Goal: Task Accomplishment & Management: Complete application form

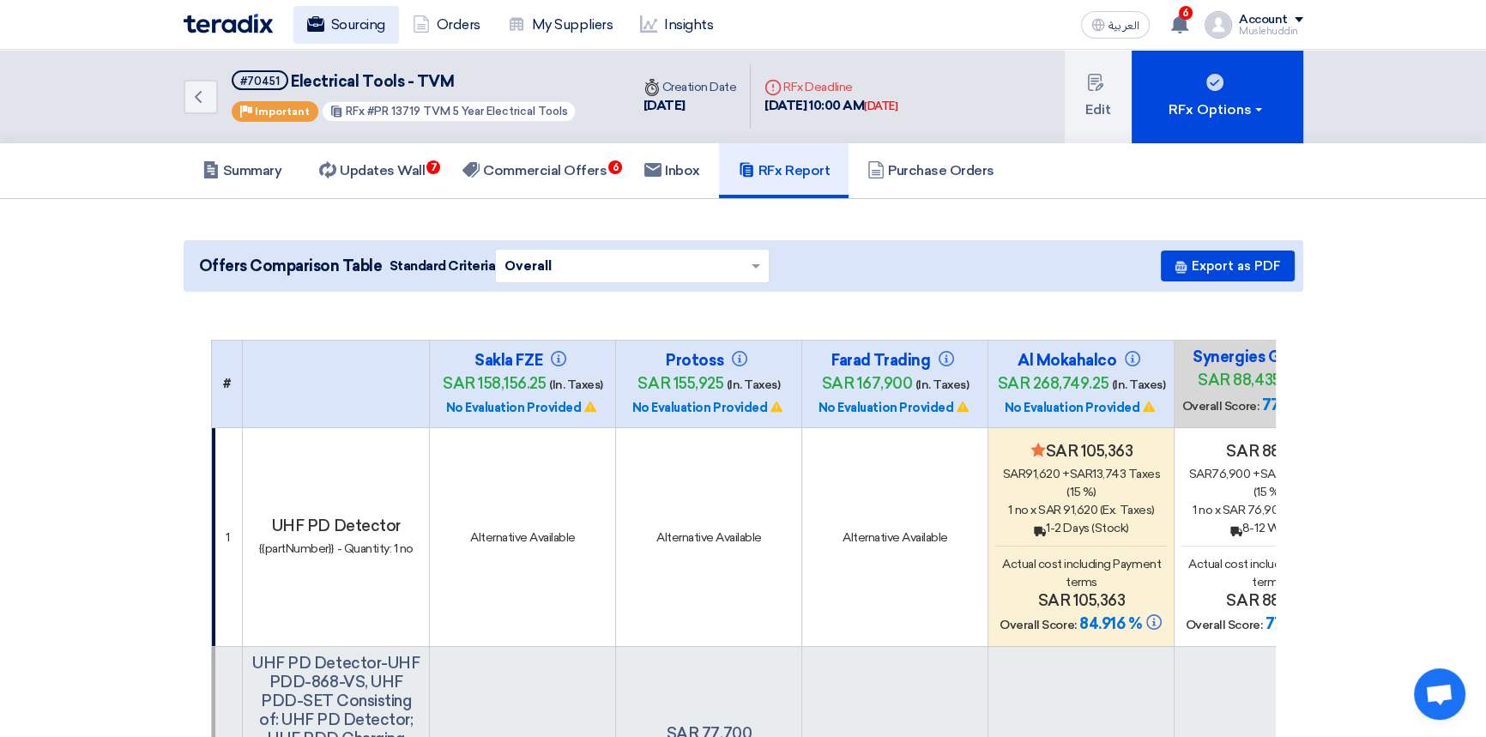
click at [335, 34] on link "Sourcing" at bounding box center [346, 25] width 106 height 38
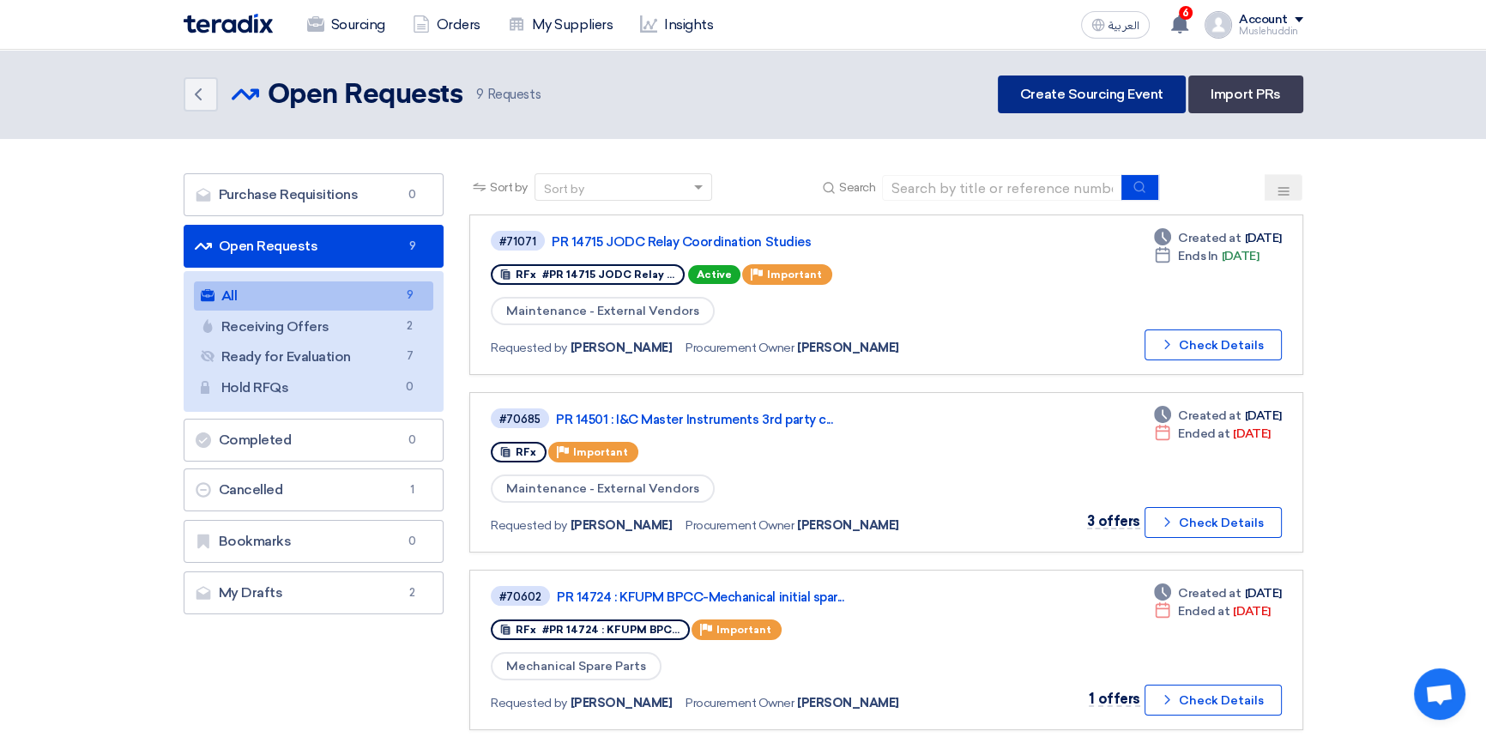
click at [1079, 97] on link "Create Sourcing Event" at bounding box center [1092, 94] width 188 height 38
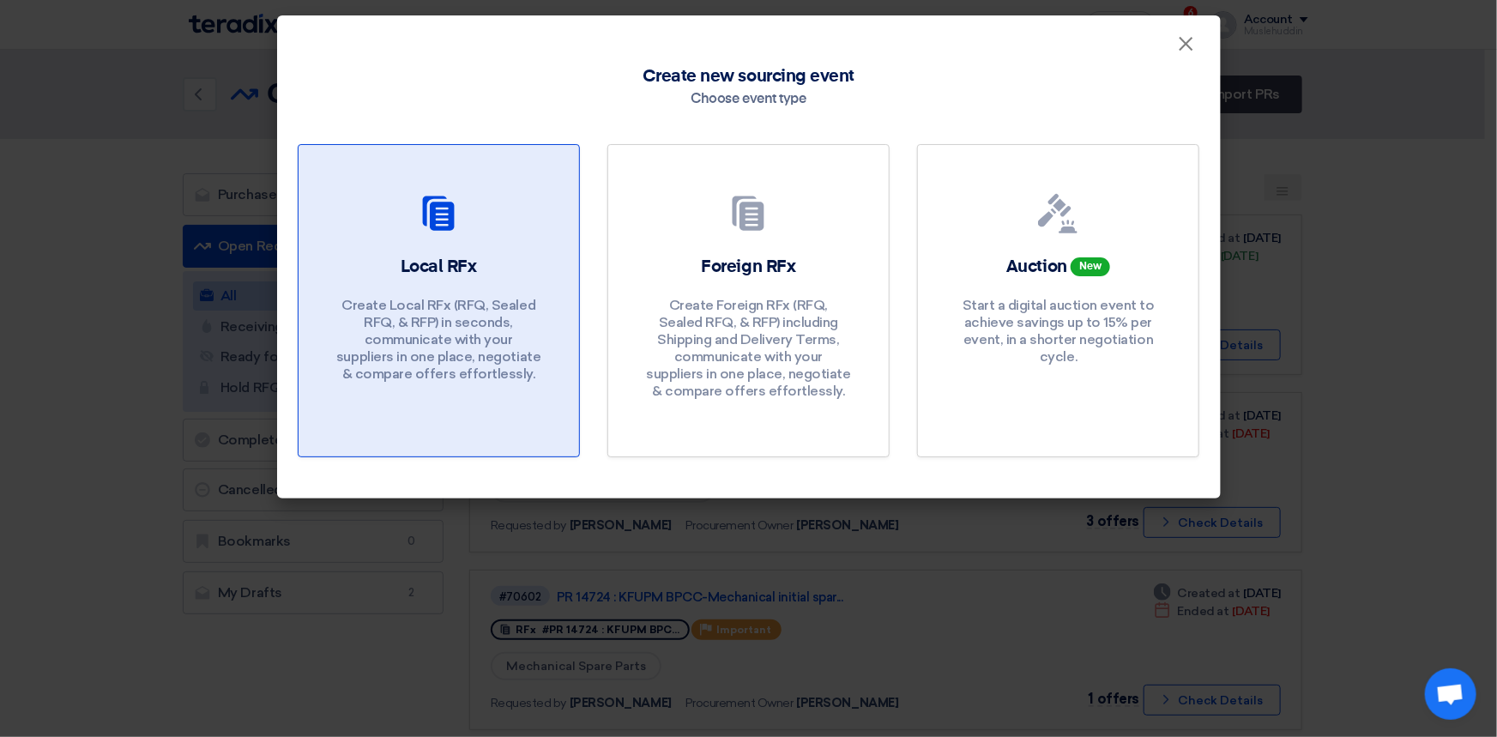
click at [472, 353] on p "Create Local RFx (RFQ, Sealed RFQ, & RFP) in seconds, communicate with your sup…" at bounding box center [438, 340] width 206 height 86
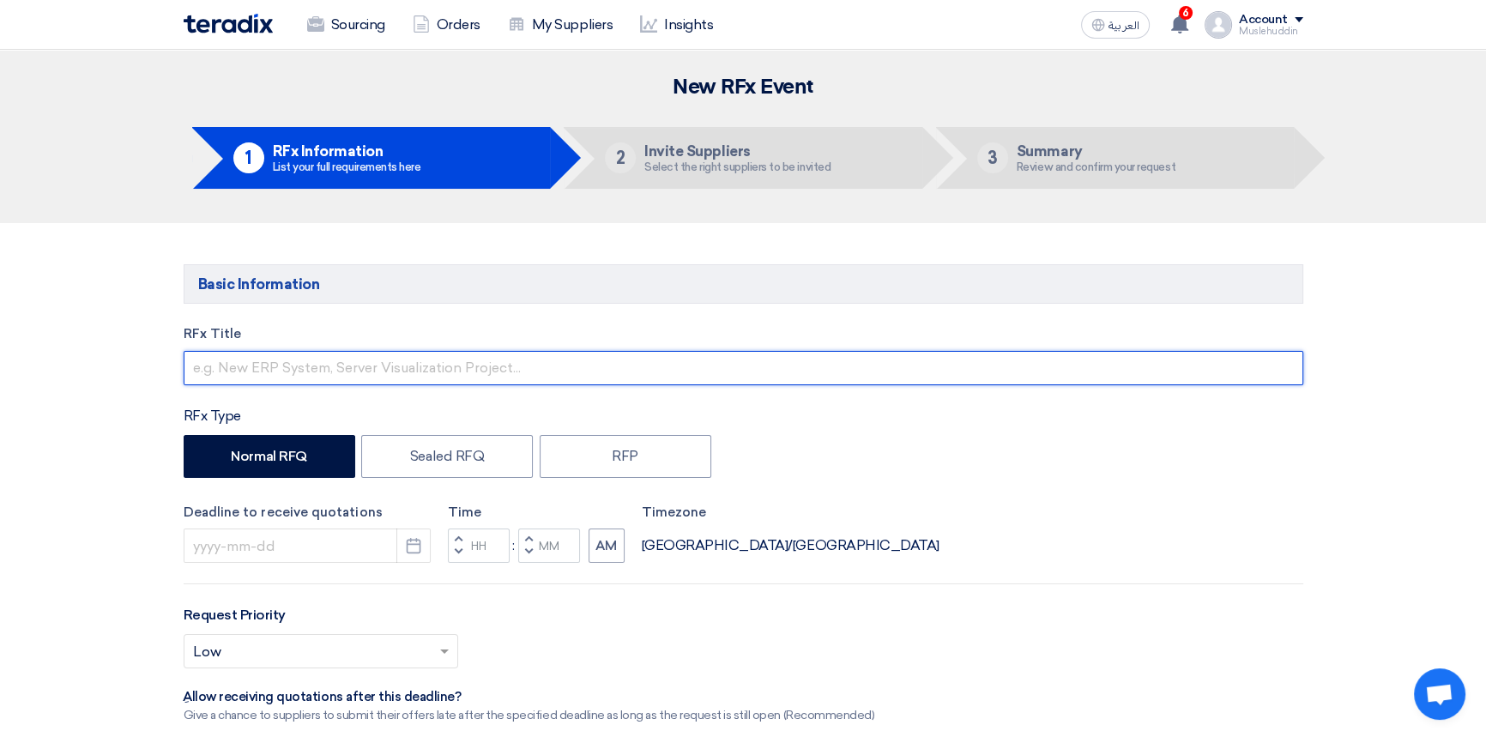
click at [266, 367] on input "text" at bounding box center [744, 368] width 1120 height 34
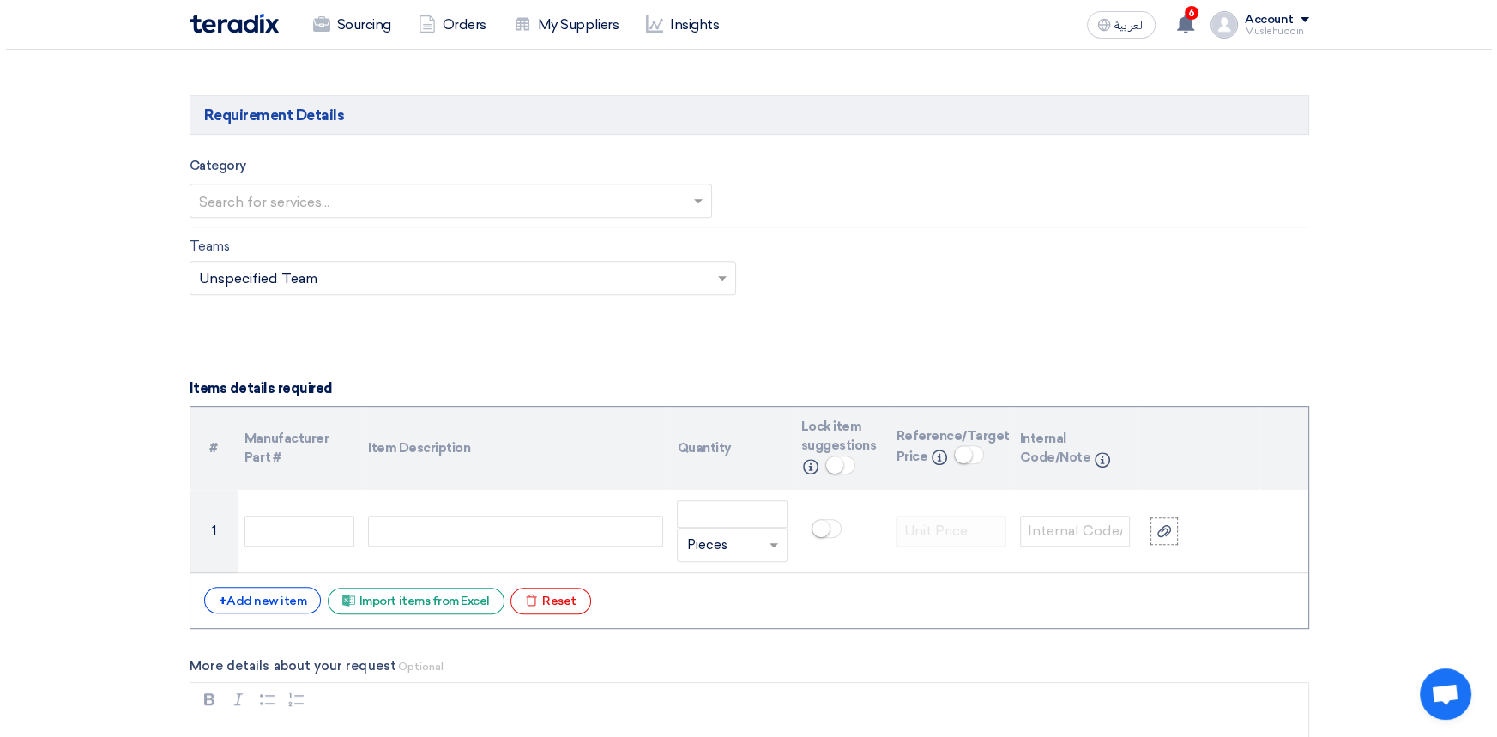
scroll to position [1091, 0]
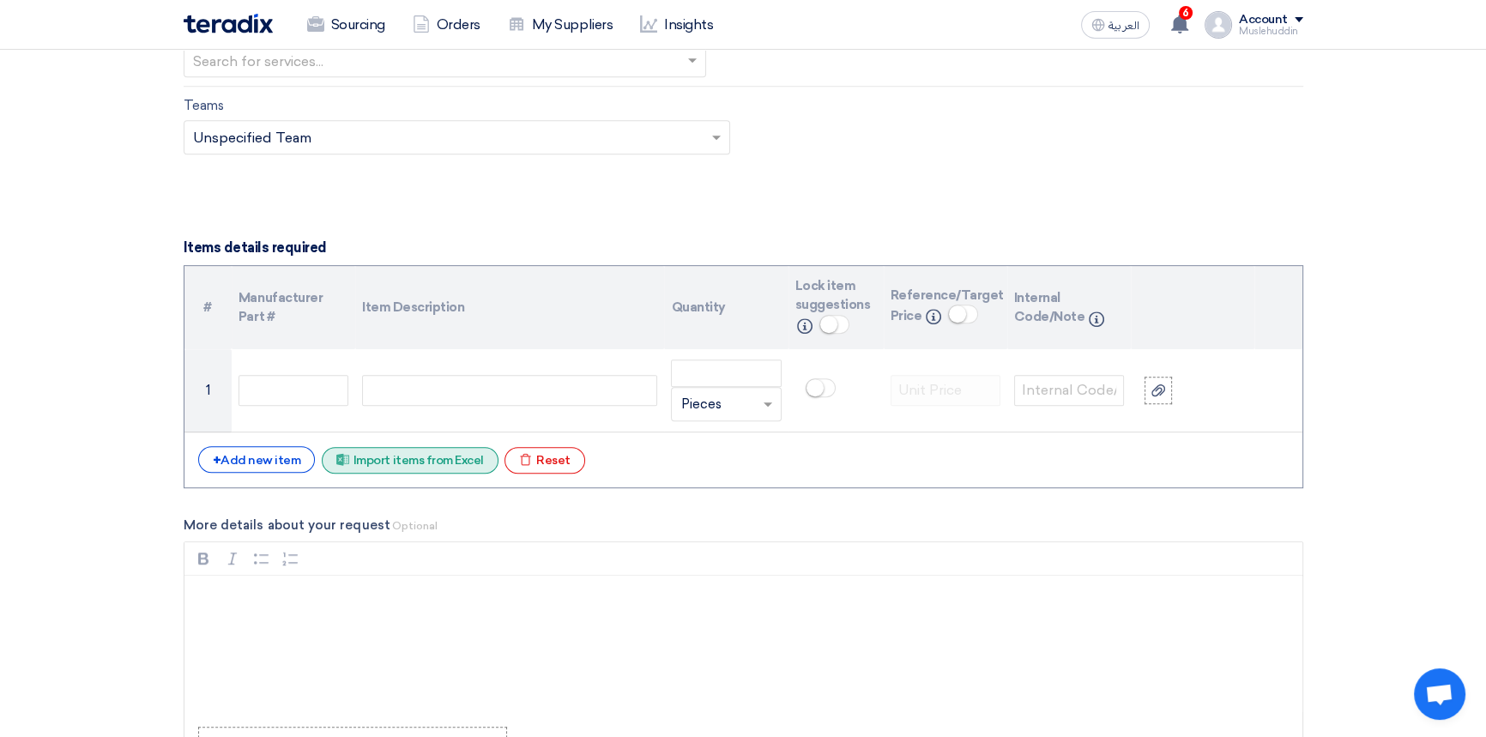
type input "PR 14602"
click at [418, 467] on div "Excel file Import items from Excel" at bounding box center [410, 460] width 177 height 27
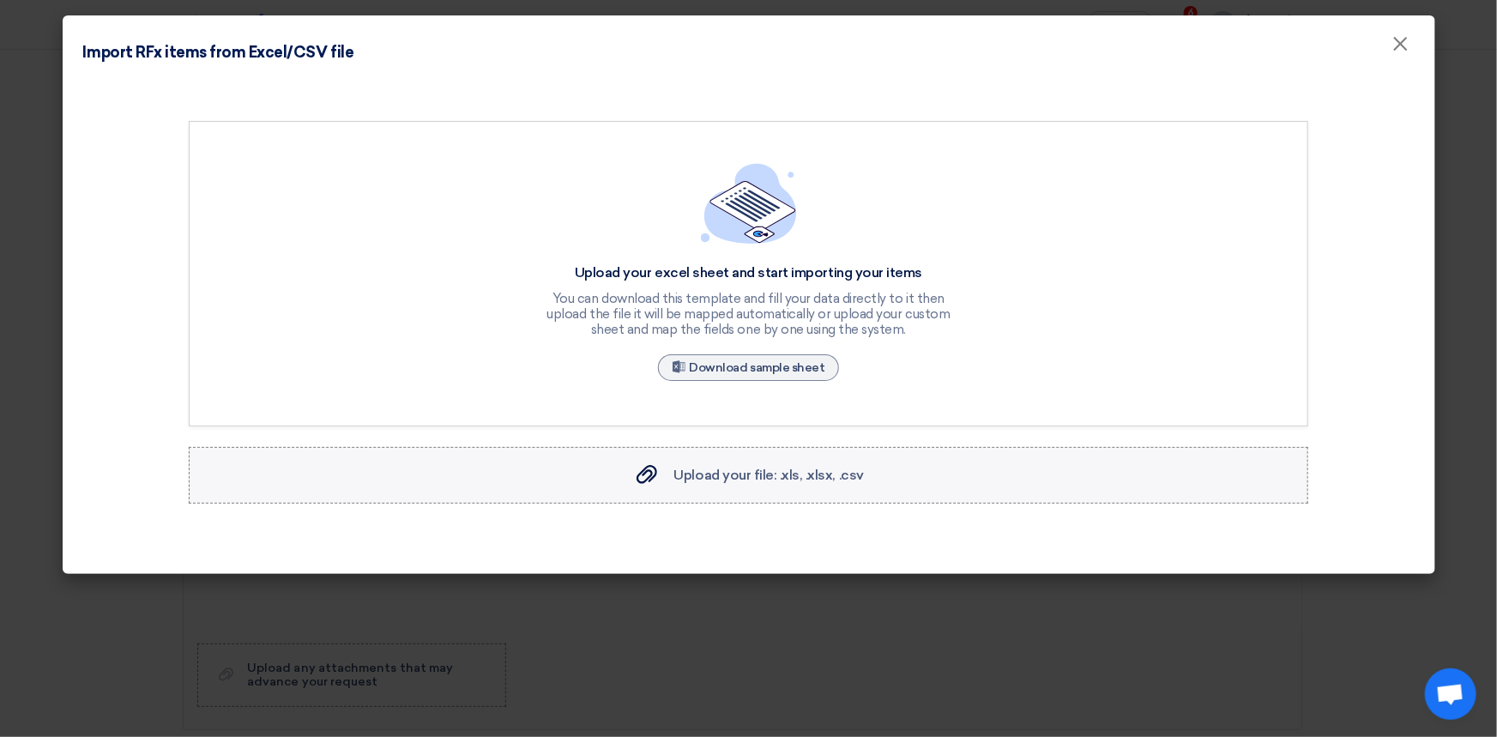
click at [752, 465] on div "Upload your file: .xls, .xlsx, .csv Upload your file: .xls, .xlsx, .csv" at bounding box center [748, 475] width 231 height 21
click at [0, 0] on input "Upload your file: .xls, .xlsx, .csv Upload your file: .xls, .xlsx, .csv" at bounding box center [0, 0] width 0 height 0
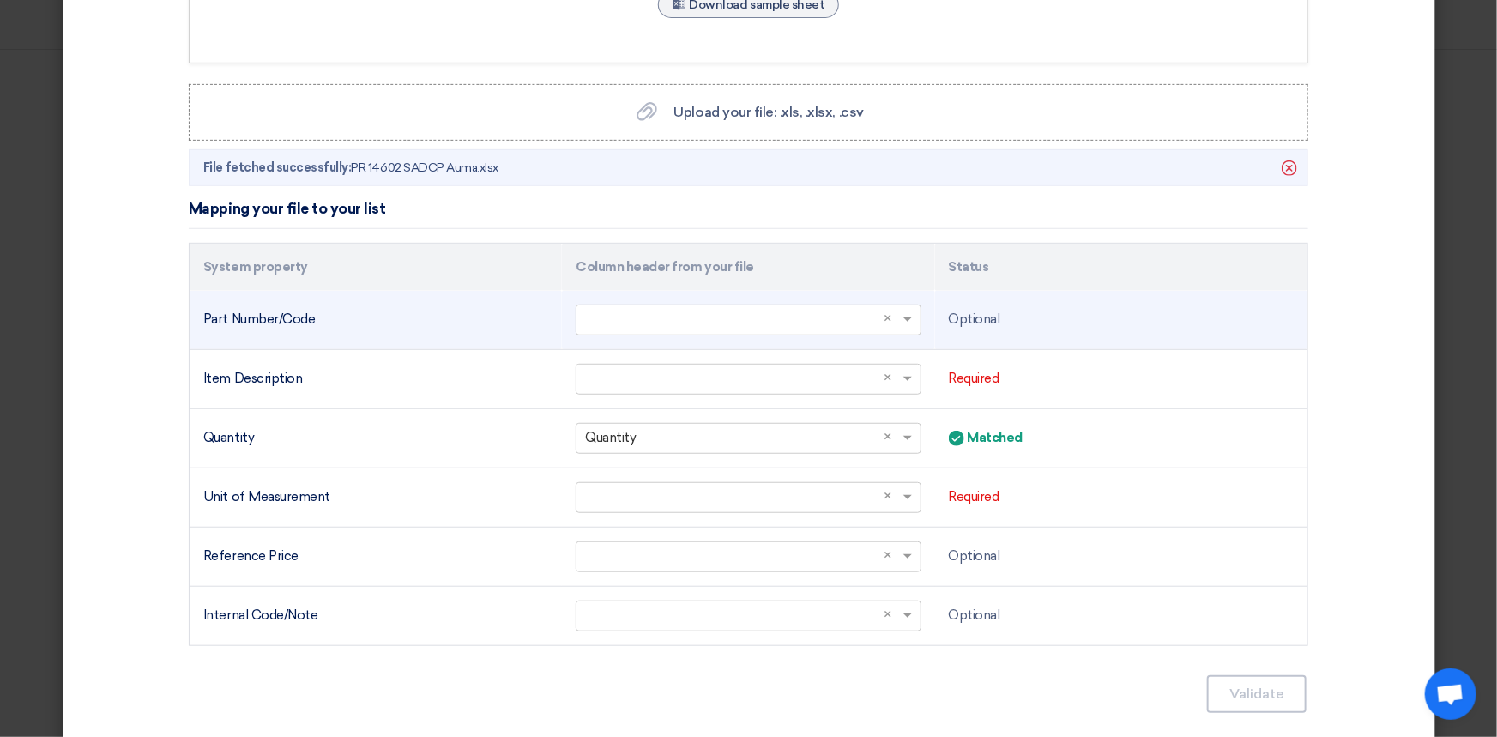
scroll to position [415, 0]
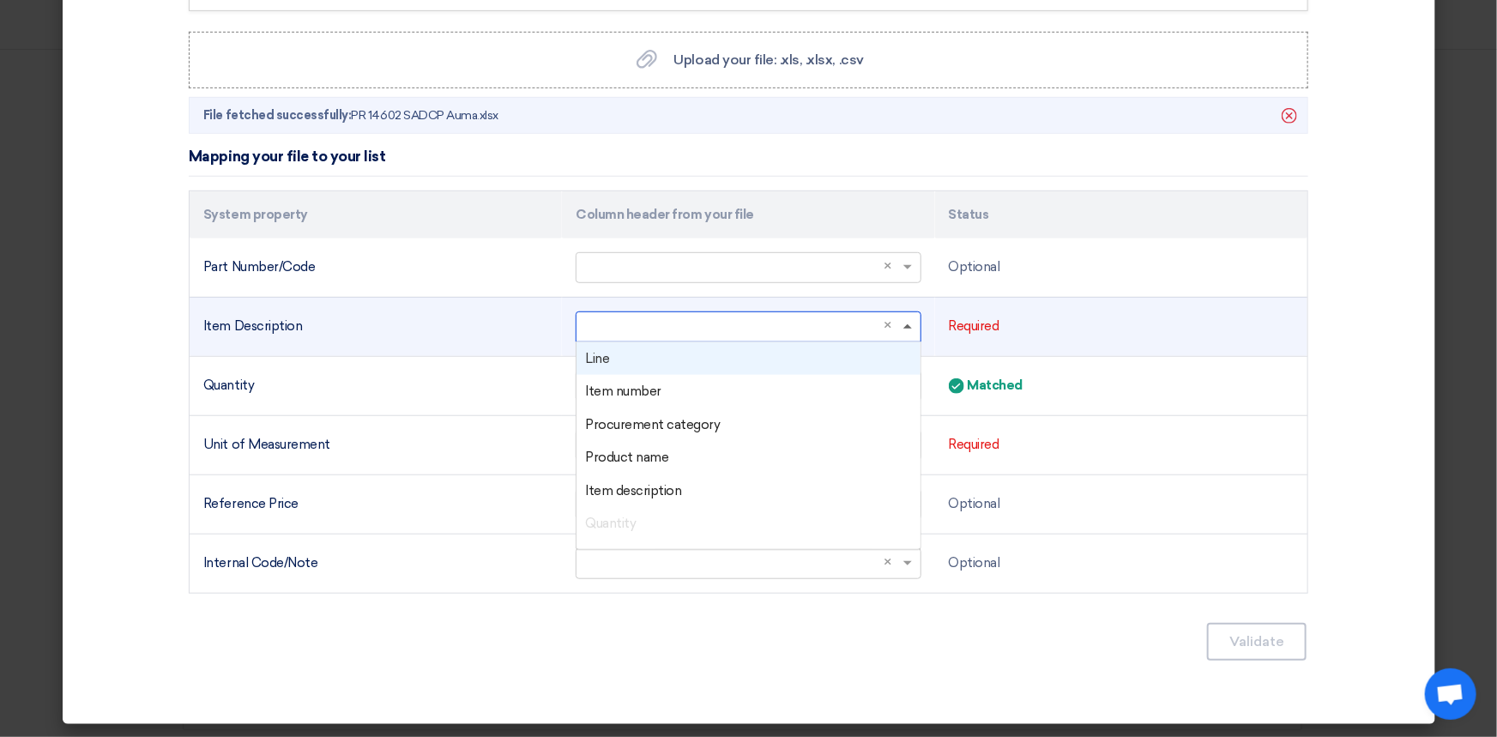
click at [903, 326] on span at bounding box center [907, 326] width 9 height 4
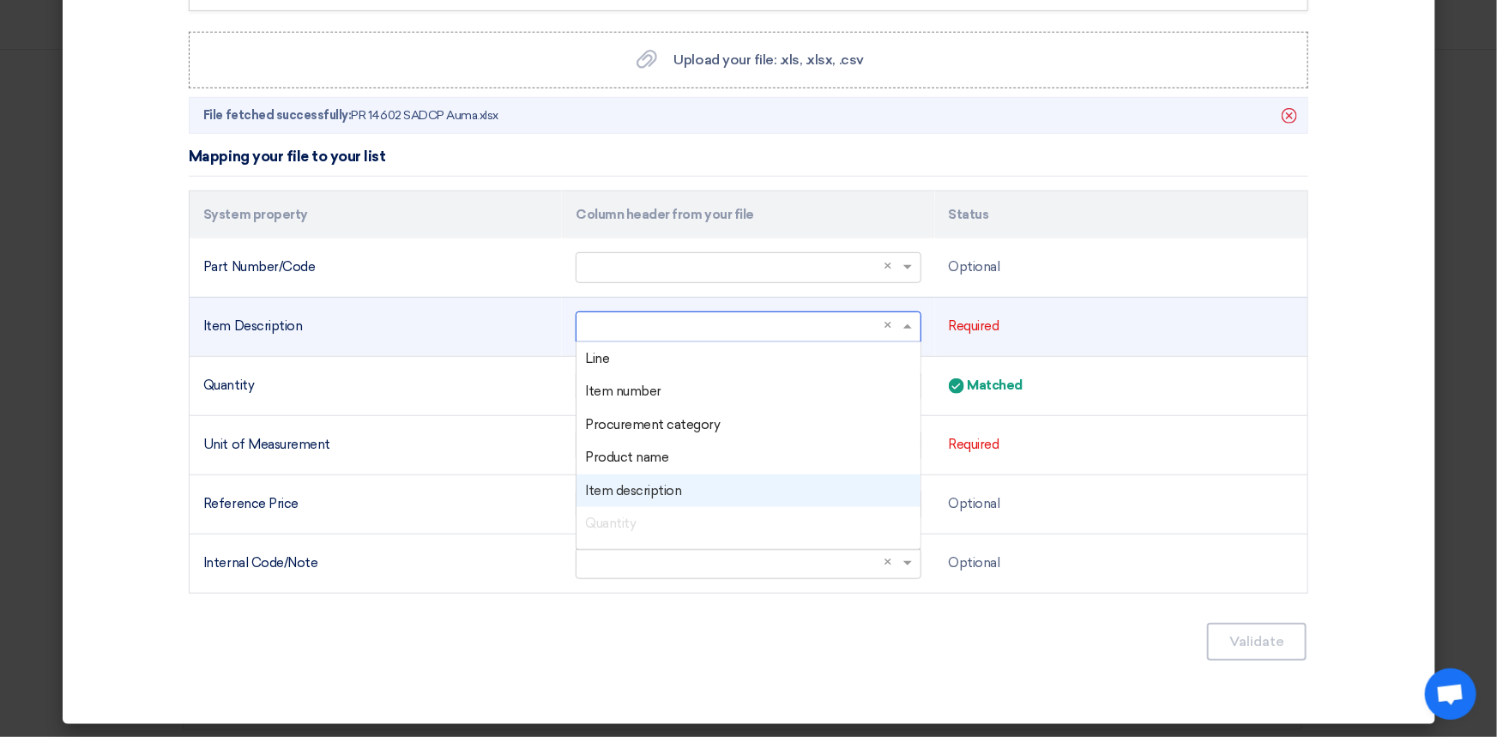
click at [656, 489] on span "Item description" at bounding box center [633, 490] width 96 height 15
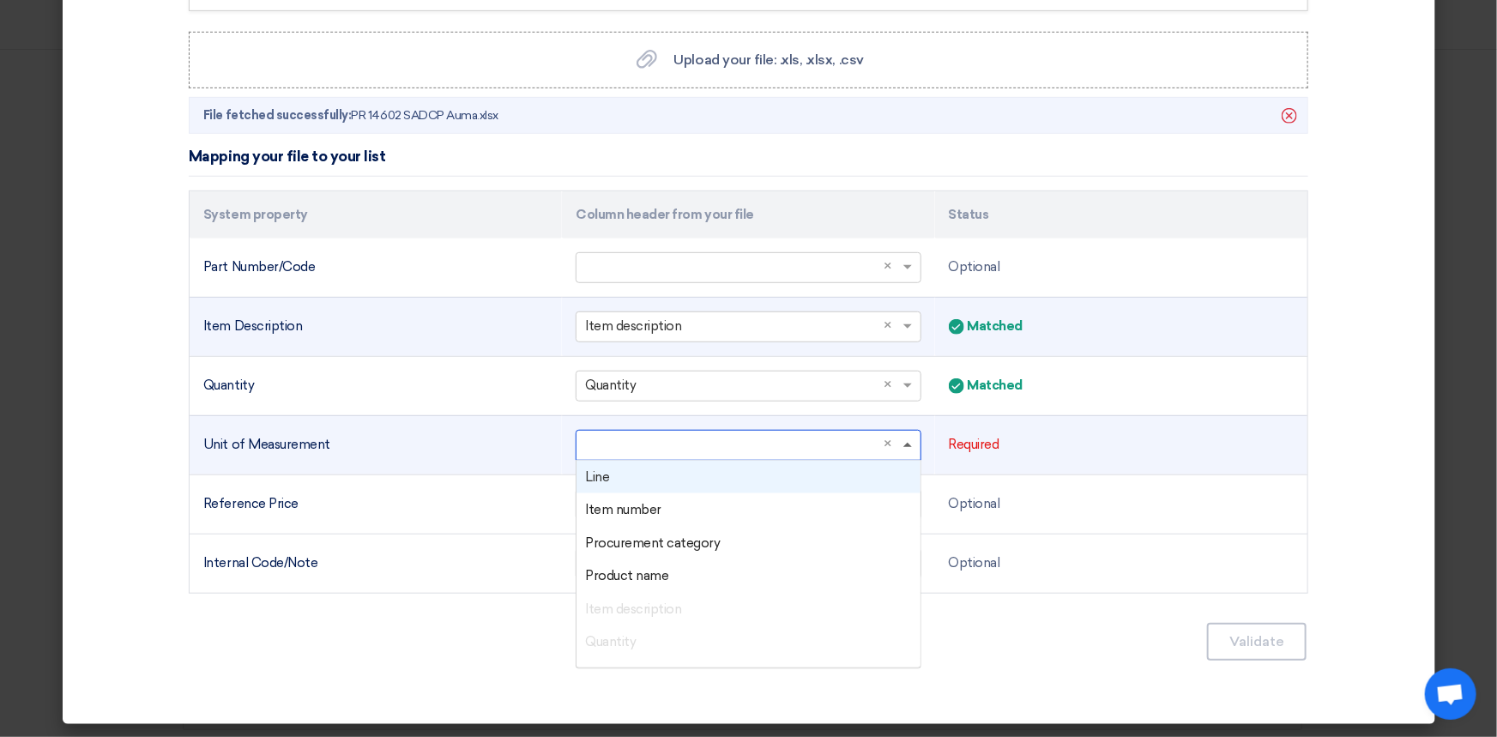
click at [903, 446] on span at bounding box center [909, 445] width 21 height 20
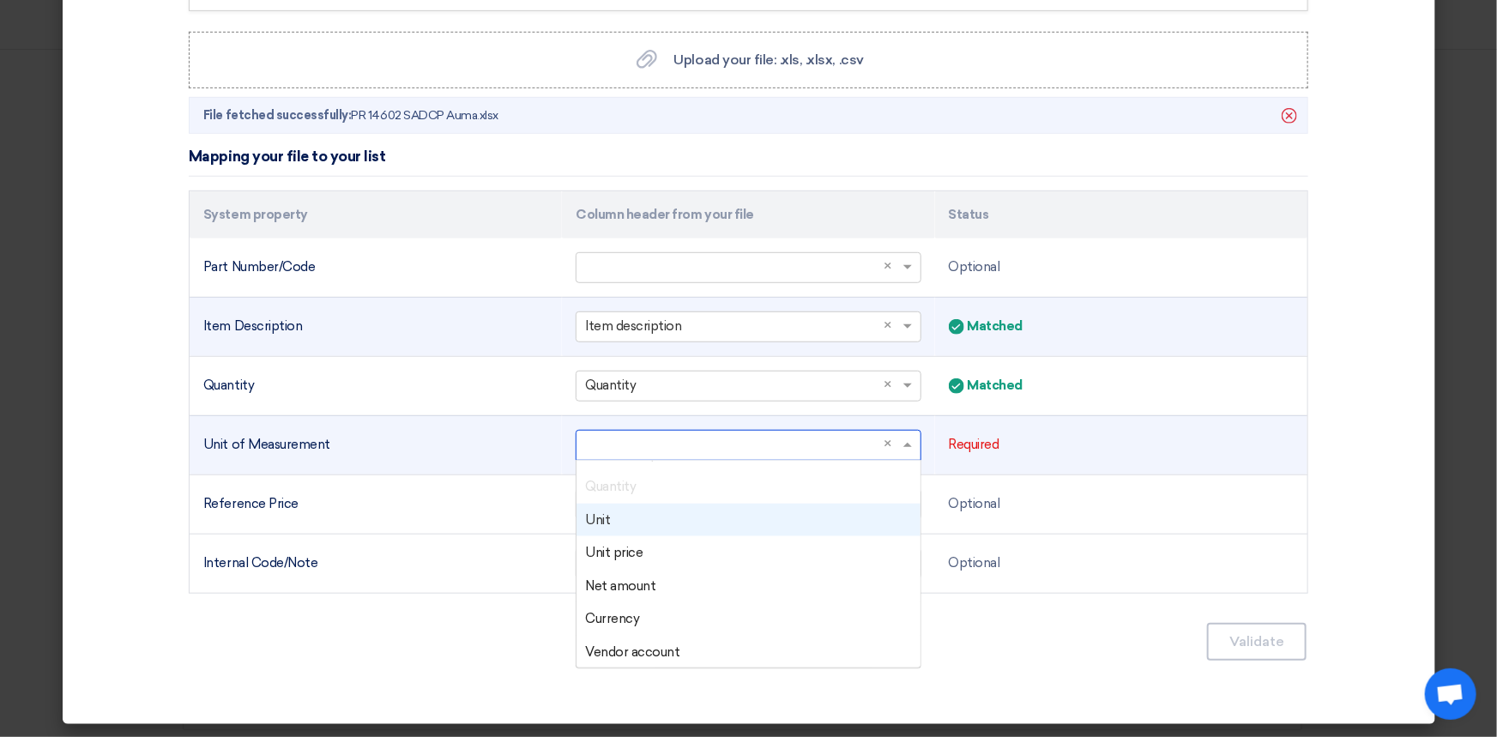
click at [642, 518] on div "Unit" at bounding box center [748, 520] width 343 height 33
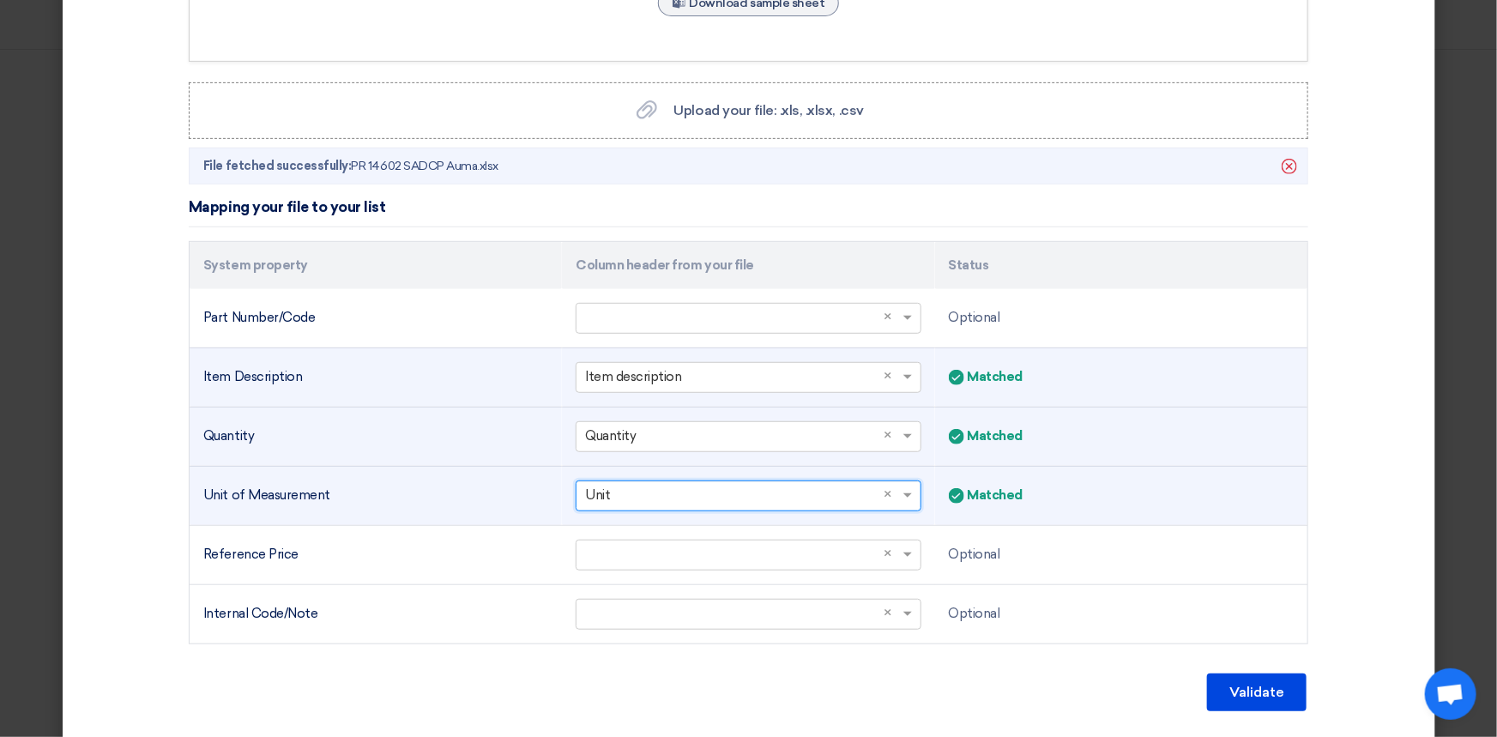
scroll to position [337, 0]
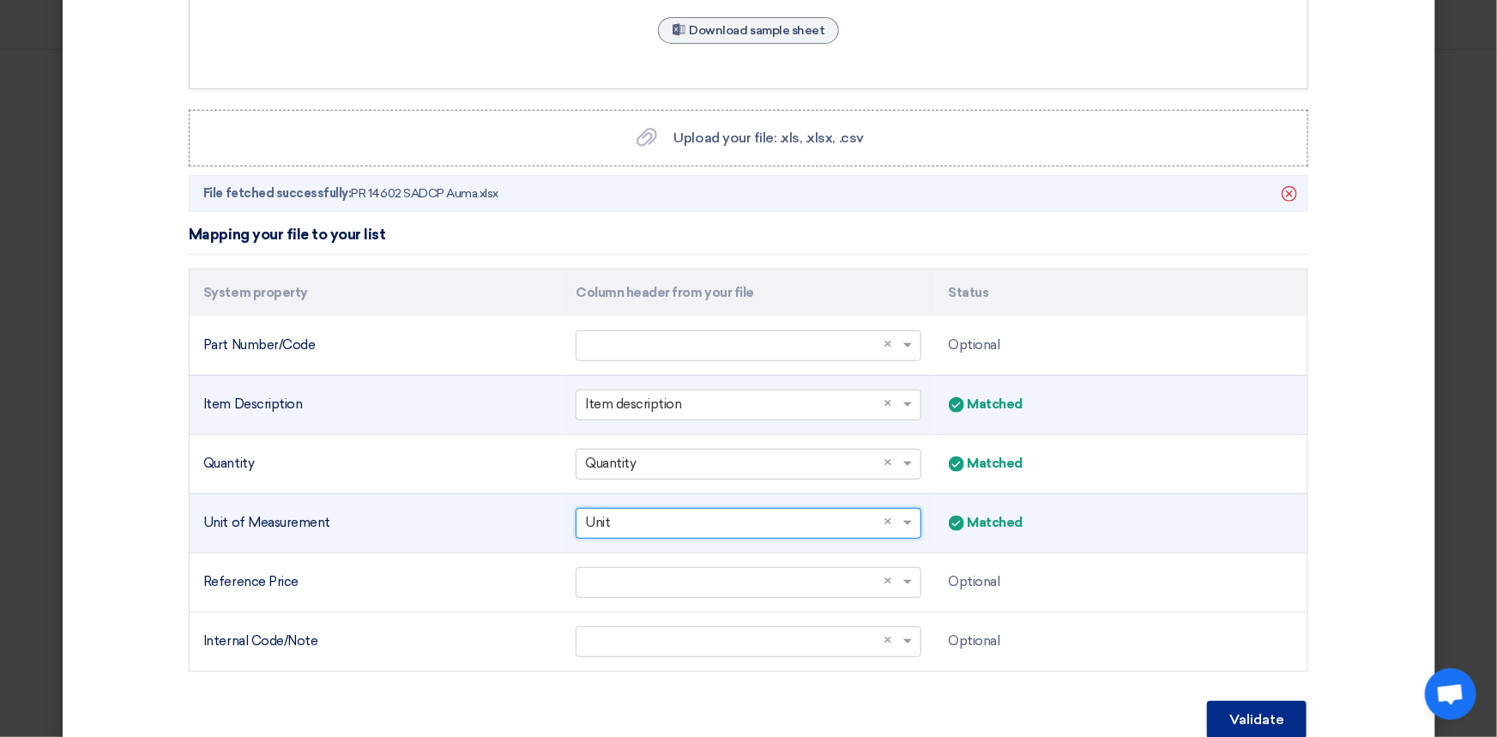
click at [1253, 706] on button "Validate" at bounding box center [1257, 720] width 100 height 38
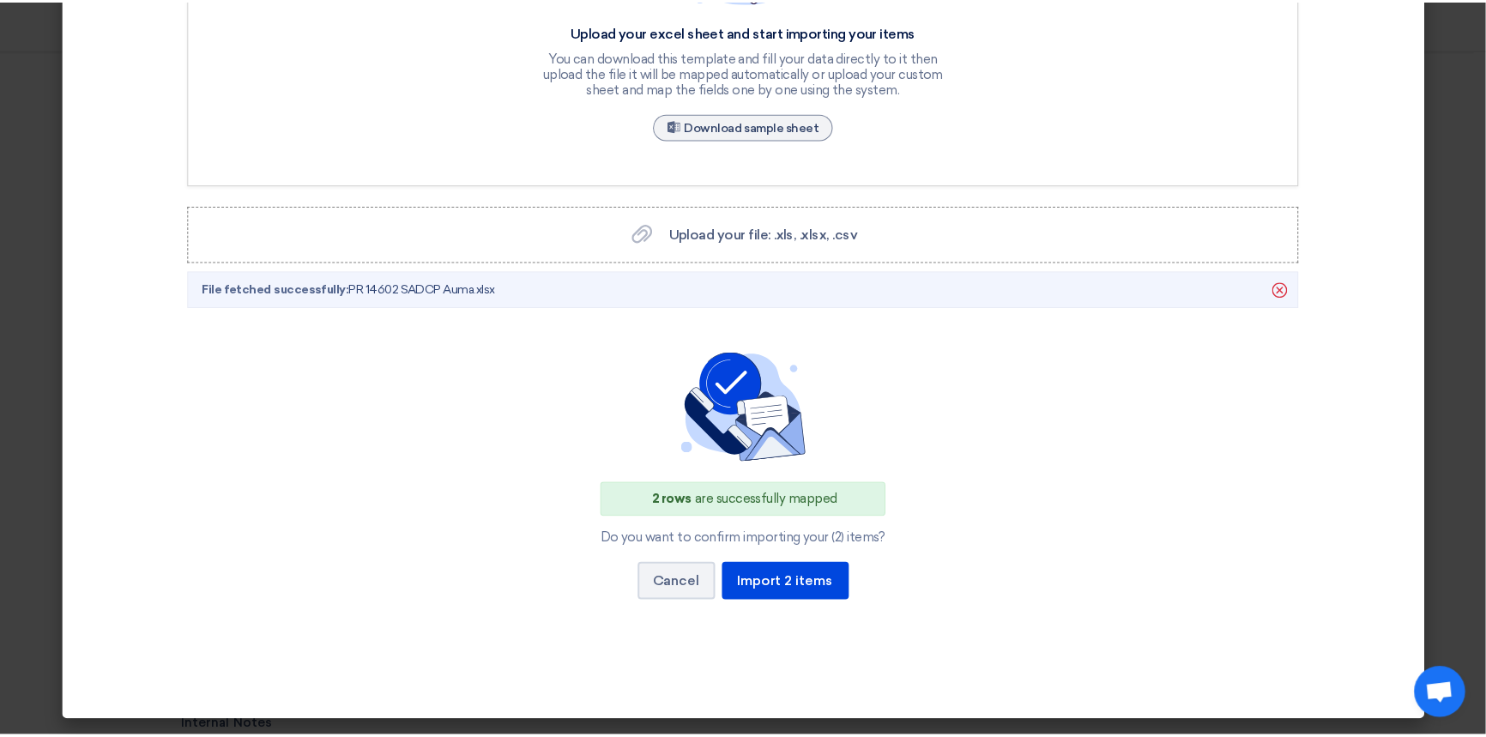
scroll to position [240, 0]
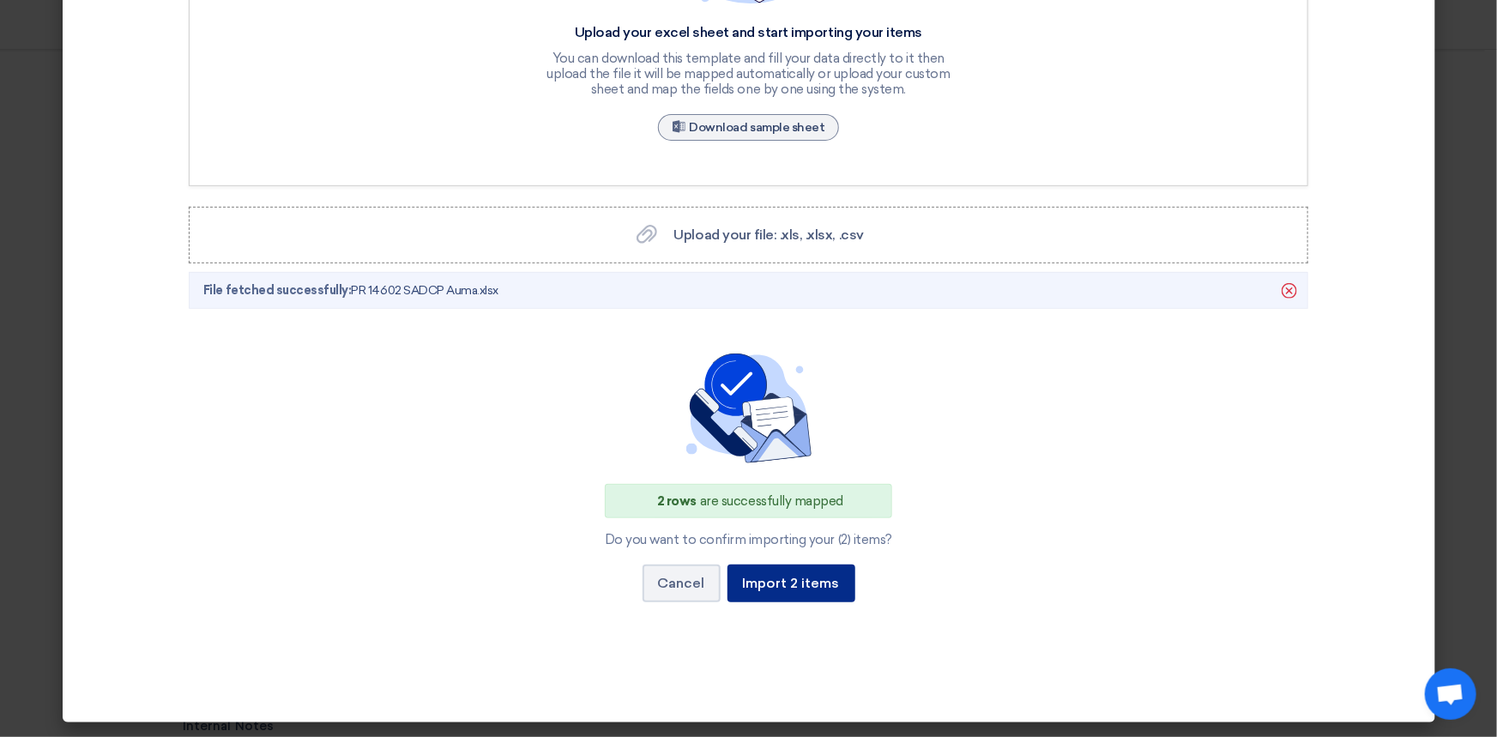
click at [801, 582] on button "Import 2 items" at bounding box center [792, 584] width 128 height 38
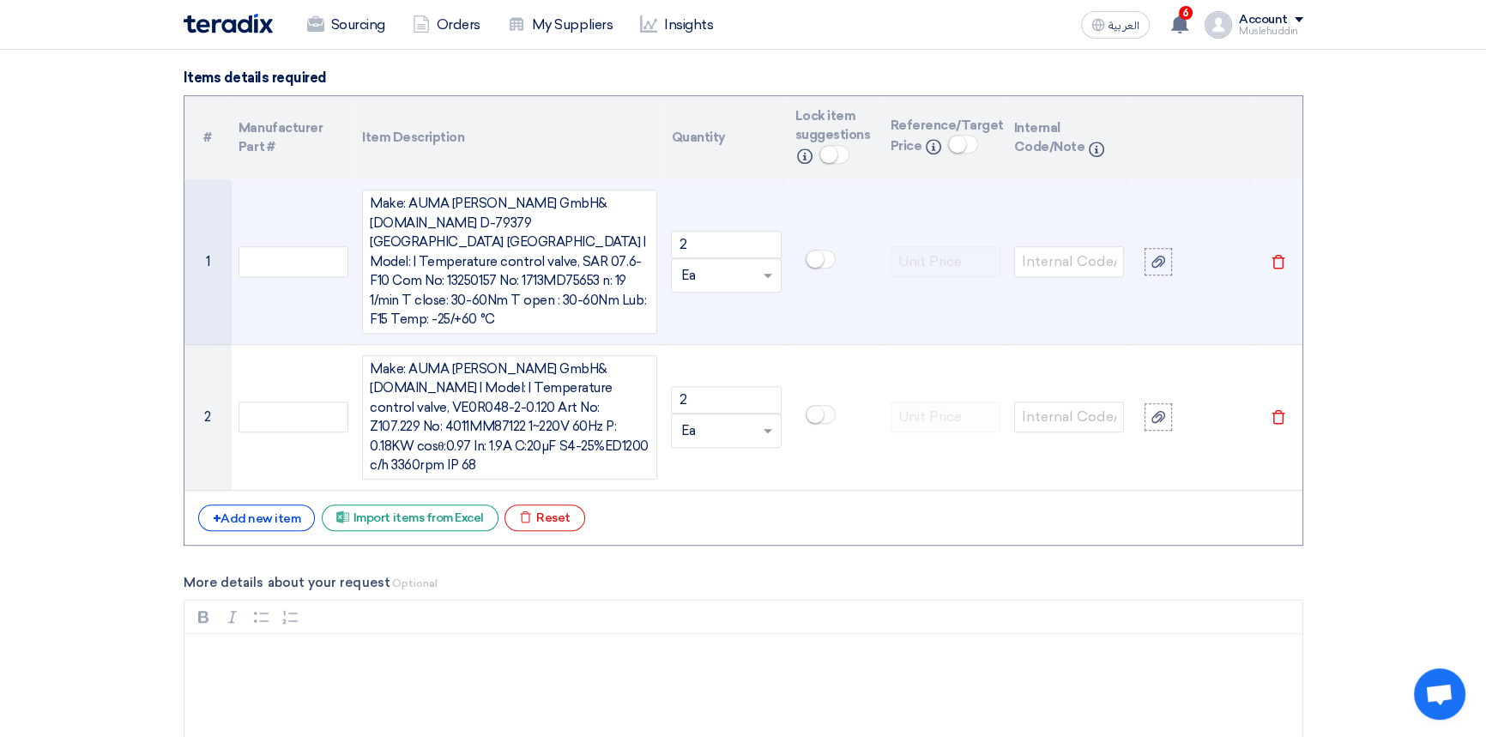
scroll to position [1263, 0]
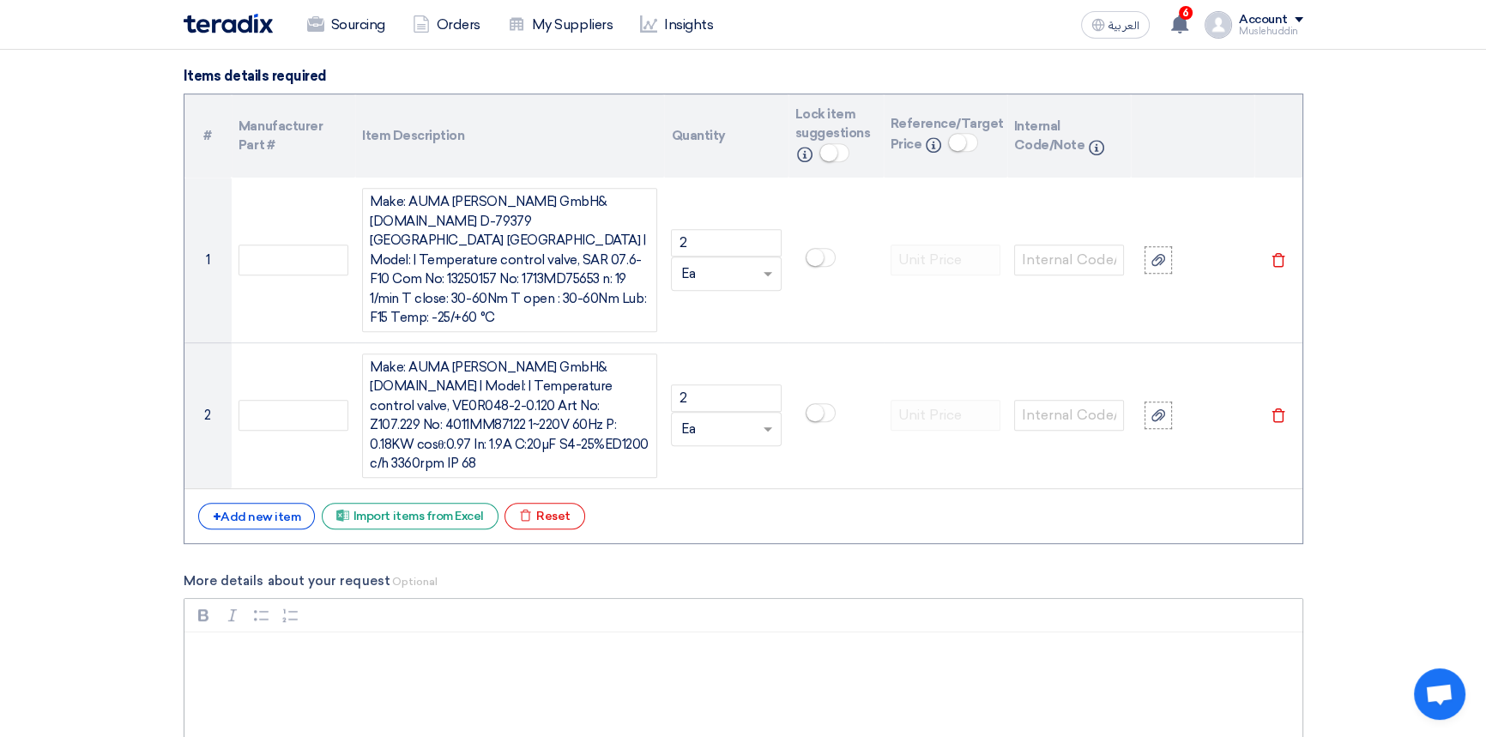
click at [407, 632] on div "Rich Text Editor, main" at bounding box center [743, 700] width 1118 height 137
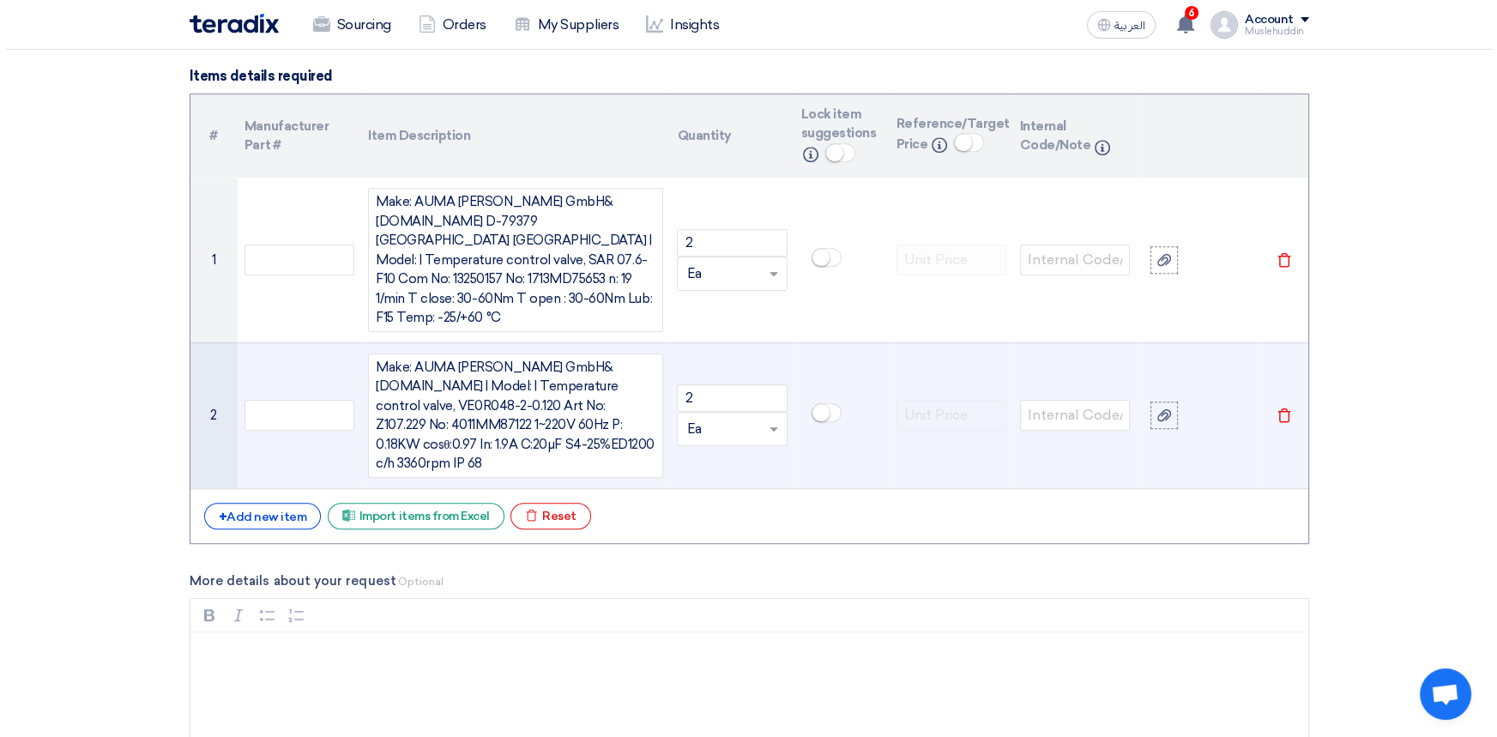
scroll to position [1185, 0]
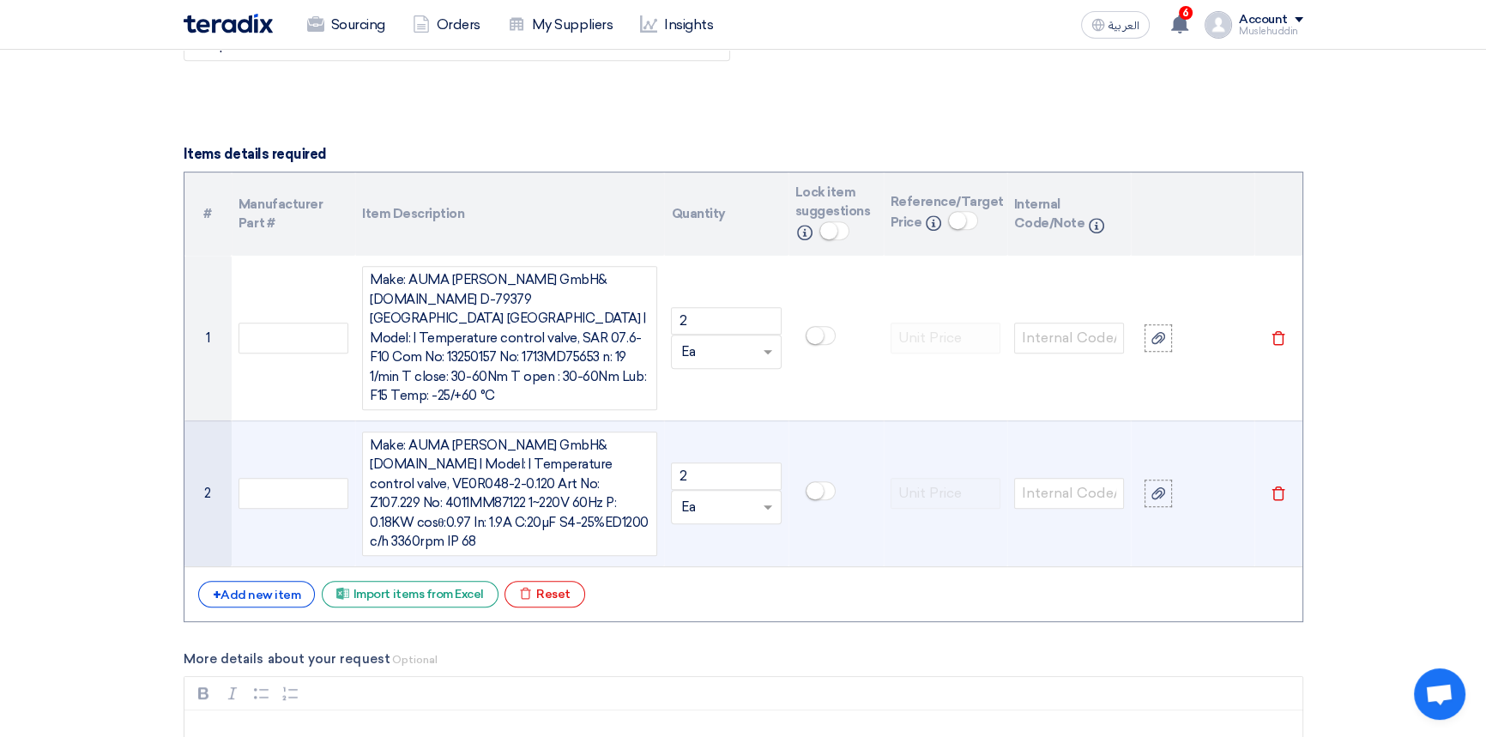
click at [502, 323] on div "Make: AUMA [PERSON_NAME] GmbH&[DOMAIN_NAME] D-79379 [GEOGRAPHIC_DATA] [GEOGRAPH…" at bounding box center [509, 338] width 295 height 144
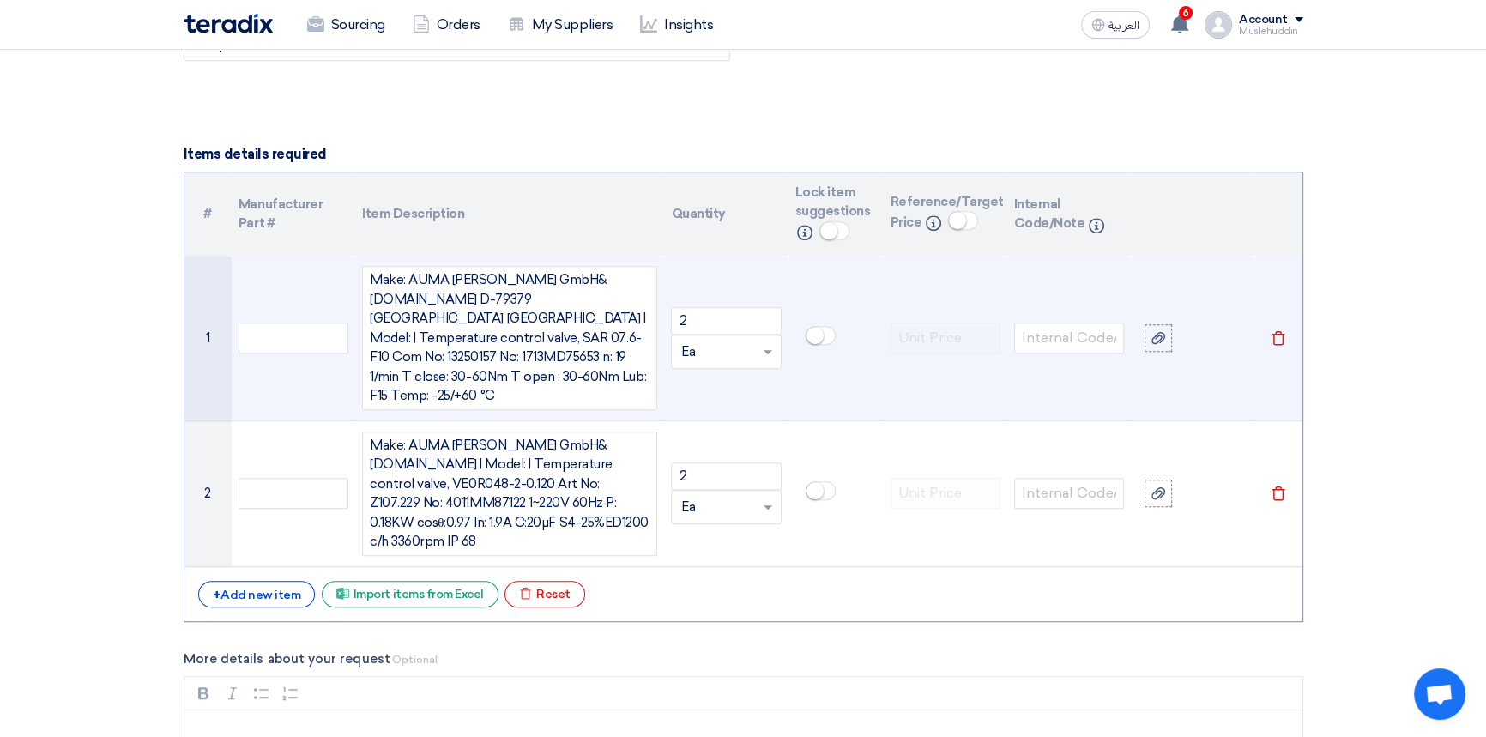
click at [521, 323] on div "Make: AUMA [PERSON_NAME] GmbH&[DOMAIN_NAME] D-79379 [GEOGRAPHIC_DATA] [GEOGRAPH…" at bounding box center [509, 338] width 295 height 144
click at [571, 334] on div "Make: AUMA [PERSON_NAME] GmbH&[DOMAIN_NAME] D-79379 [GEOGRAPHIC_DATA] [GEOGRAPH…" at bounding box center [509, 338] width 295 height 144
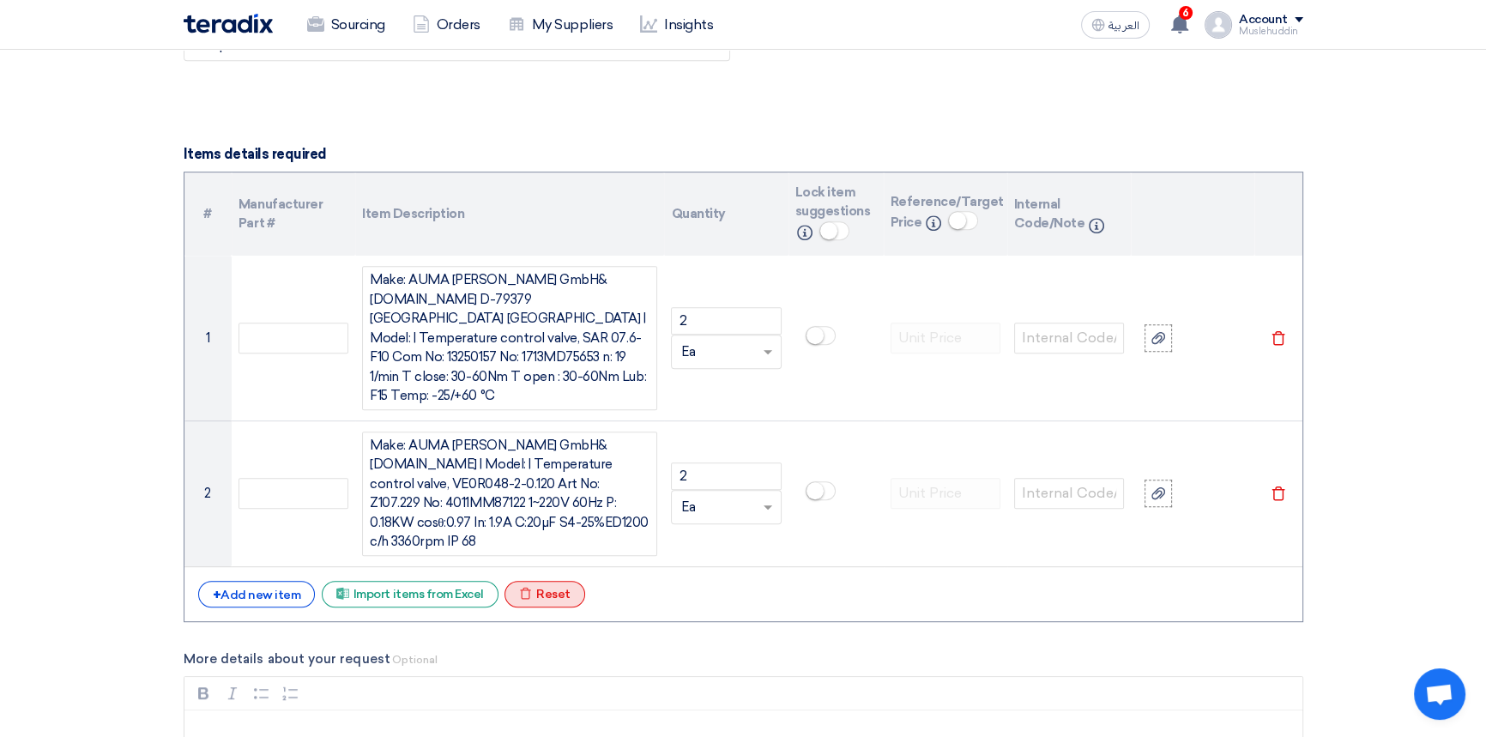
click at [537, 581] on div "Excel file Reset" at bounding box center [544, 594] width 81 height 27
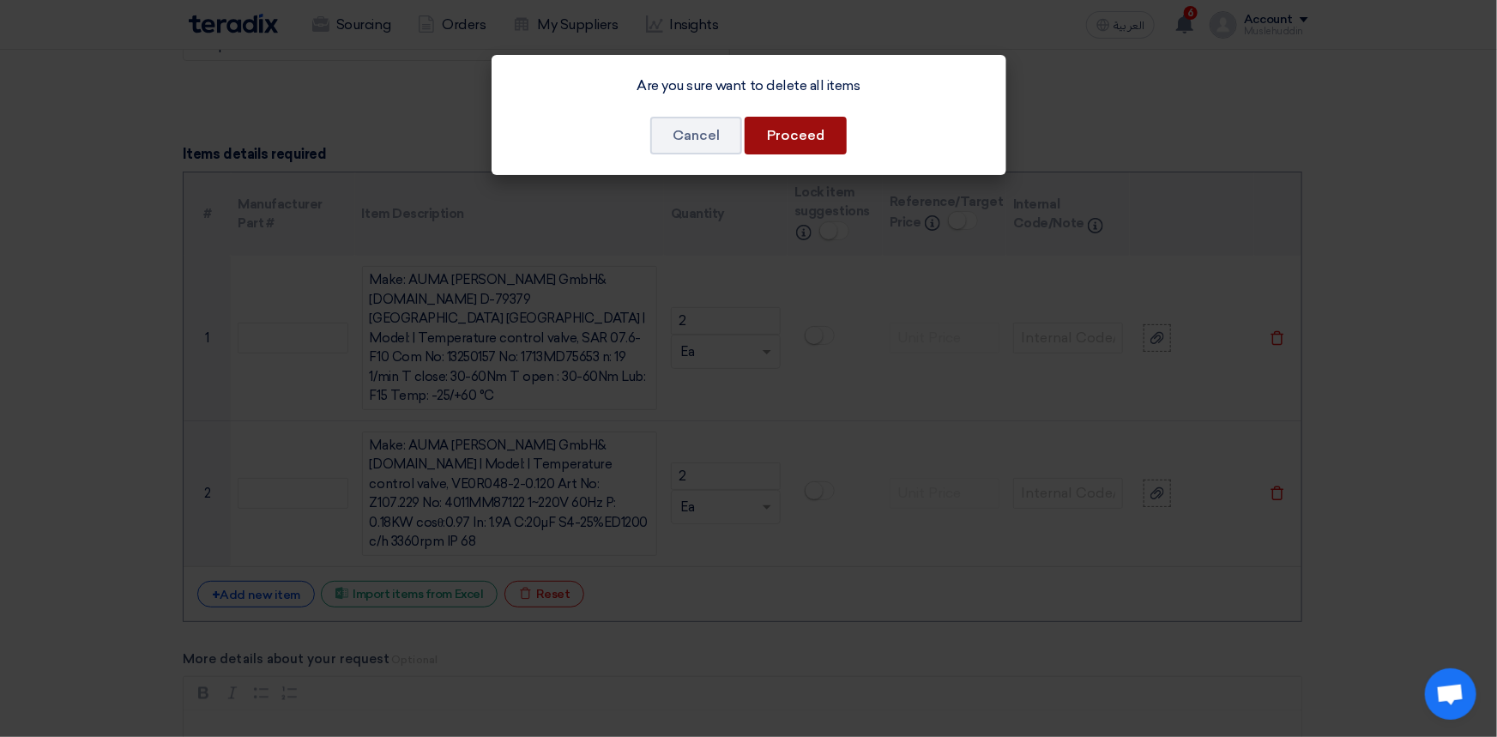
click at [767, 136] on button "Proceed" at bounding box center [796, 136] width 102 height 38
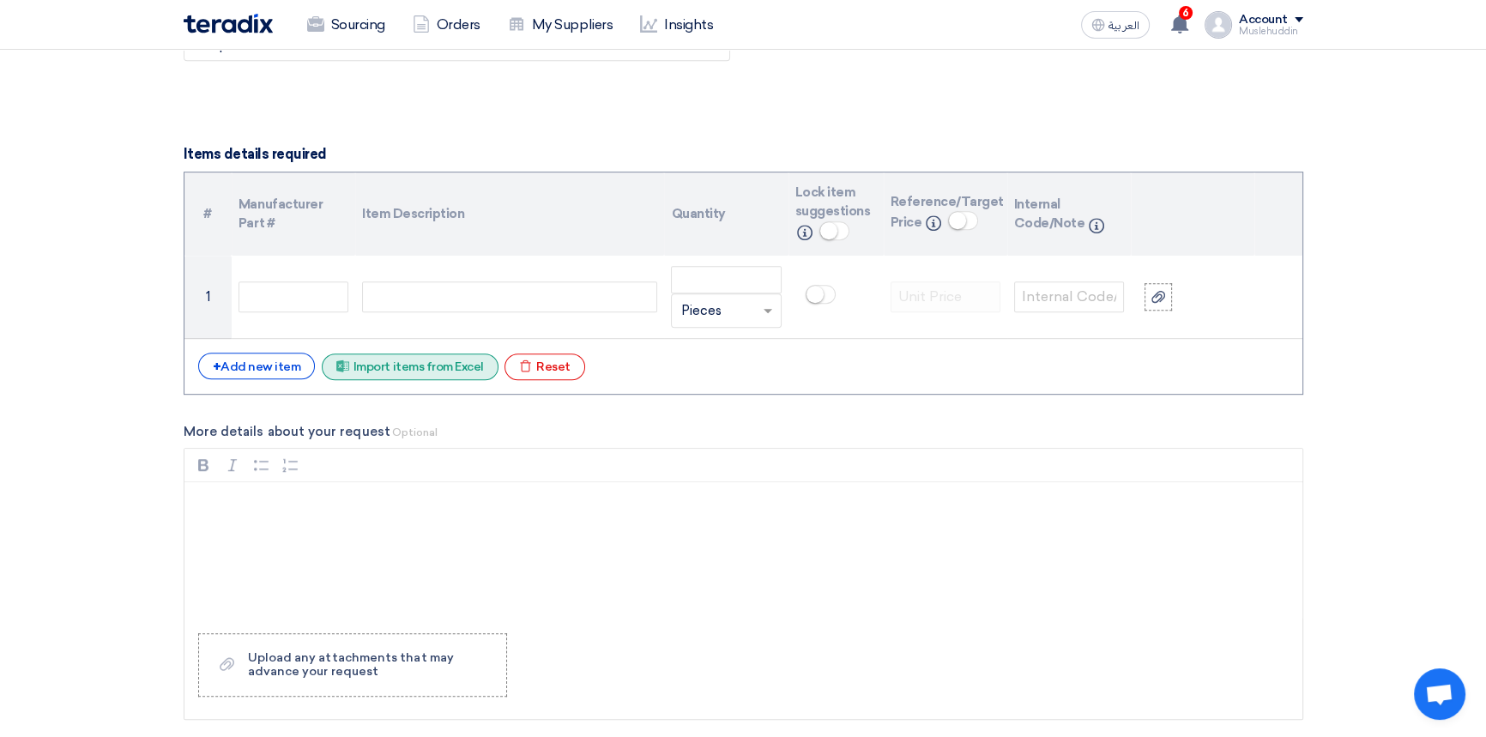
click at [396, 368] on div "Excel file Import items from Excel" at bounding box center [410, 366] width 177 height 27
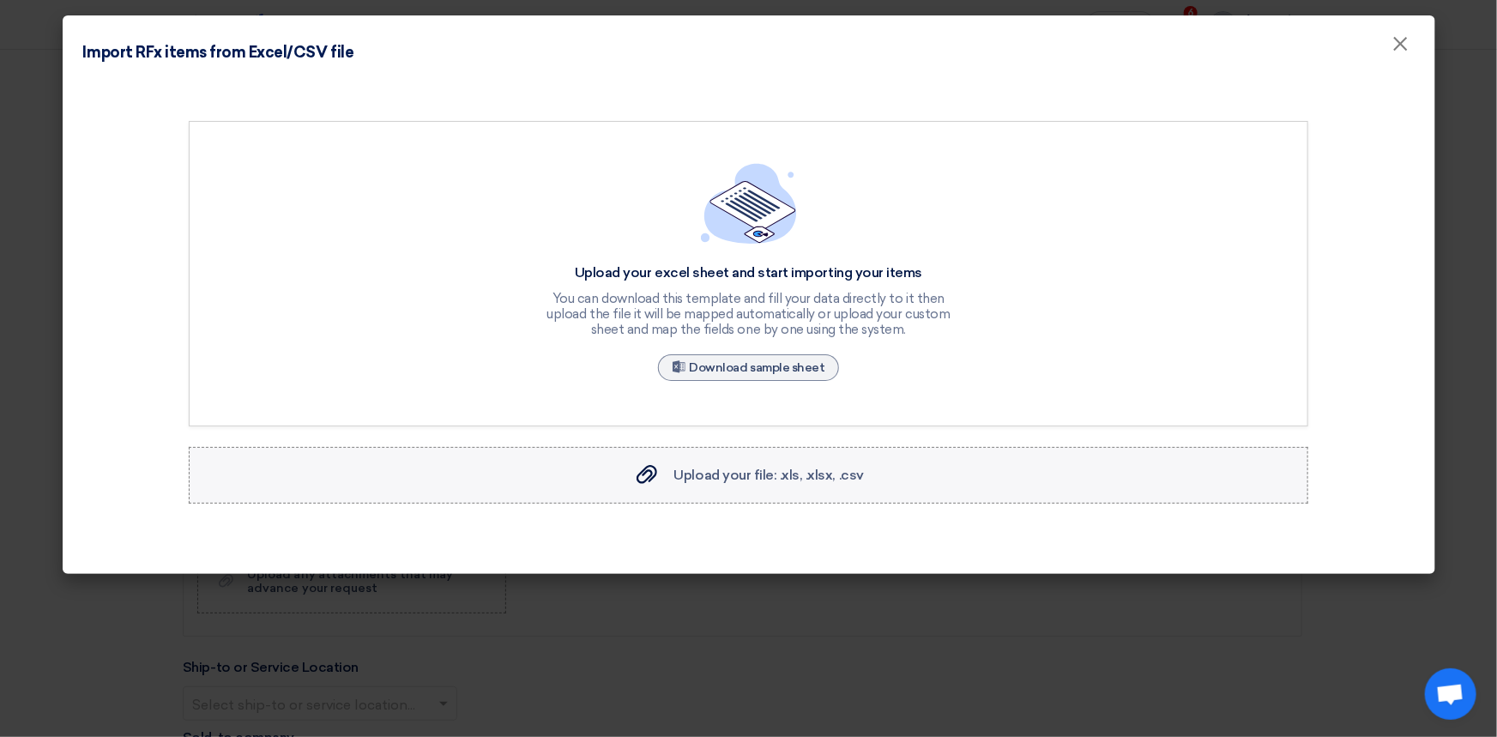
click at [728, 479] on span "Upload your file: .xls, .xlsx, .csv" at bounding box center [769, 475] width 190 height 16
click at [0, 0] on input "Upload your file: .xls, .xlsx, .csv Upload your file: .xls, .xlsx, .csv" at bounding box center [0, 0] width 0 height 0
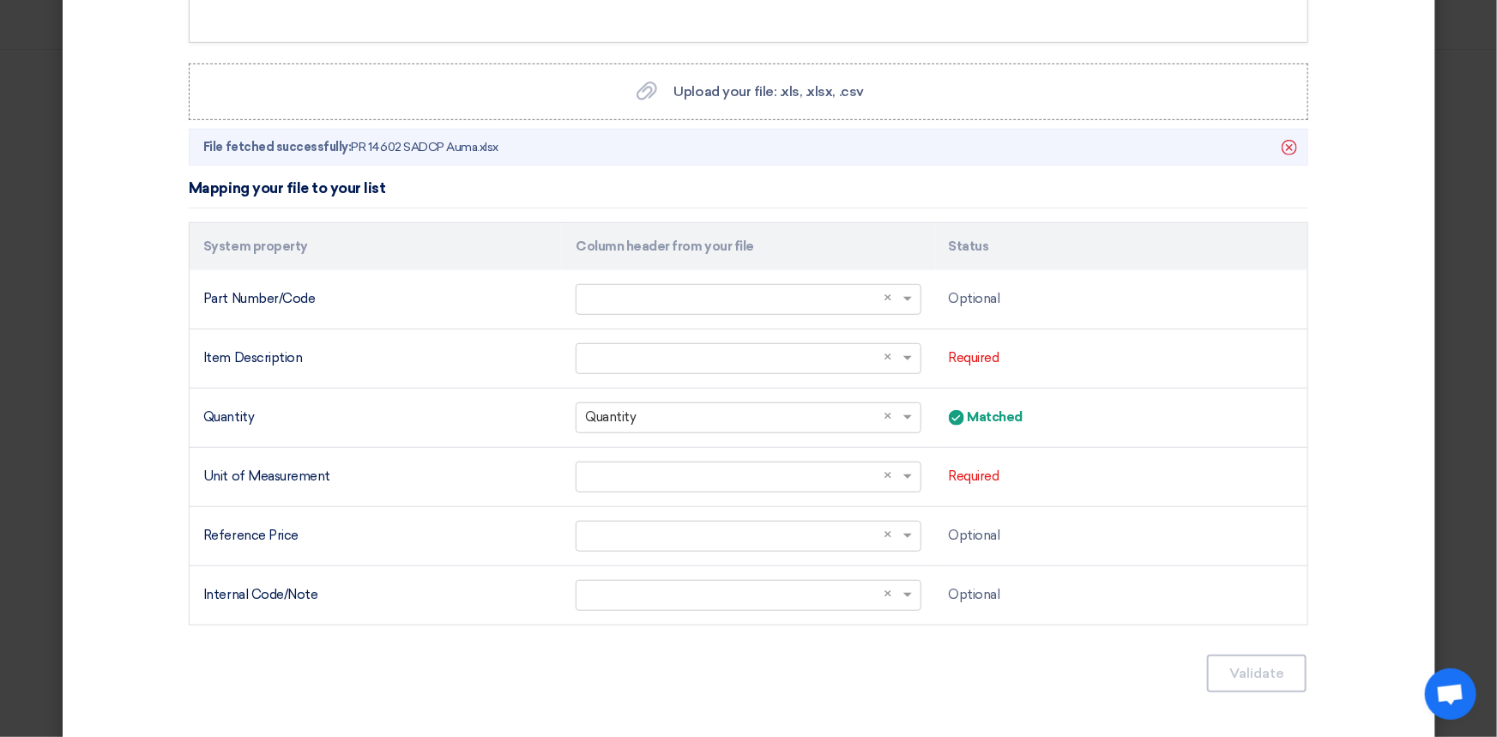
scroll to position [389, 0]
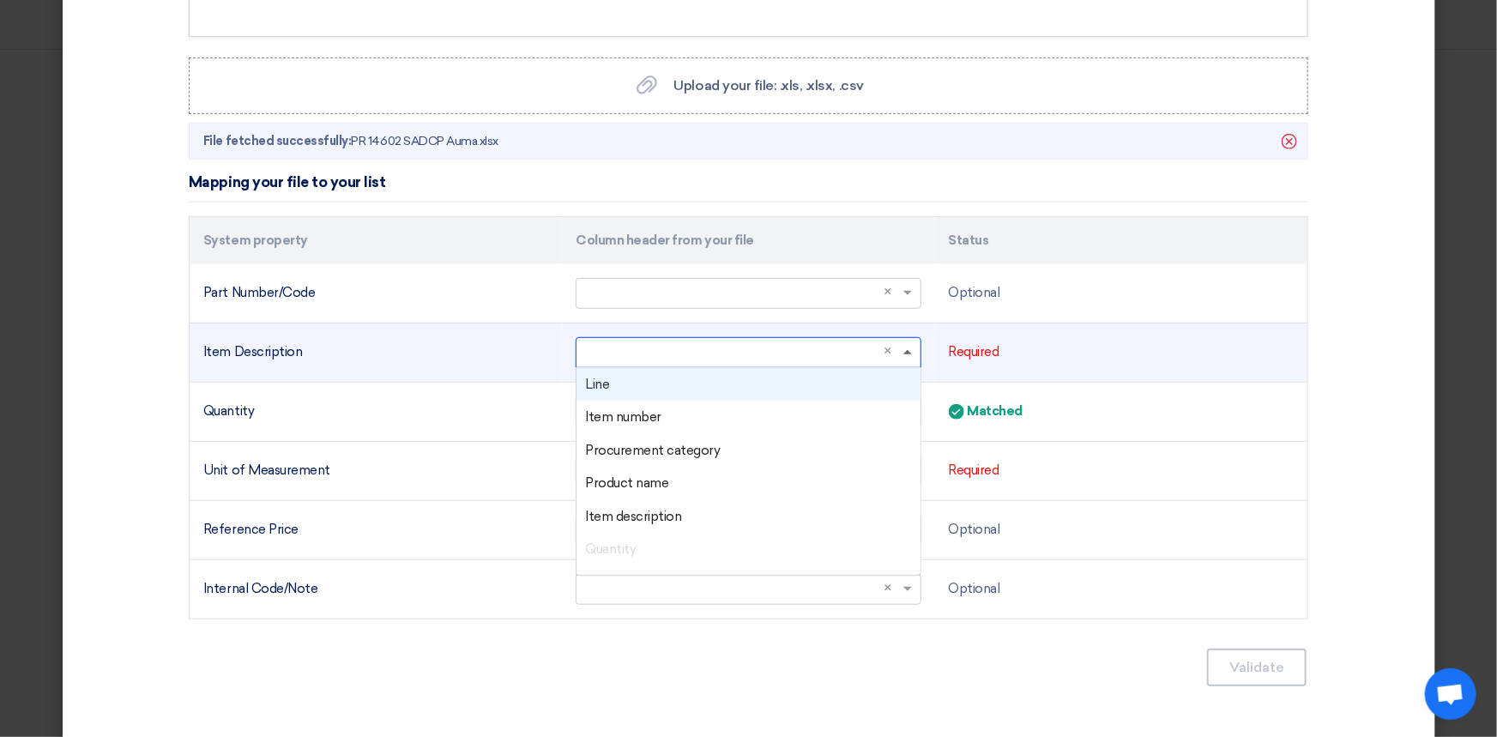
click at [903, 352] on span at bounding box center [907, 352] width 9 height 4
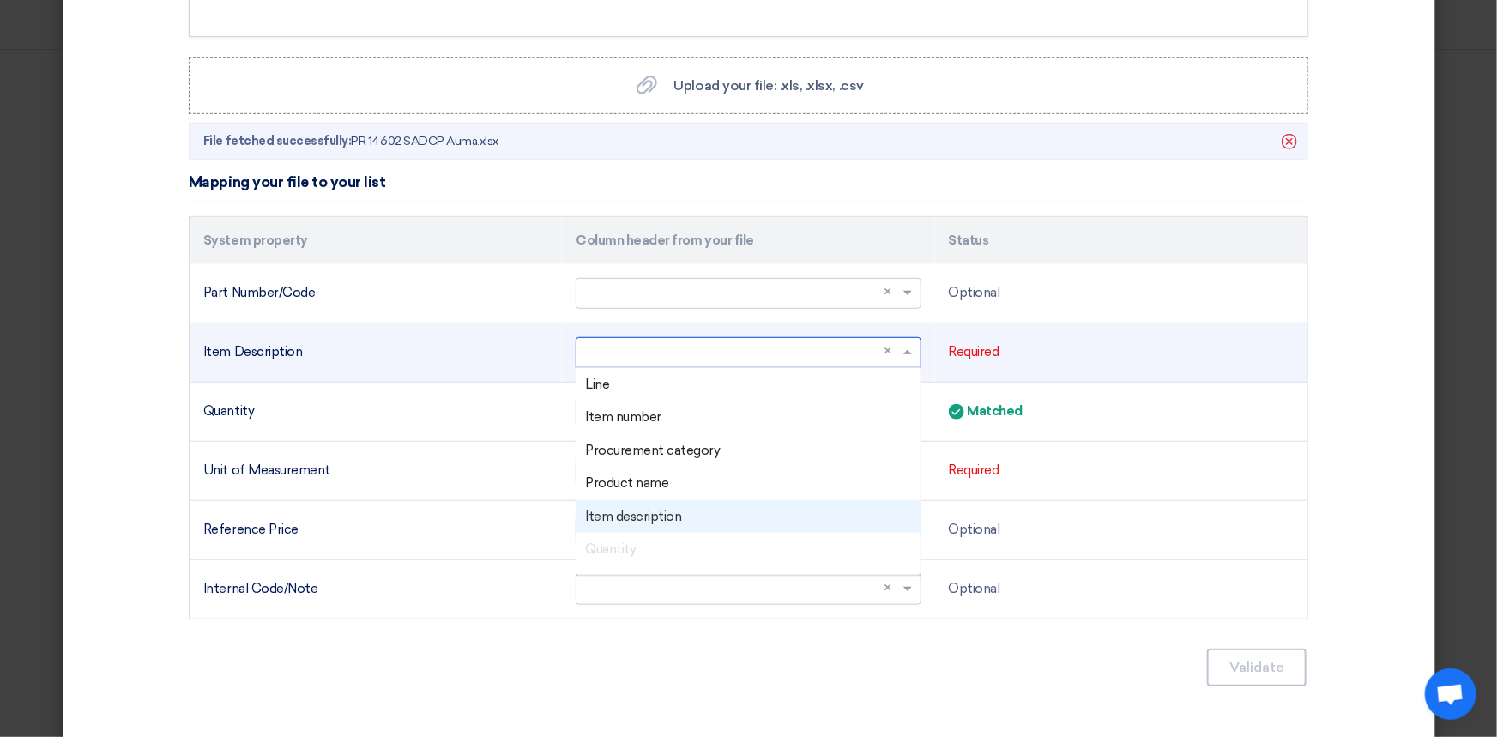
click at [643, 516] on span "Item description" at bounding box center [633, 516] width 96 height 15
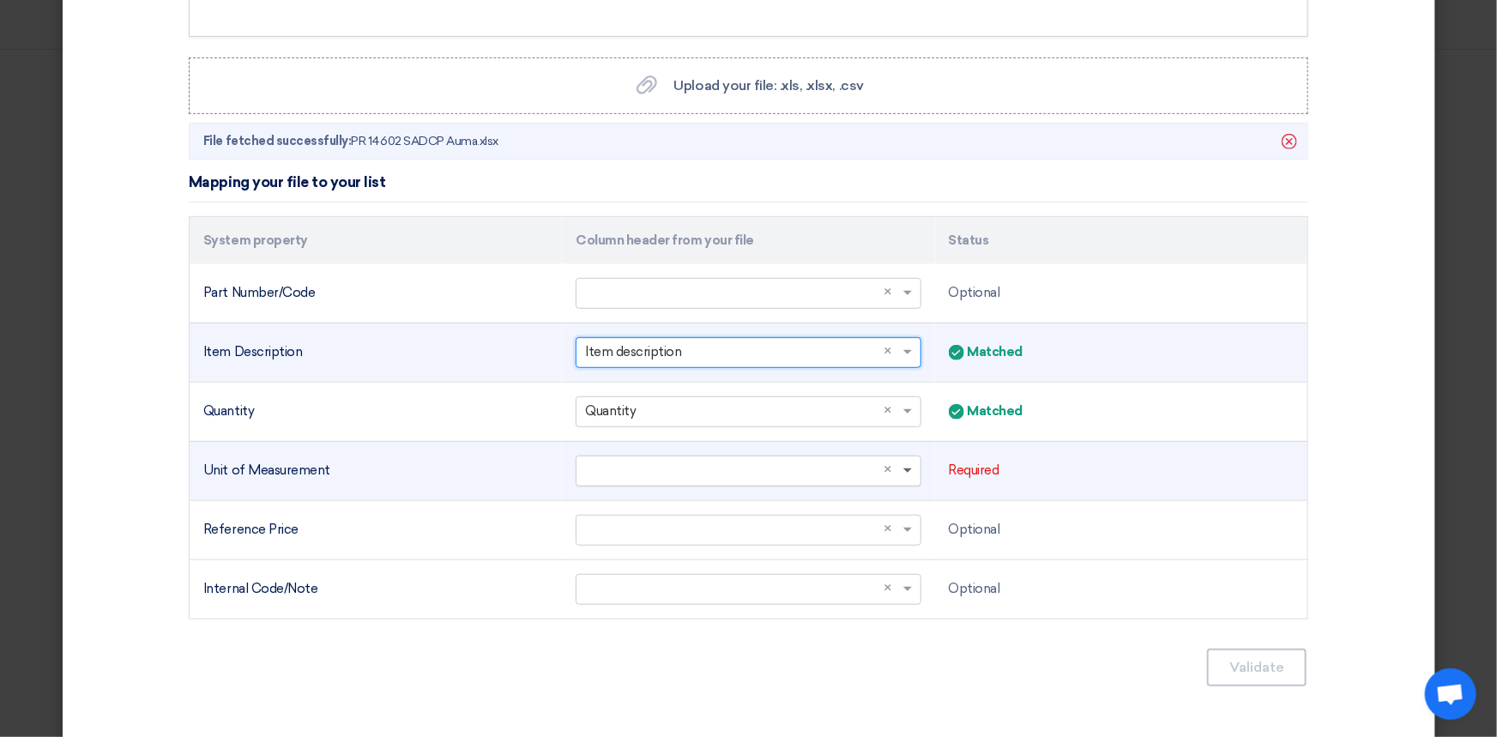
click at [903, 469] on span at bounding box center [907, 471] width 9 height 6
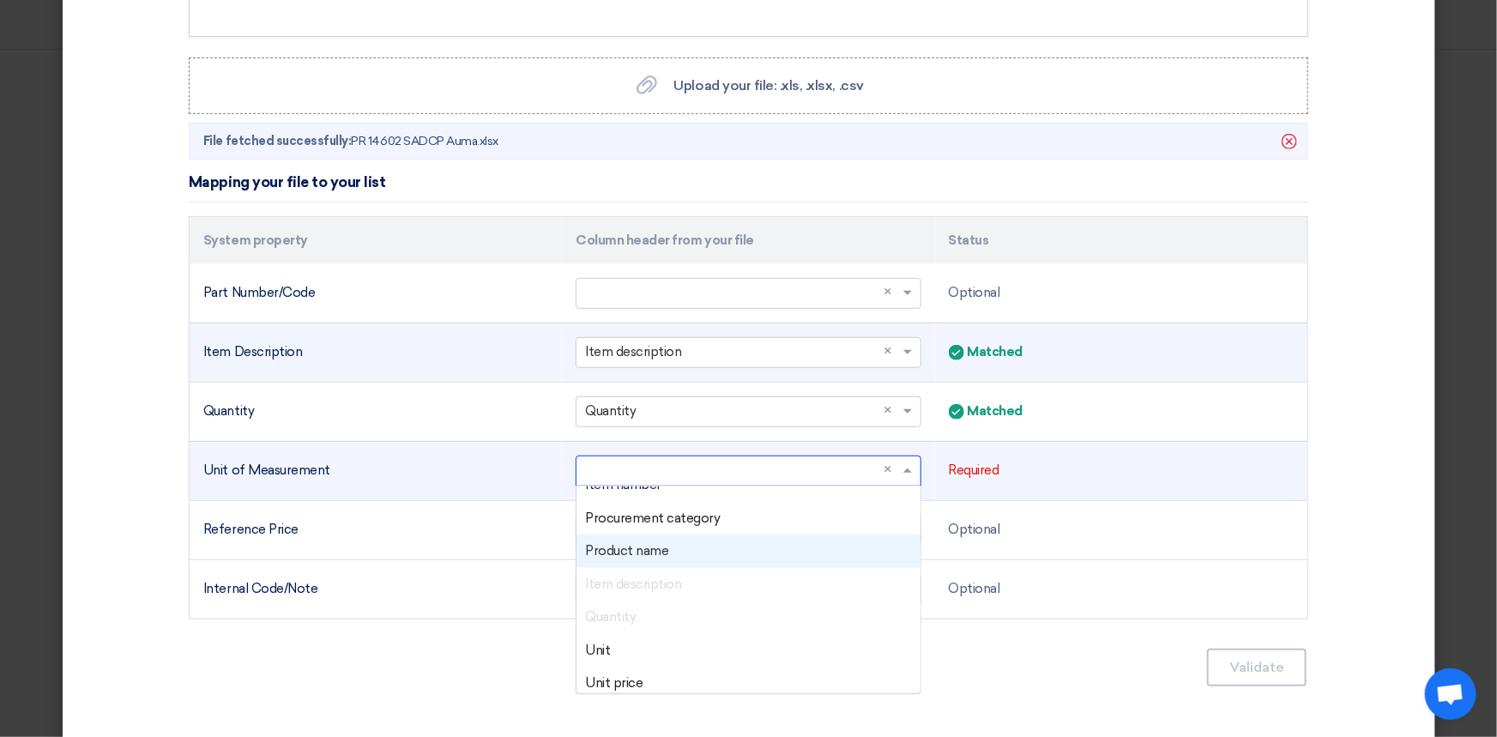
scroll to position [77, 0]
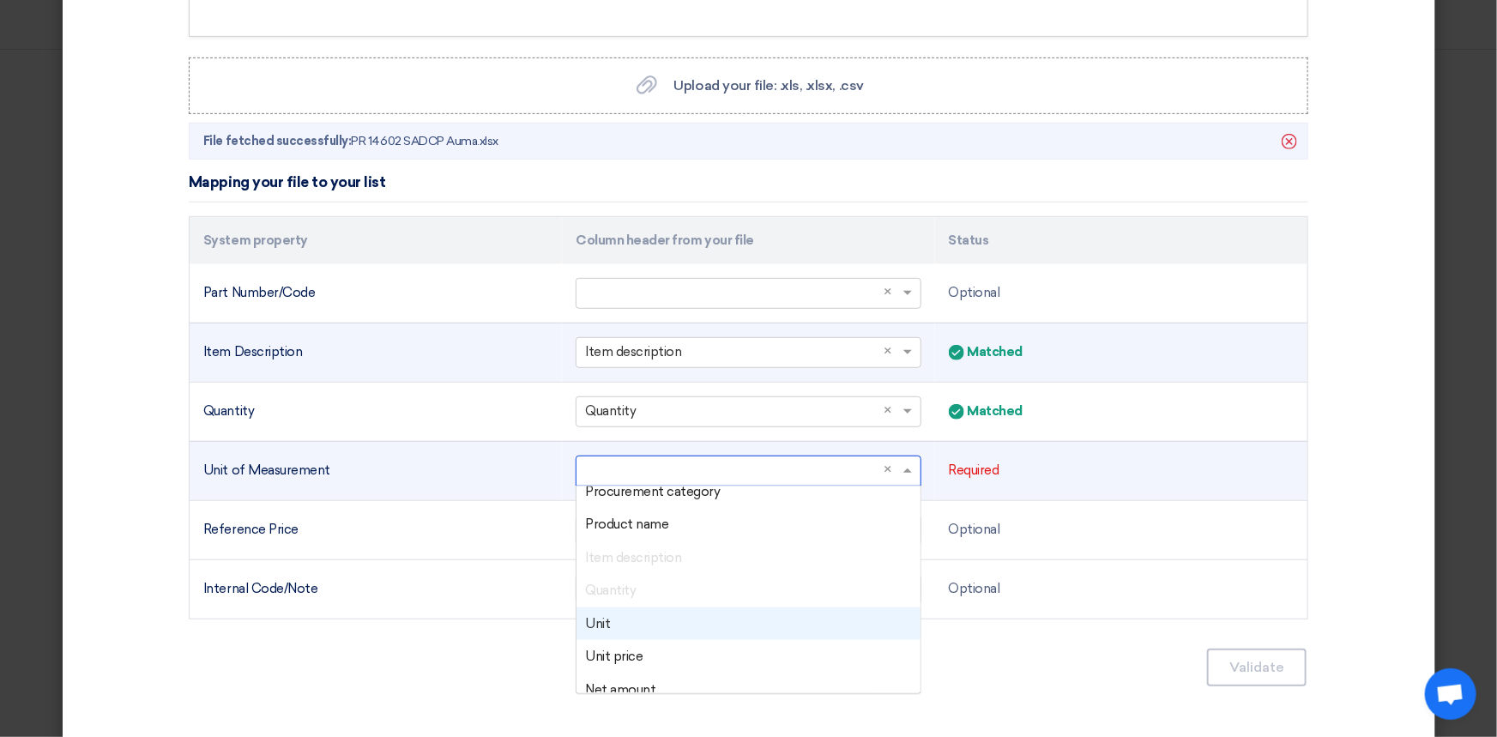
click at [661, 619] on div "Unit" at bounding box center [748, 623] width 343 height 33
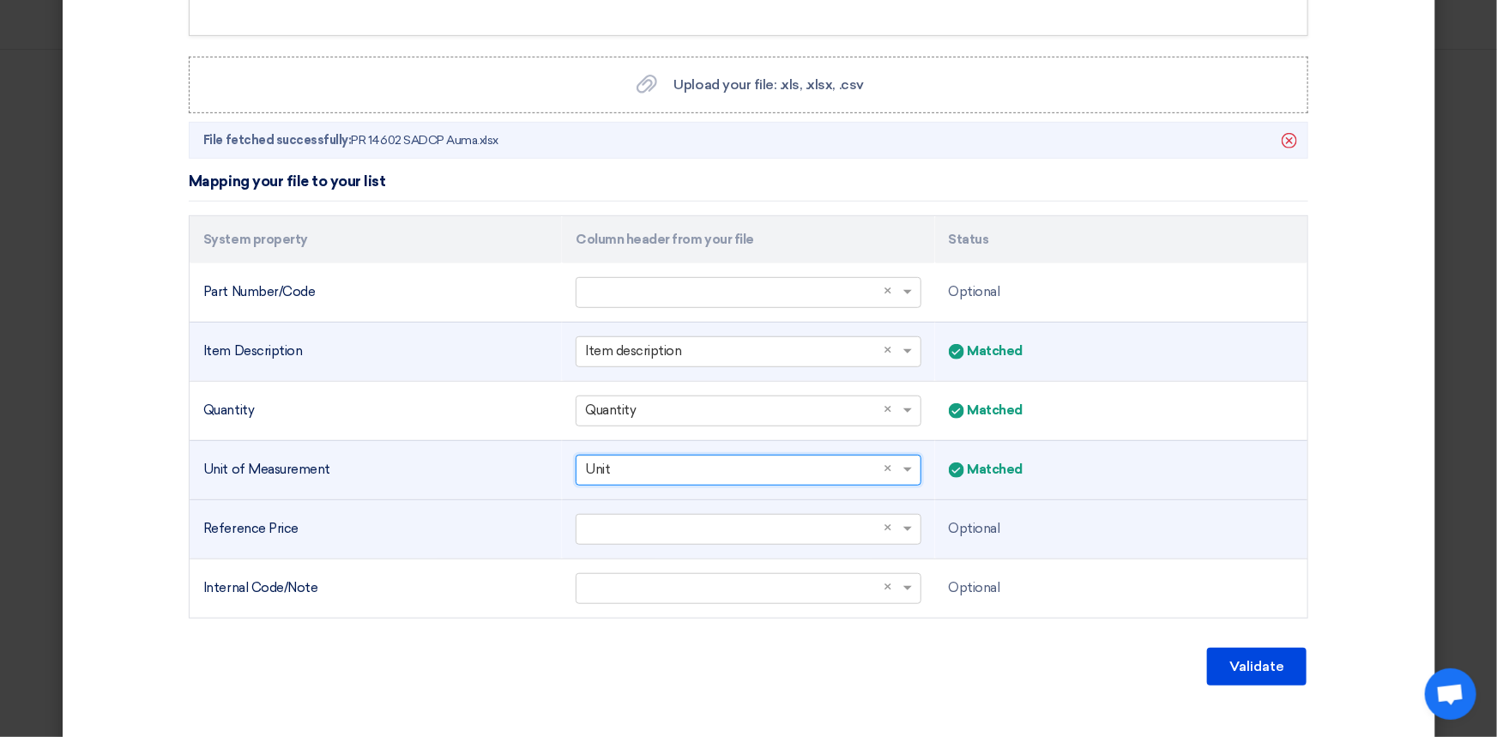
scroll to position [415, 0]
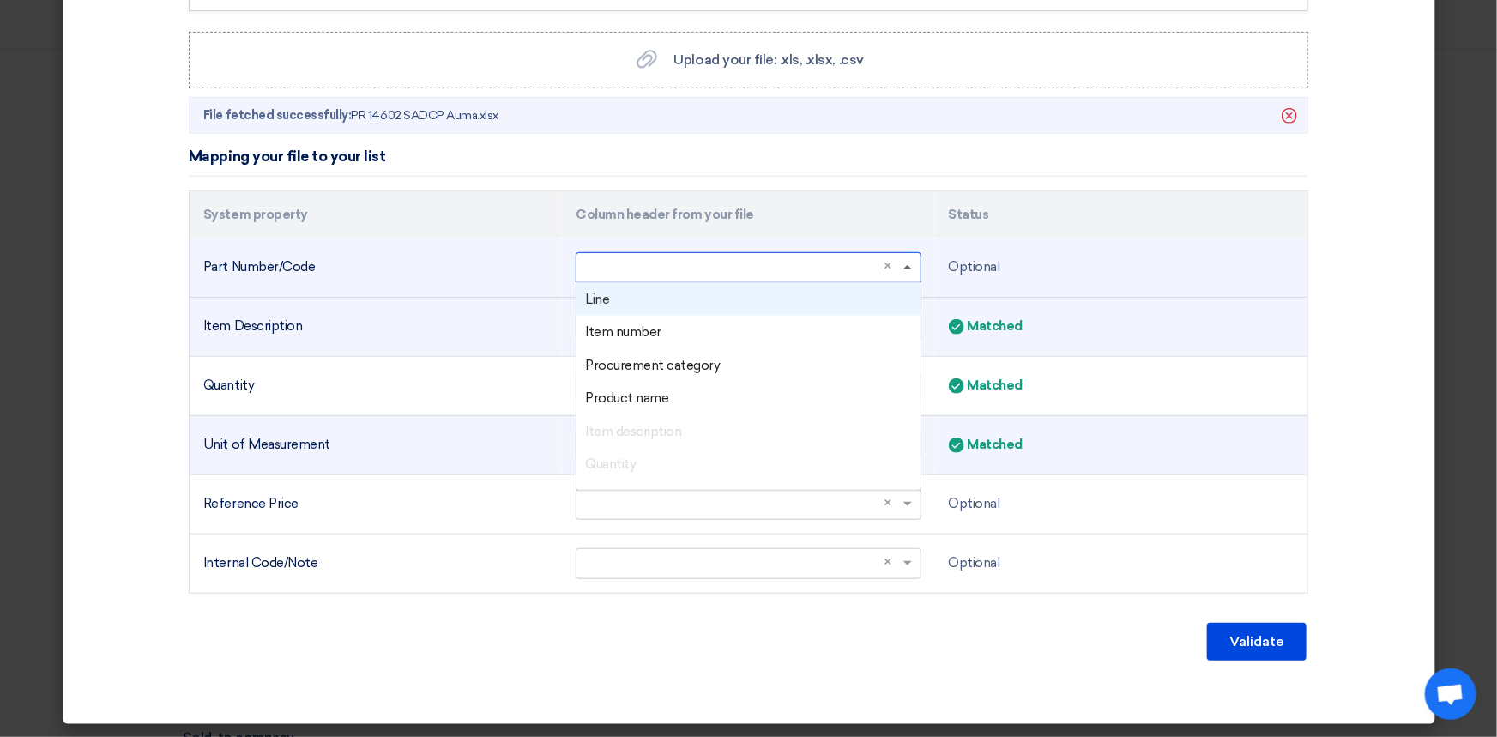
click at [903, 267] on span at bounding box center [907, 267] width 9 height 4
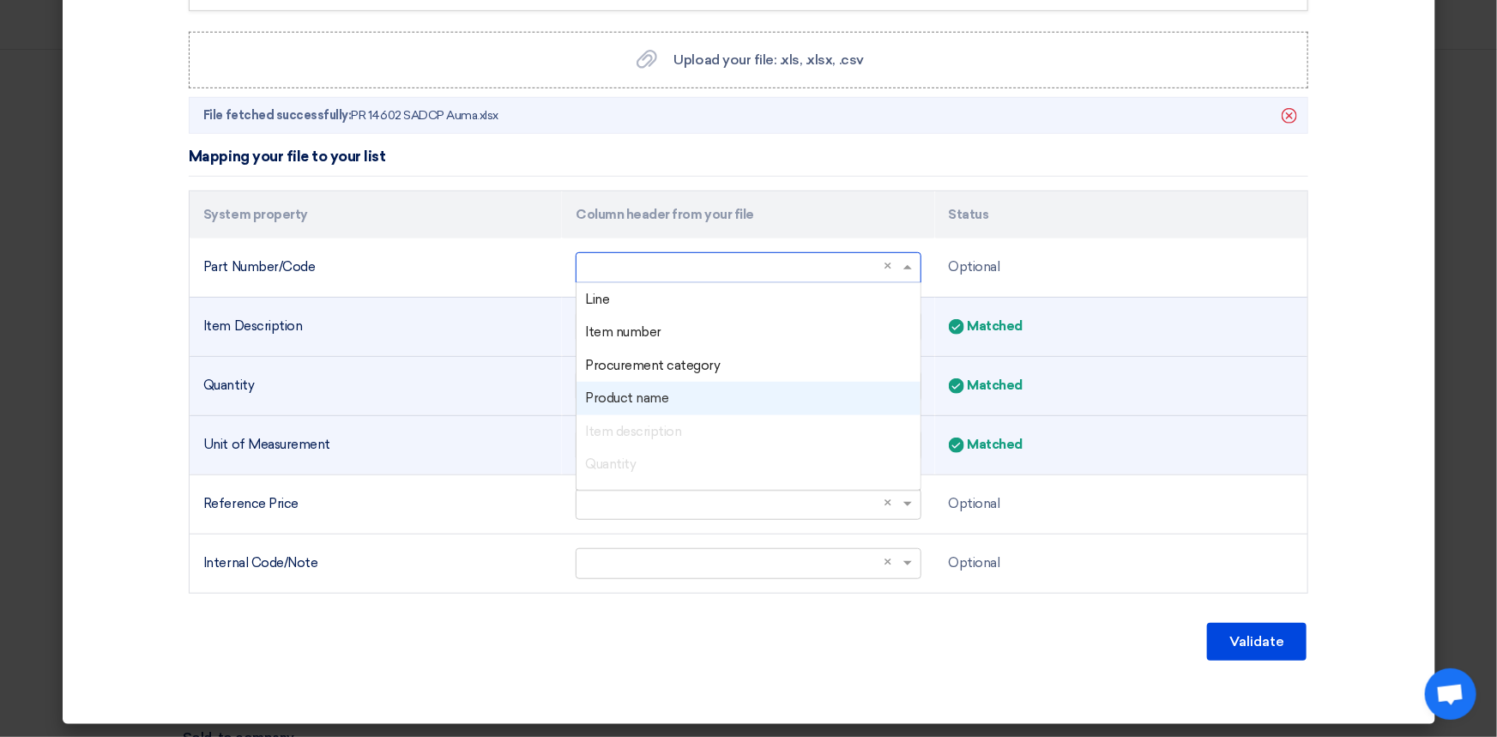
click at [665, 394] on div "Product name" at bounding box center [748, 398] width 343 height 33
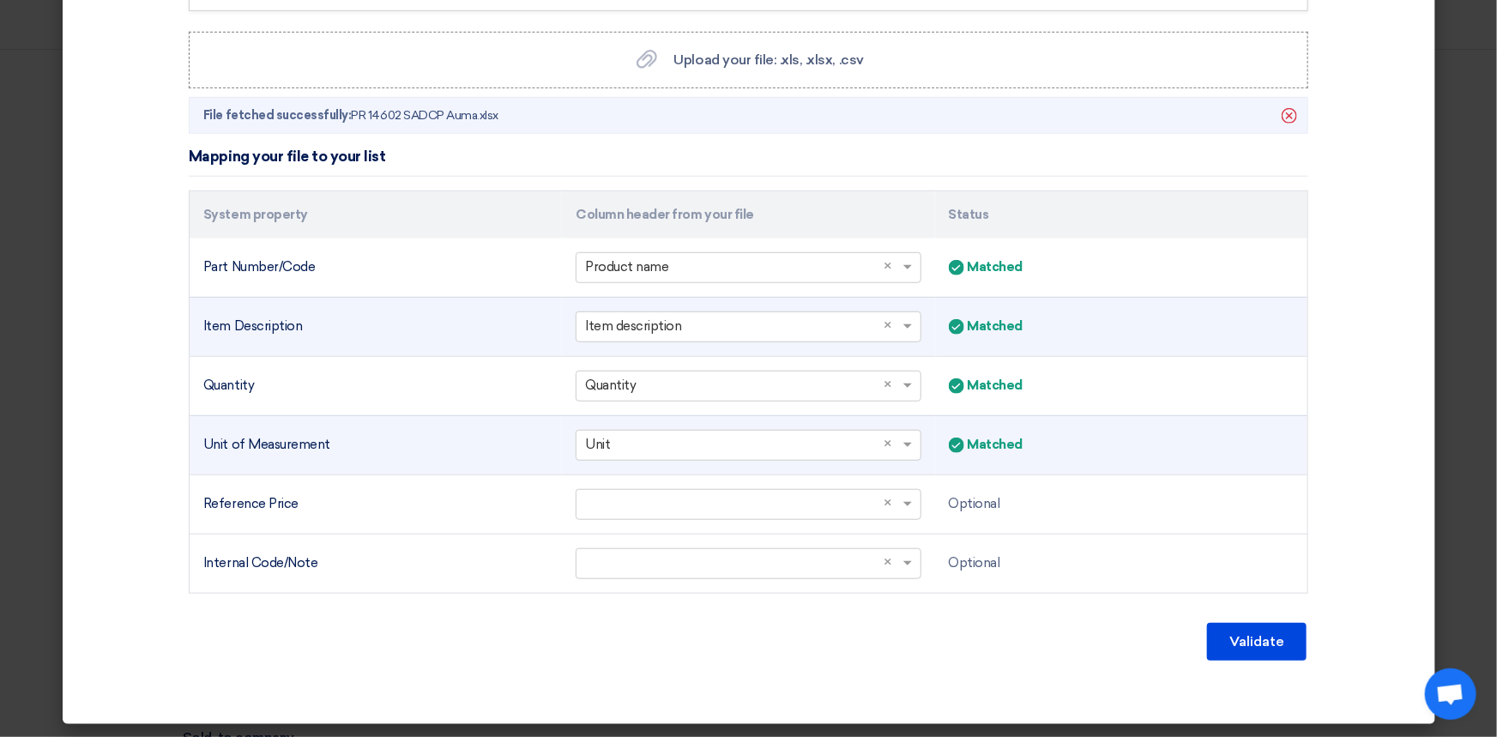
click at [909, 643] on div "Validate" at bounding box center [749, 641] width 1120 height 41
click at [1214, 642] on button "Validate" at bounding box center [1257, 642] width 100 height 38
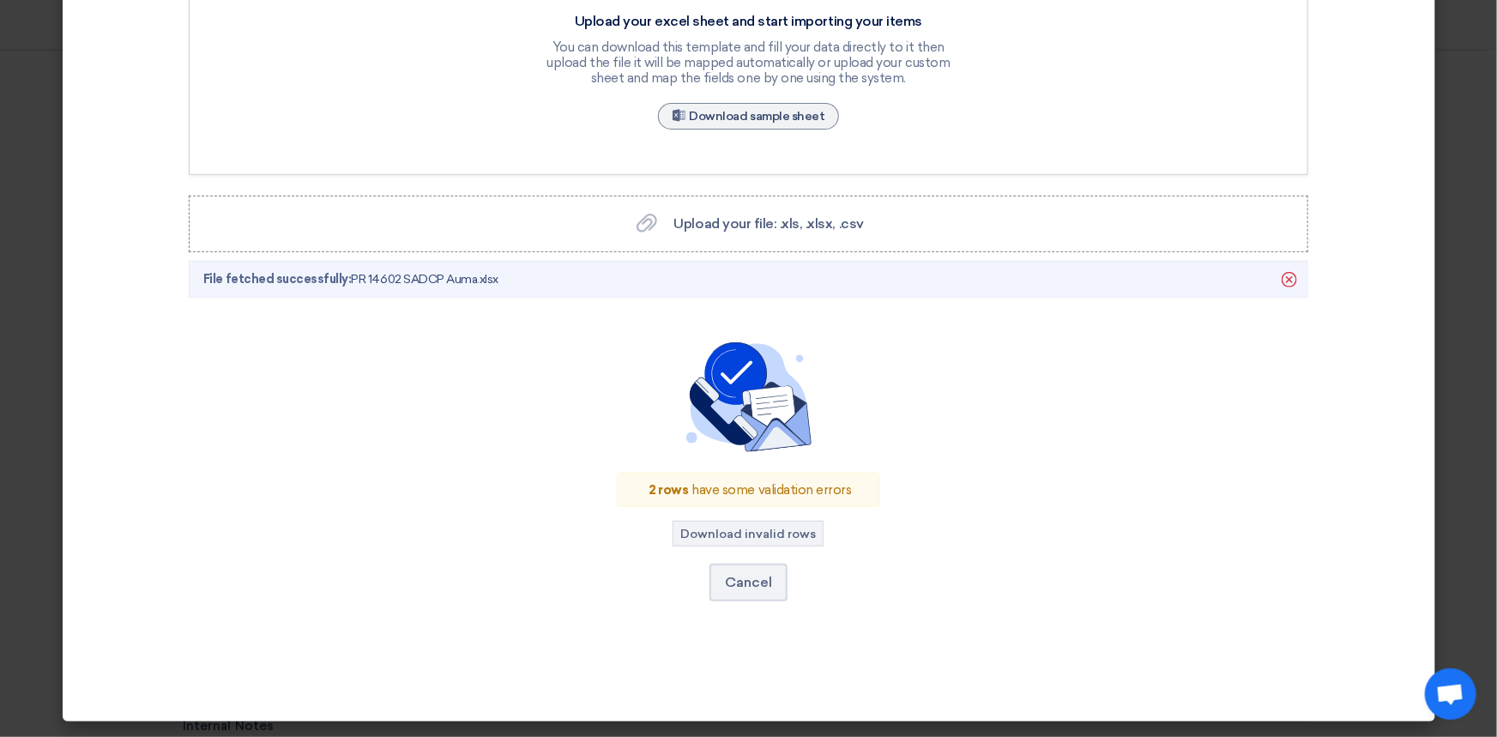
scroll to position [250, 0]
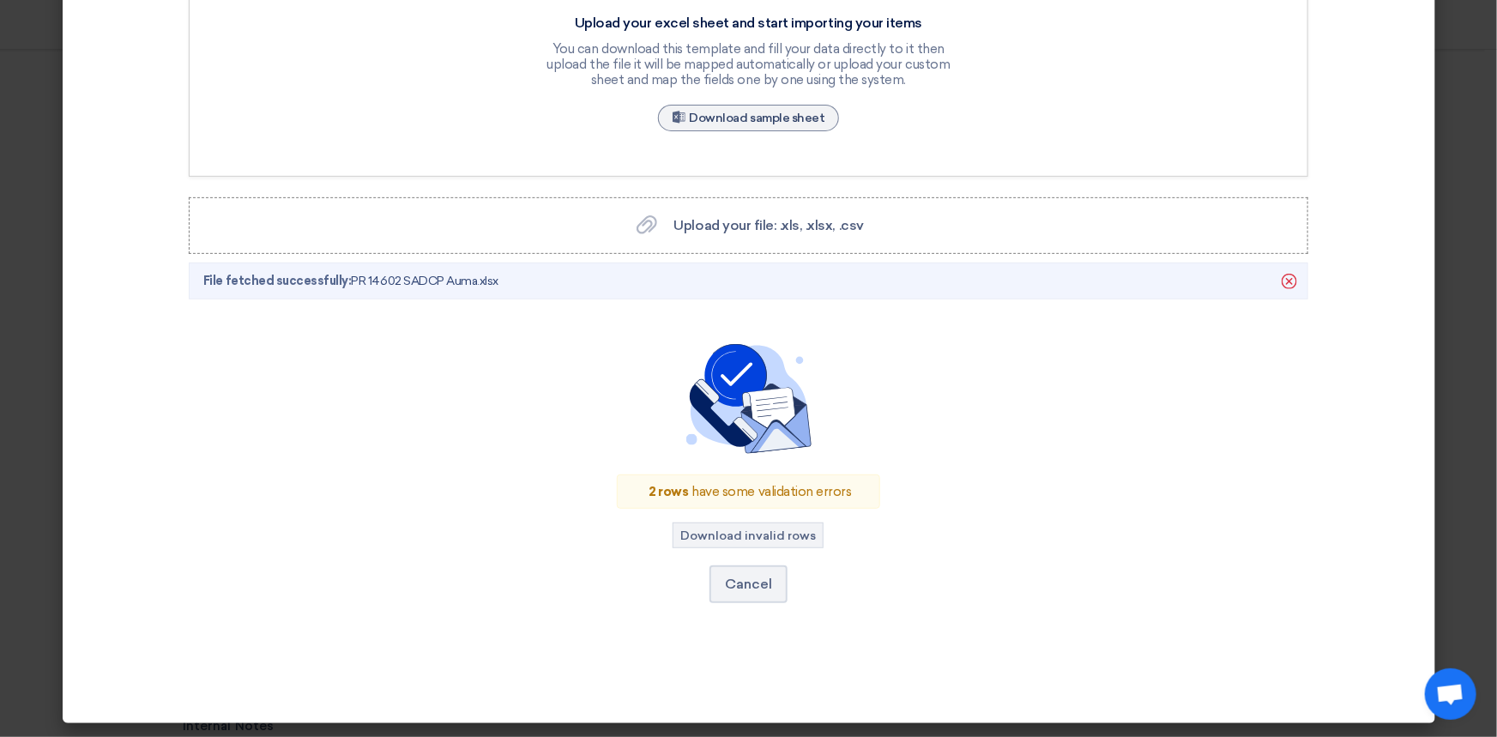
drag, startPoint x: 647, startPoint y: 489, endPoint x: 877, endPoint y: 488, distance: 229.9
click at [866, 488] on div "2 rows have some validation errors" at bounding box center [748, 491] width 263 height 35
drag, startPoint x: 735, startPoint y: 532, endPoint x: 758, endPoint y: 533, distance: 23.2
click at [737, 532] on button "Download invalid rows" at bounding box center [748, 535] width 151 height 26
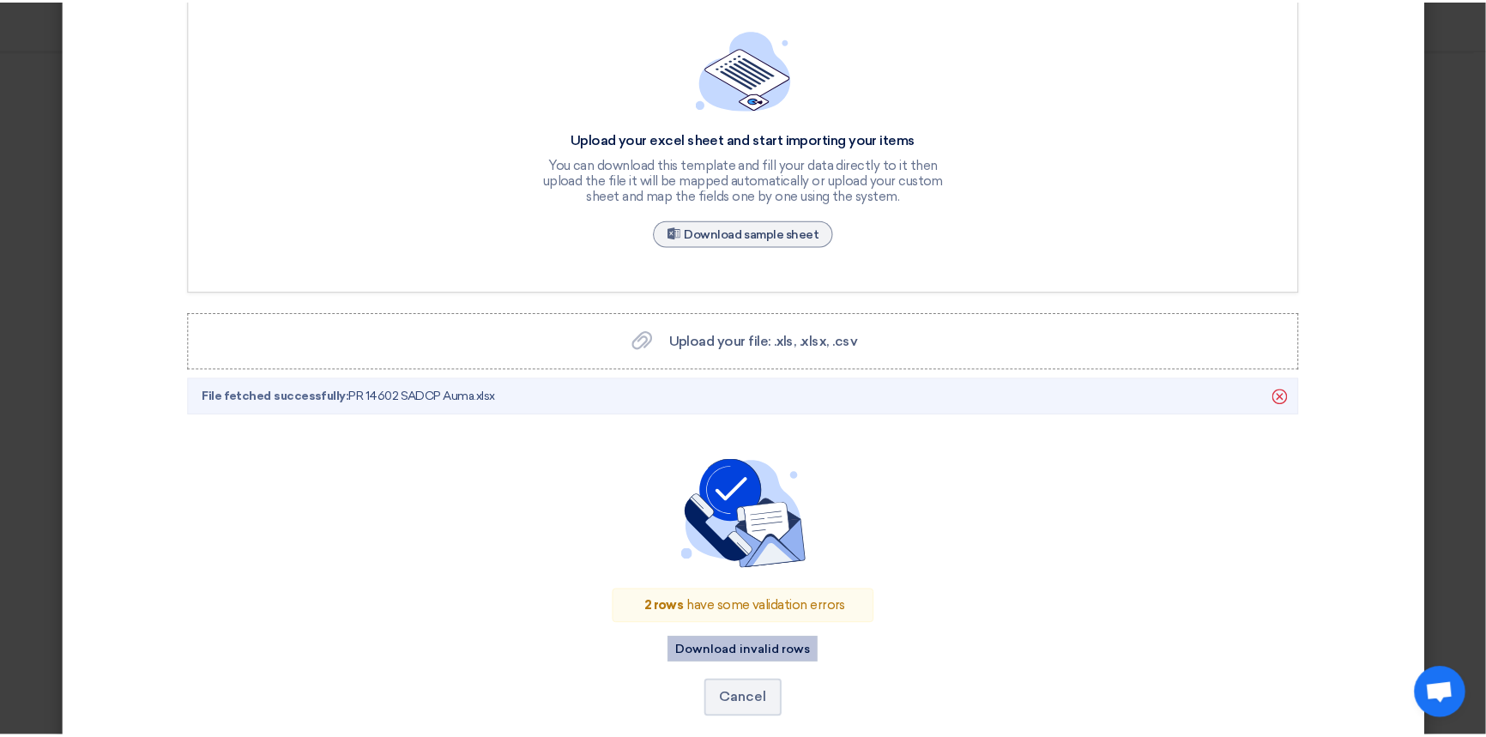
scroll to position [0, 0]
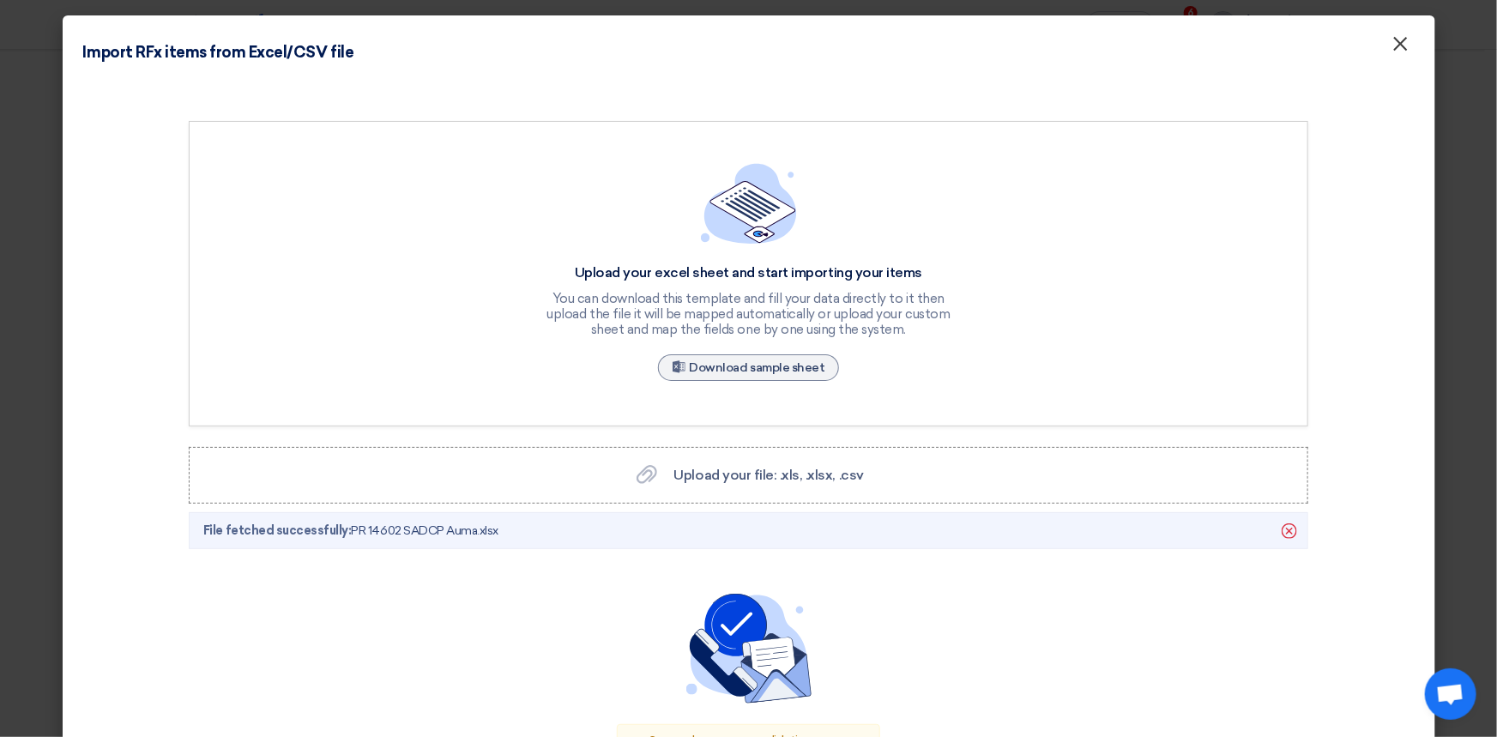
click at [1394, 51] on span "×" at bounding box center [1400, 48] width 17 height 34
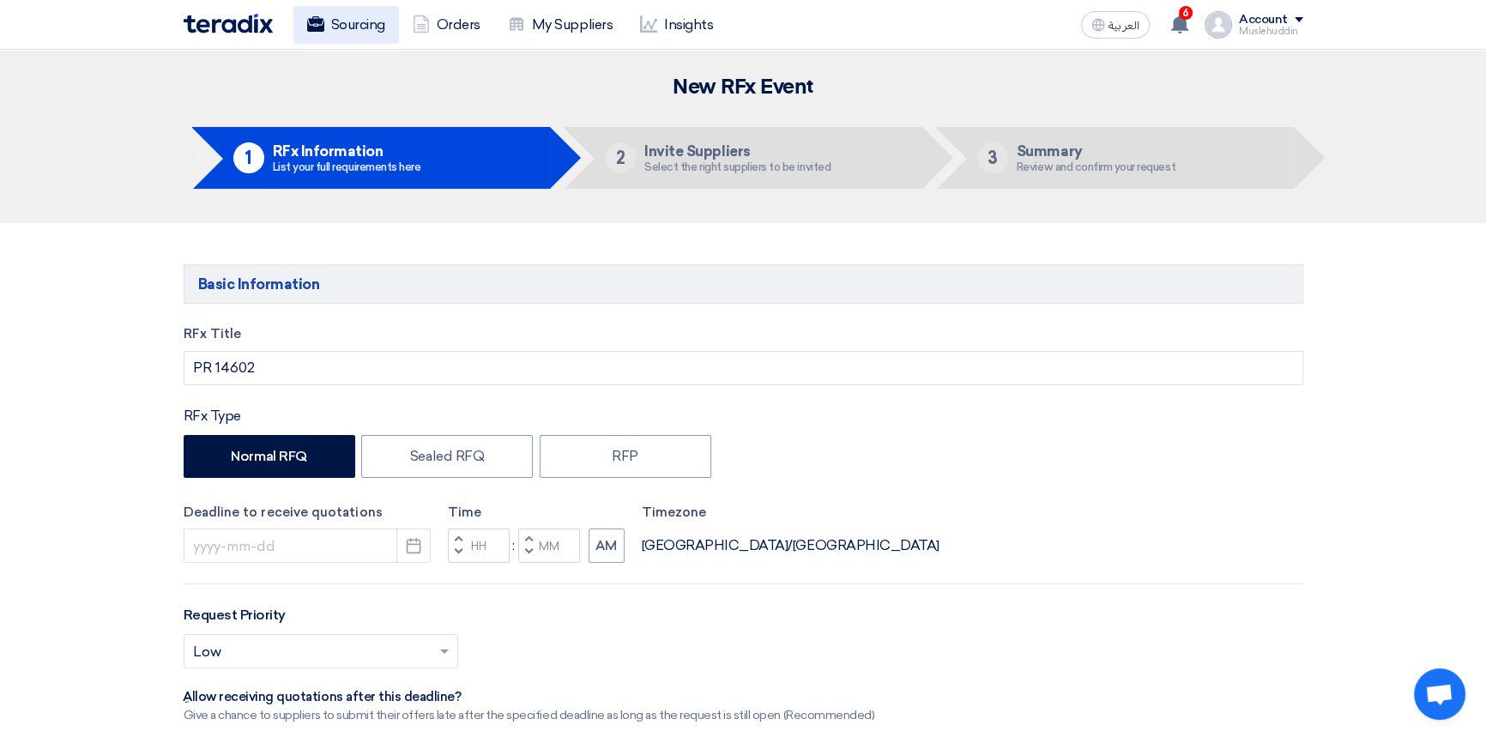
click at [325, 27] on link "Sourcing" at bounding box center [346, 25] width 106 height 38
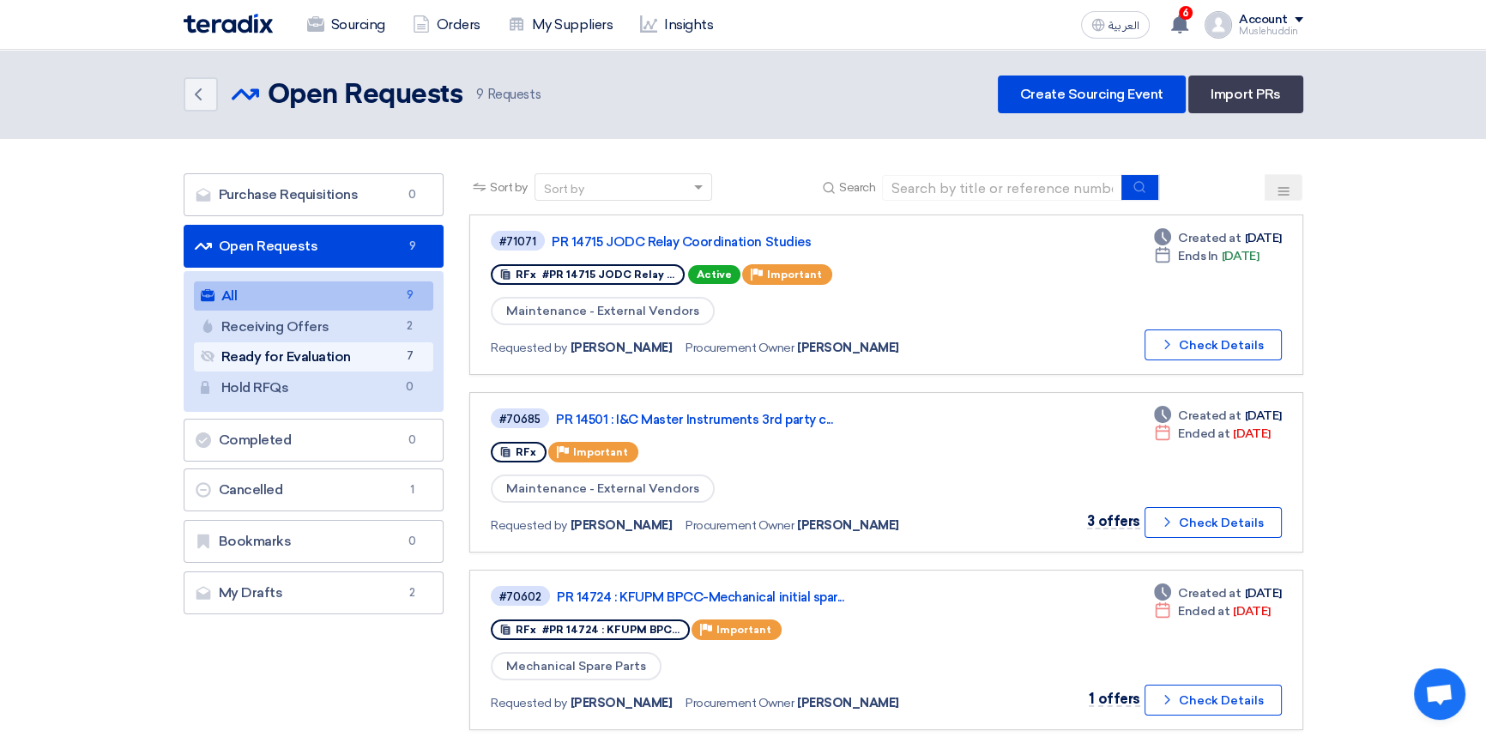
click at [248, 352] on link "Ready for Evaluation Ready for Evaluation 7" at bounding box center [314, 356] width 240 height 29
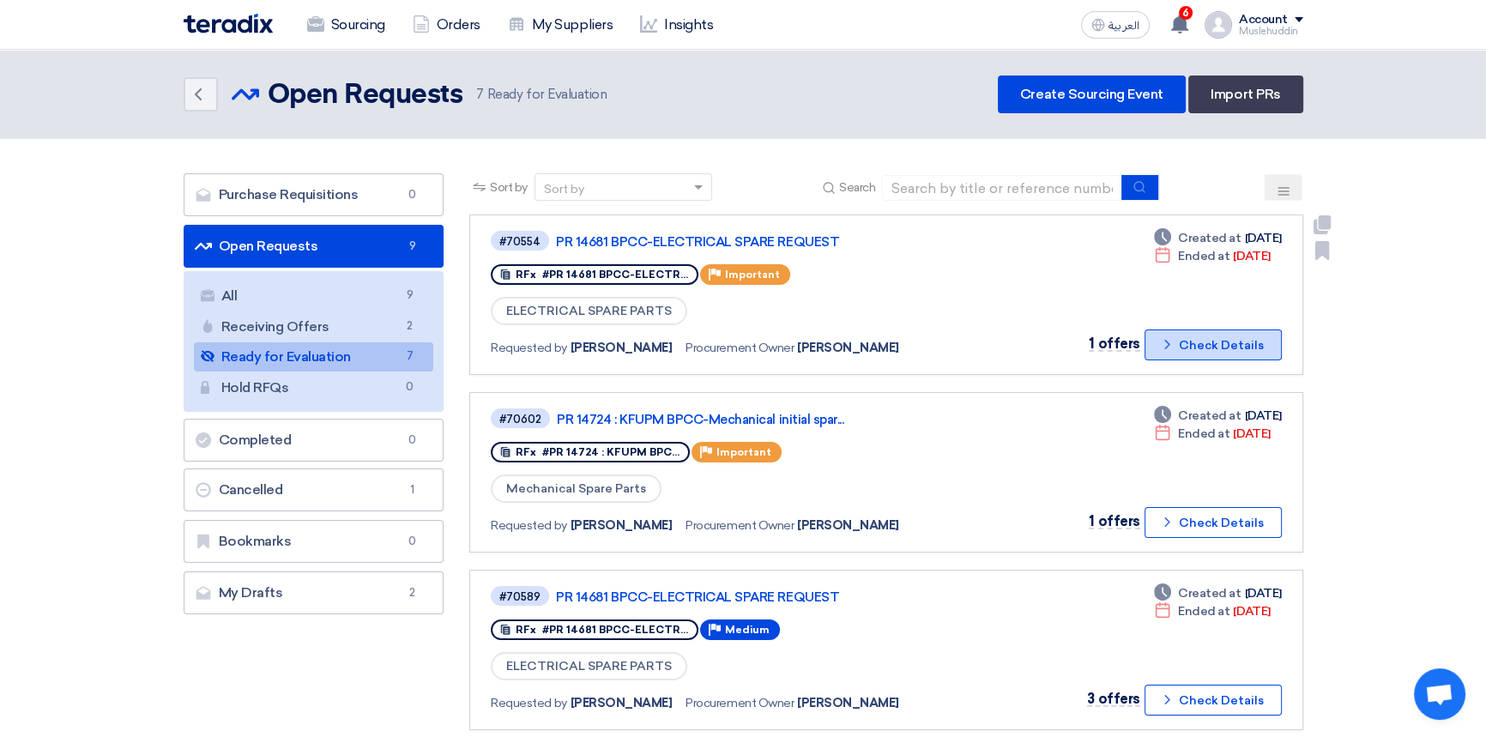
click at [1206, 343] on button "Check details Check Details" at bounding box center [1212, 344] width 137 height 31
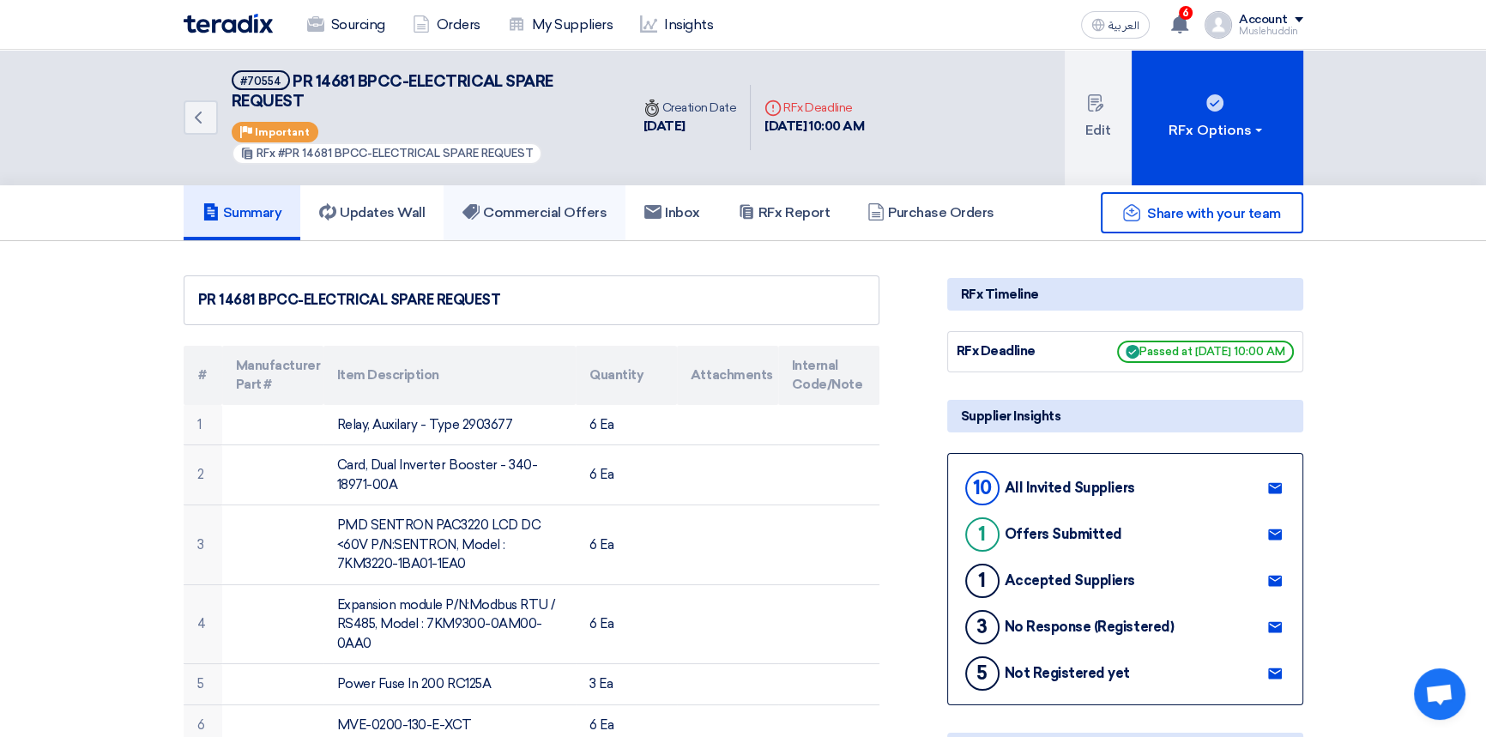
click at [549, 210] on h5 "Commercial Offers" at bounding box center [534, 212] width 144 height 17
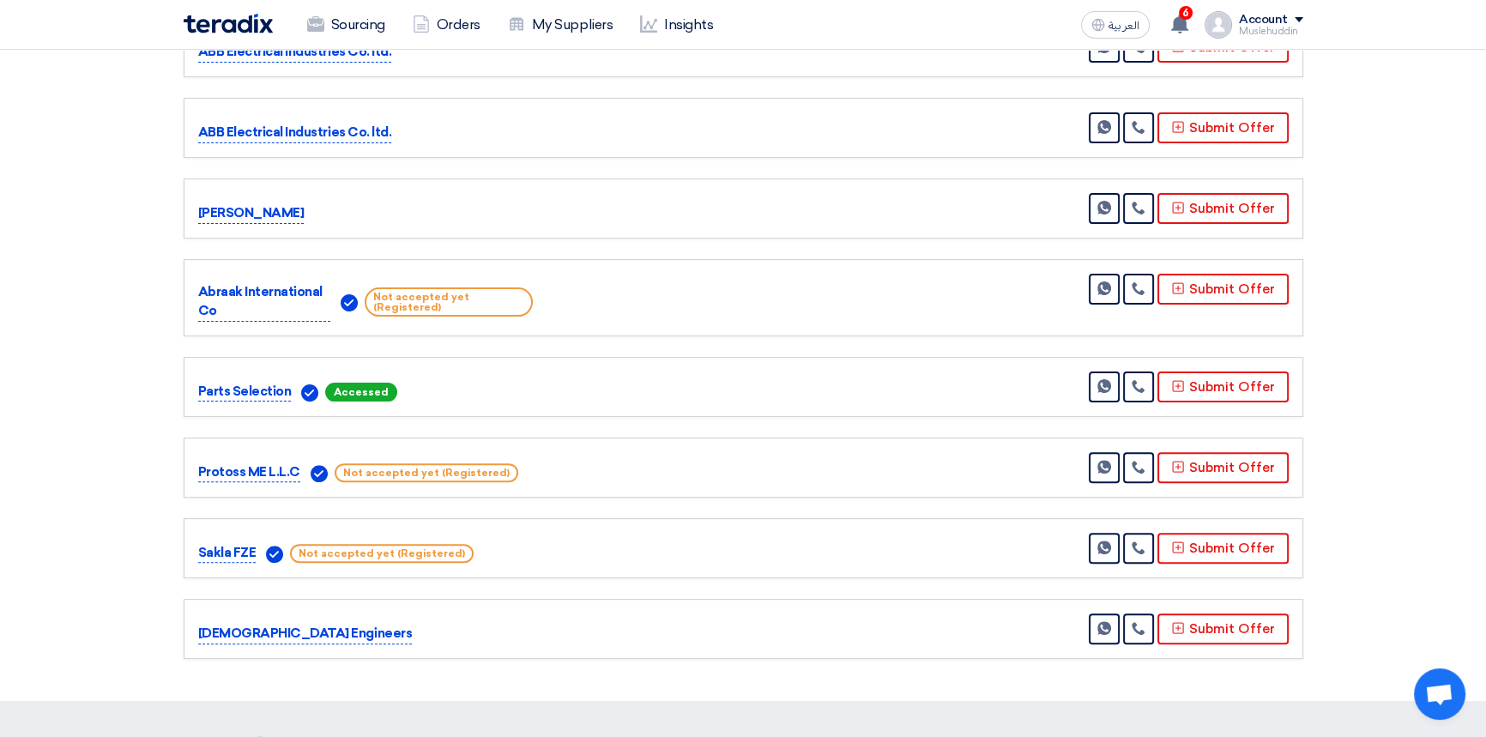
scroll to position [624, 0]
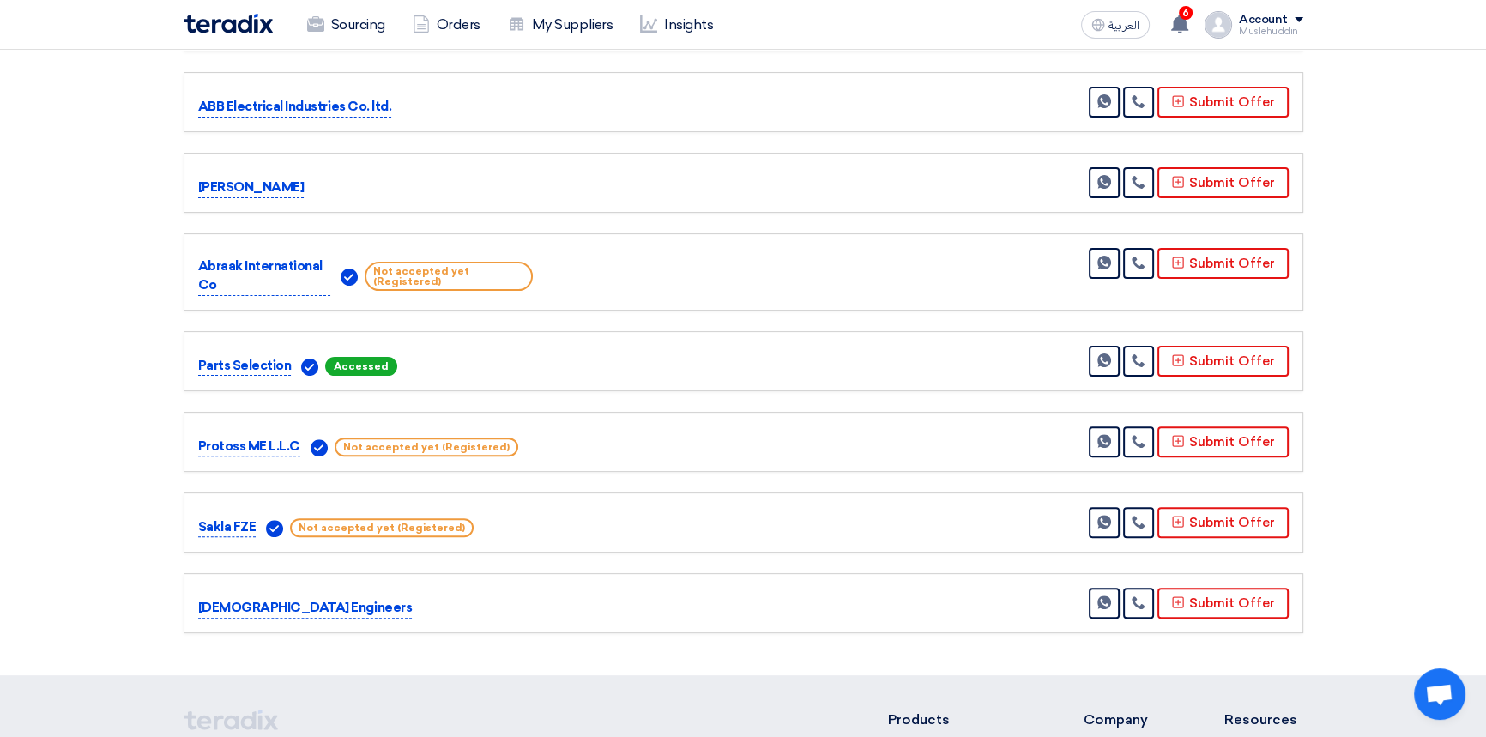
drag, startPoint x: 517, startPoint y: 437, endPoint x: 573, endPoint y: 433, distance: 55.9
click at [573, 433] on div "Protoss ME L.L.C Not accepted yet (Registered) Send Message" at bounding box center [743, 441] width 1090 height 31
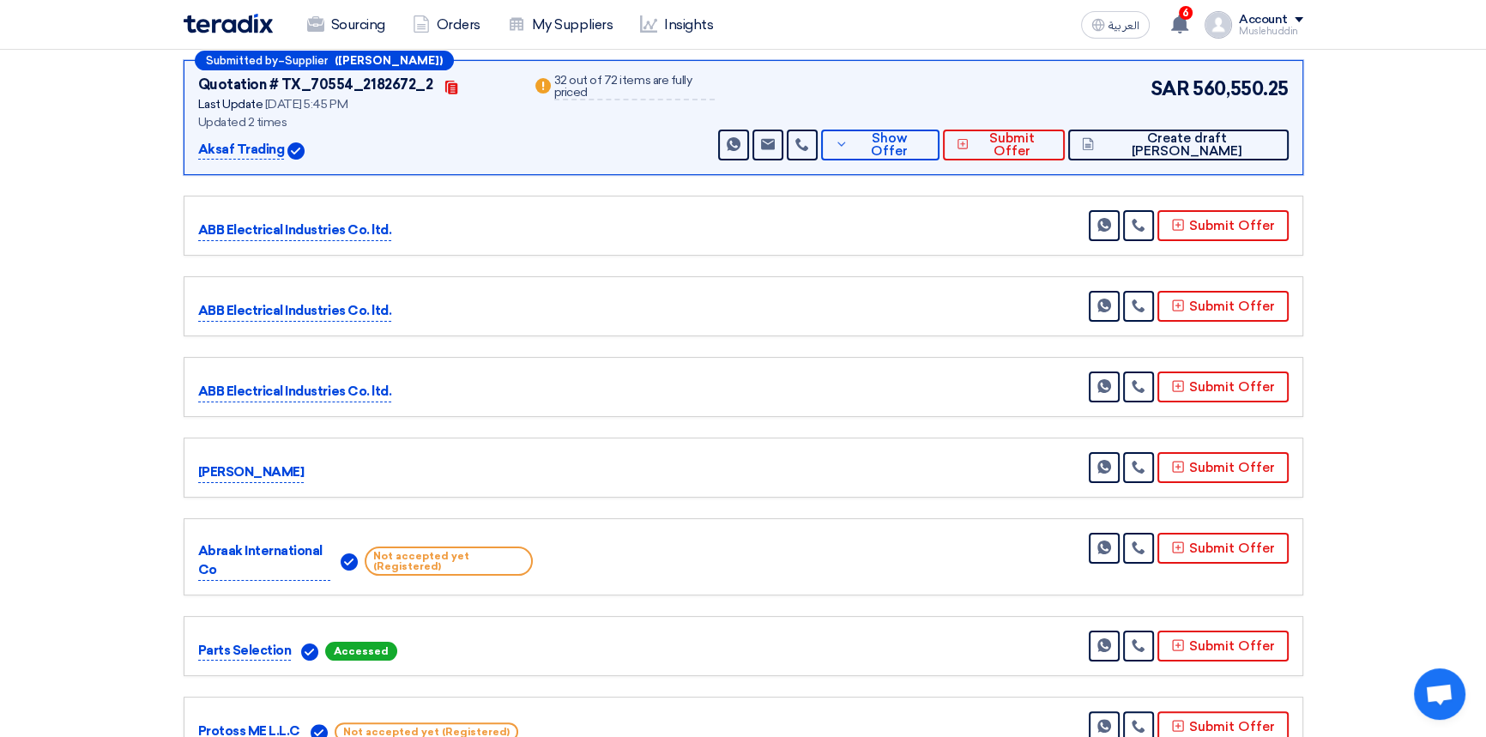
scroll to position [311, 0]
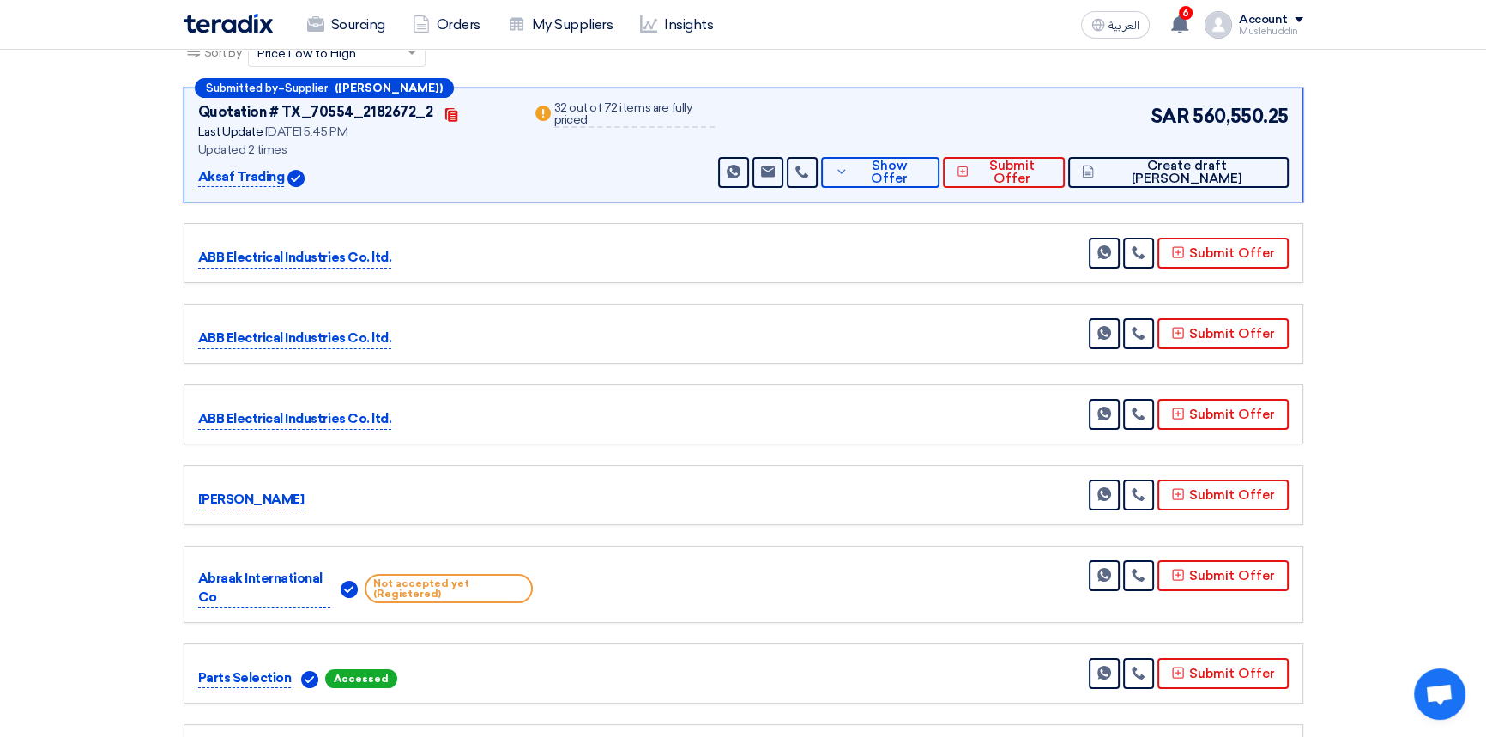
drag, startPoint x: 395, startPoint y: 260, endPoint x: 195, endPoint y: 255, distance: 200.8
click at [195, 255] on div "ABB Electrical Industries Co. ltd. Send Message" at bounding box center [744, 253] width 1120 height 60
copy p "ABB Electrical Industries Co. ltd."
click at [566, 24] on link "My Suppliers" at bounding box center [560, 25] width 132 height 38
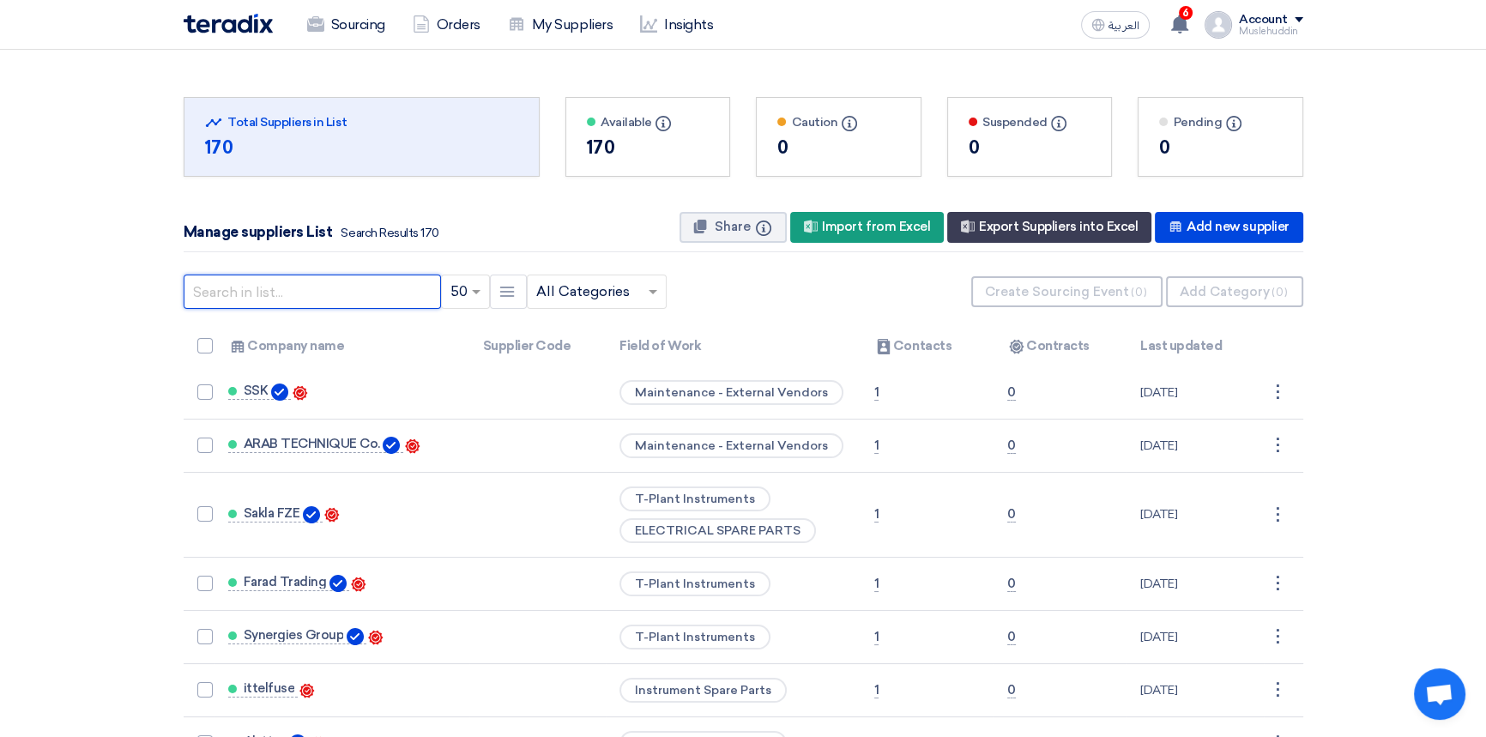
click at [214, 297] on input "text" at bounding box center [312, 292] width 257 height 34
paste input "ABB Electrical Industries Co. ltd."
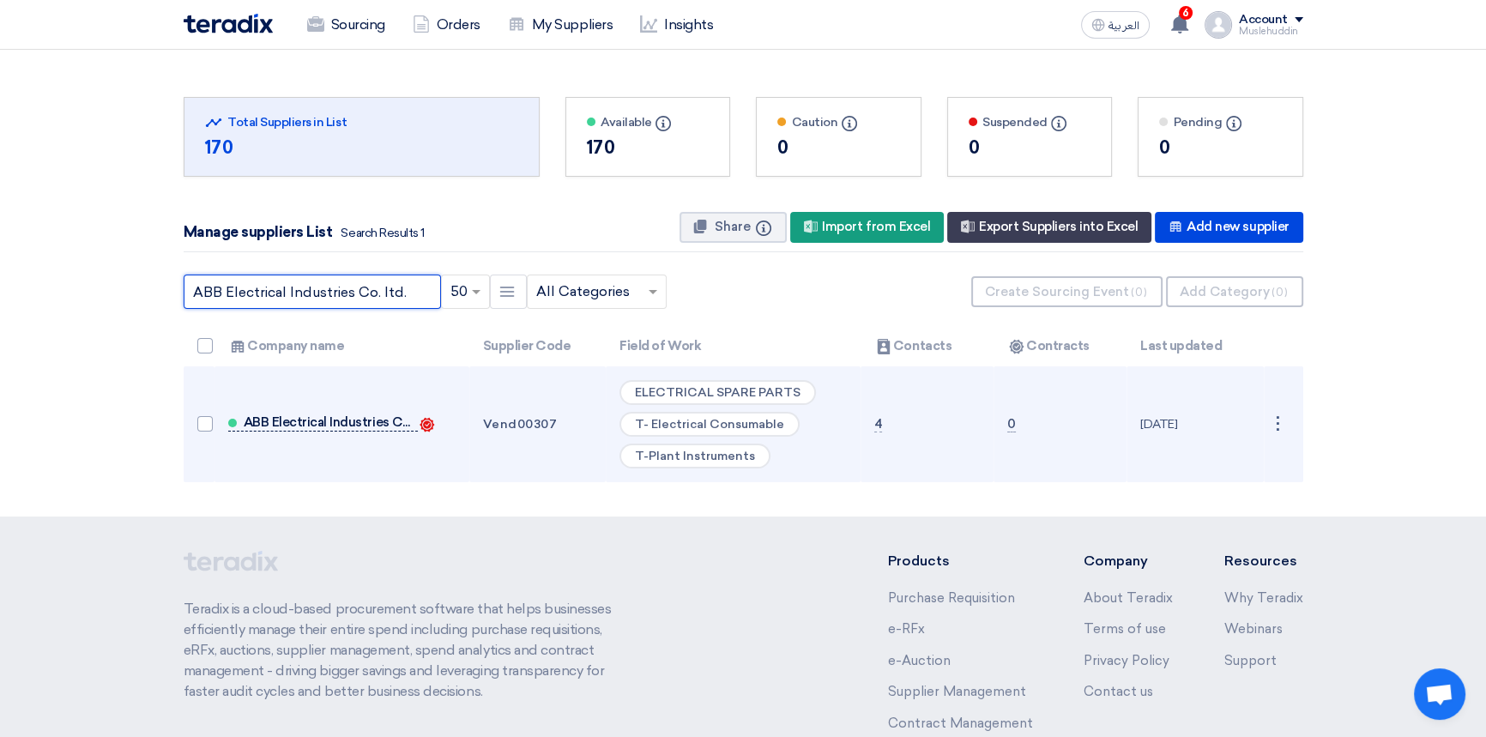
type input "ABB Electrical Industries Co. ltd."
click at [334, 423] on span "ABB Electrical Industries Co. ltd." at bounding box center [330, 422] width 172 height 14
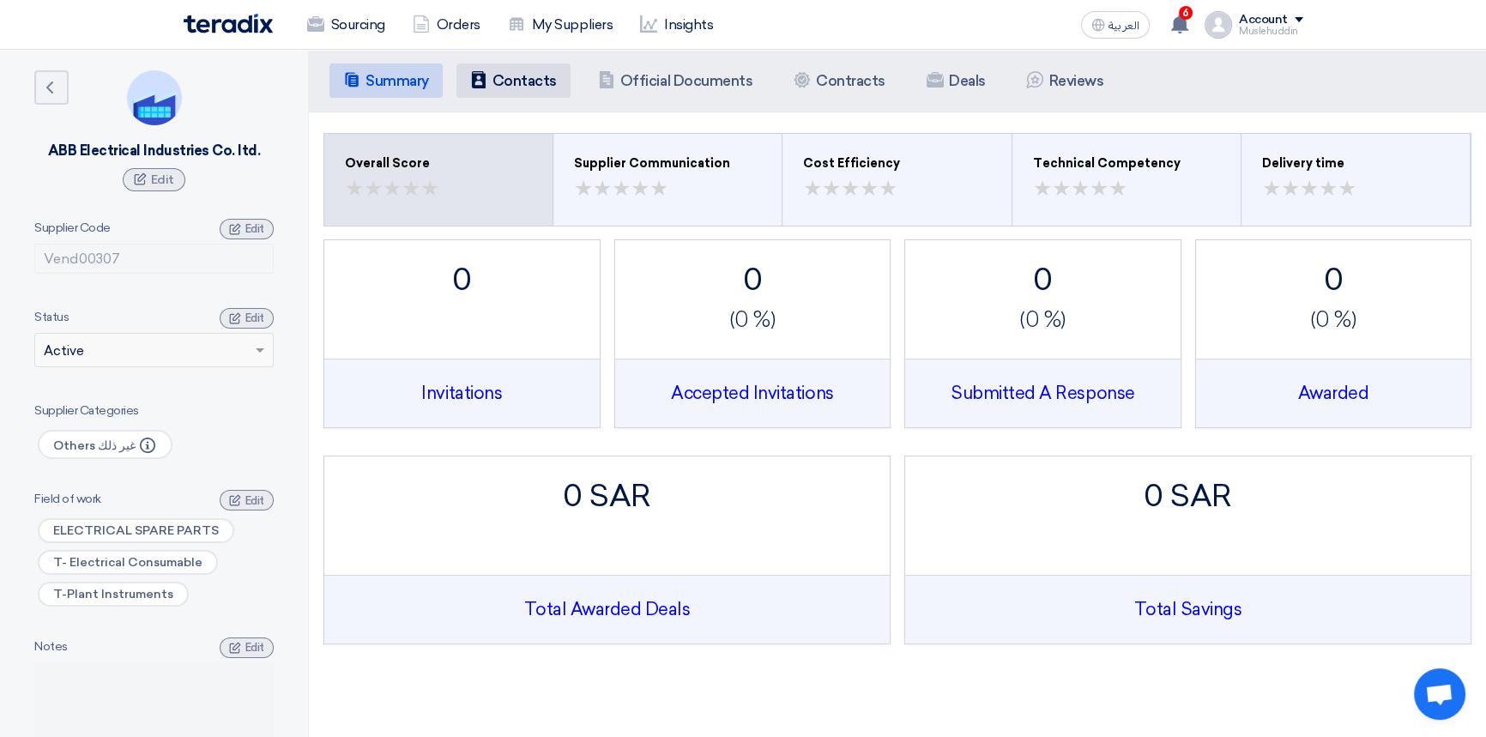
click at [547, 82] on h5 "Contacts" at bounding box center [524, 80] width 64 height 17
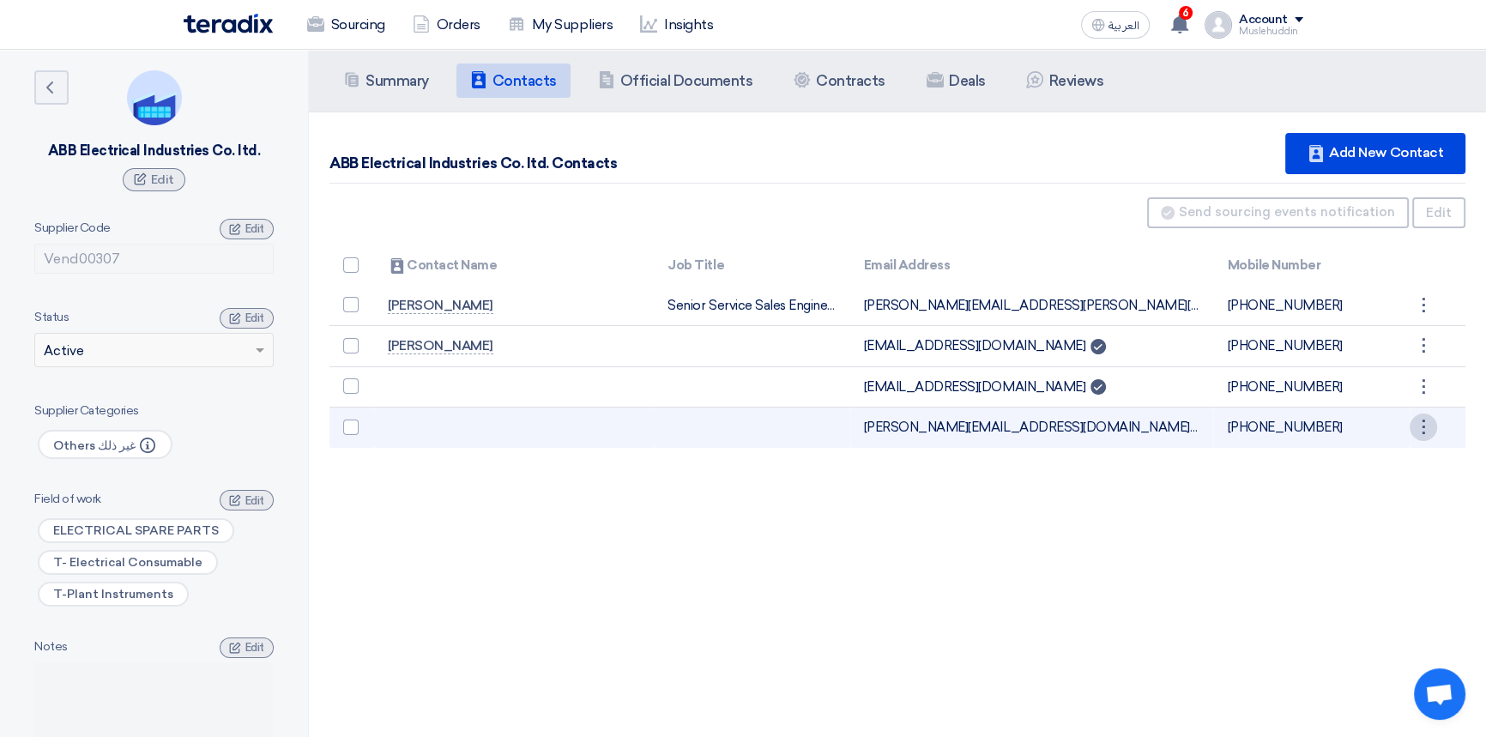
click at [1416, 319] on div "⋮" at bounding box center [1423, 305] width 27 height 27
click at [1368, 463] on link "Edit" at bounding box center [1394, 460] width 84 height 25
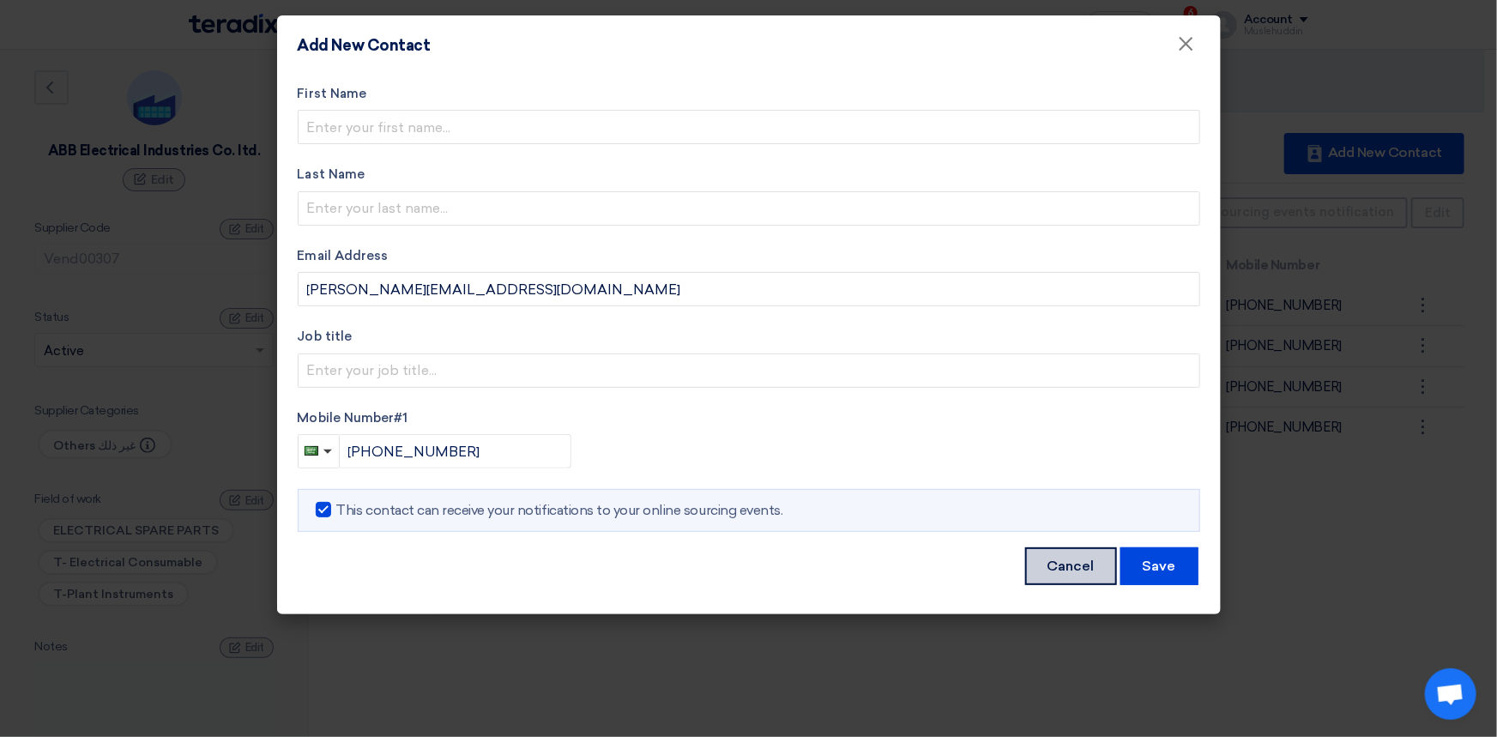
click at [1084, 566] on button "Cancel" at bounding box center [1071, 566] width 92 height 38
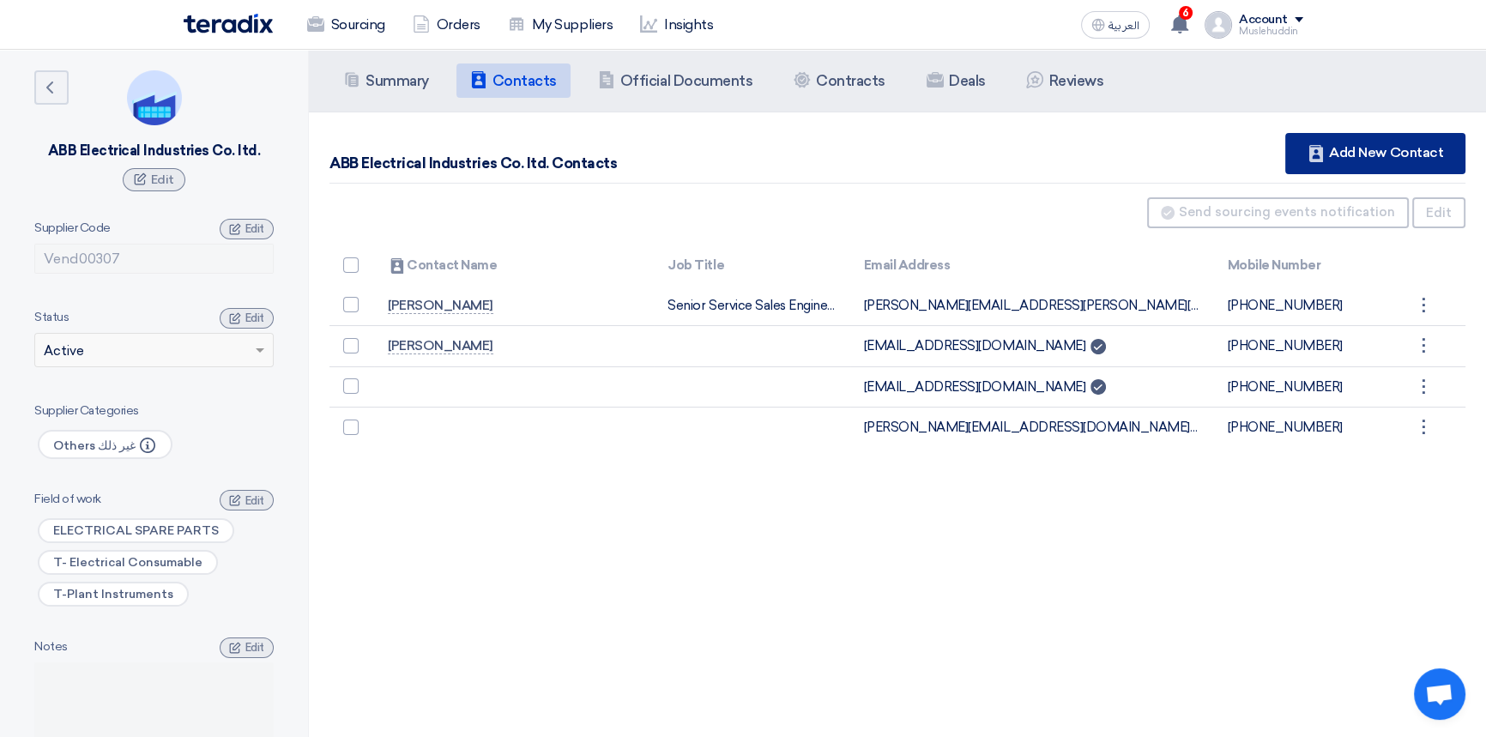
click at [1354, 164] on div "Contacts Add New Contact" at bounding box center [1375, 153] width 180 height 41
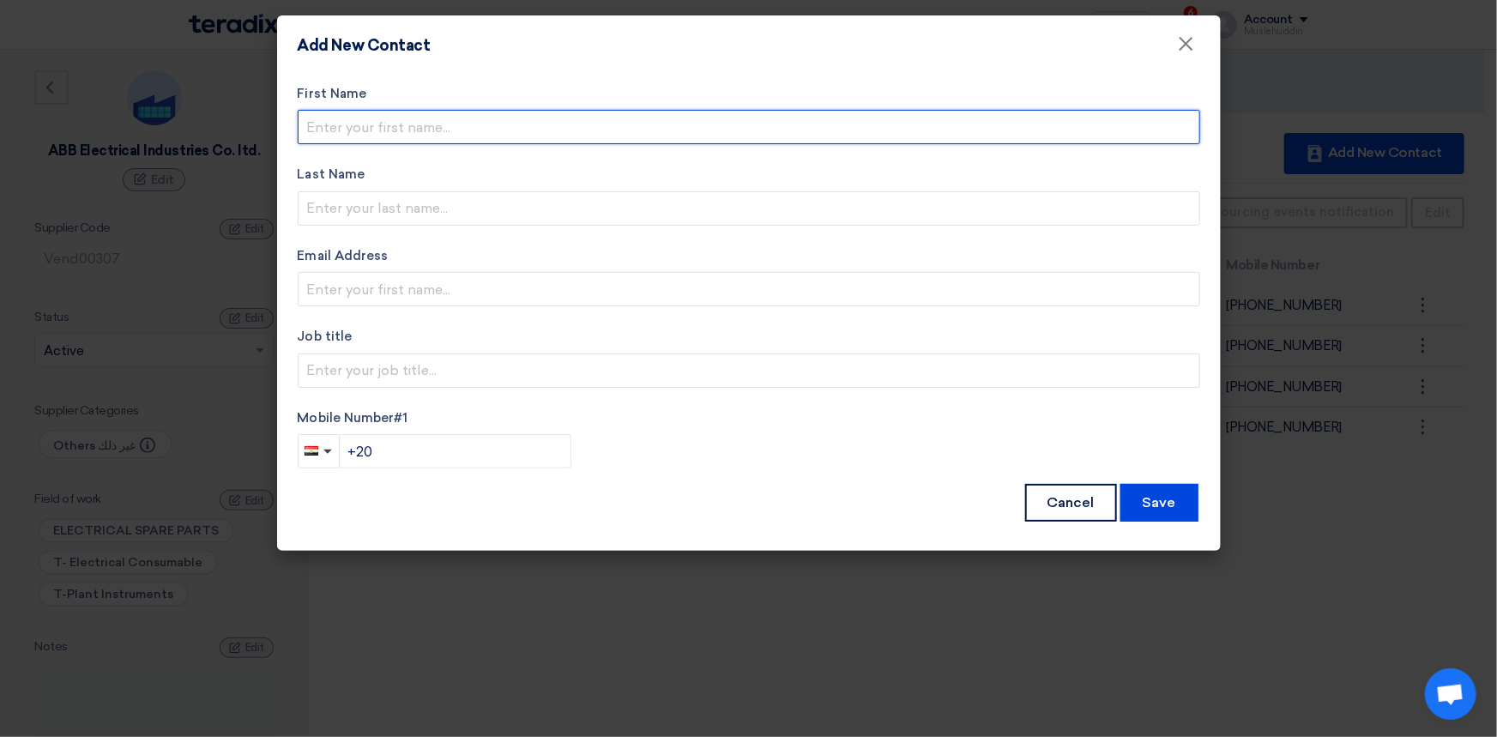
click at [737, 130] on input "text" at bounding box center [749, 127] width 903 height 34
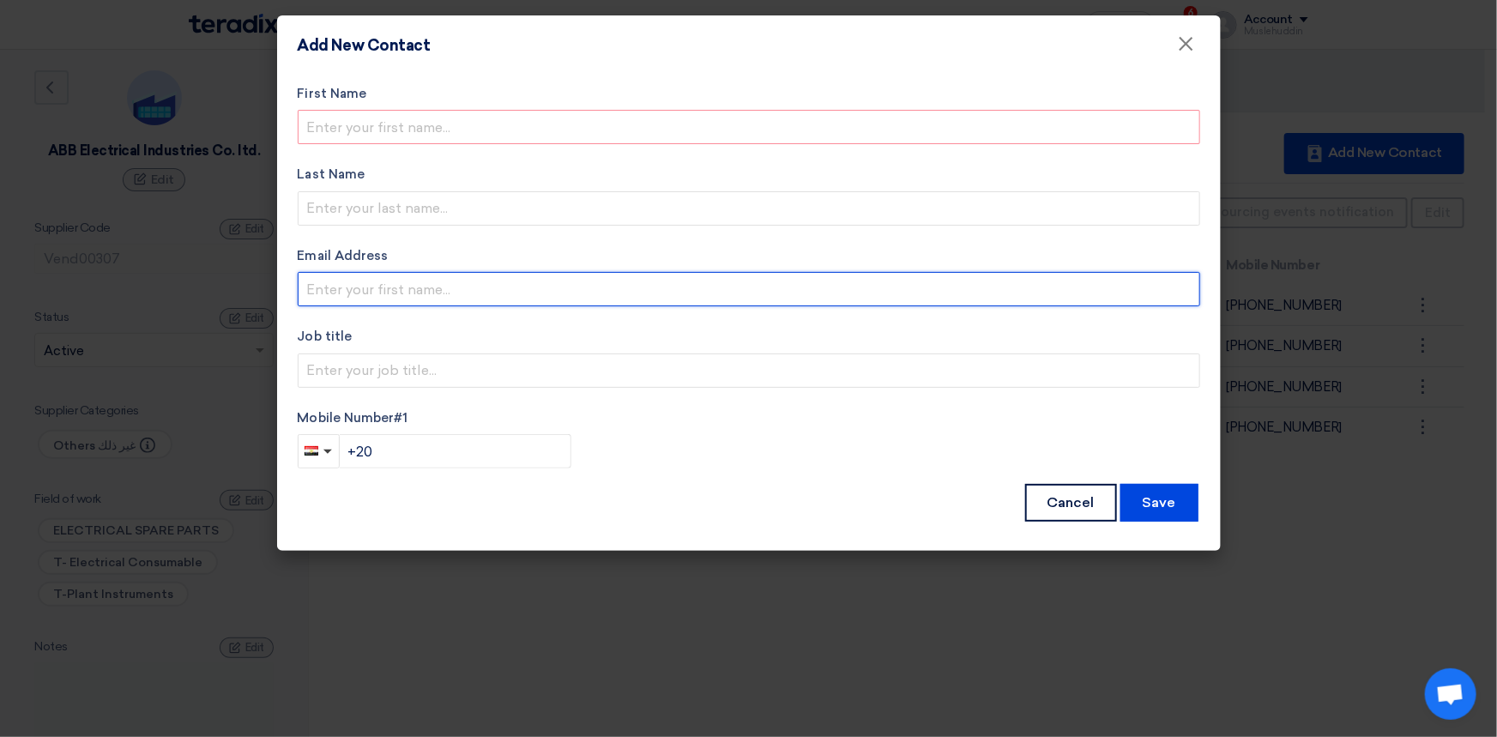
click at [455, 286] on input "email" at bounding box center [749, 289] width 903 height 34
paste input "[PERSON_NAME][EMAIL_ADDRESS][DOMAIN_NAME]"
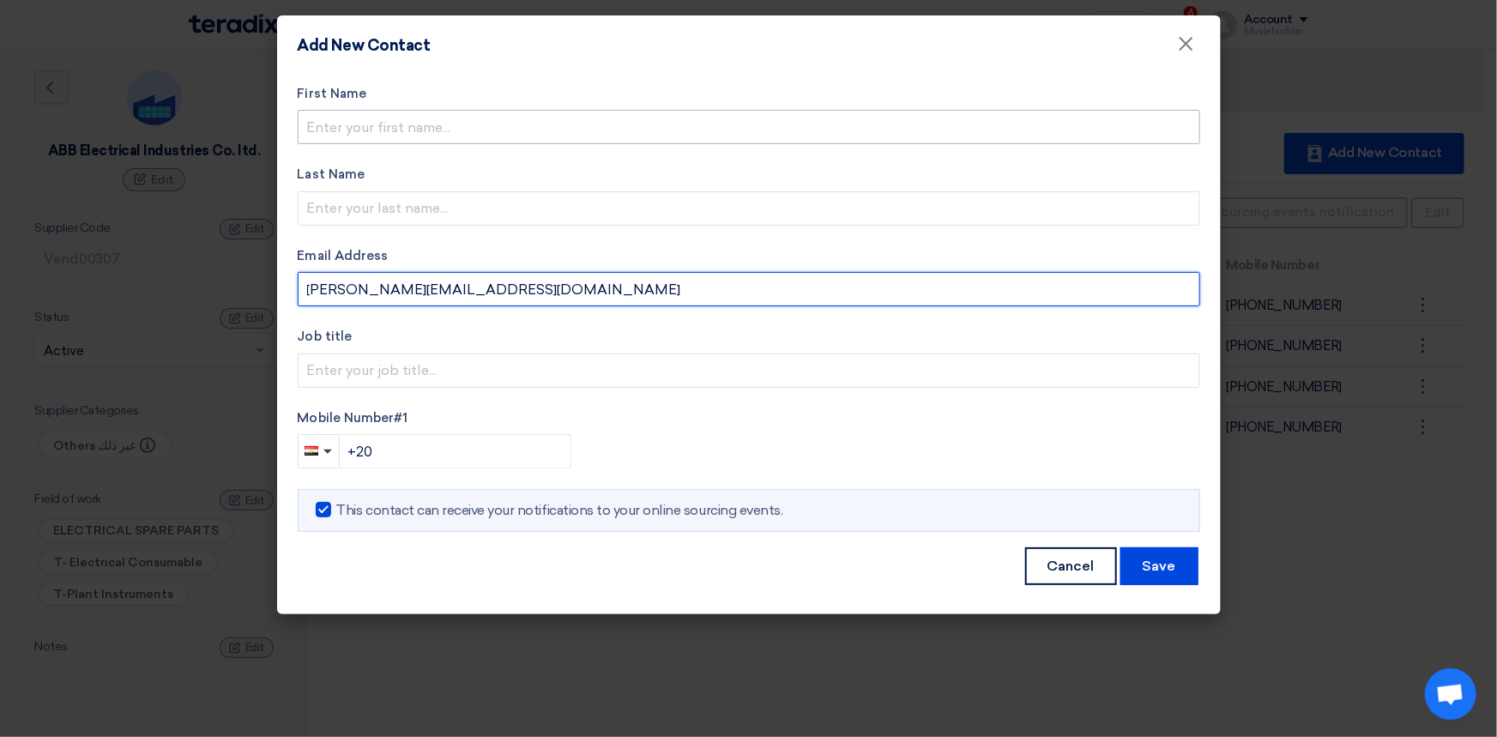
type input "[PERSON_NAME][EMAIL_ADDRESS][DOMAIN_NAME]"
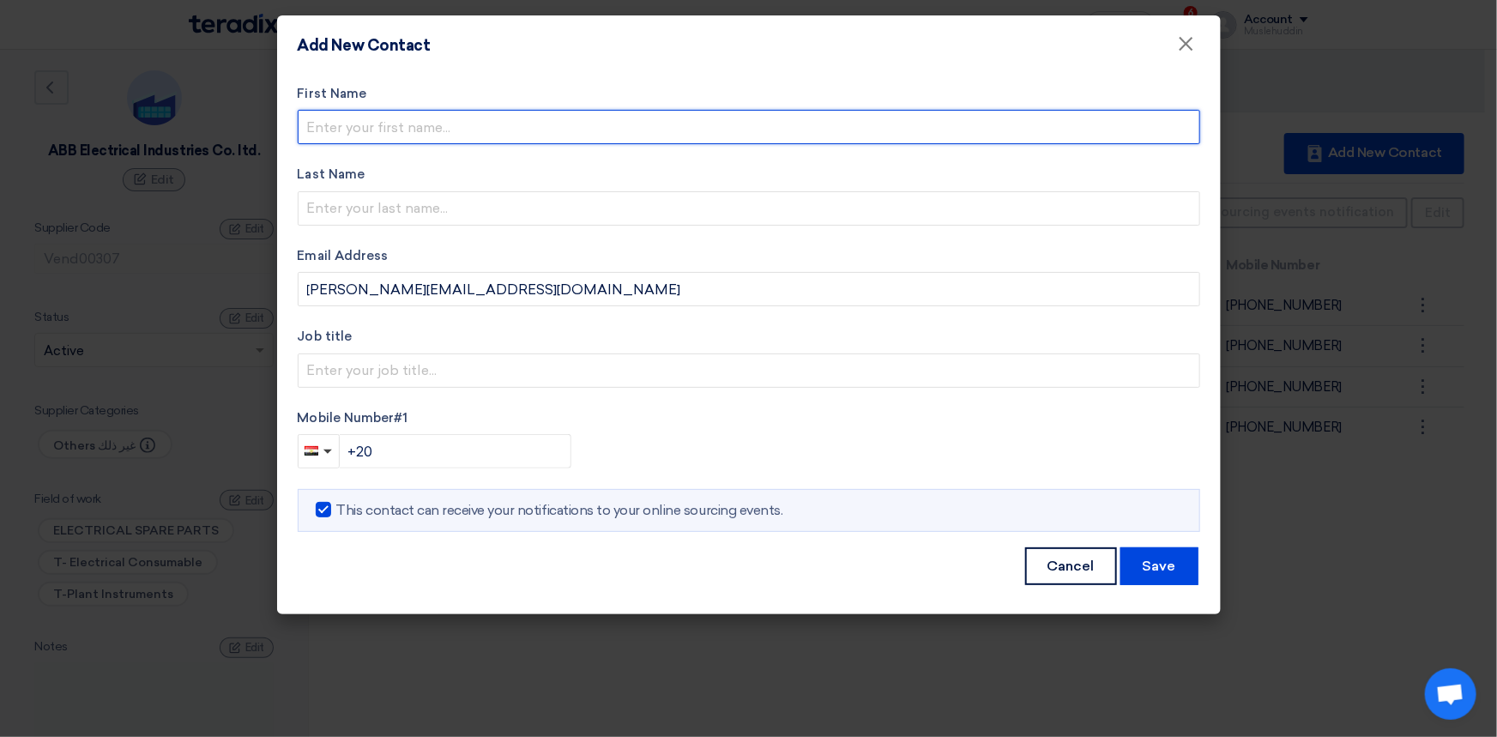
click at [500, 130] on input "text" at bounding box center [749, 127] width 903 height 34
drag, startPoint x: 380, startPoint y: 123, endPoint x: 475, endPoint y: 125, distance: 95.3
click at [475, 125] on input "[PERSON_NAME] [PERSON_NAME]" at bounding box center [749, 127] width 903 height 34
type input "[PERSON_NAME]"
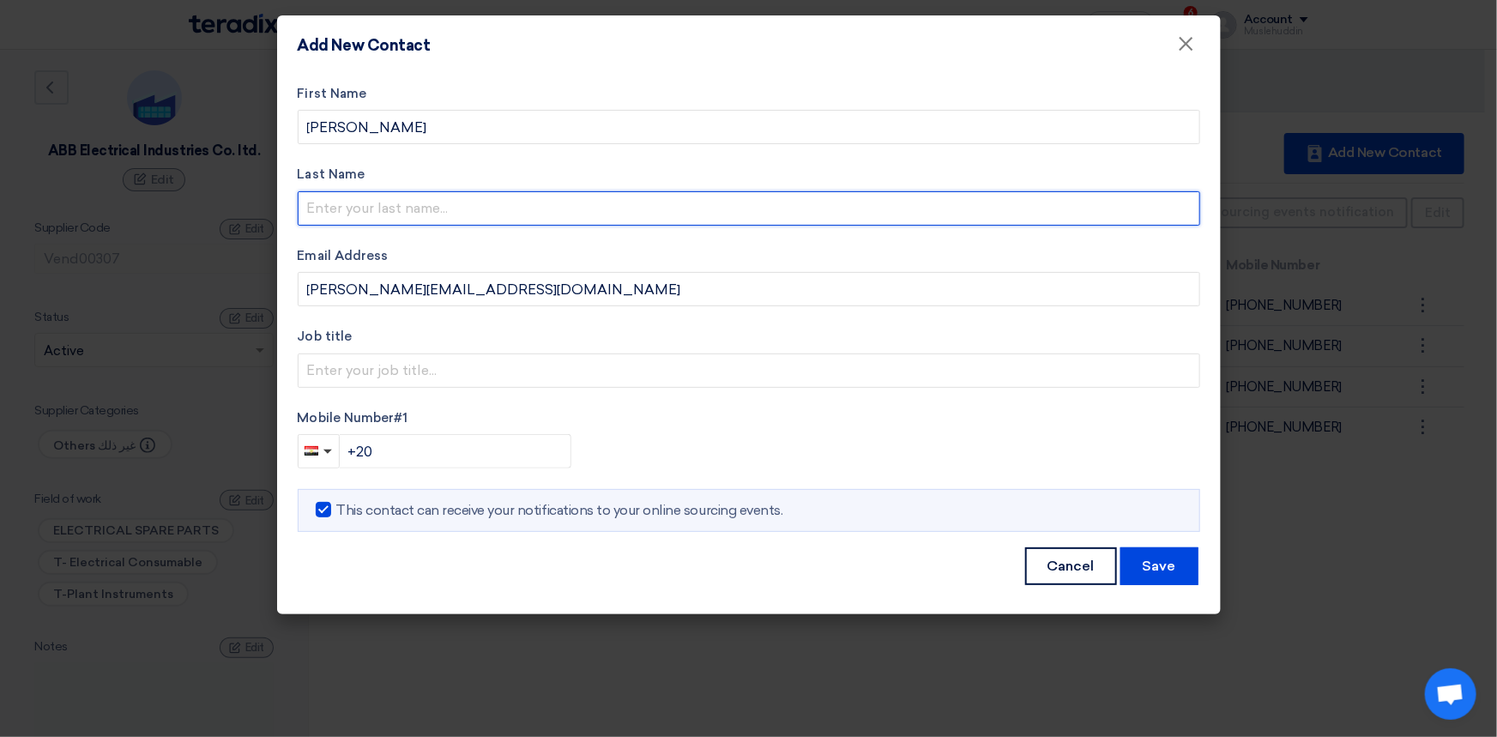
click at [344, 204] on input "text" at bounding box center [749, 208] width 903 height 34
paste input "Al Dossary"
type input "Al Dossary"
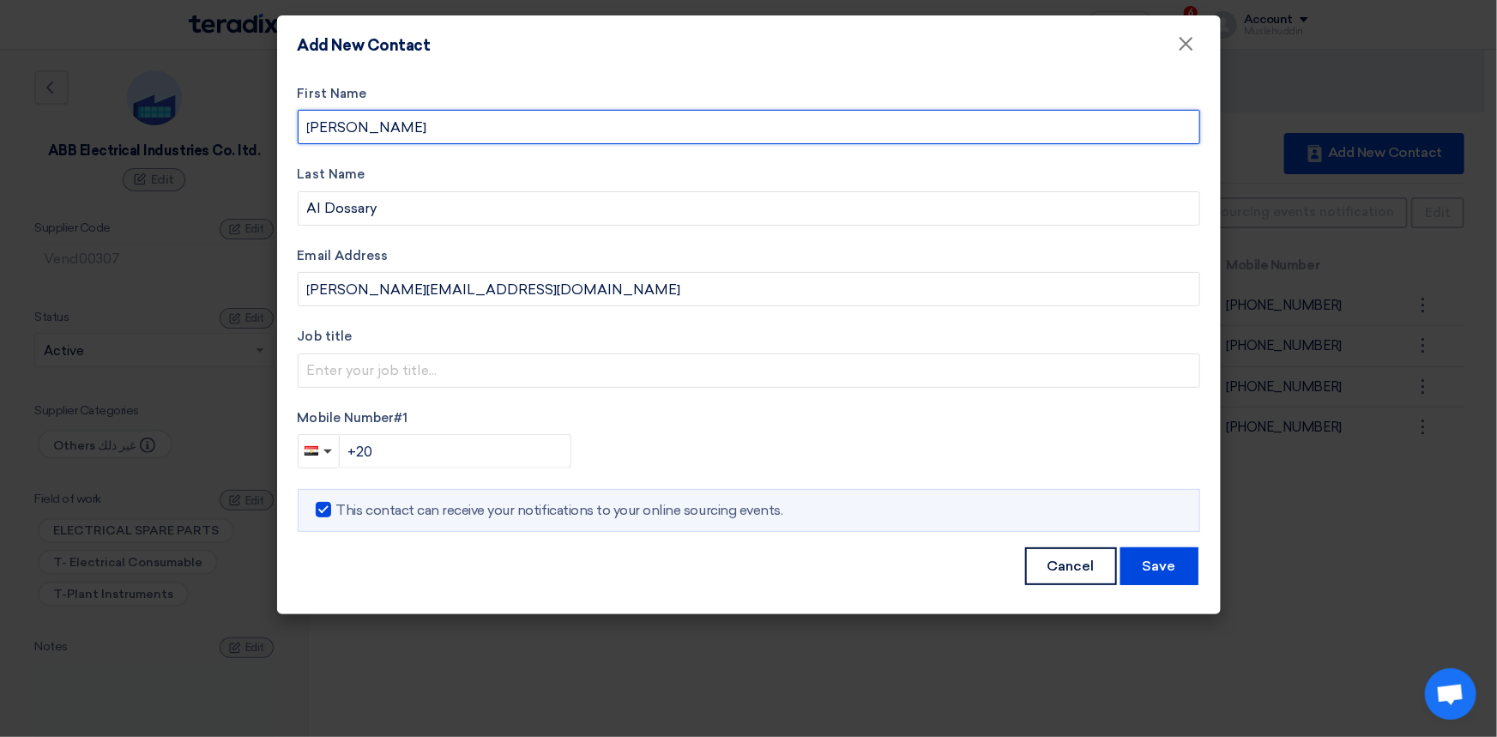
click at [377, 123] on input "[PERSON_NAME]" at bounding box center [749, 127] width 903 height 34
type input "[PERSON_NAME]"
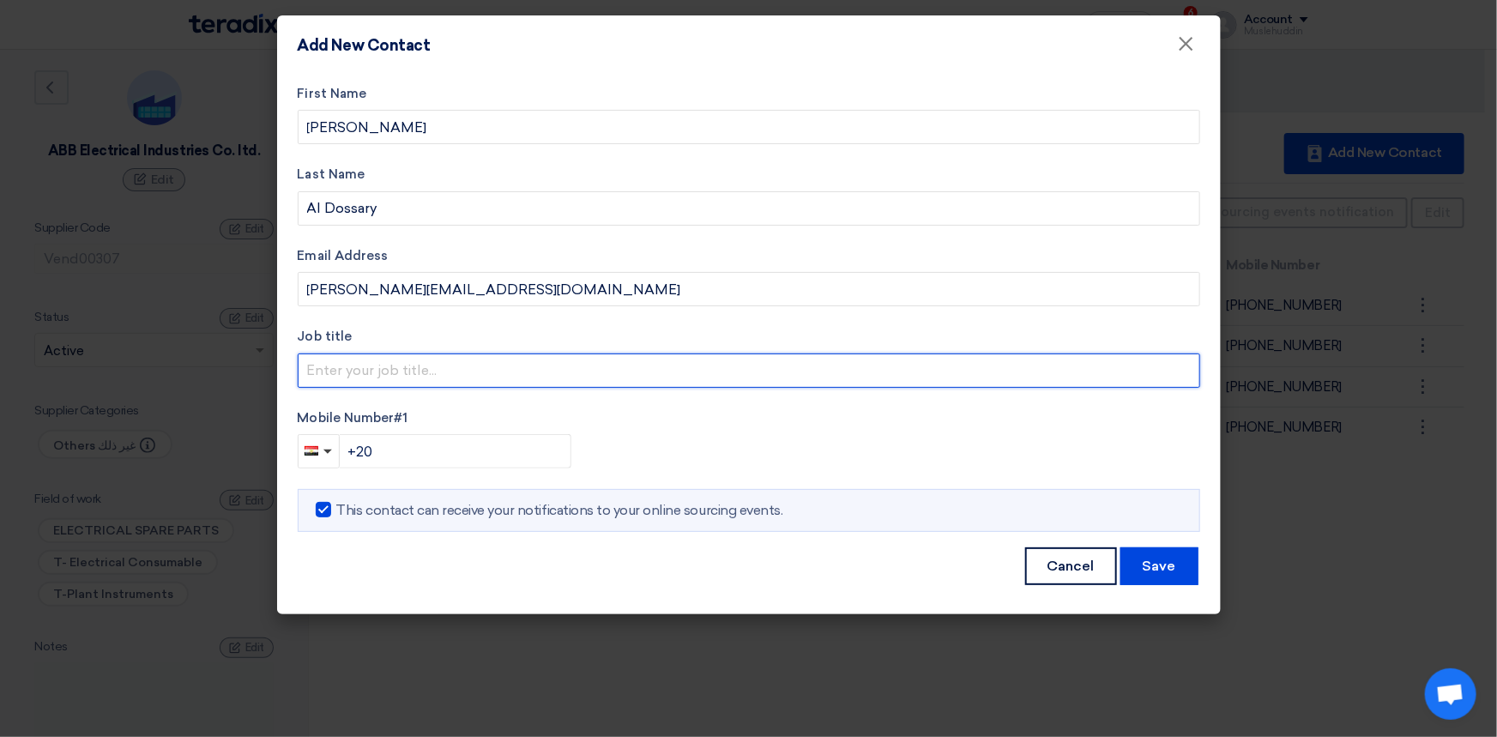
click at [390, 374] on input "text" at bounding box center [749, 370] width 903 height 34
paste input "Oil & Gas Sales engineer"
type input "Oil & Gas Sales engineer"
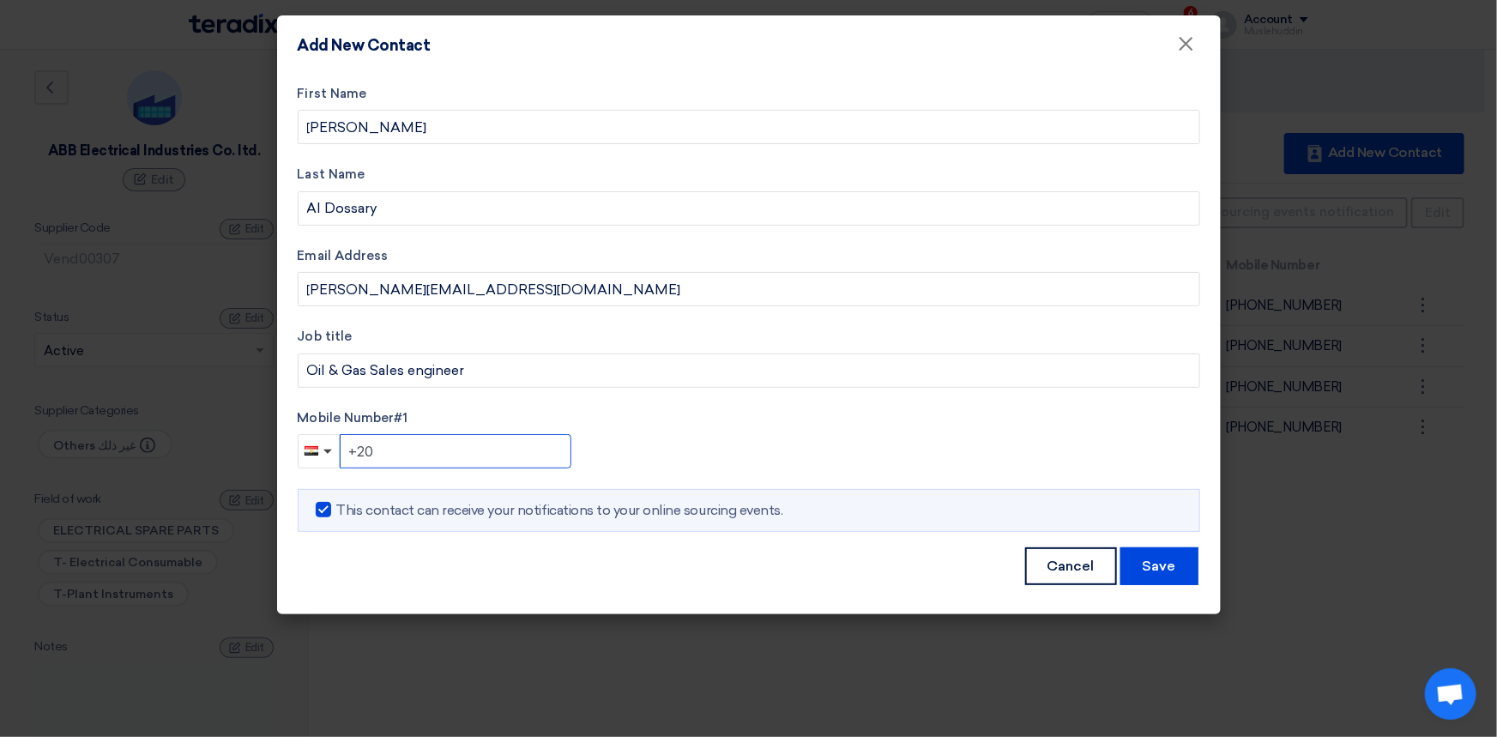
click at [485, 444] on input "+20" at bounding box center [456, 451] width 232 height 34
drag, startPoint x: 350, startPoint y: 450, endPoint x: 393, endPoint y: 448, distance: 43.0
click at [389, 450] on input "+20" at bounding box center [456, 451] width 232 height 34
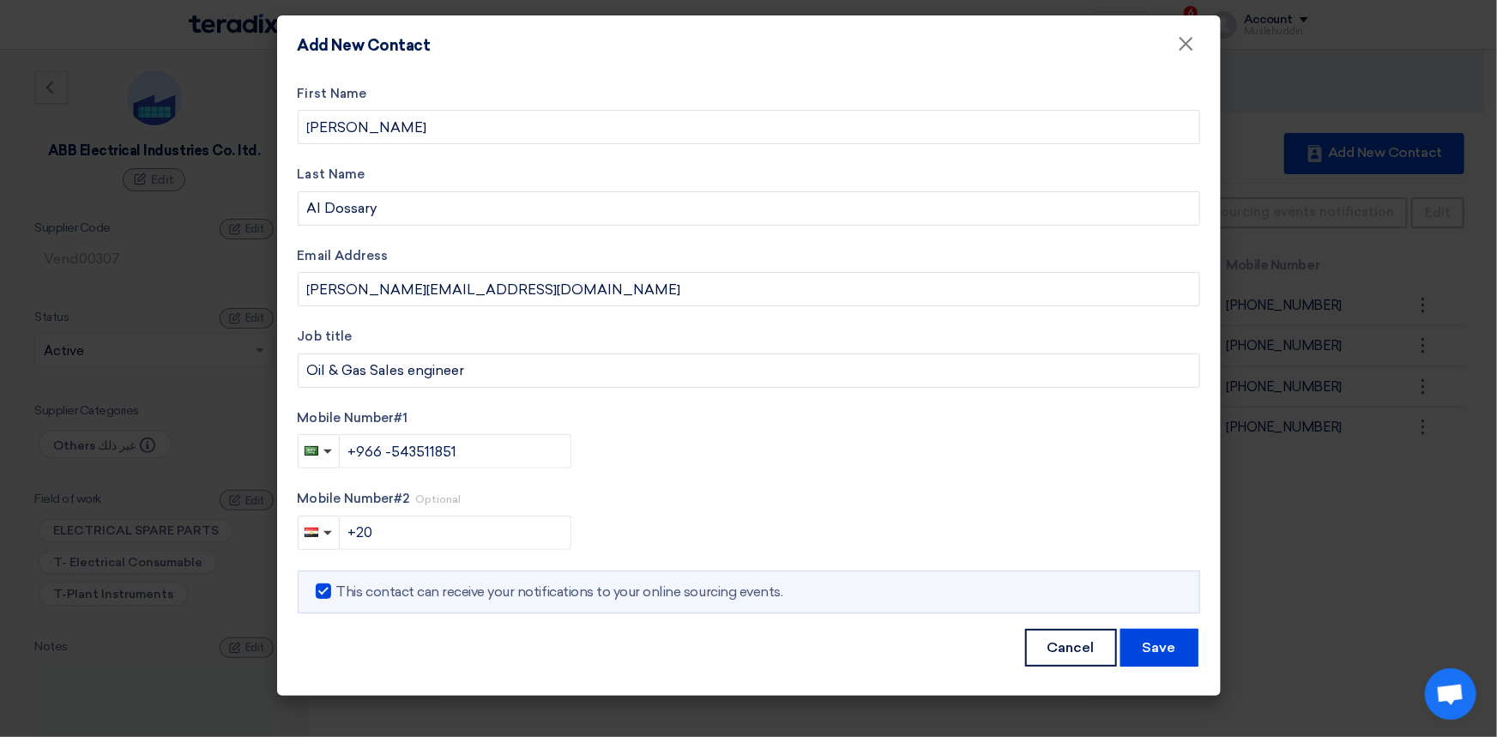
drag, startPoint x: 728, startPoint y: 503, endPoint x: 743, endPoint y: 497, distance: 16.6
click at [731, 501] on label "Mobile Number #2 Optional" at bounding box center [749, 499] width 903 height 20
drag, startPoint x: 1170, startPoint y: 650, endPoint x: 1146, endPoint y: 557, distance: 96.5
click at [1171, 649] on button "Save" at bounding box center [1159, 648] width 78 height 38
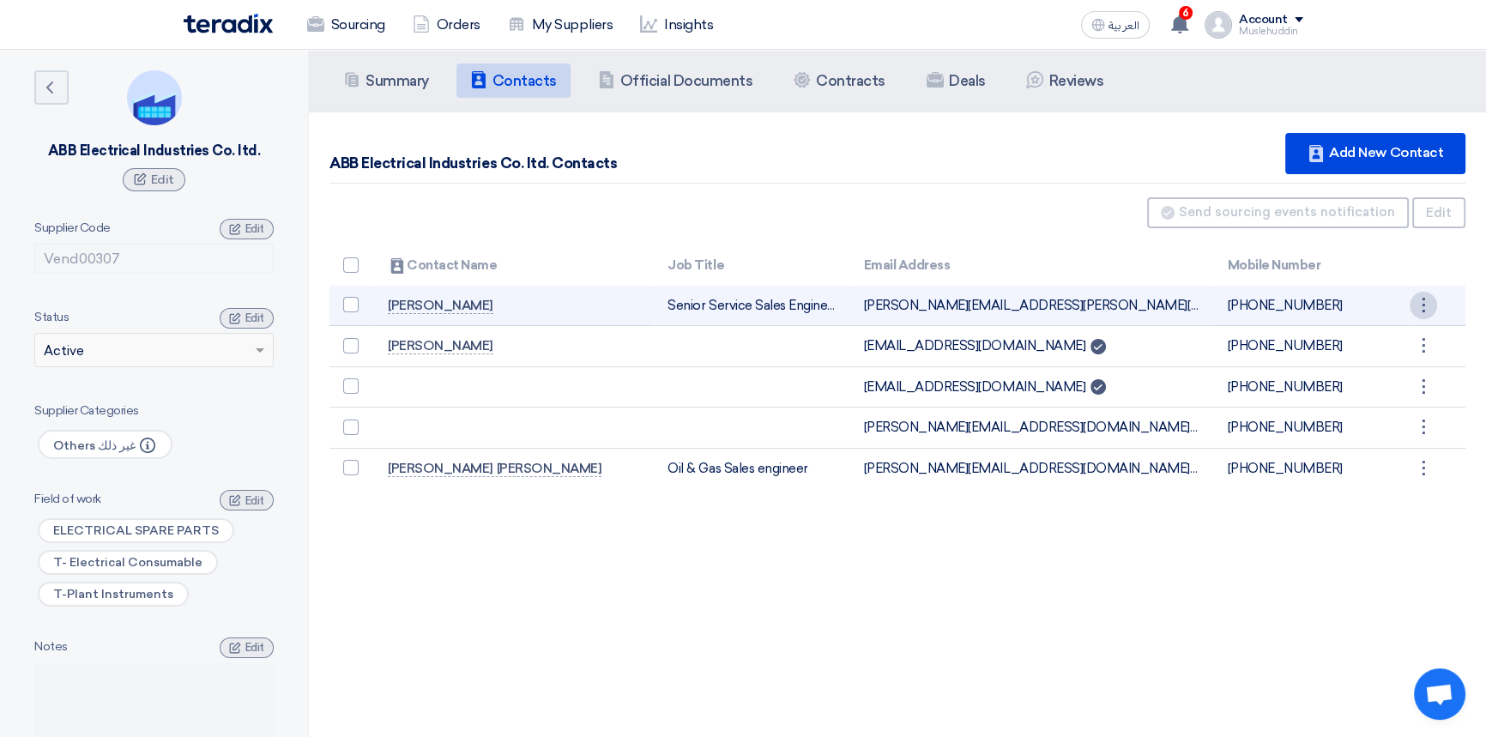
click at [1426, 303] on div "⋮" at bounding box center [1423, 305] width 27 height 27
click at [1395, 335] on link "Edit" at bounding box center [1394, 337] width 84 height 25
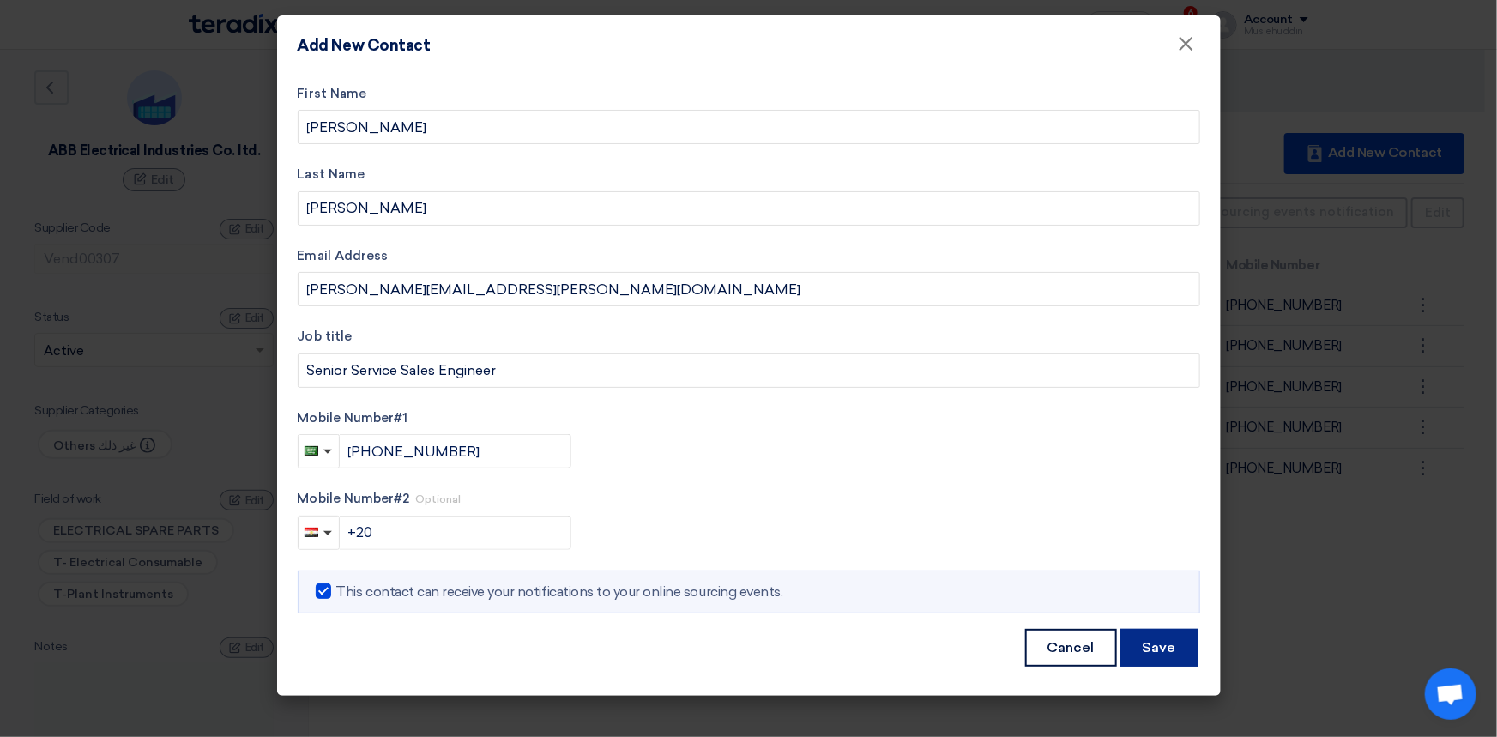
click at [1153, 646] on button "Save" at bounding box center [1159, 648] width 78 height 38
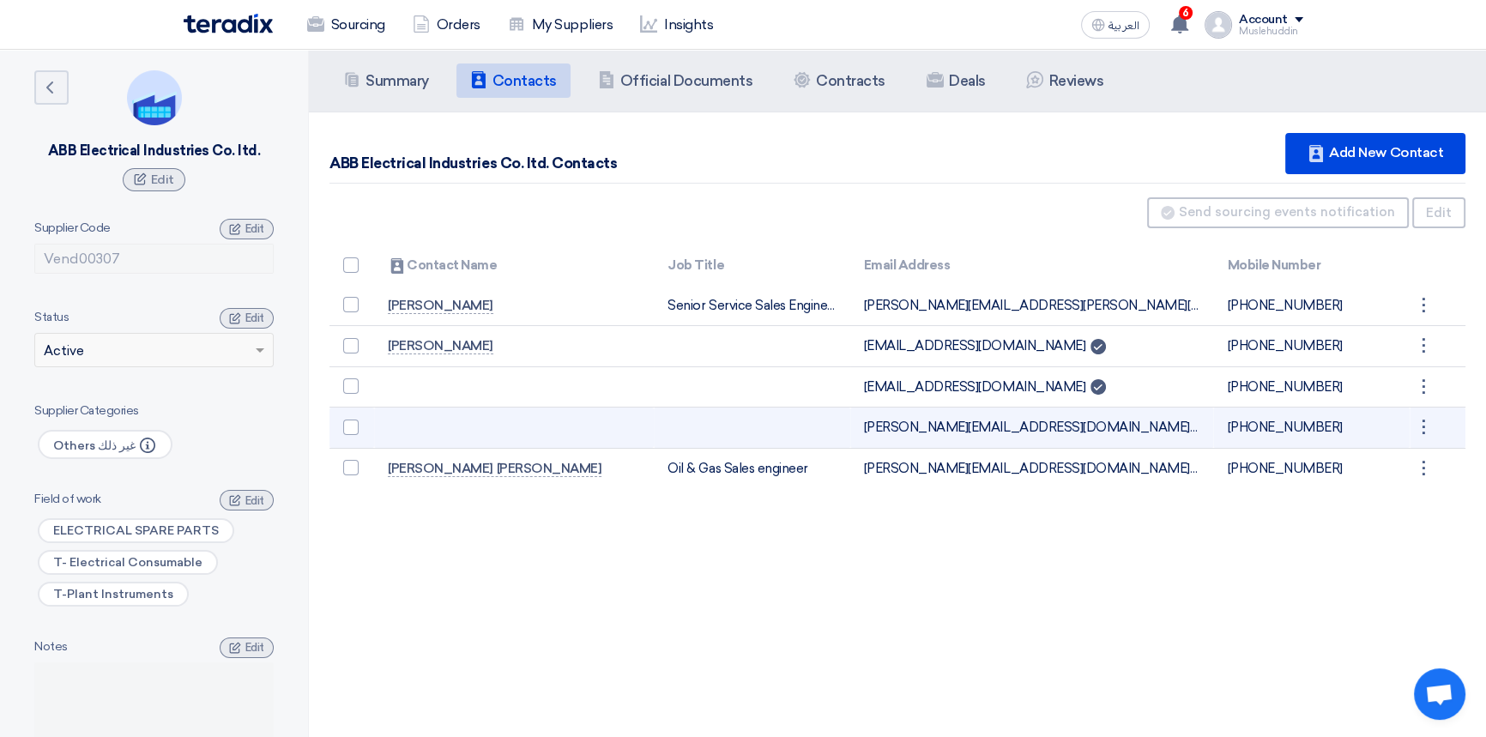
click at [419, 419] on td at bounding box center [514, 428] width 280 height 41
click at [1426, 319] on div "⋮" at bounding box center [1423, 305] width 27 height 27
click at [1374, 464] on link "Edit" at bounding box center [1394, 460] width 84 height 25
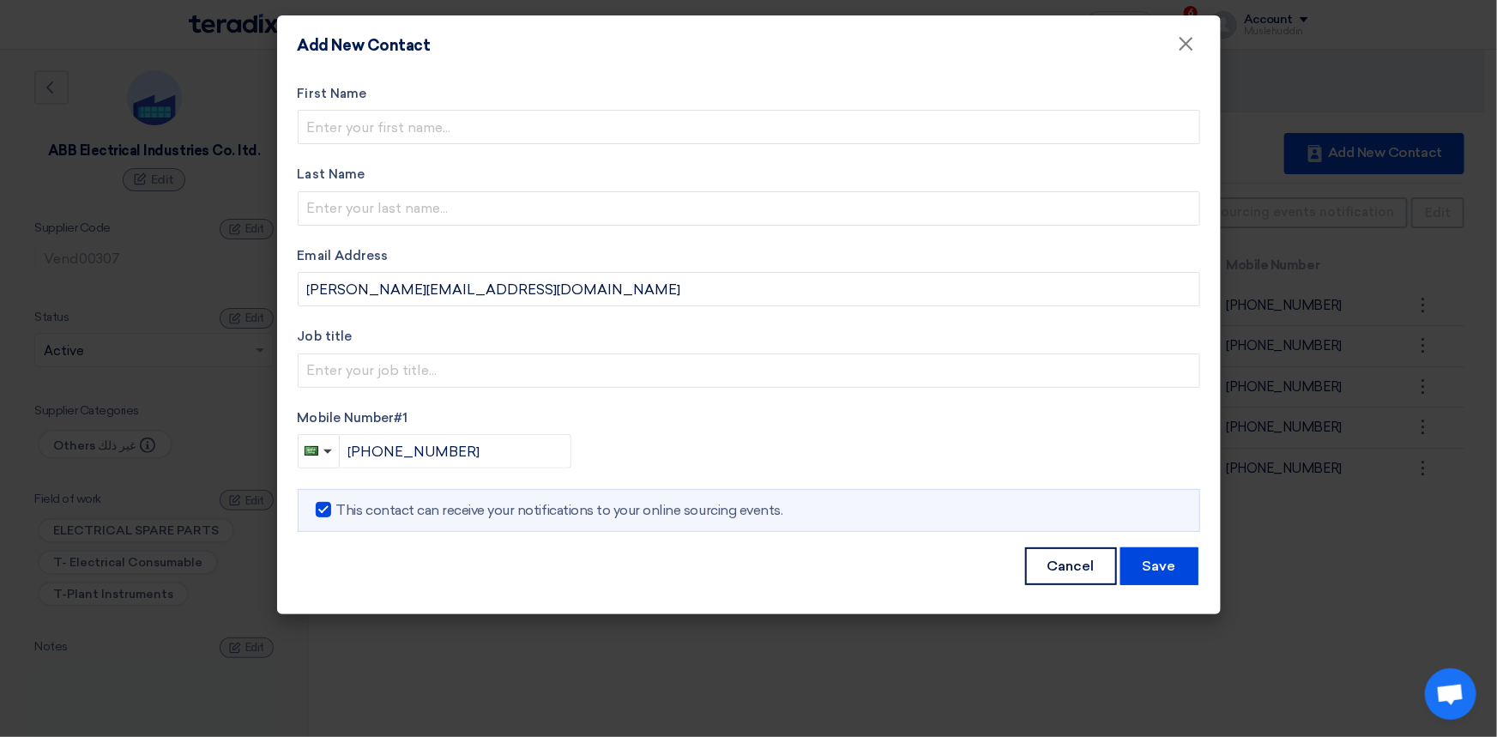
click at [320, 509] on span at bounding box center [323, 509] width 15 height 15
click at [336, 509] on input "This contact can receive your notifications to your online sourcing events." at bounding box center [341, 505] width 11 height 11
checkbox input "false"
click at [1162, 564] on button "Save" at bounding box center [1159, 566] width 78 height 38
click at [1158, 572] on button "Save" at bounding box center [1159, 566] width 78 height 38
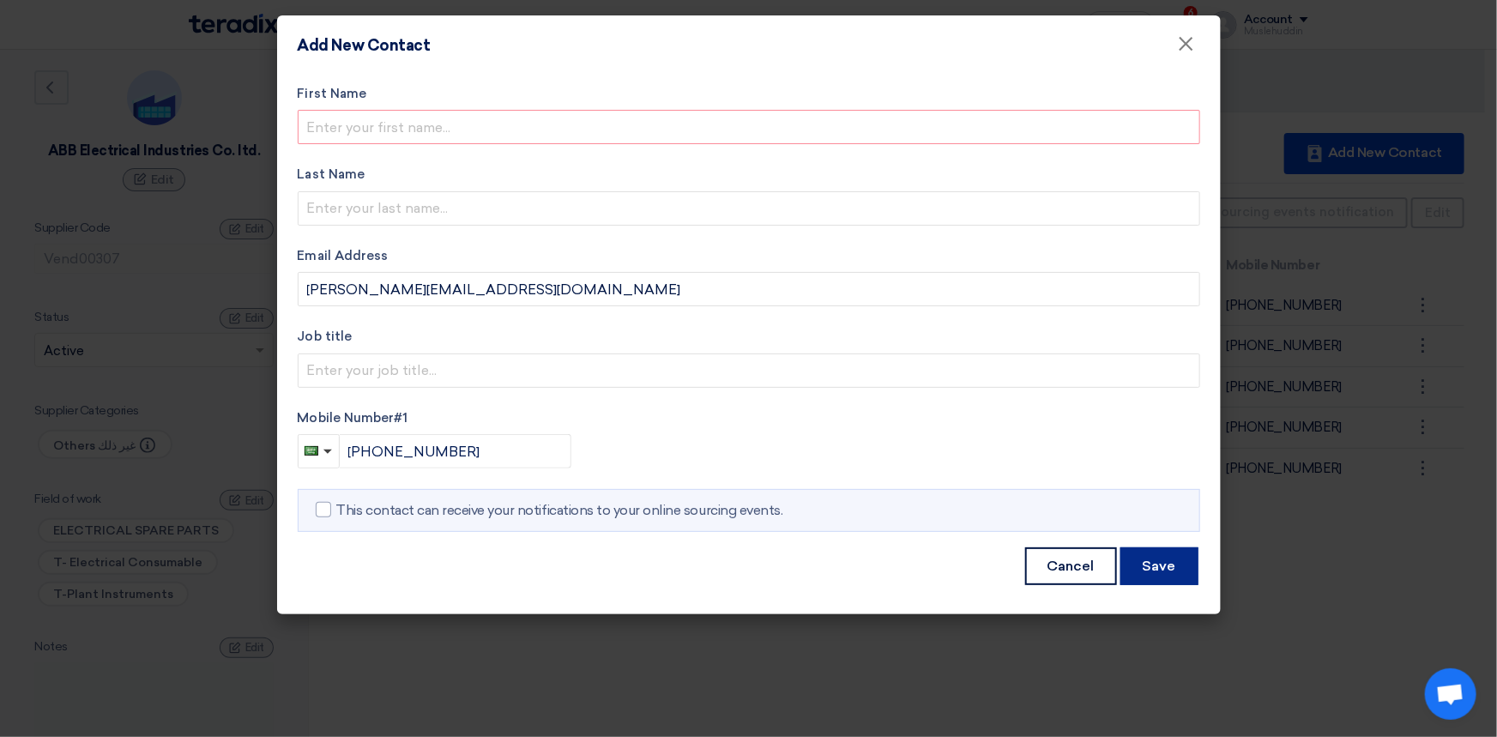
click at [1150, 571] on button "Save" at bounding box center [1159, 566] width 78 height 38
click at [1059, 566] on button "Cancel" at bounding box center [1071, 566] width 92 height 38
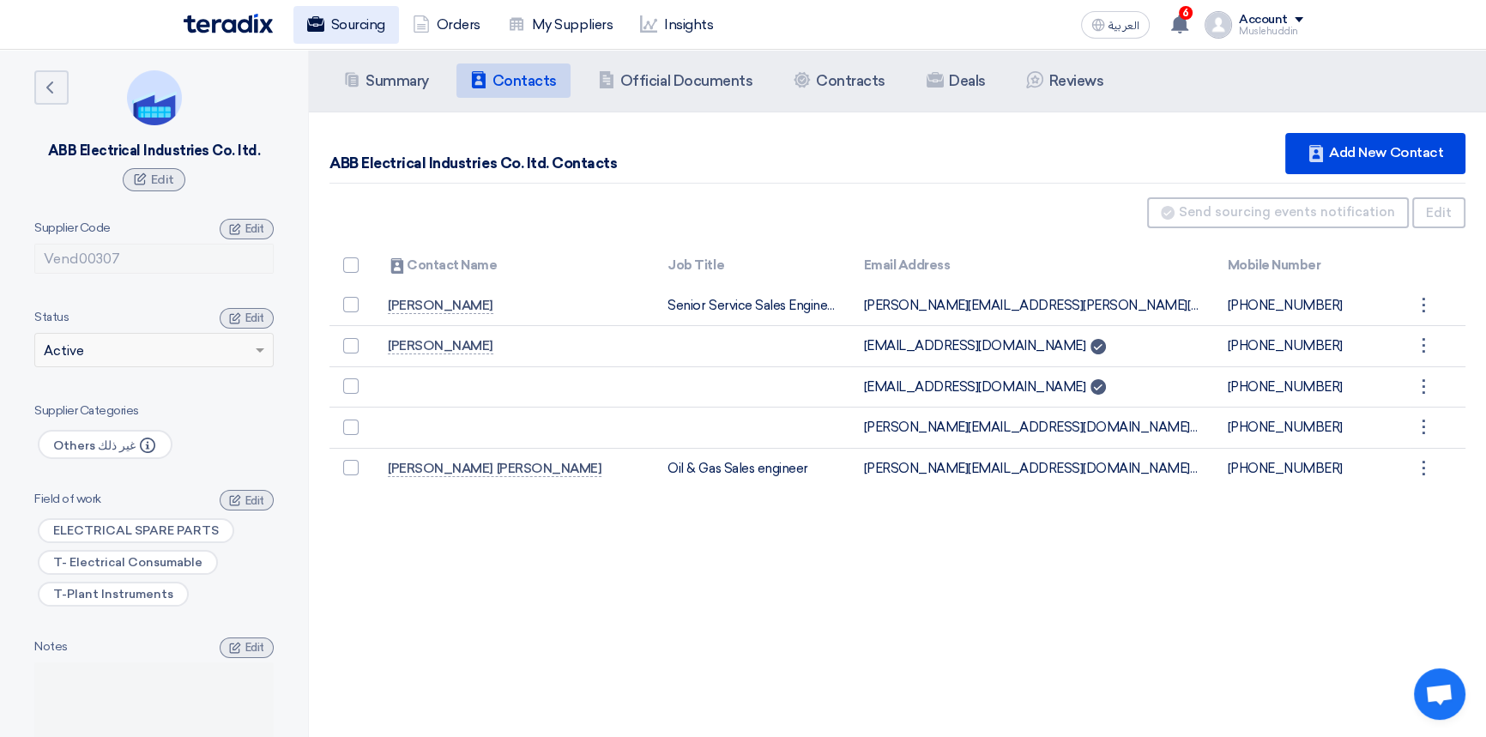
click at [374, 20] on link "Sourcing" at bounding box center [346, 25] width 106 height 38
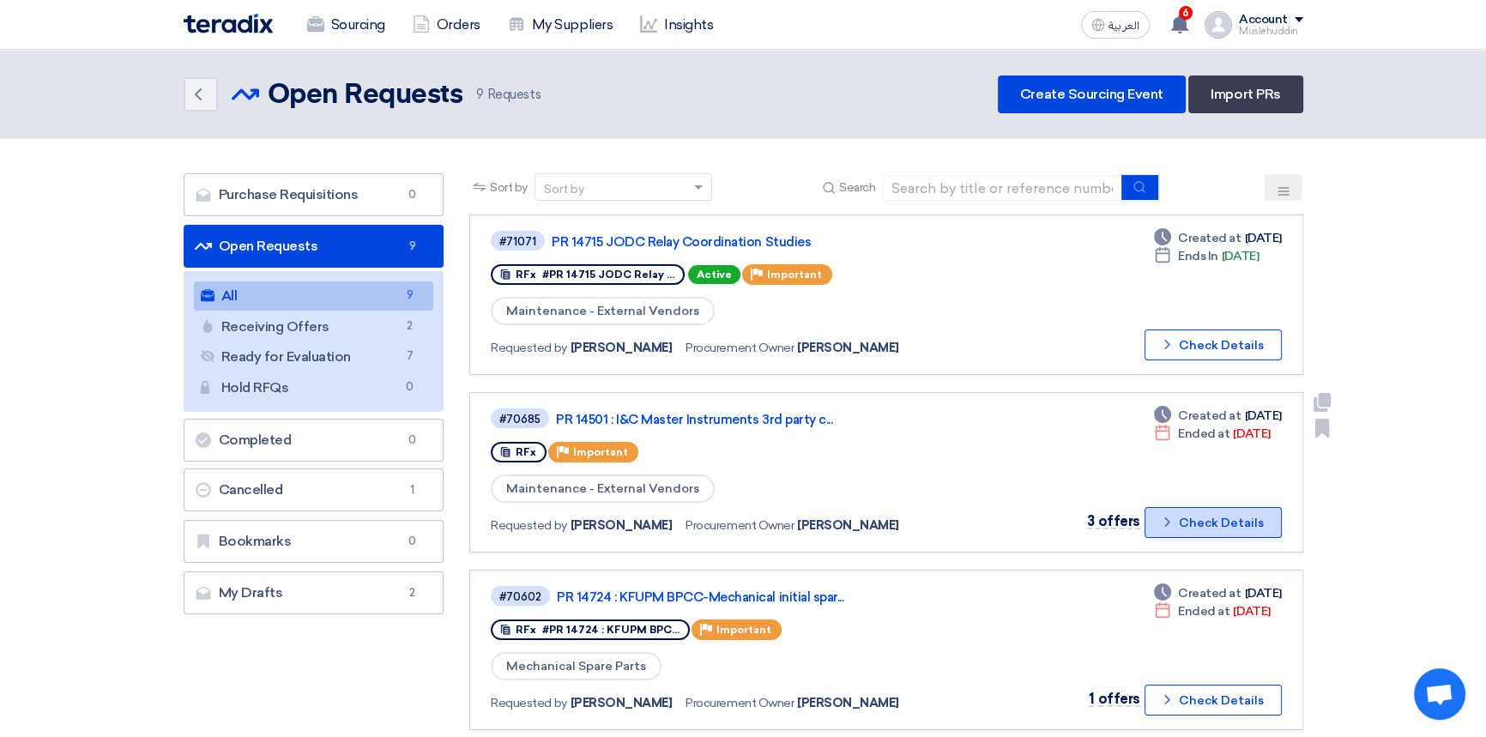
click at [1191, 515] on button "Check details Check Details" at bounding box center [1212, 522] width 137 height 31
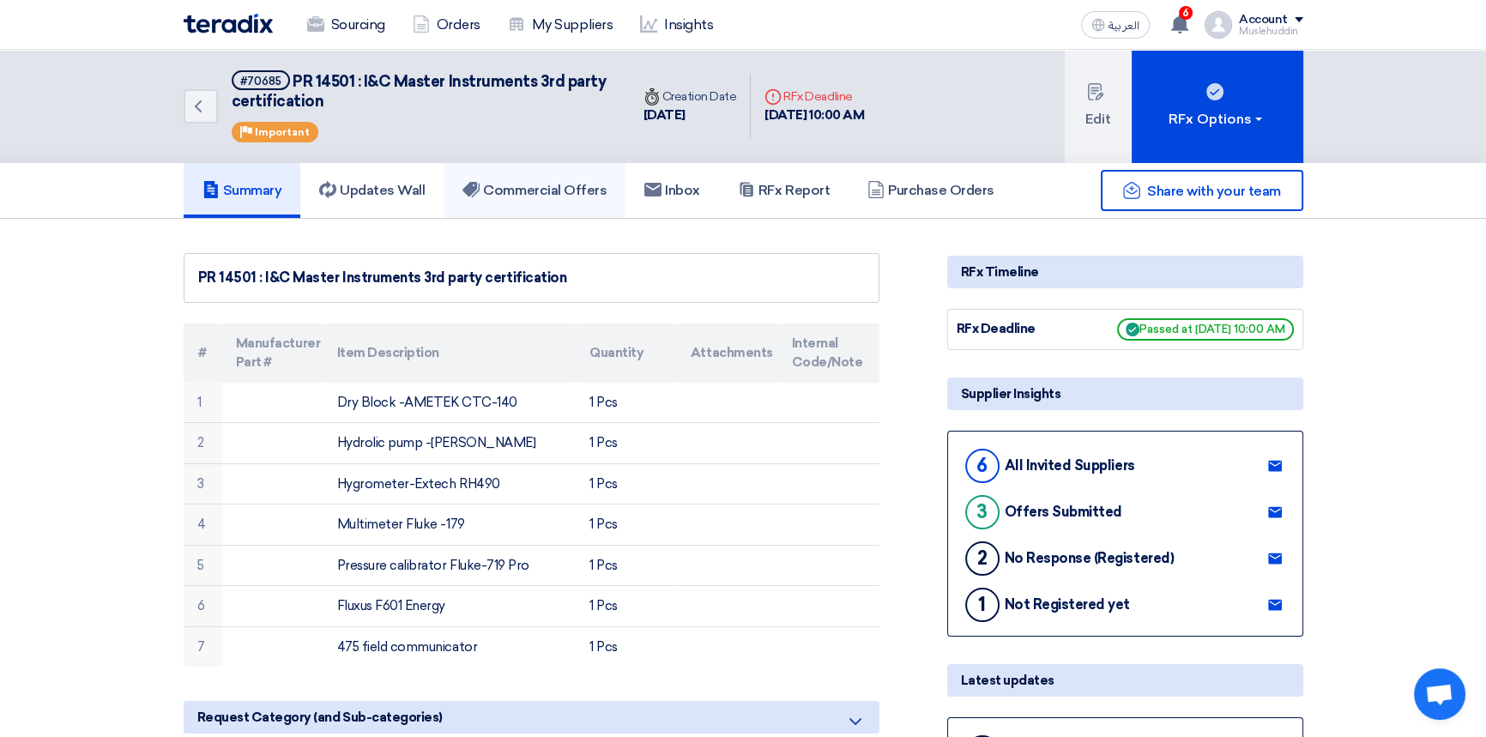
click at [510, 183] on h5 "Commercial Offers" at bounding box center [534, 190] width 144 height 17
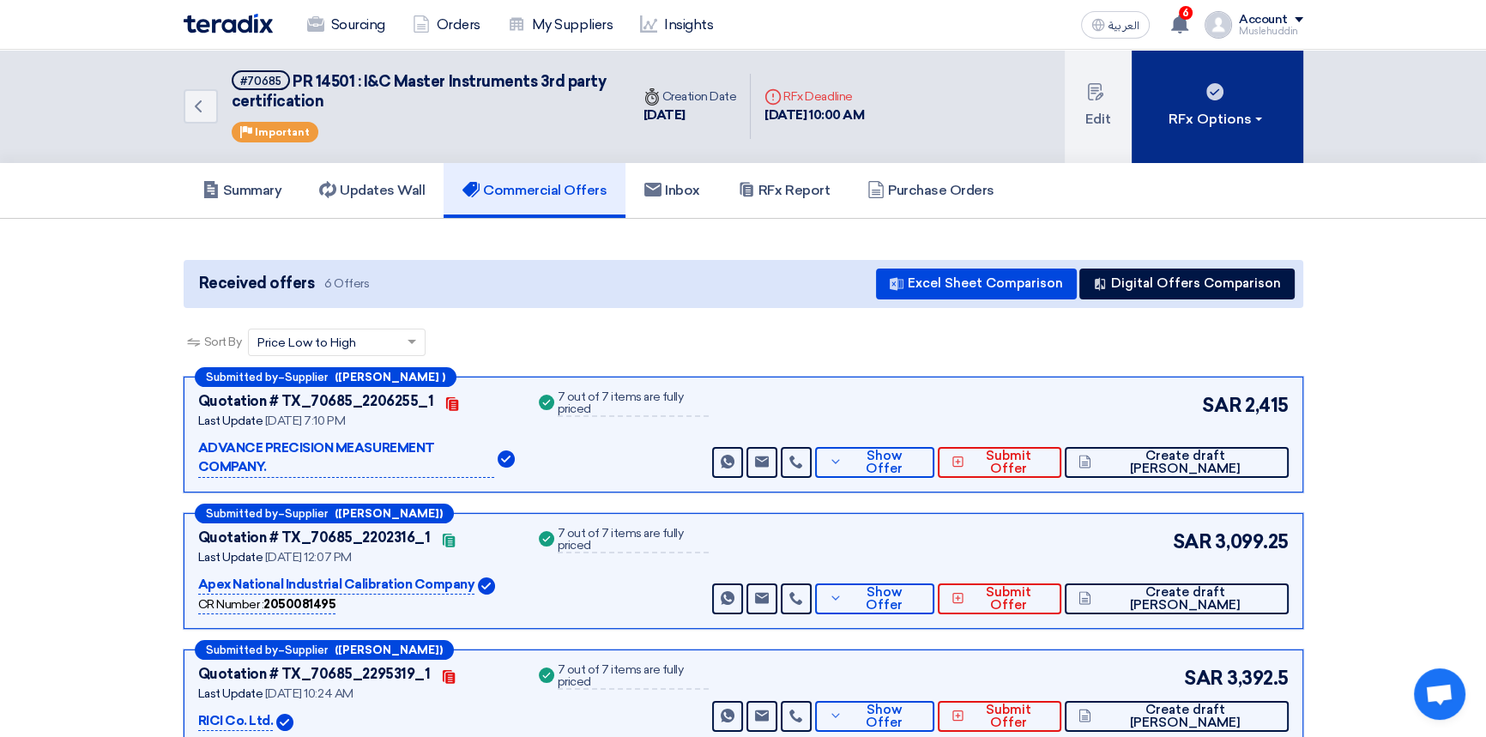
click at [1218, 129] on button "RFx Options" at bounding box center [1218, 106] width 172 height 113
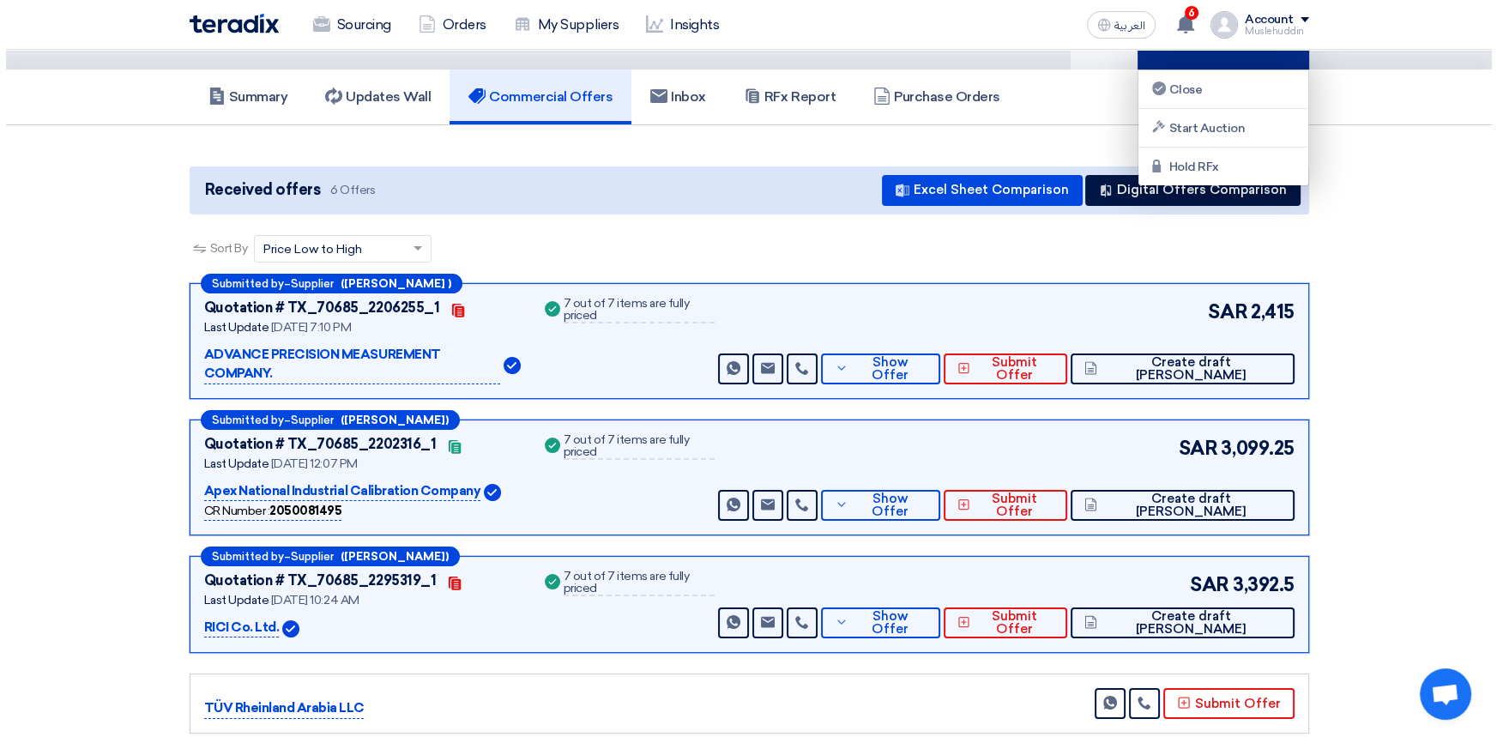
scroll to position [77, 0]
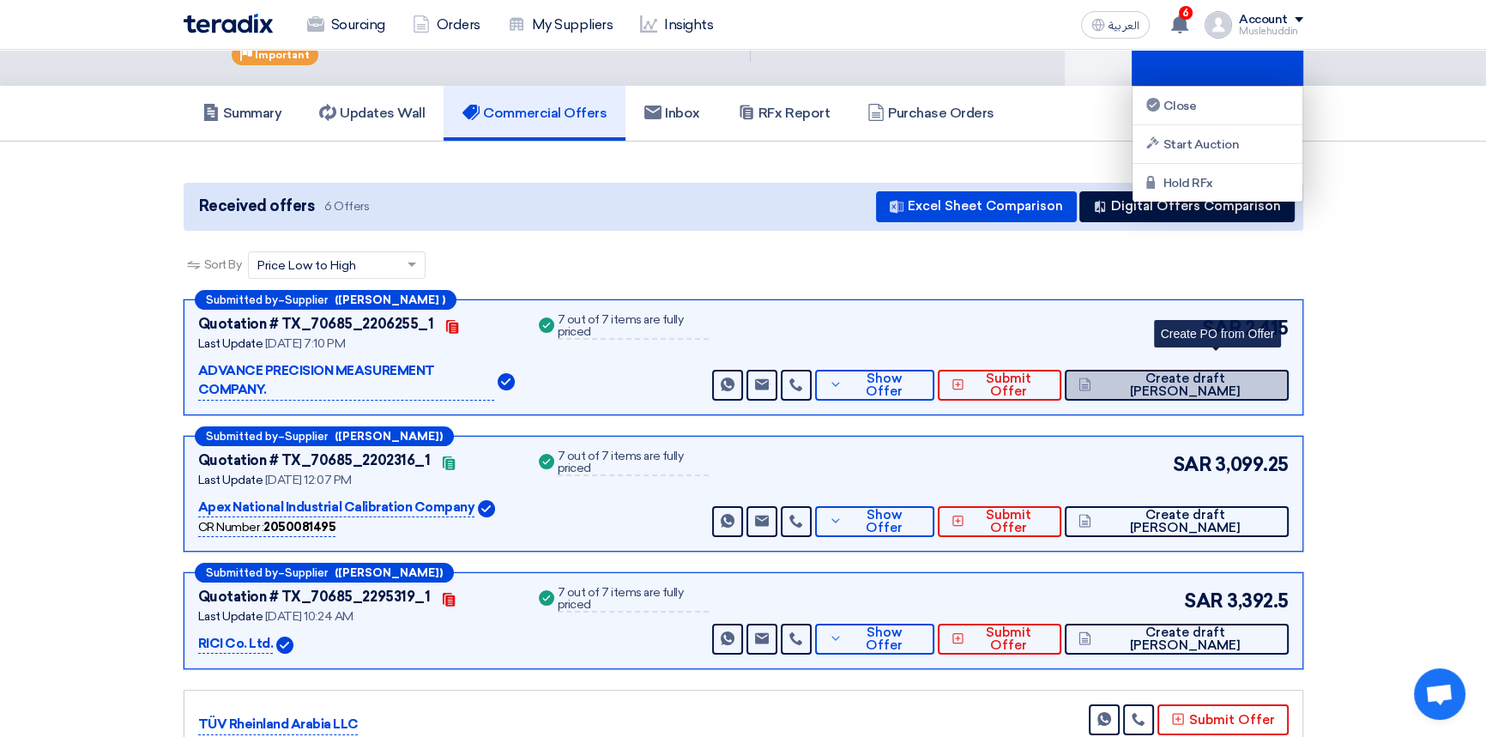
click at [1230, 372] on span "Create draft [PERSON_NAME]" at bounding box center [1185, 385] width 178 height 26
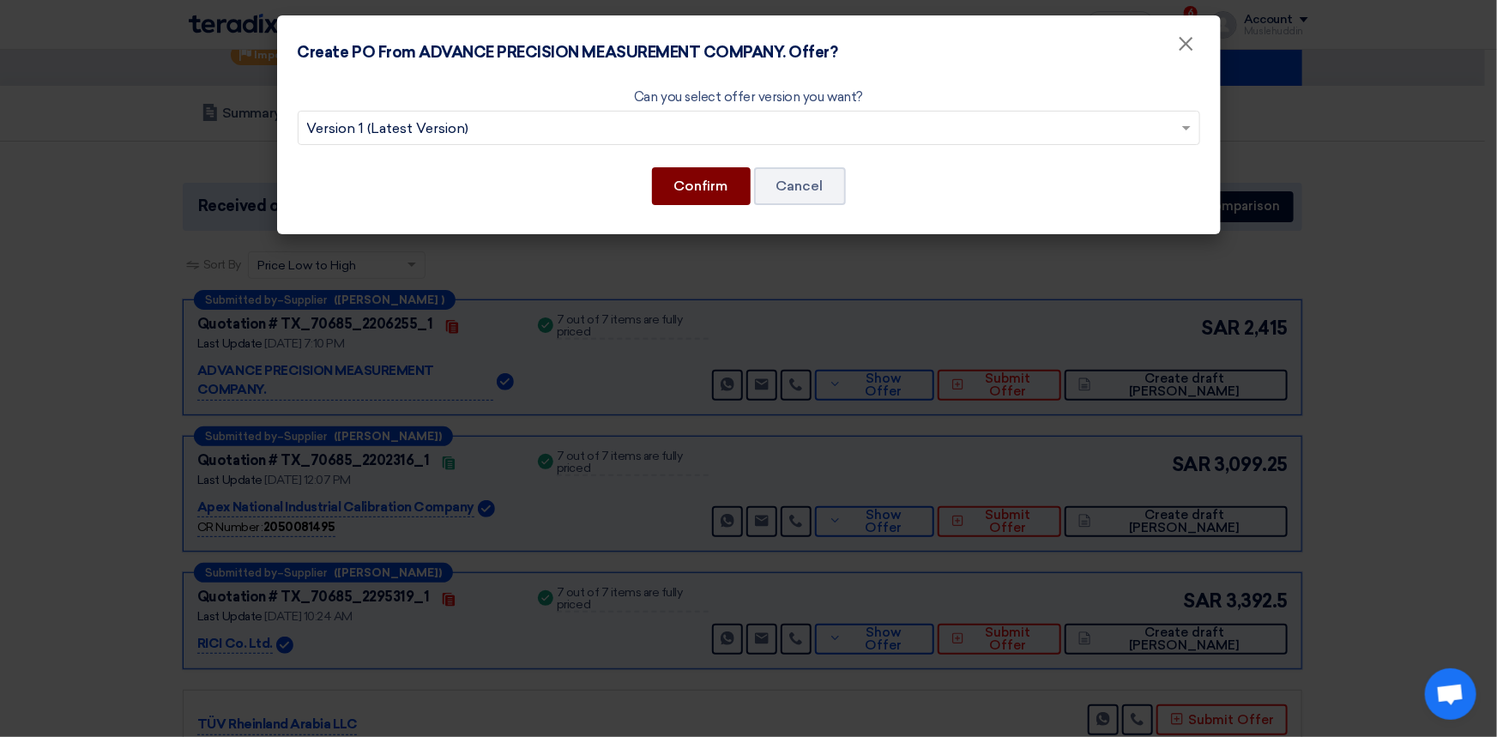
click at [692, 194] on button "Confirm" at bounding box center [701, 186] width 99 height 38
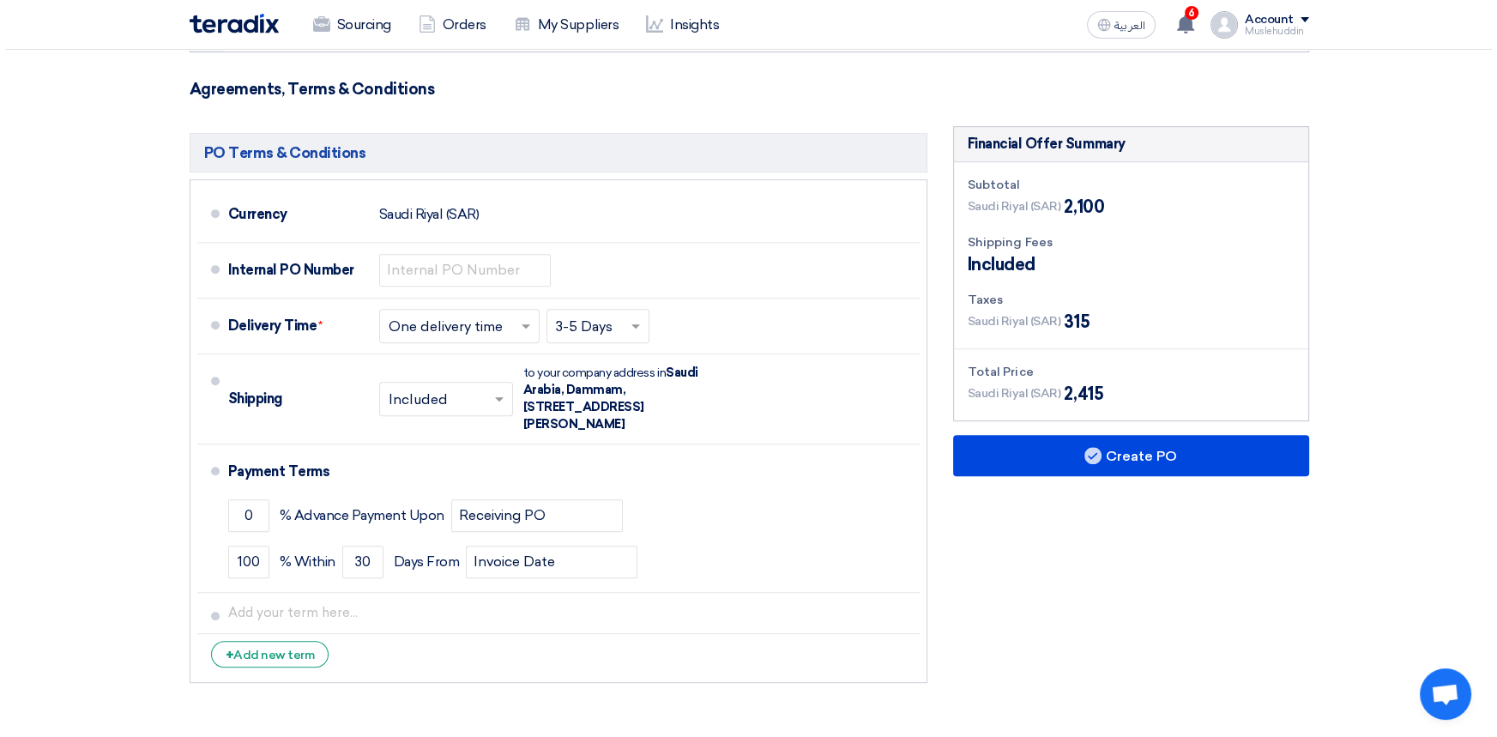
scroll to position [1013, 0]
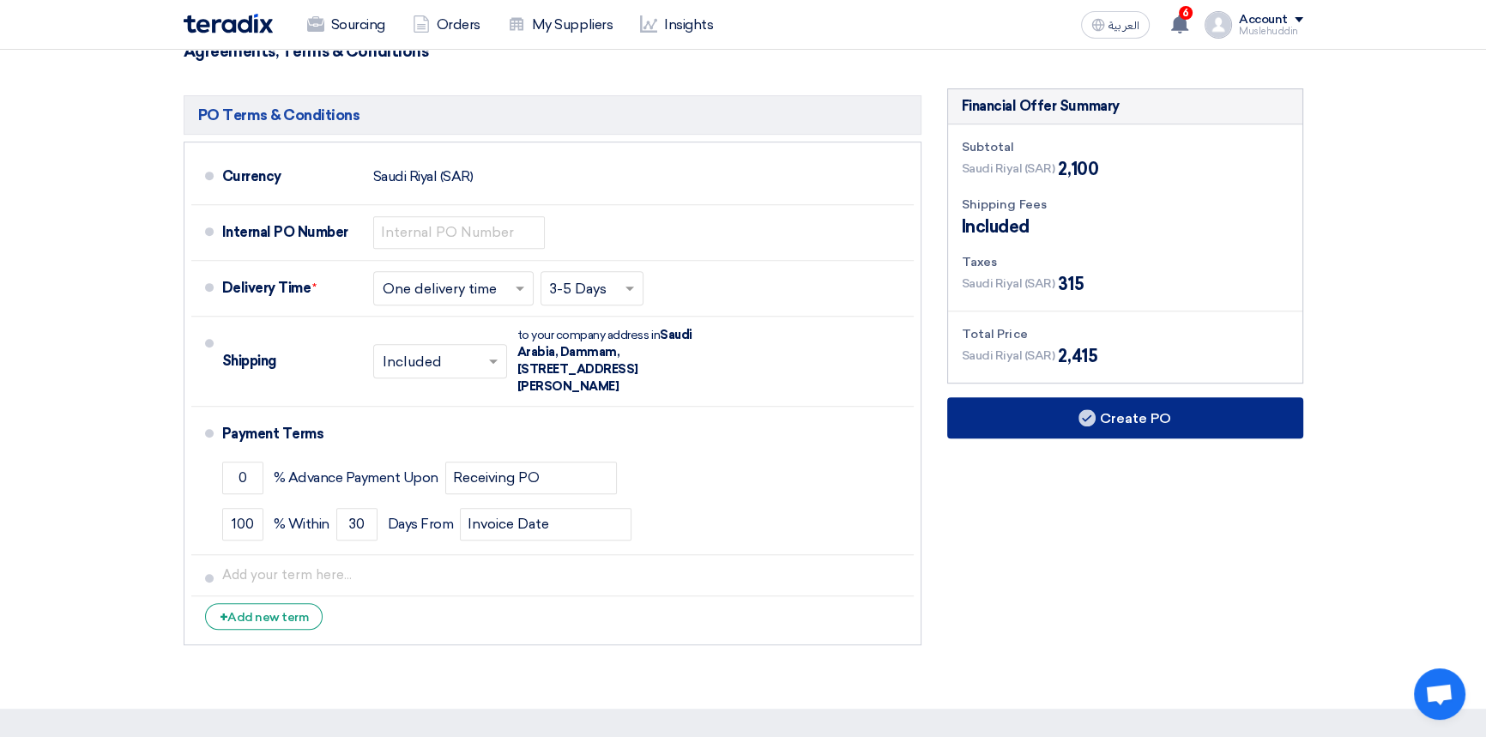
click at [1168, 397] on button "Create PO" at bounding box center [1125, 417] width 356 height 41
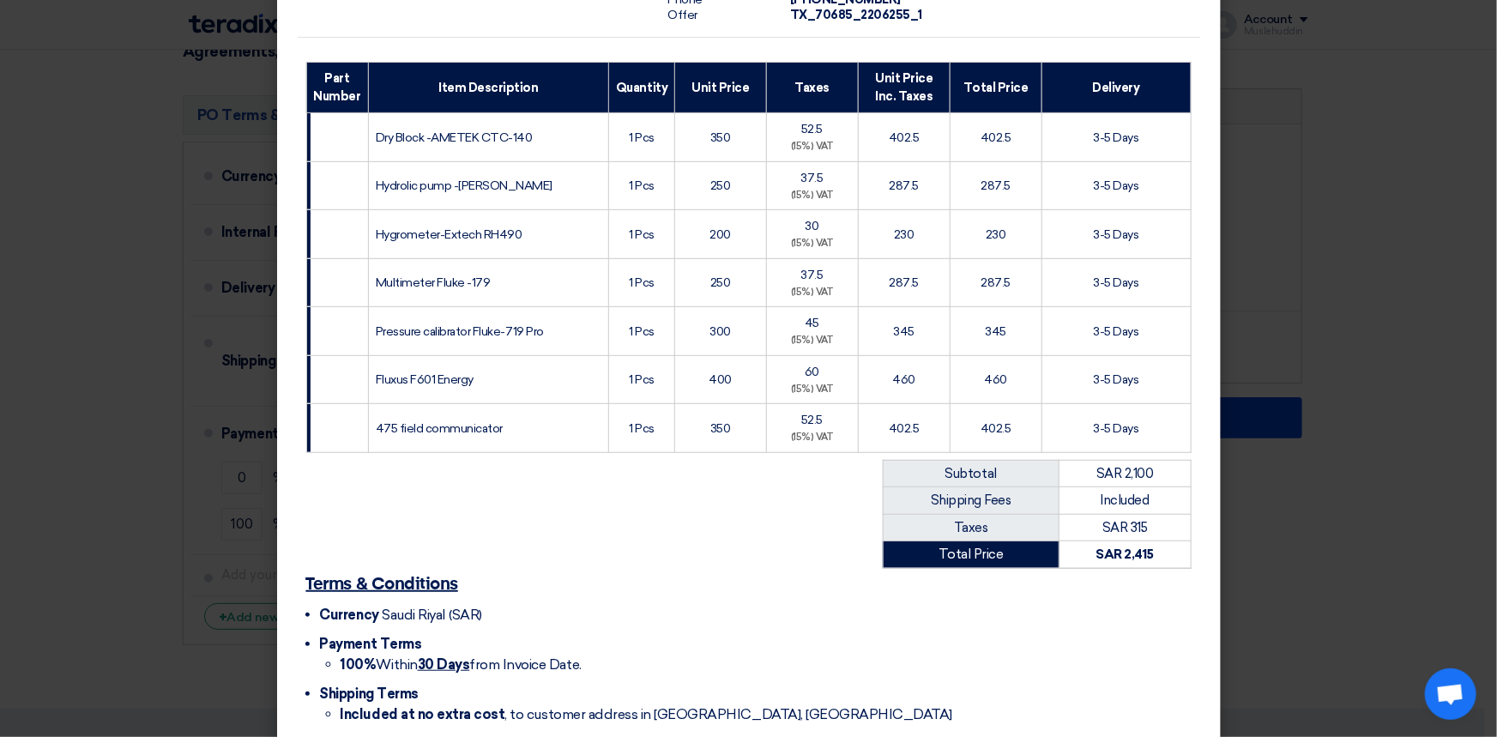
scroll to position [390, 0]
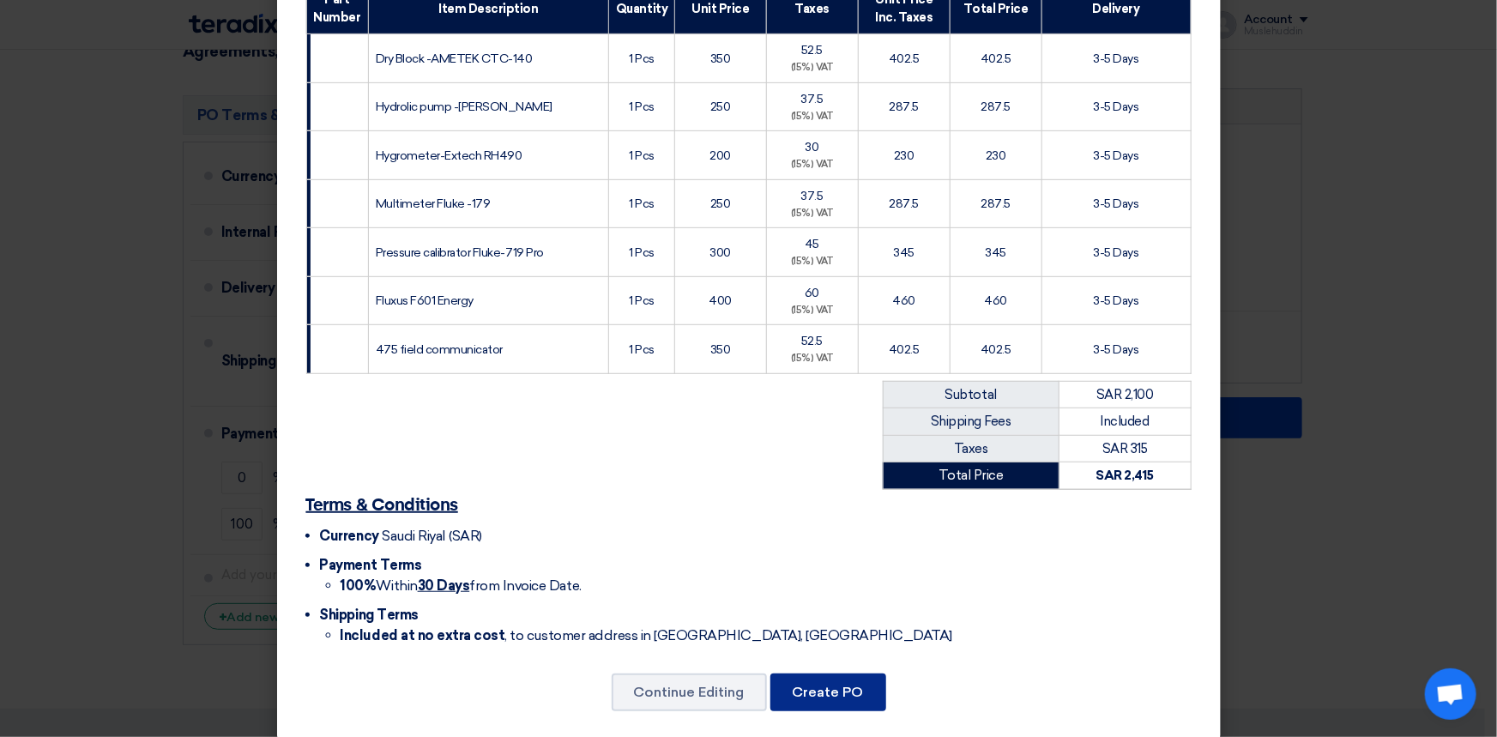
click at [821, 677] on button "Create PO" at bounding box center [828, 692] width 116 height 38
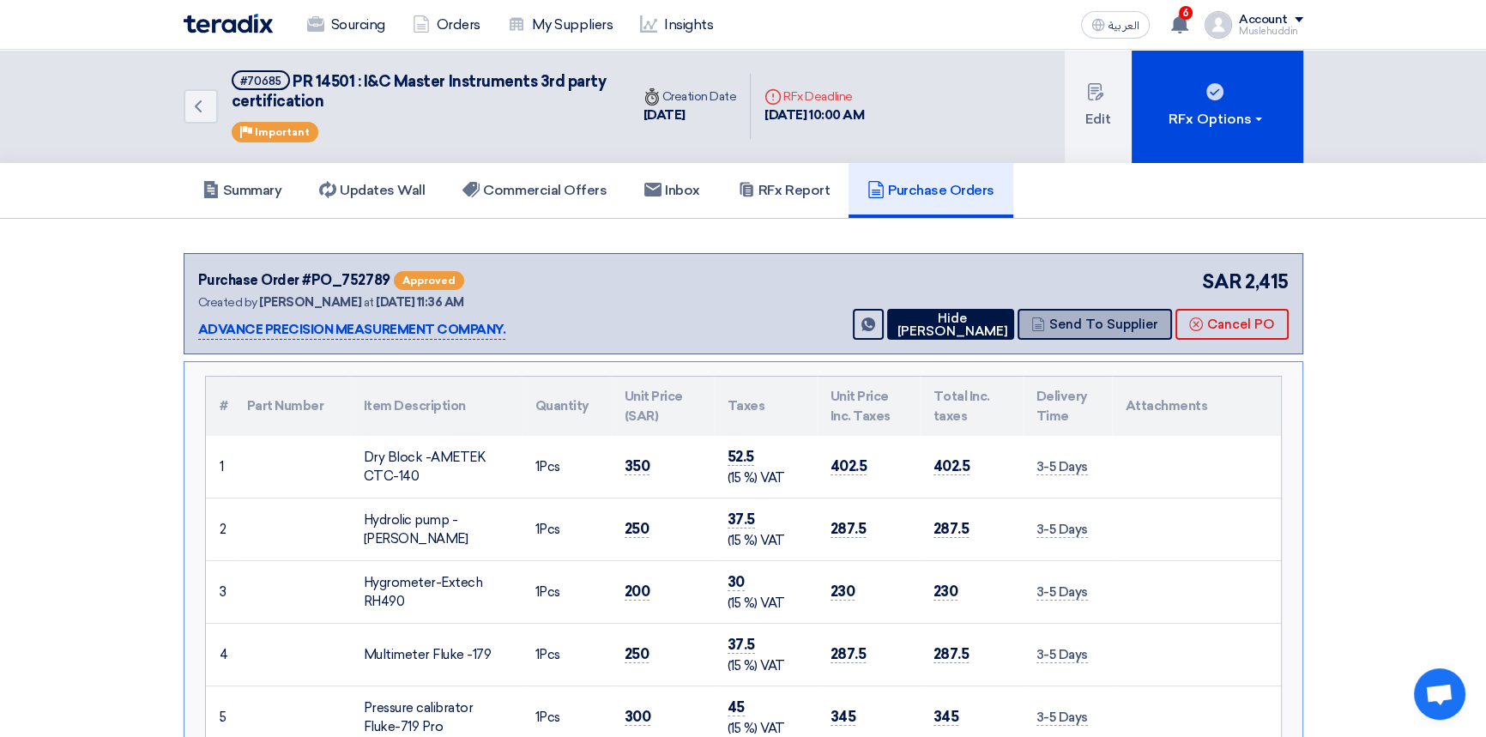
click at [1090, 323] on button "Send To Supplier" at bounding box center [1094, 324] width 154 height 31
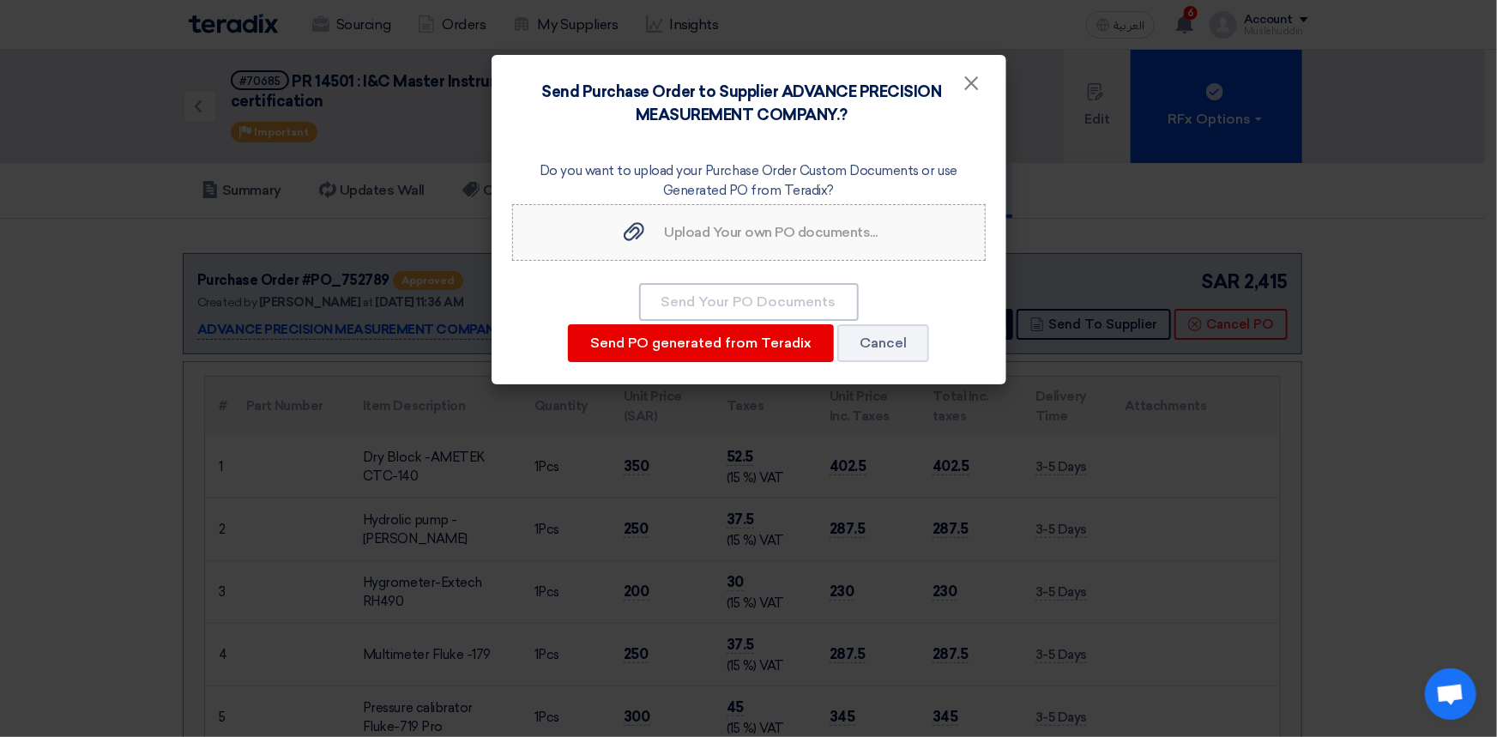
click at [634, 232] on icon "Upload Your own PO documents..." at bounding box center [634, 231] width 21 height 21
click at [0, 0] on input "Upload Your own PO documents... Upload Your own PO documents..." at bounding box center [0, 0] width 0 height 0
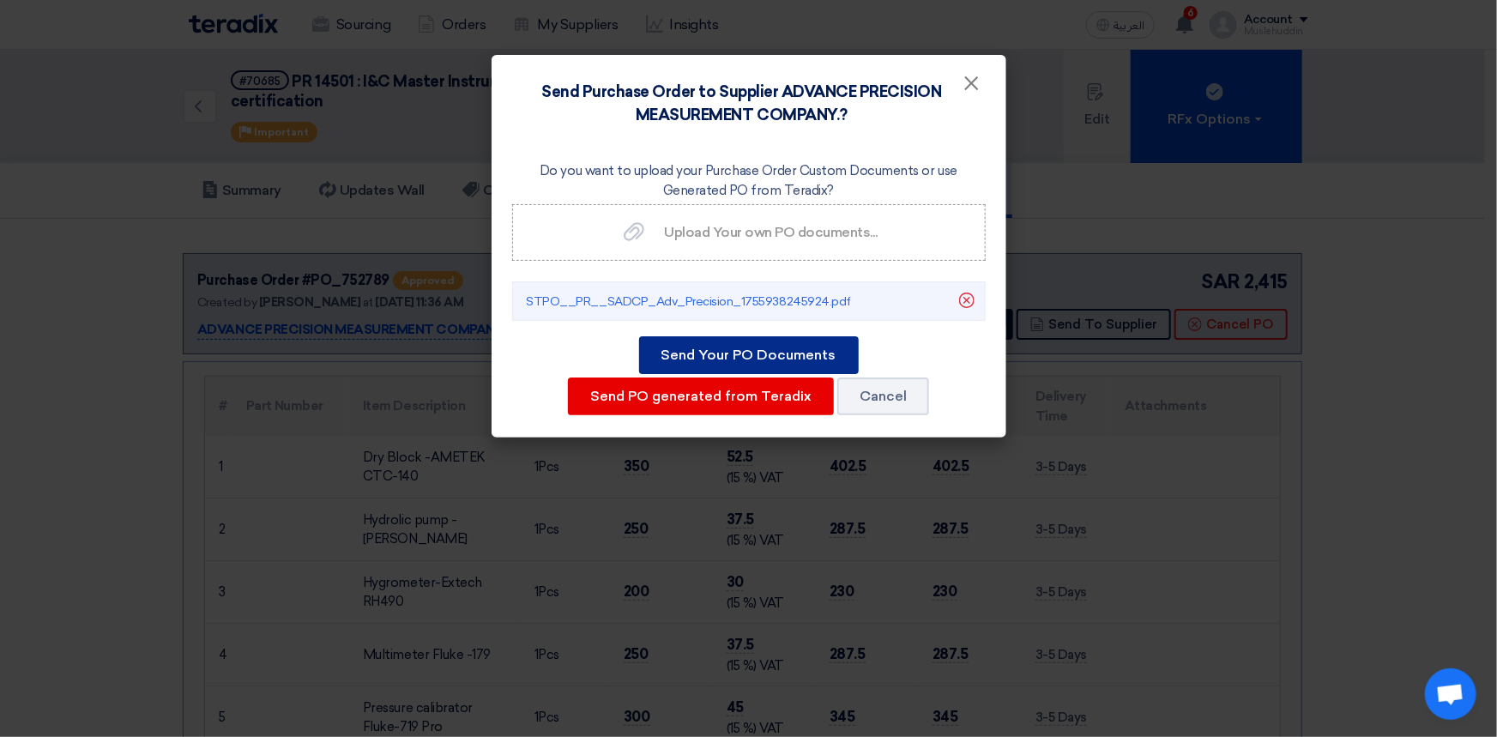
click at [765, 358] on button "Send Your PO Documents" at bounding box center [749, 355] width 220 height 38
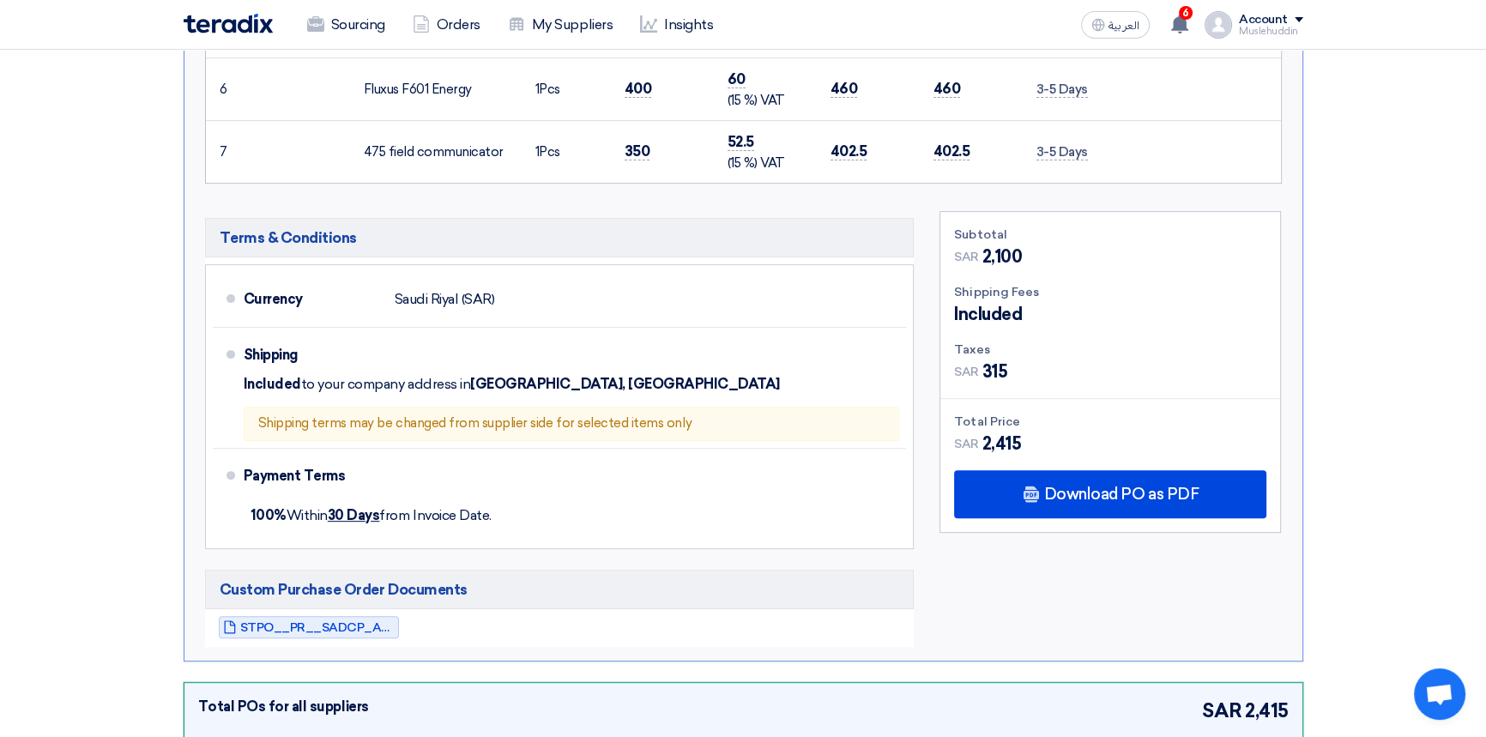
scroll to position [858, 0]
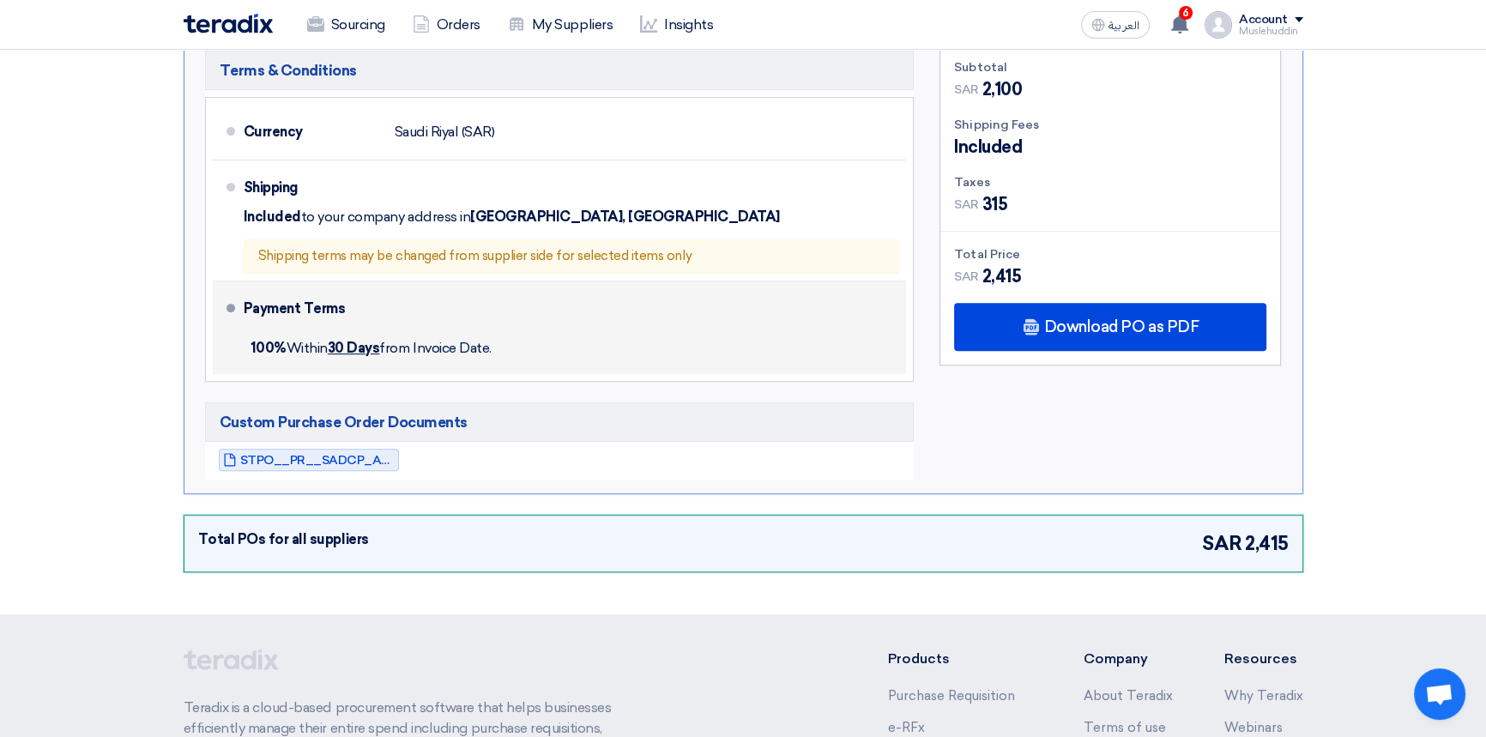
drag, startPoint x: 248, startPoint y: 309, endPoint x: 363, endPoint y: 323, distance: 115.8
click at [344, 309] on div "Payment Terms" at bounding box center [565, 308] width 643 height 41
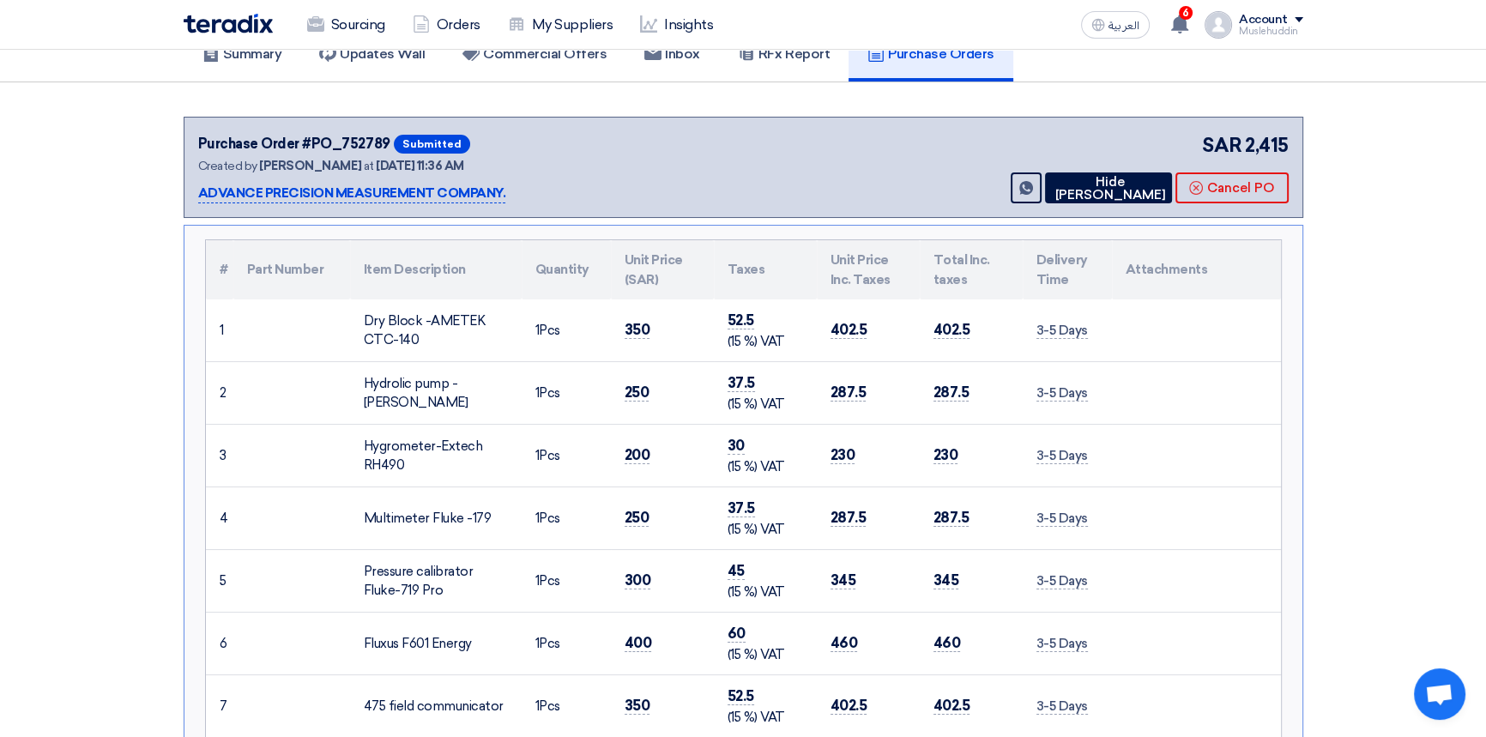
scroll to position [0, 0]
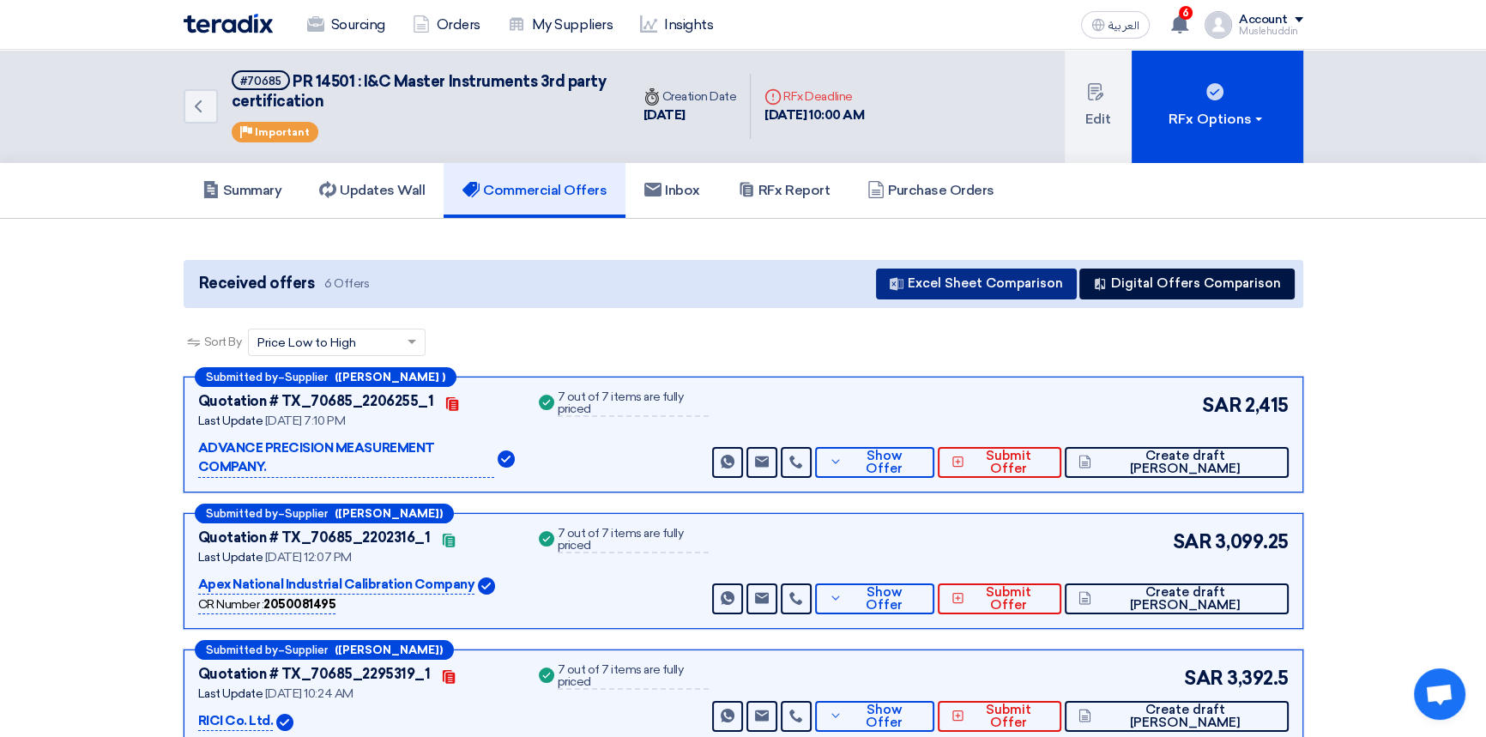
click at [969, 290] on button "Excel Sheet Comparison" at bounding box center [976, 284] width 201 height 31
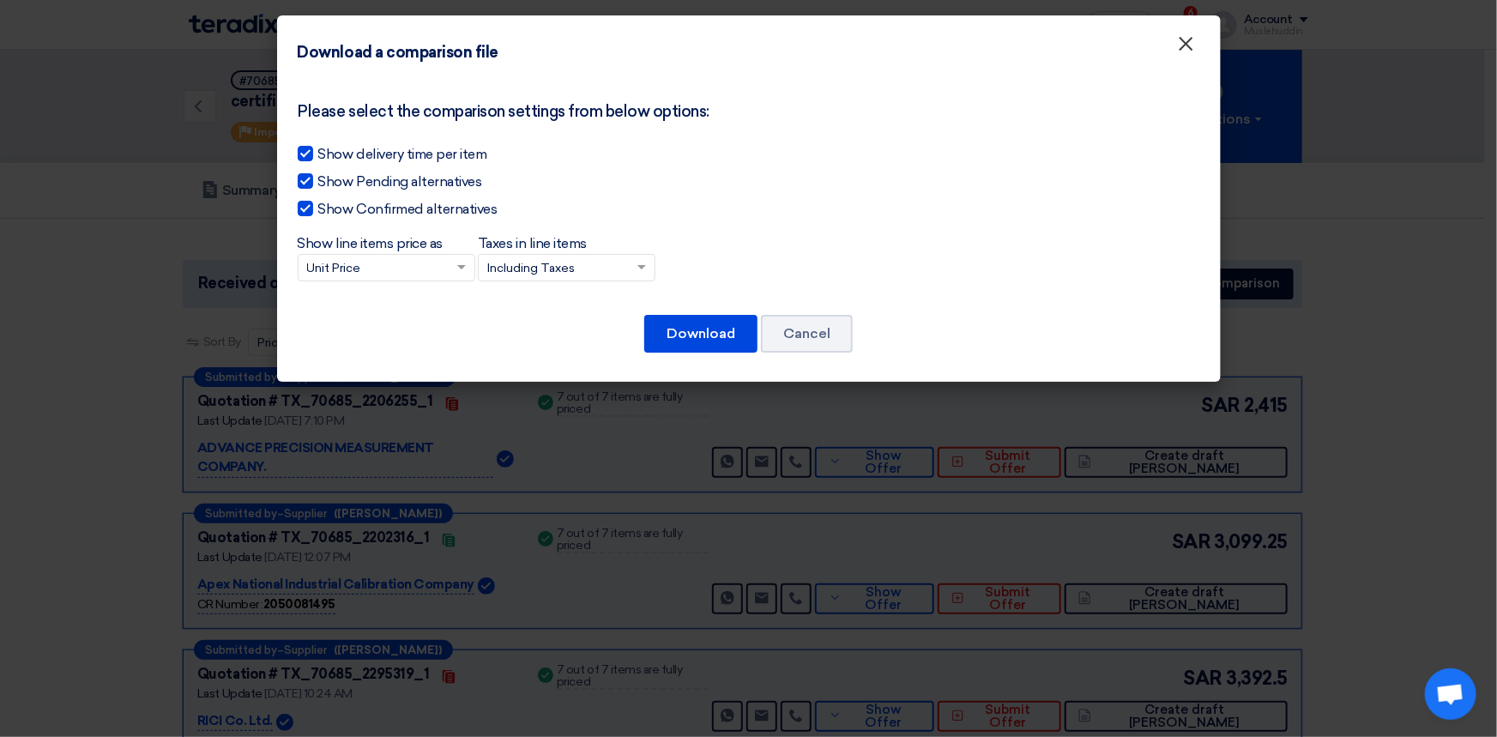
click at [1182, 45] on span "×" at bounding box center [1186, 48] width 17 height 34
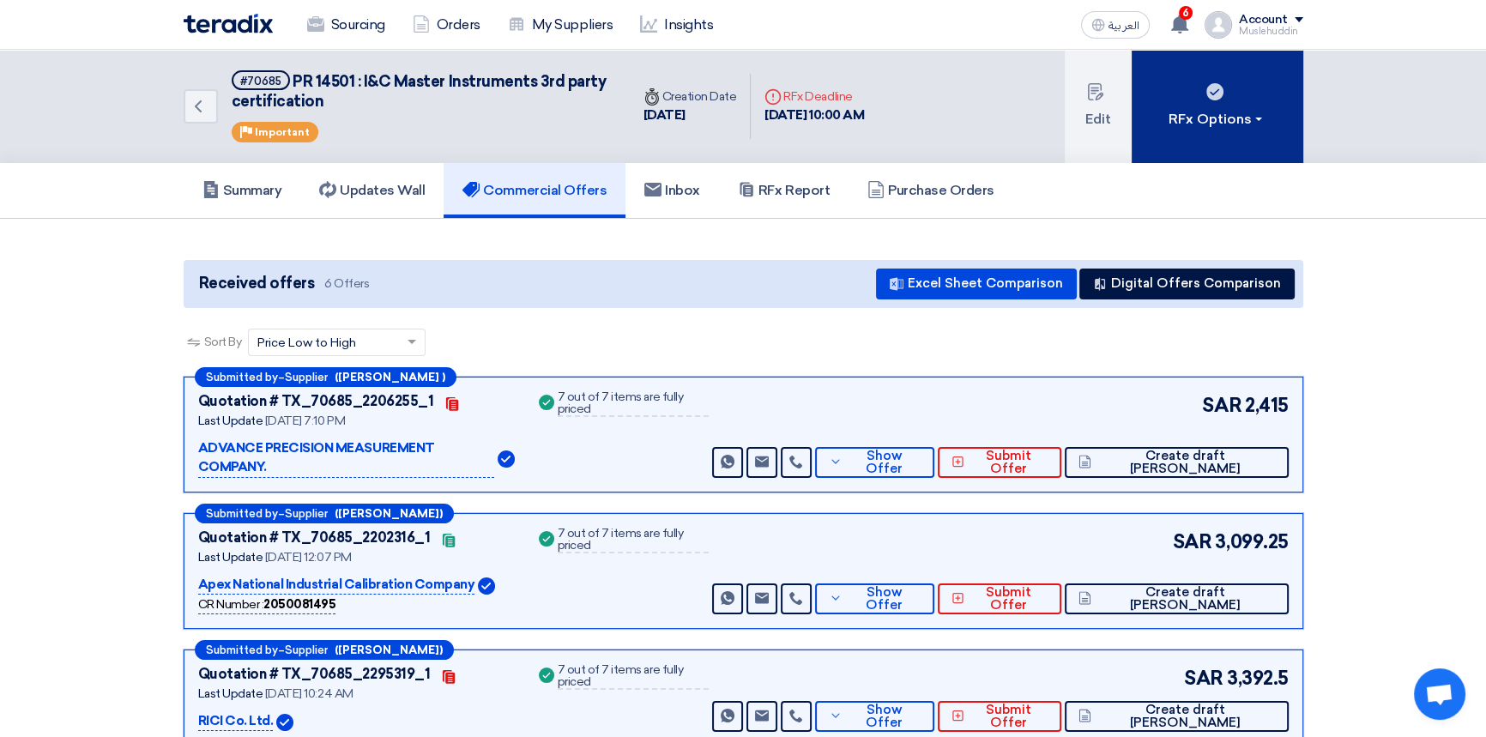
click at [1202, 133] on button "RFx Options" at bounding box center [1218, 106] width 172 height 113
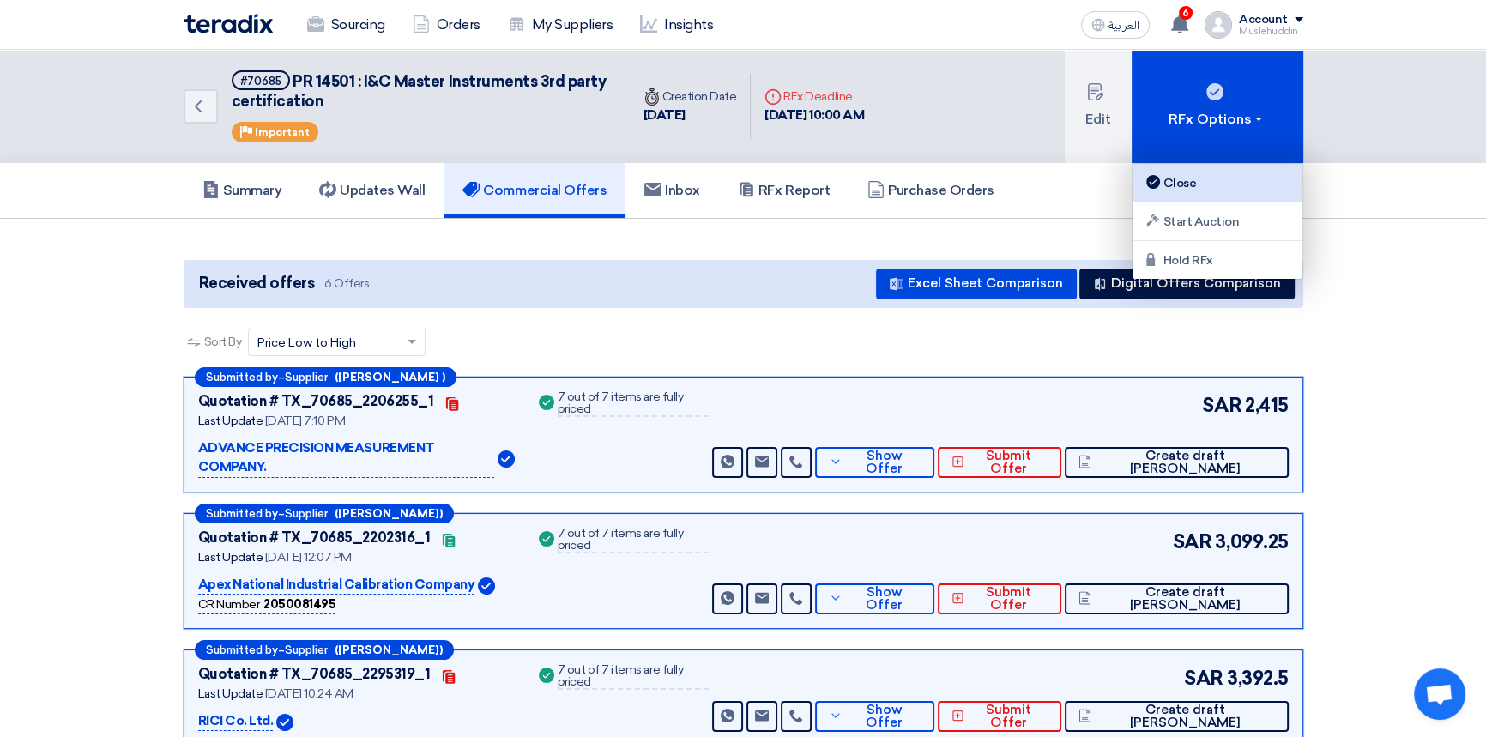
click at [1196, 181] on div "Close" at bounding box center [1217, 182] width 149 height 21
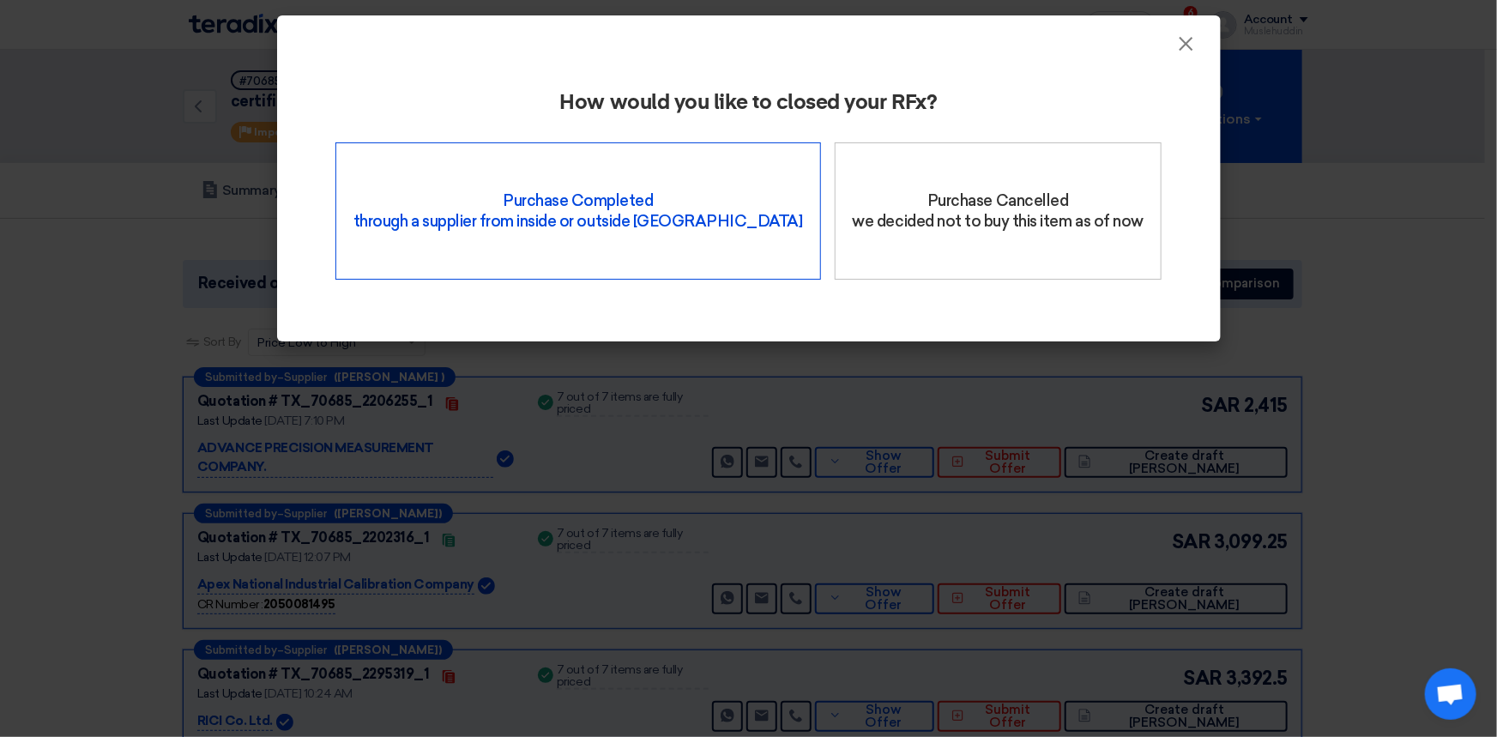
click at [643, 211] on div "Purchase Completed through a supplier from inside or outside Teradix" at bounding box center [578, 210] width 486 height 137
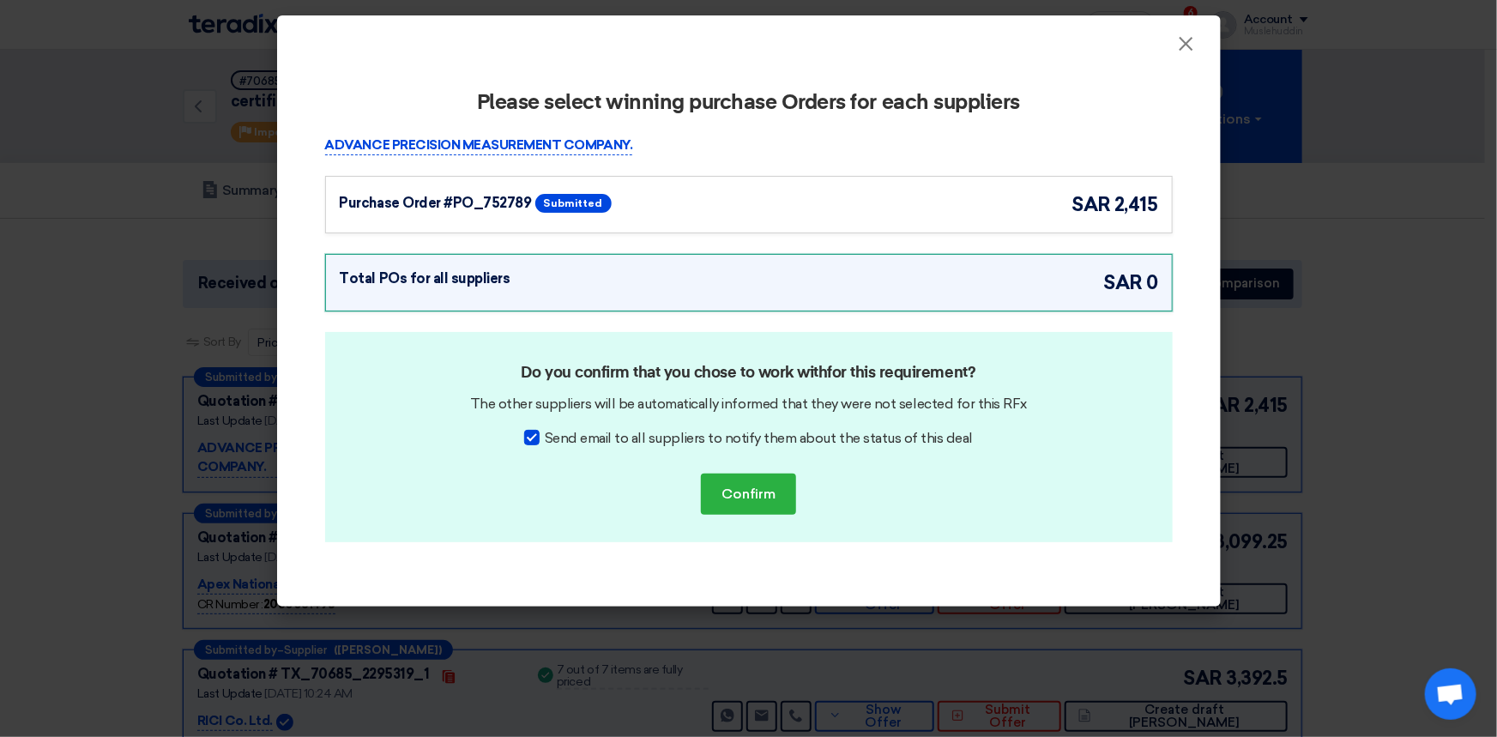
click at [556, 203] on span "Submitted" at bounding box center [573, 203] width 76 height 19
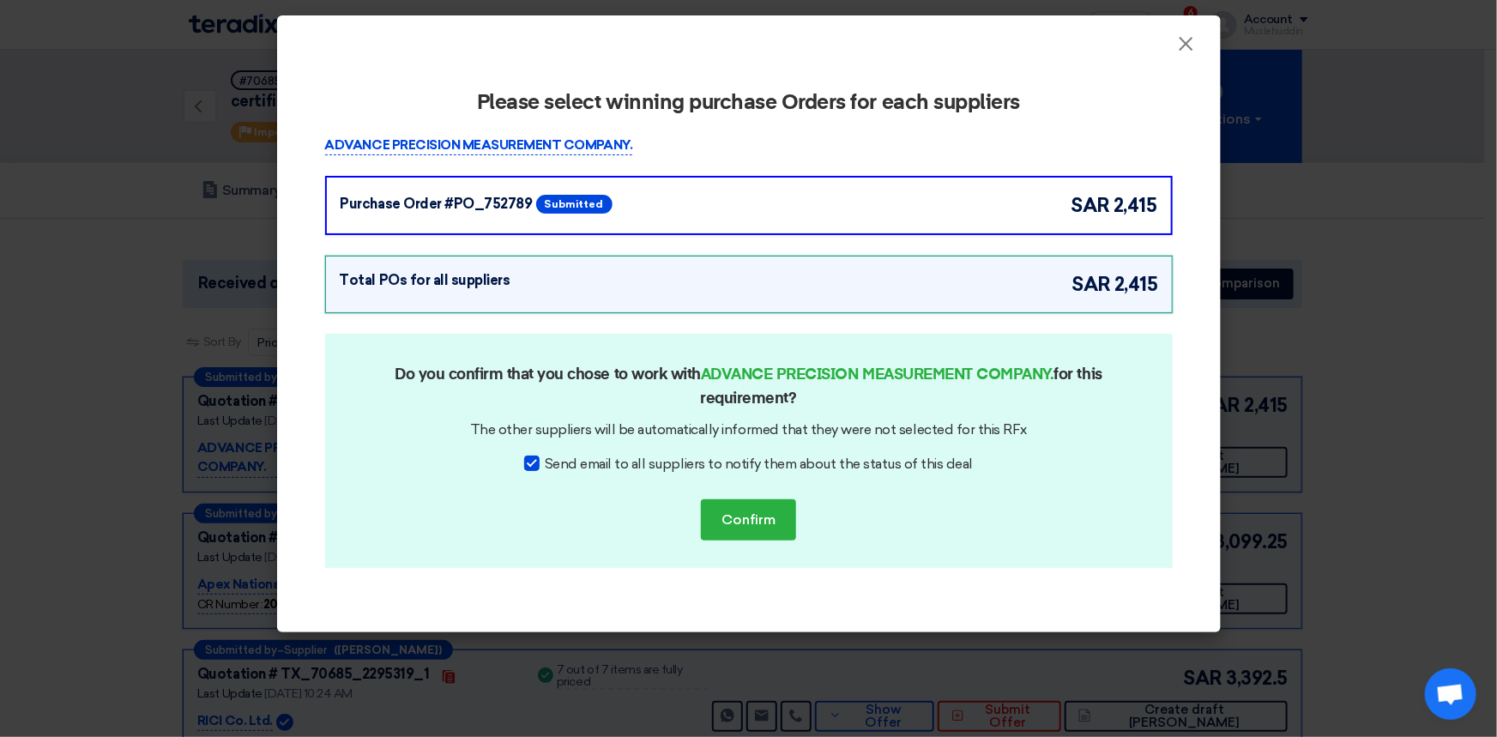
click at [536, 467] on div at bounding box center [531, 463] width 15 height 15
click at [545, 465] on input "Send email to all suppliers to notify them about the status of this deal" at bounding box center [550, 459] width 11 height 11
checkbox input "false"
click at [771, 522] on button "Confirm" at bounding box center [748, 519] width 95 height 41
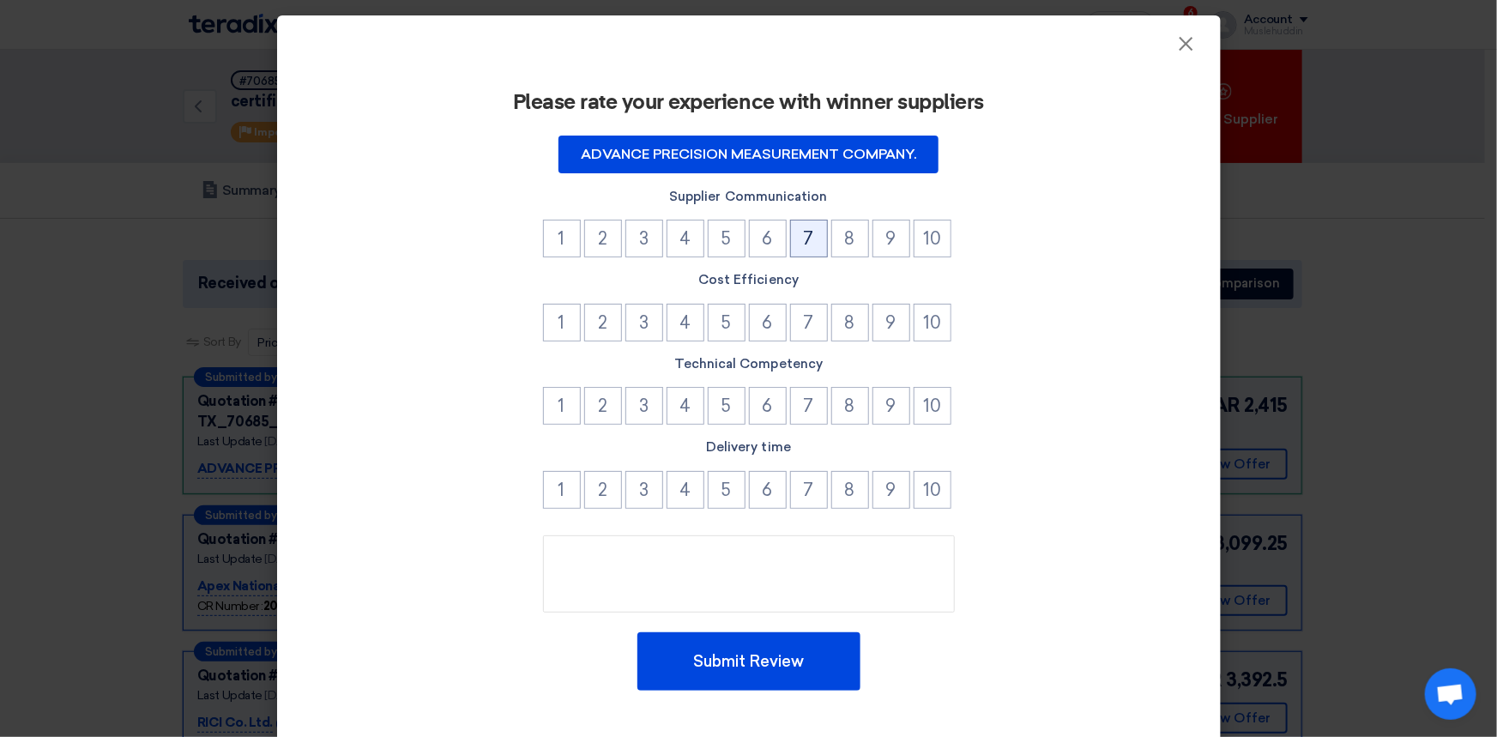
click at [810, 247] on button "7" at bounding box center [809, 239] width 38 height 38
click at [753, 327] on button "6" at bounding box center [768, 323] width 38 height 38
click at [816, 412] on button "7" at bounding box center [809, 406] width 38 height 38
click at [800, 492] on button "7" at bounding box center [809, 490] width 38 height 38
click at [841, 498] on button "8" at bounding box center [850, 490] width 38 height 38
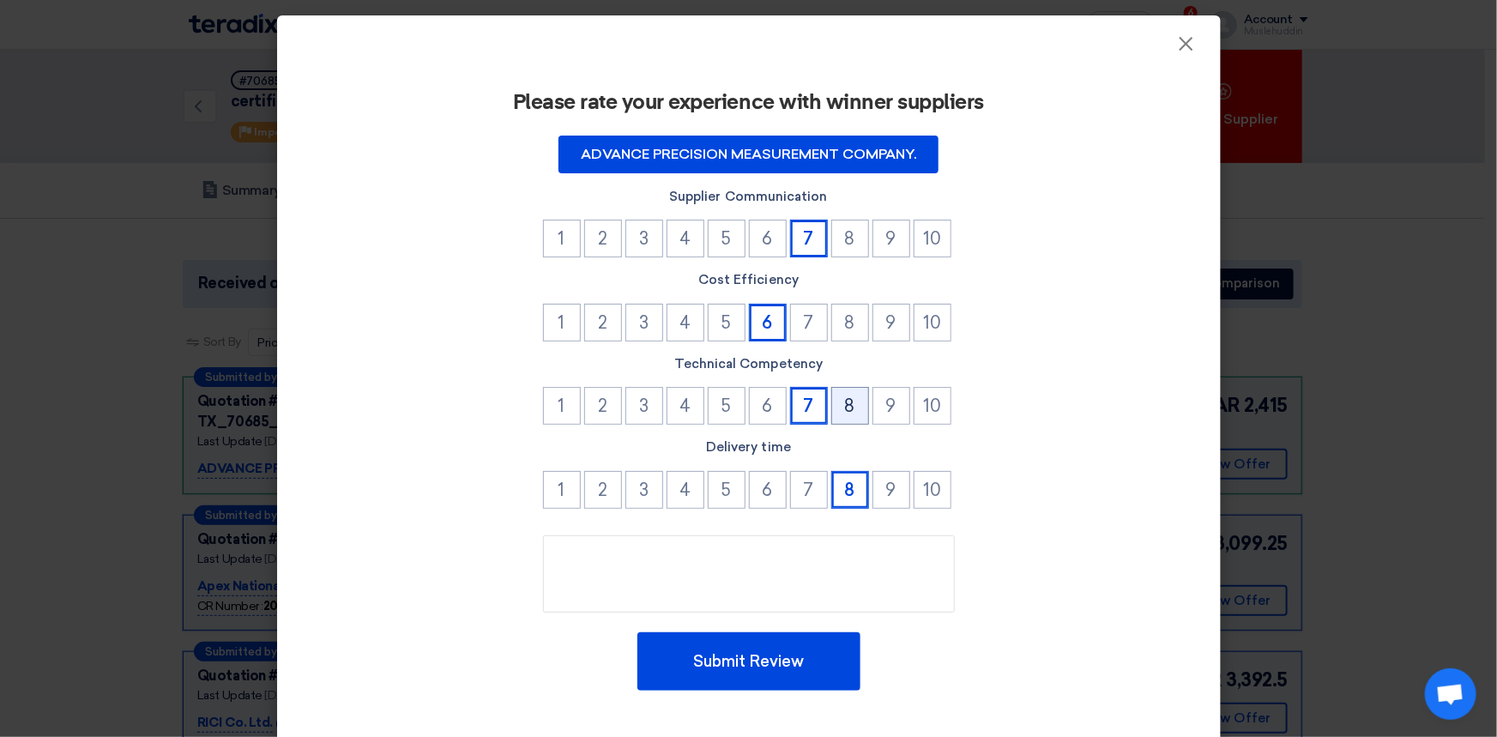
click at [851, 411] on button "8" at bounding box center [850, 406] width 38 height 38
click at [845, 247] on button "8" at bounding box center [850, 239] width 38 height 38
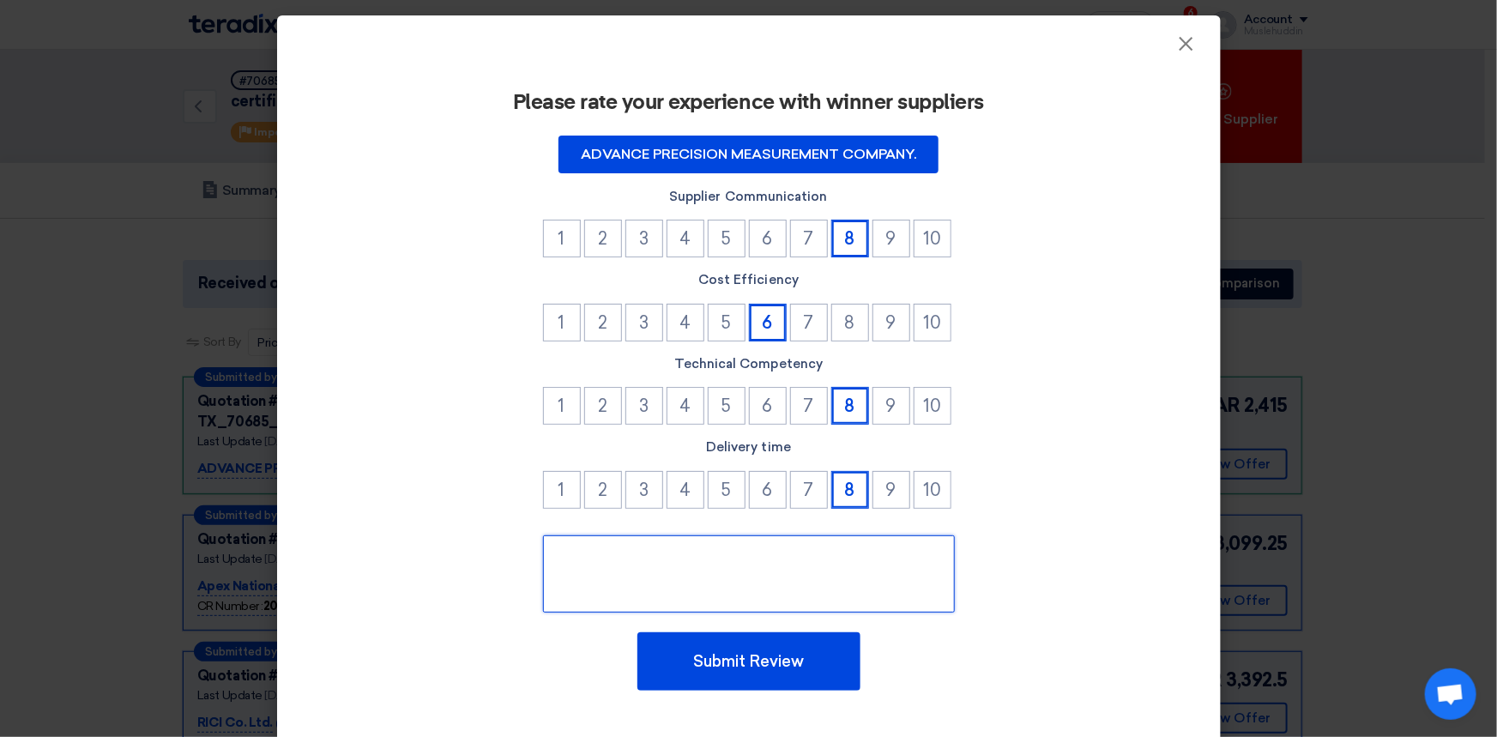
click at [818, 580] on textarea at bounding box center [749, 573] width 412 height 77
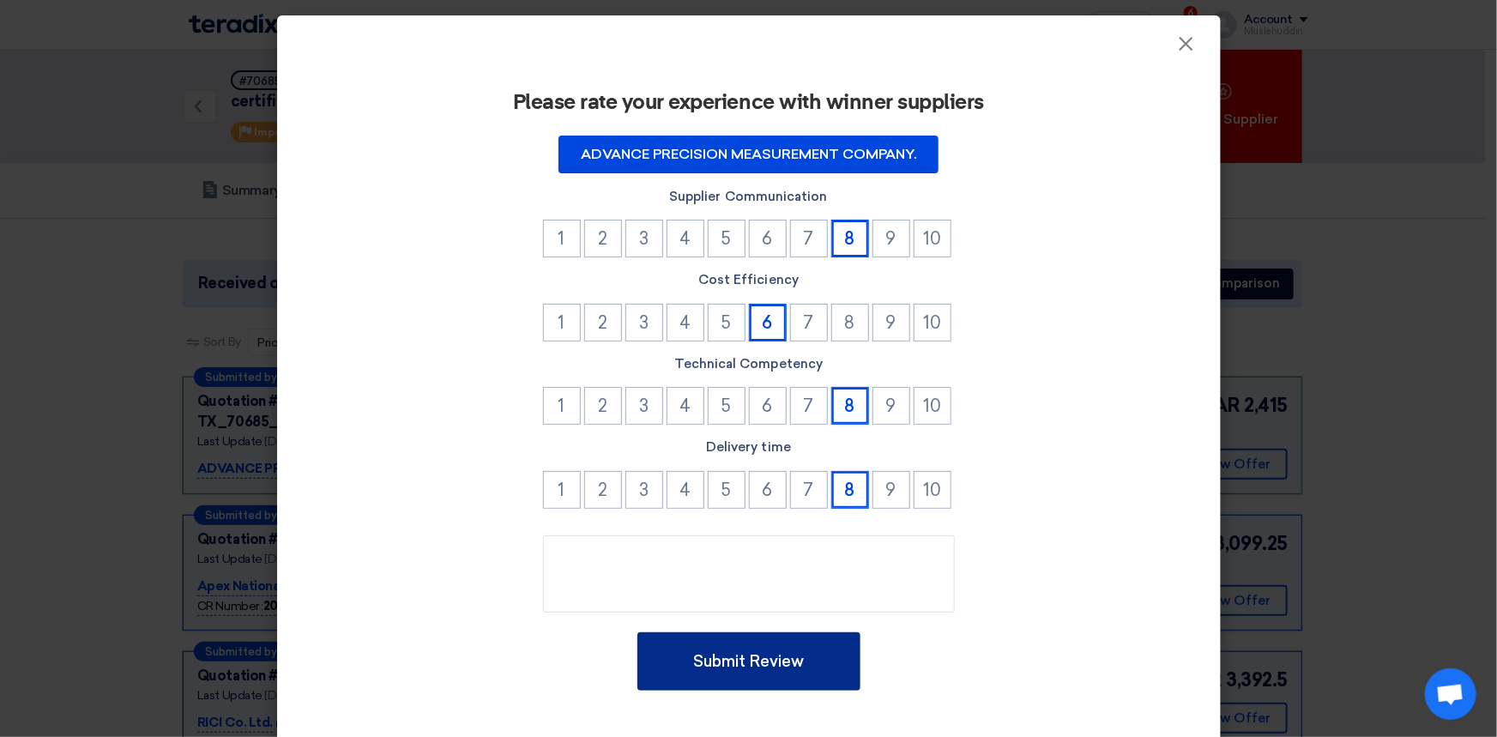
click at [800, 647] on button "Submit Review" at bounding box center [748, 661] width 223 height 58
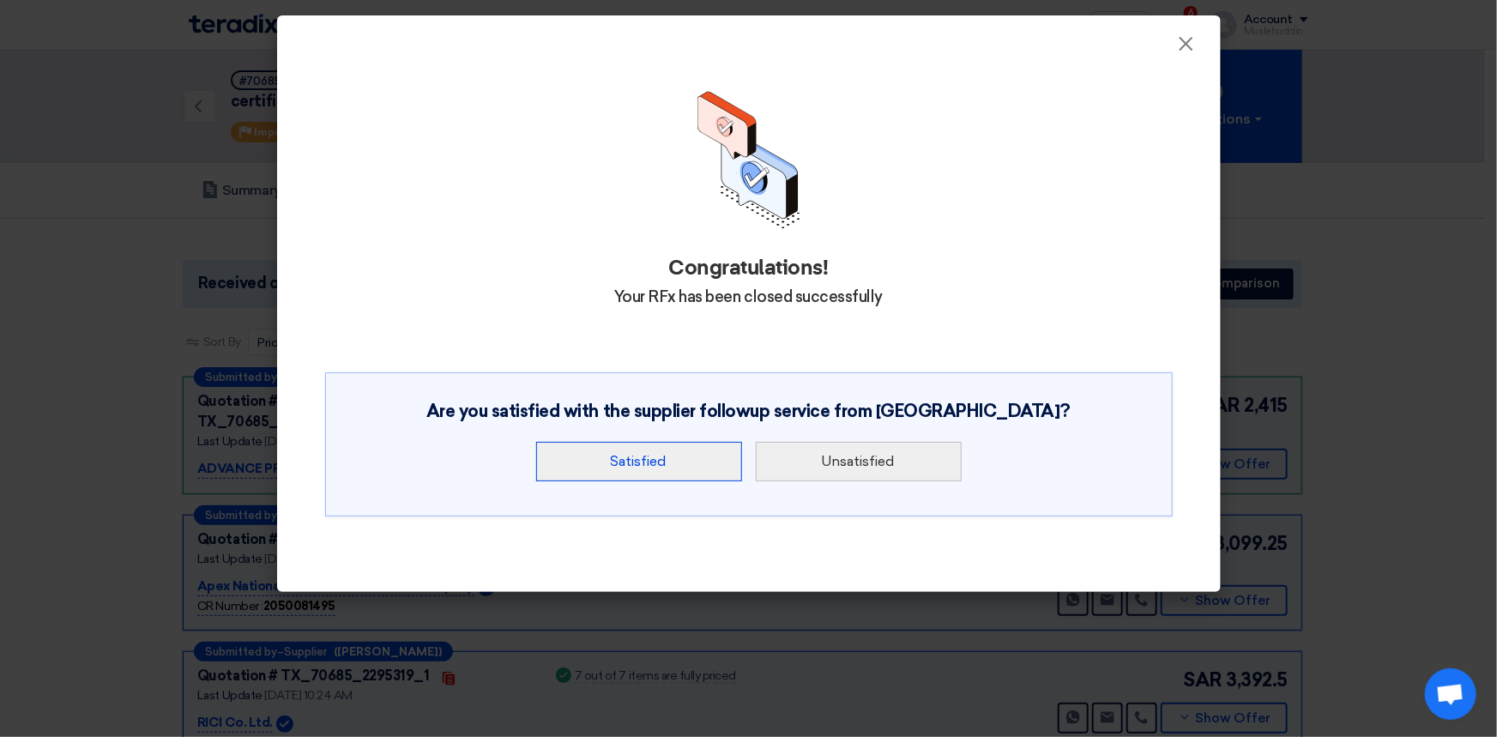
click at [655, 460] on button "Satisfied" at bounding box center [639, 461] width 206 height 39
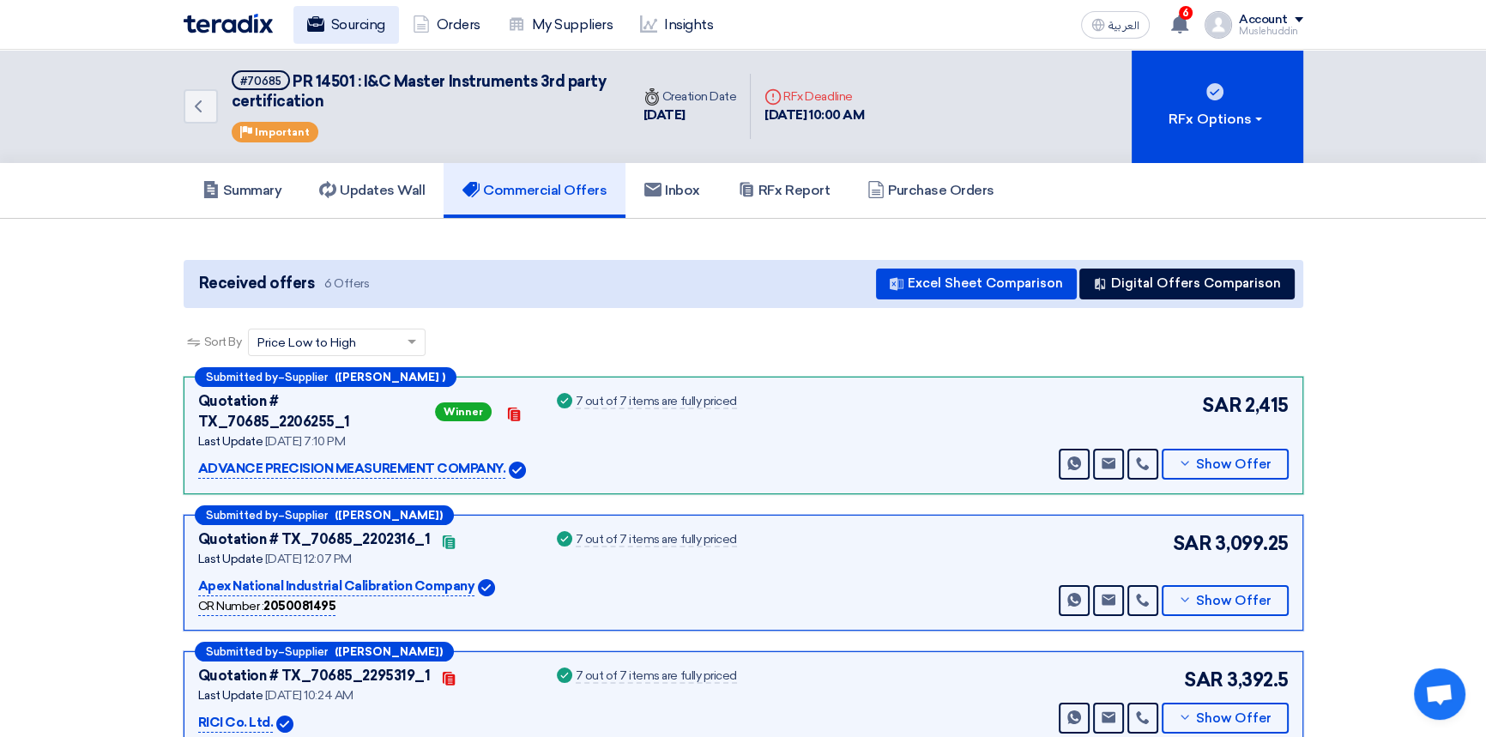
click at [353, 29] on link "Sourcing" at bounding box center [346, 25] width 106 height 38
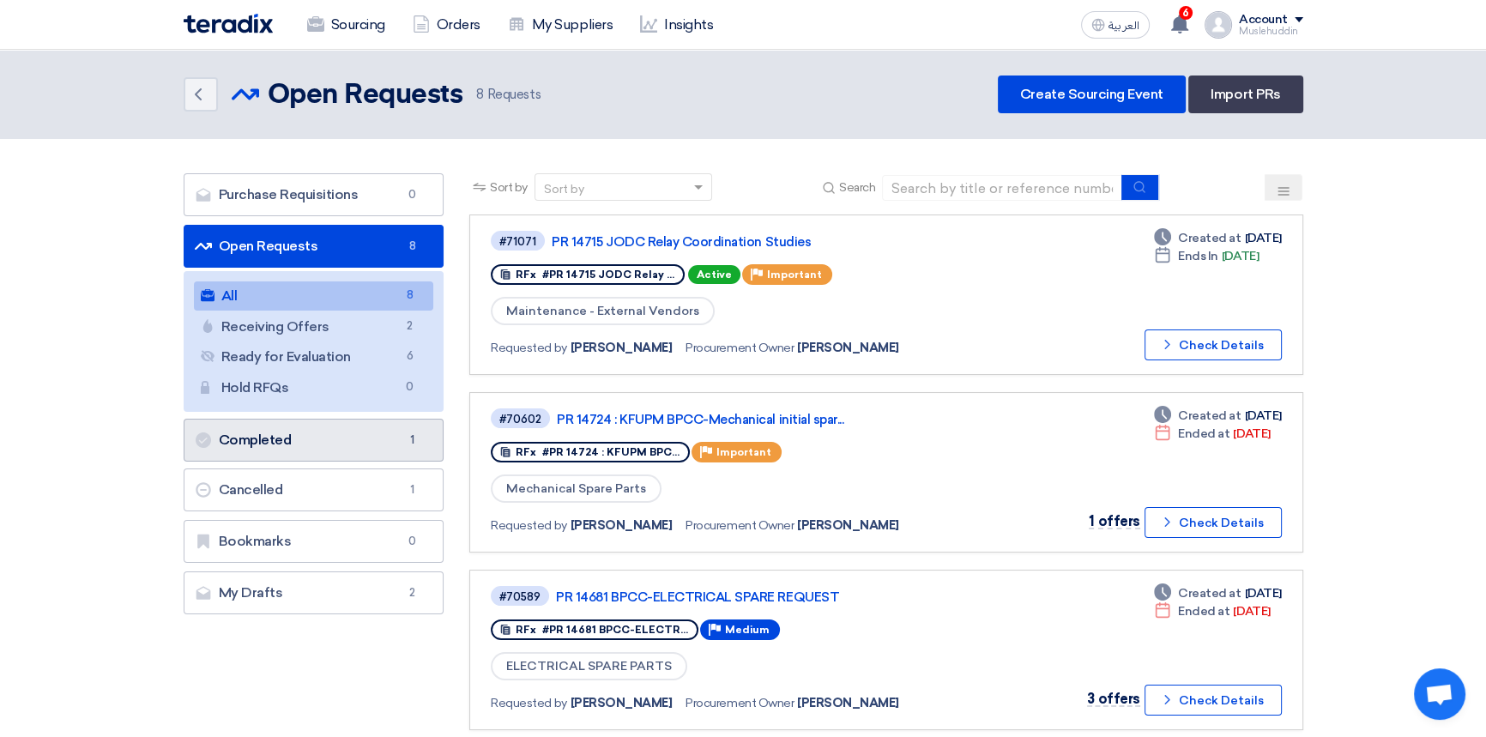
click at [356, 438] on link "Completed Completed 1" at bounding box center [314, 440] width 261 height 43
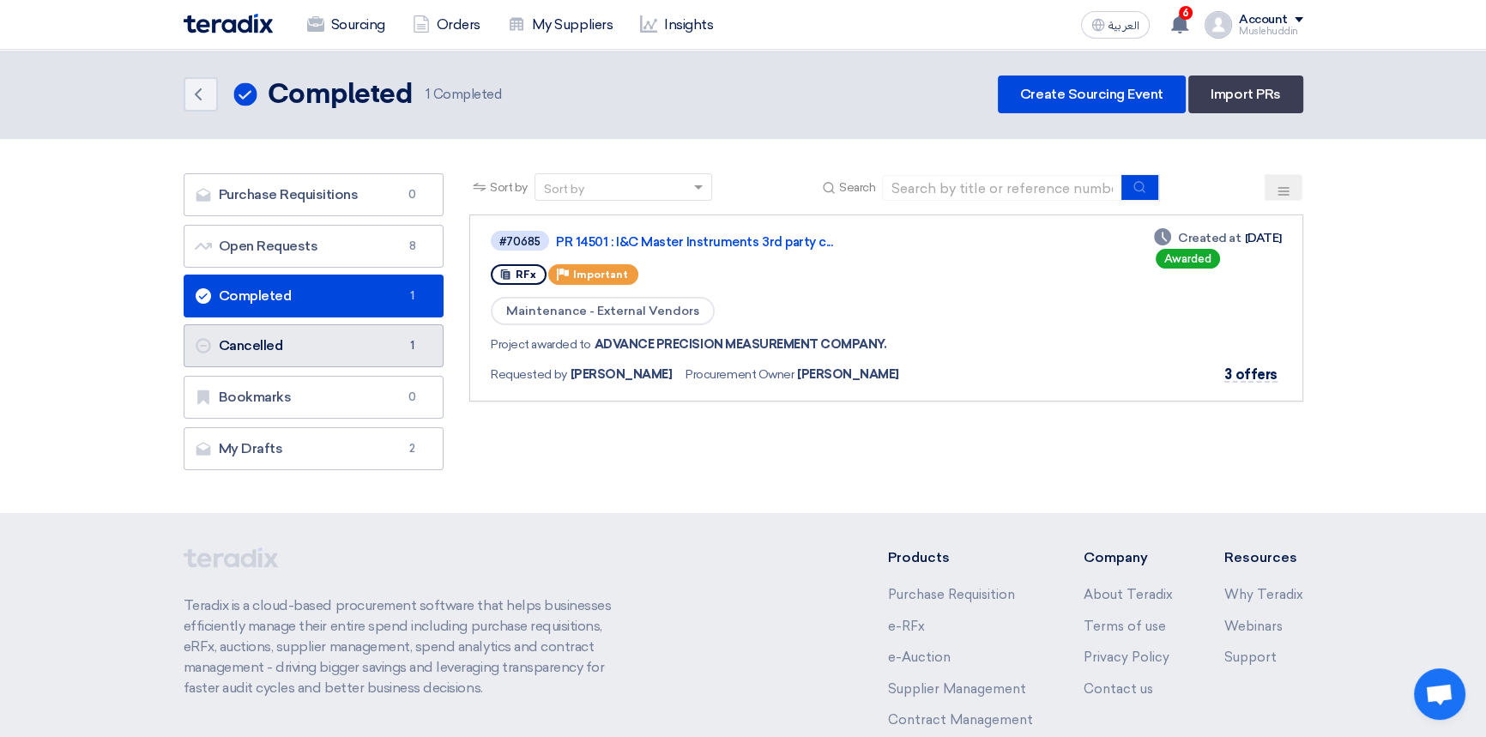
click at [292, 343] on link "Cancelled Cancelled 1" at bounding box center [314, 345] width 261 height 43
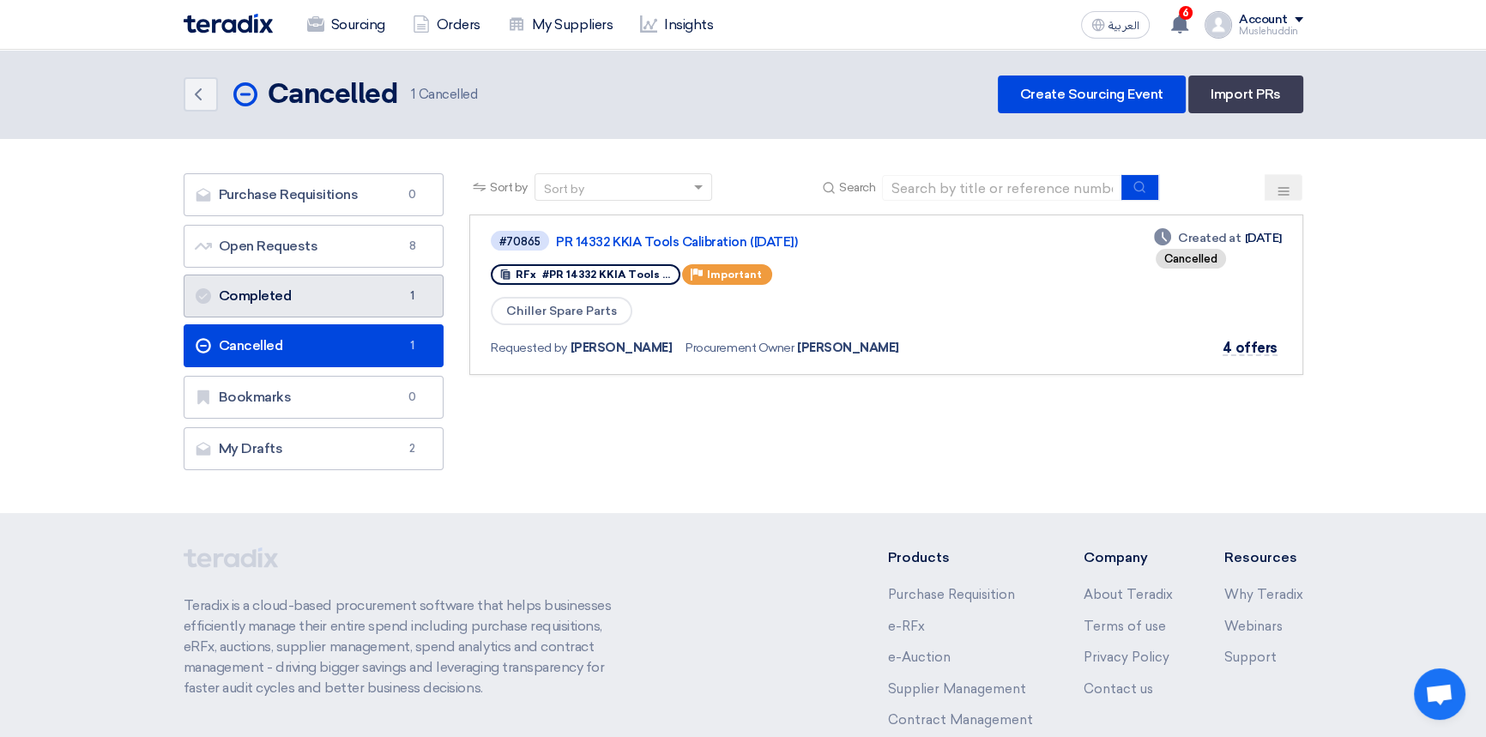
click at [283, 298] on link "Completed Completed 1" at bounding box center [314, 296] width 261 height 43
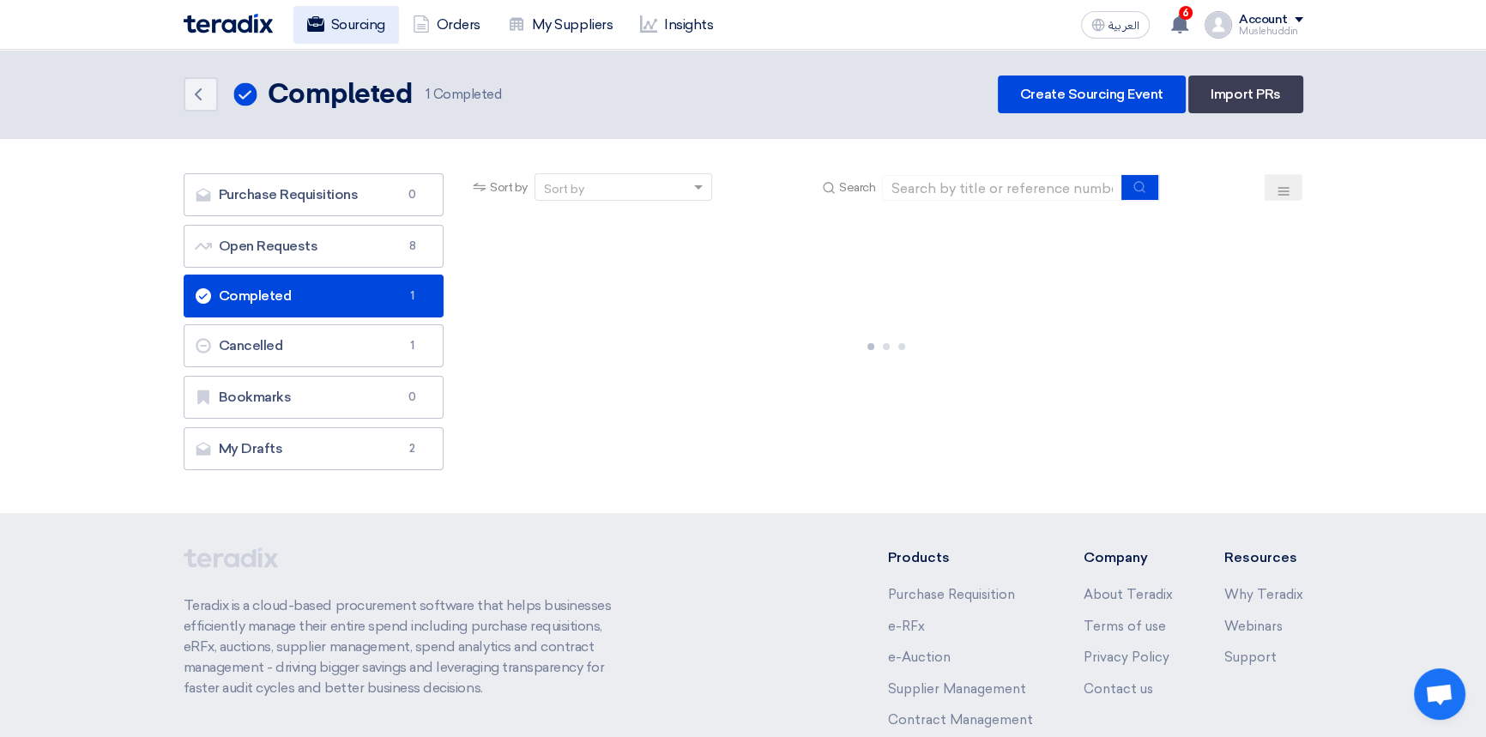
click at [343, 25] on link "Sourcing" at bounding box center [346, 25] width 106 height 38
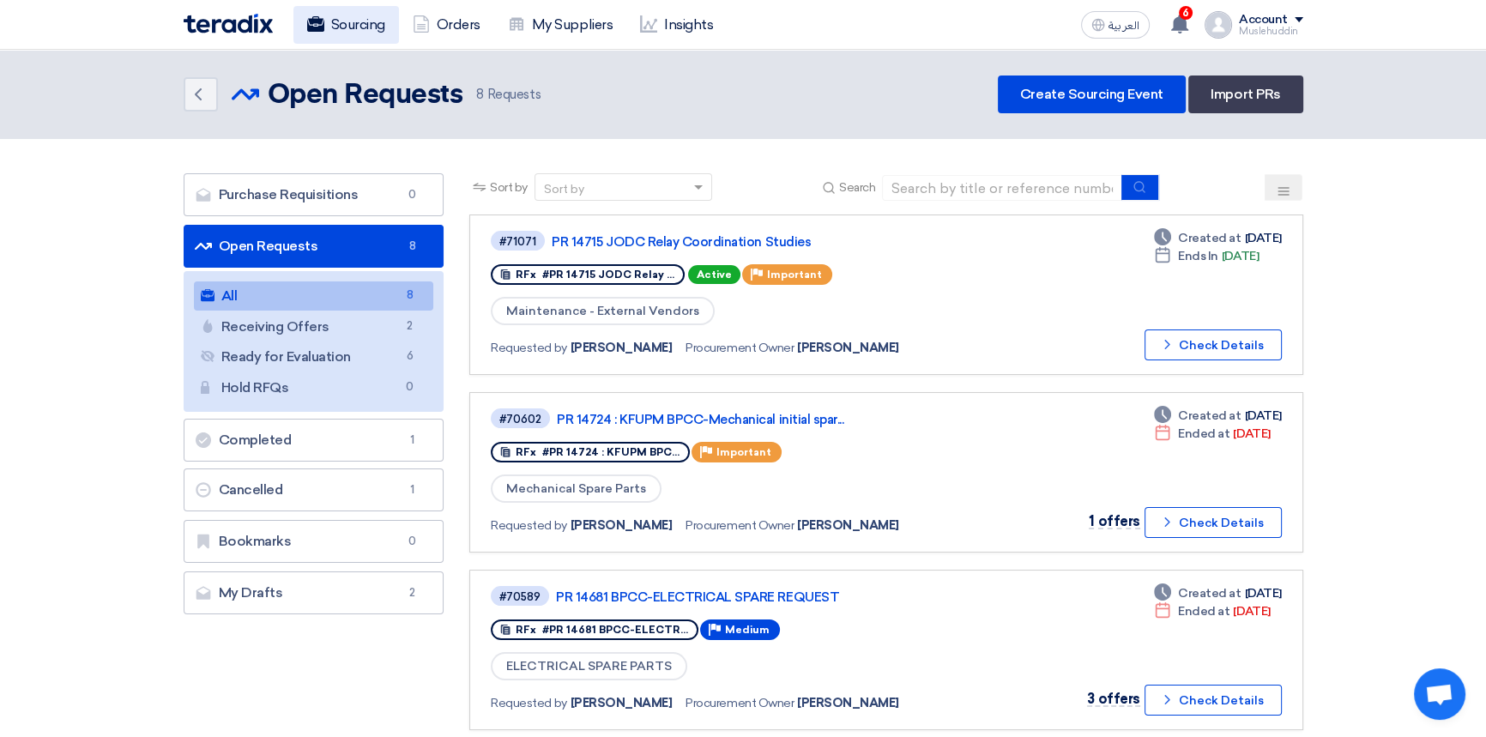
click at [329, 34] on link "Sourcing" at bounding box center [346, 25] width 106 height 38
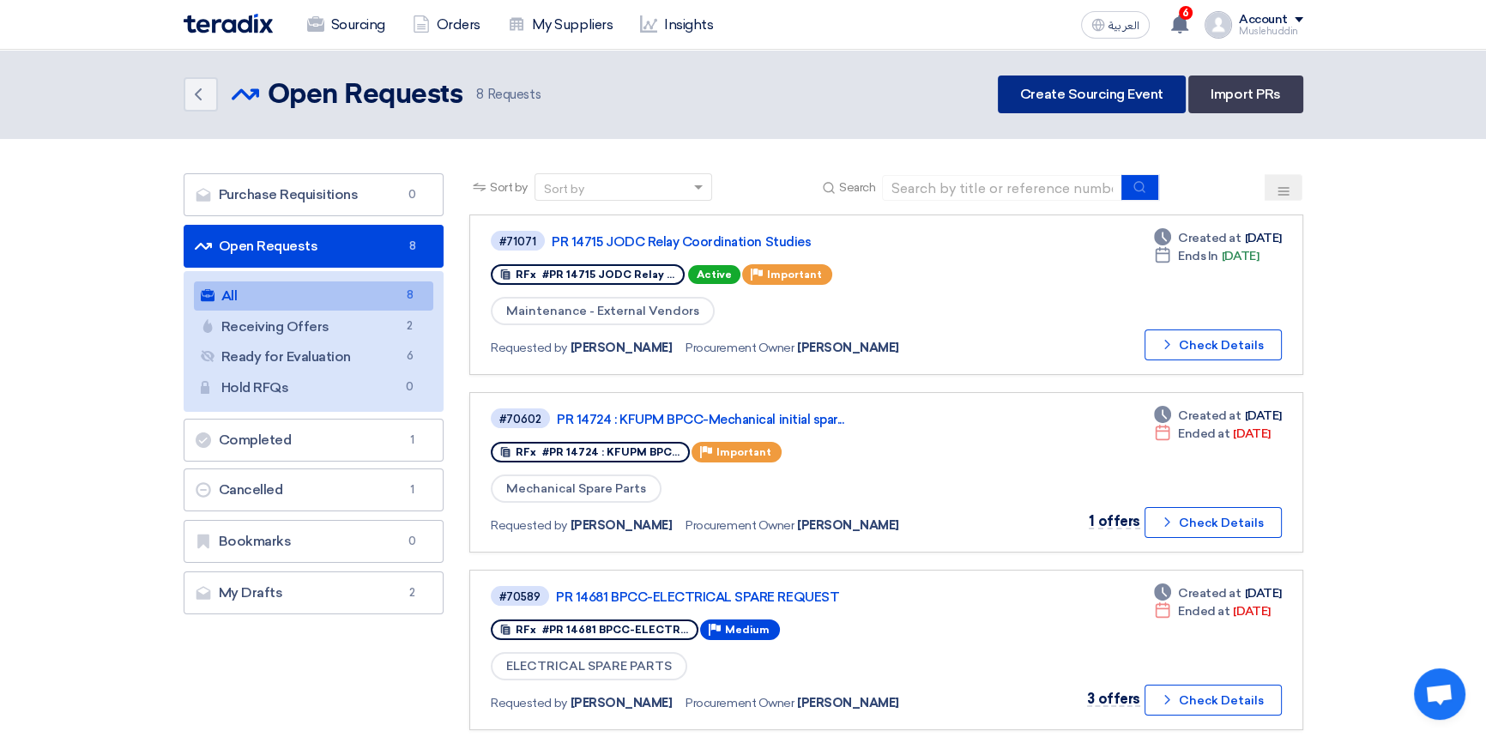
click at [1112, 94] on link "Create Sourcing Event" at bounding box center [1092, 94] width 188 height 38
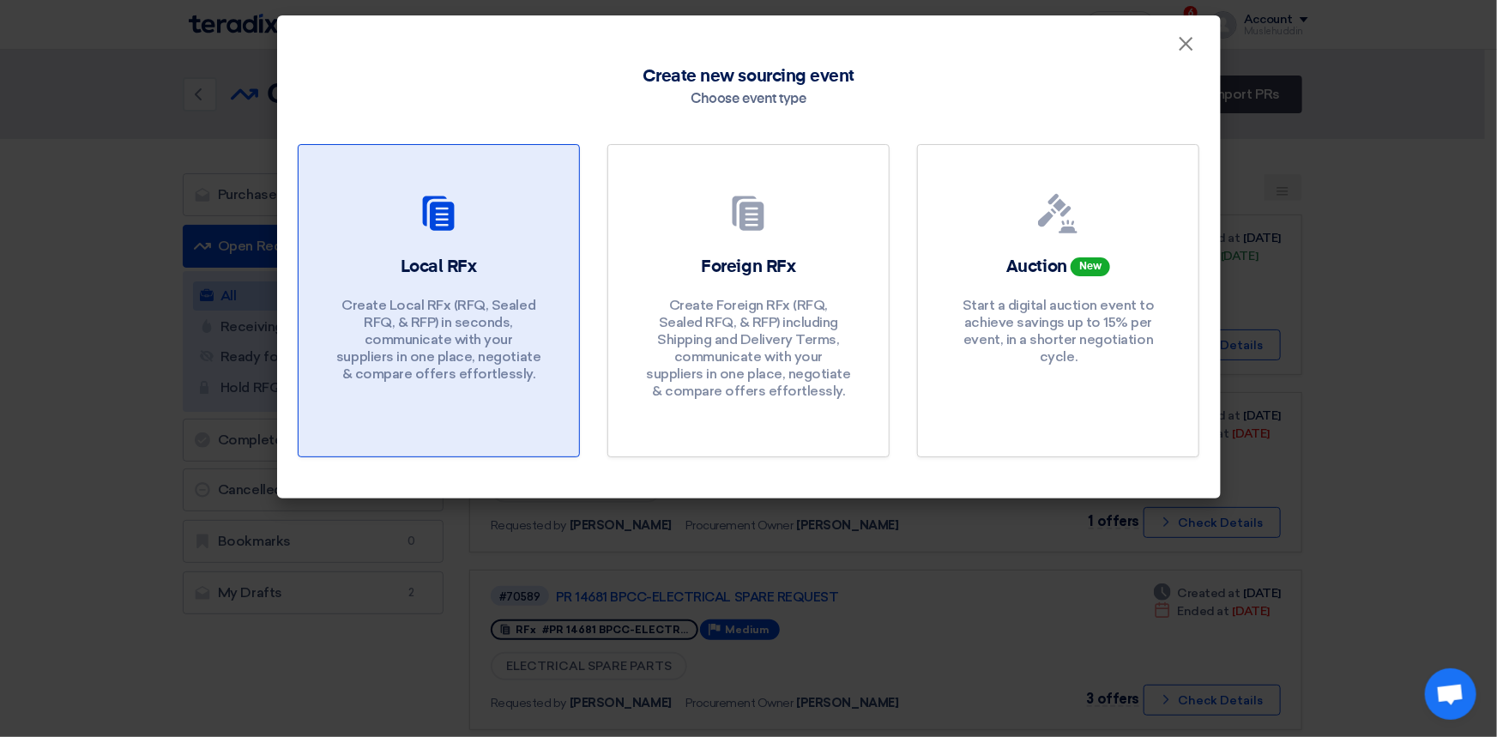
click at [454, 244] on link "Local RFx Create Local RFx (RFQ, Sealed RFQ, & RFP) in seconds, communicate wit…" at bounding box center [439, 300] width 282 height 313
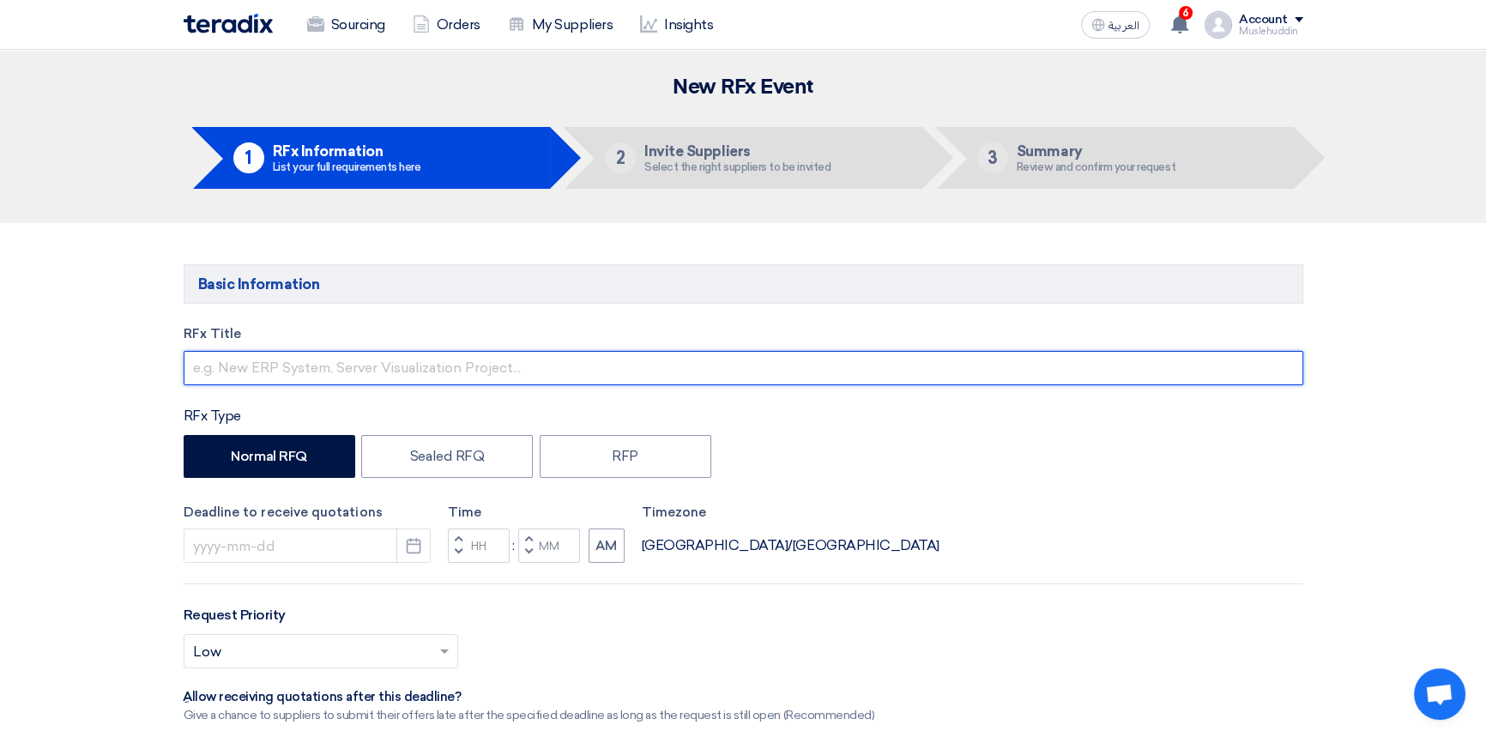
click at [305, 368] on input "text" at bounding box center [744, 368] width 1120 height 34
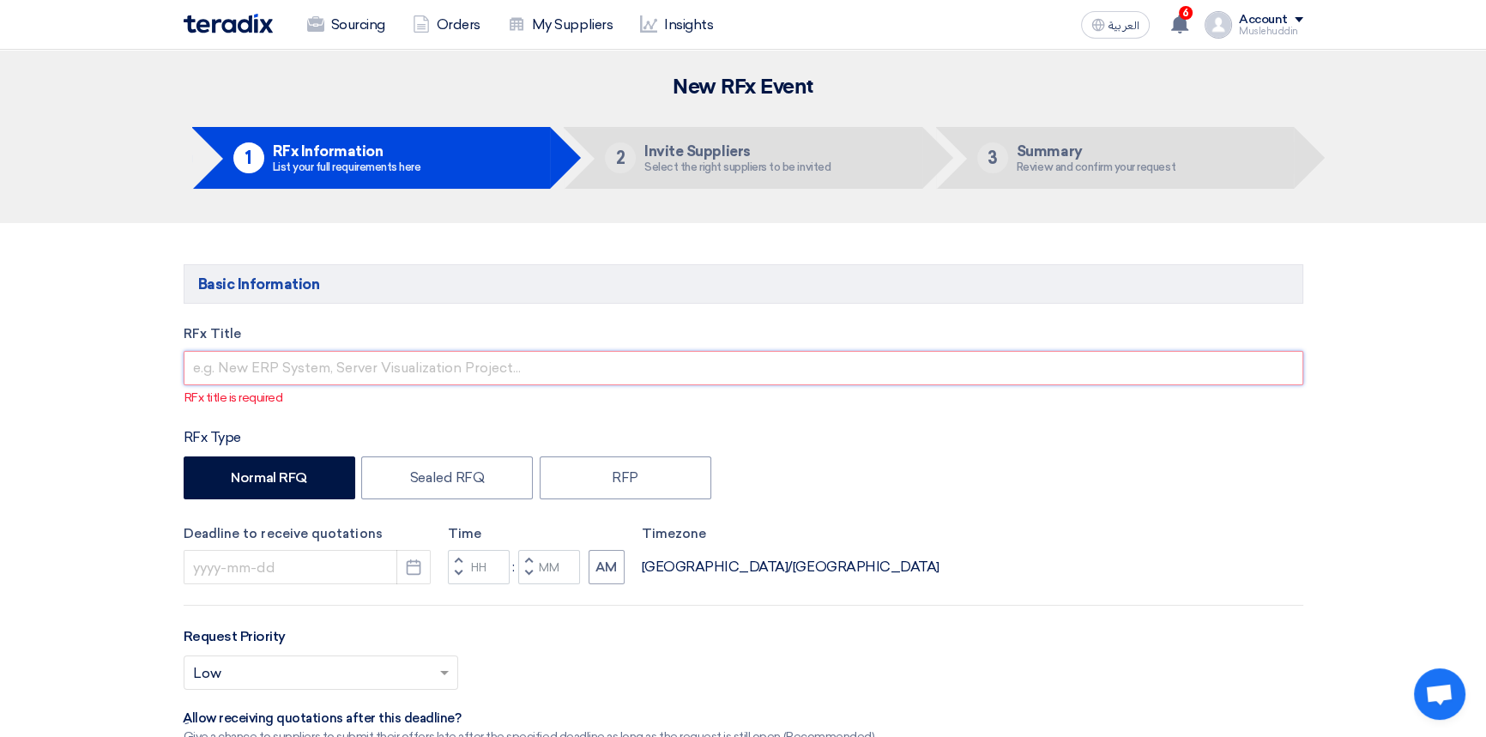
click at [208, 370] on input "text" at bounding box center [744, 368] width 1120 height 34
paste input "PR No.: STDC-005234 | ST Plant New Logo Installation | Additional Scope"
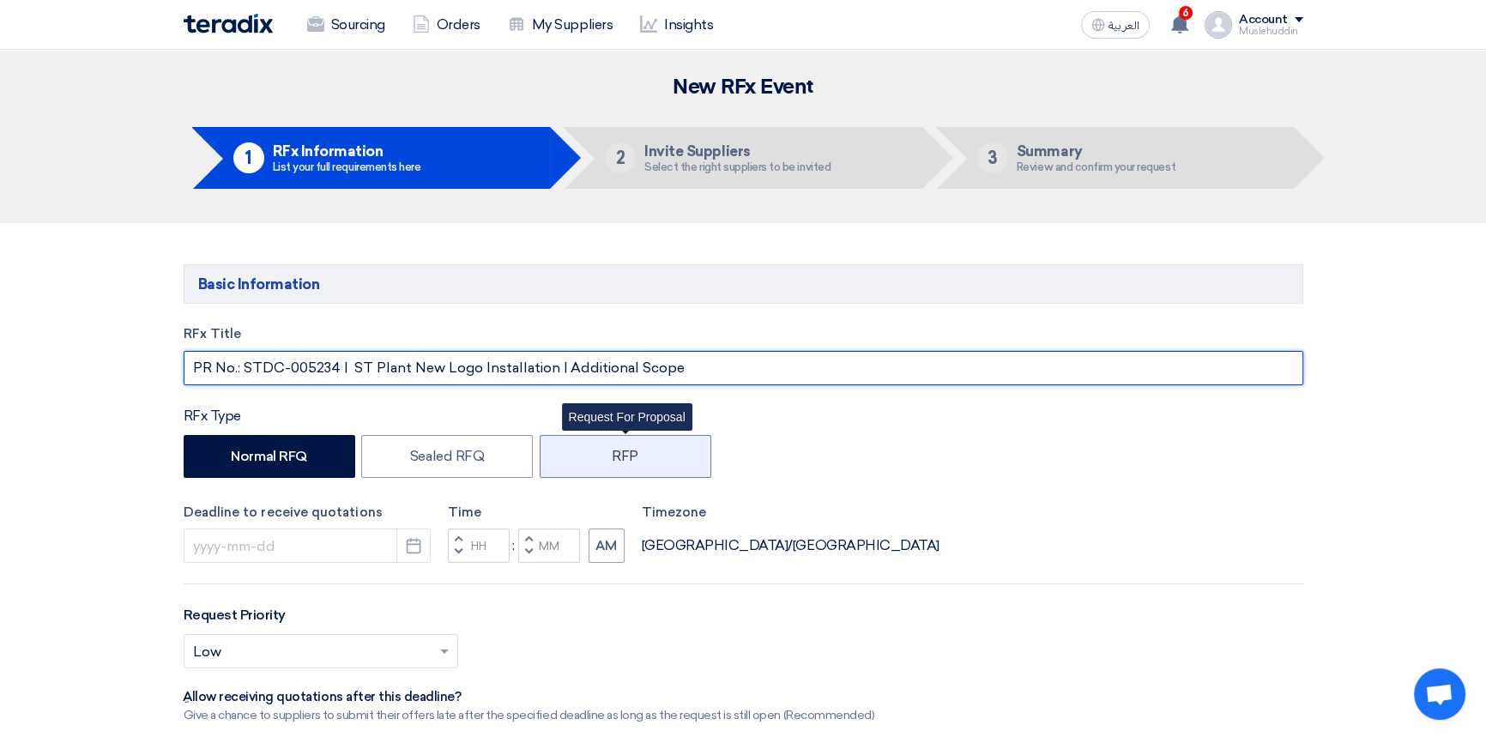
type input "PR No.: STDC-005234 | ST Plant New Logo Installation | Additional Scope"
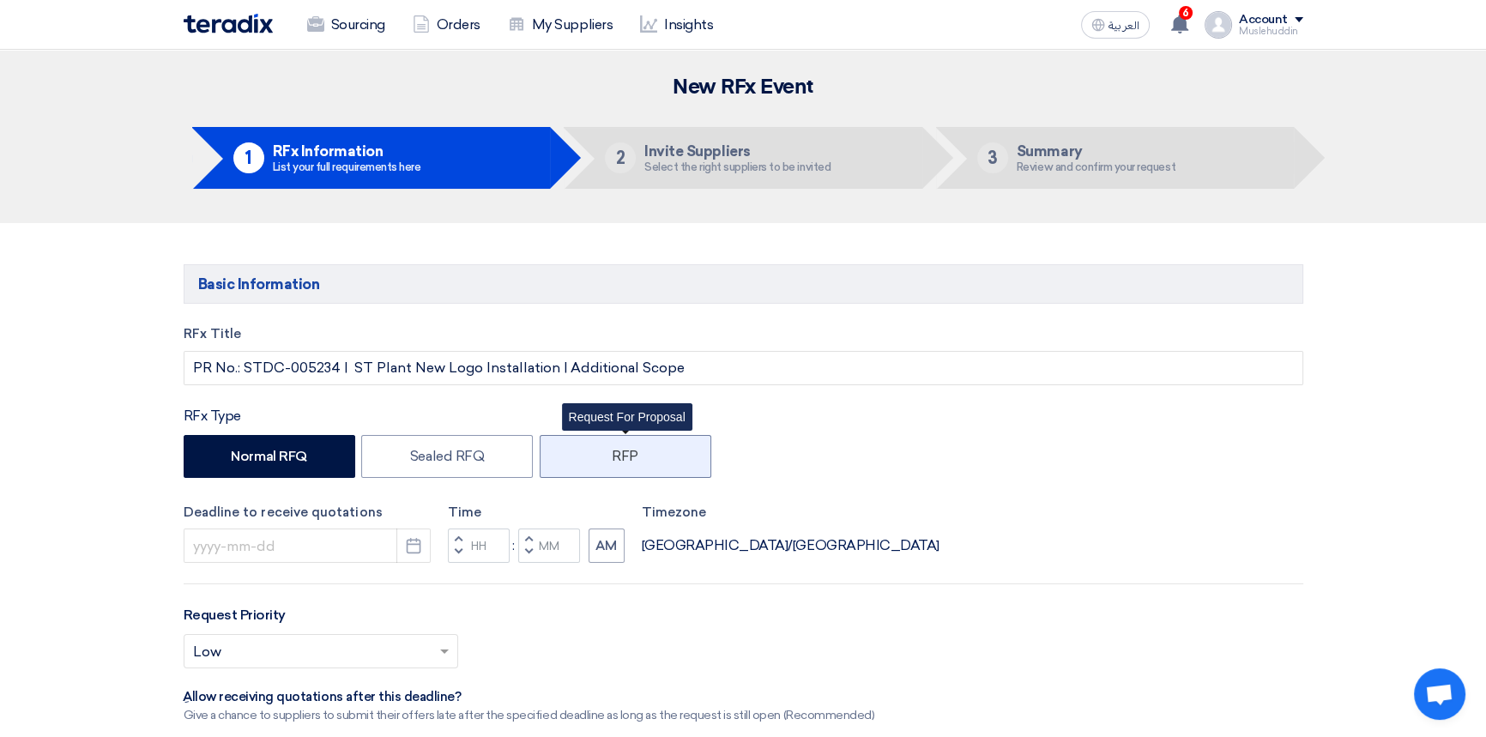
click at [670, 463] on label "RFP" at bounding box center [626, 456] width 172 height 43
click at [623, 461] on input "RFP" at bounding box center [617, 455] width 11 height 11
radio input "true"
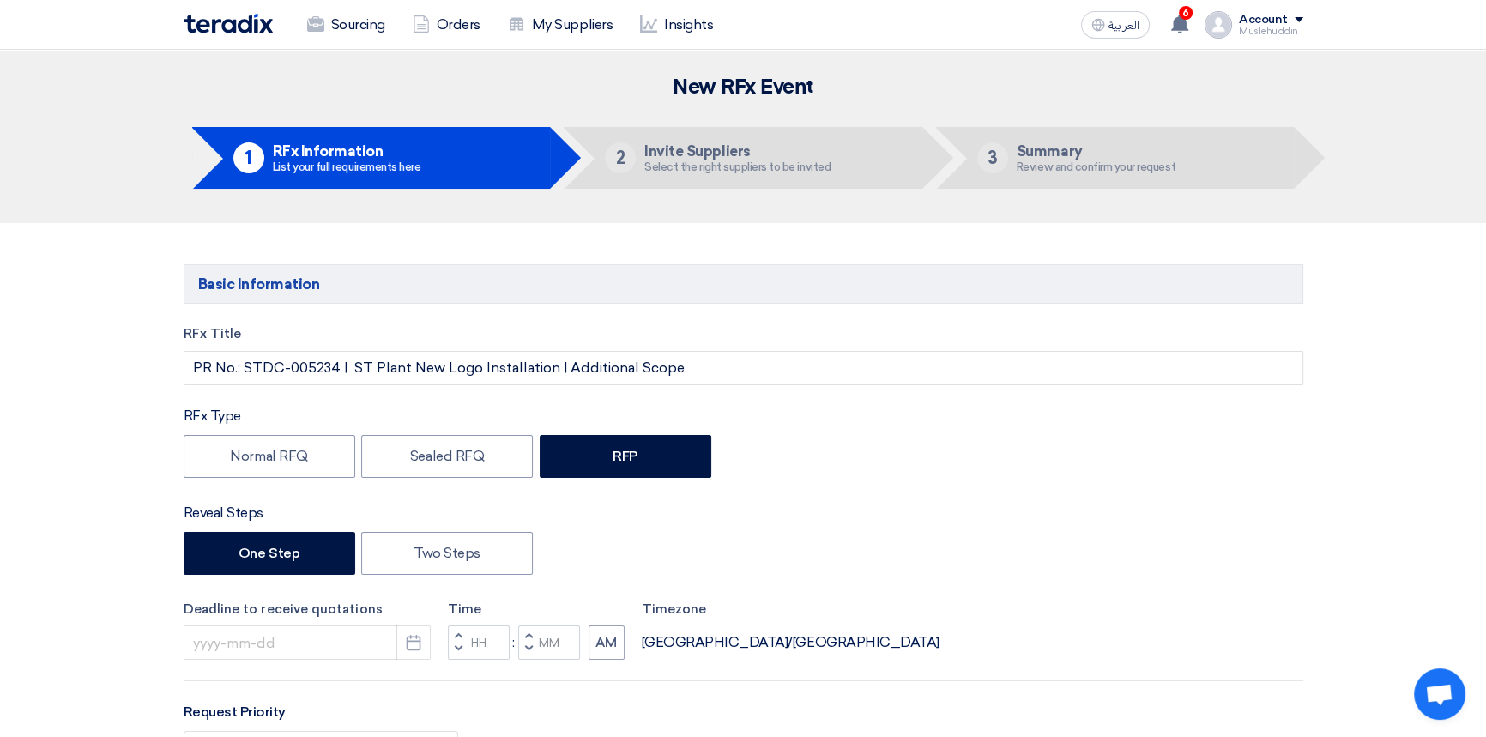
scroll to position [155, 0]
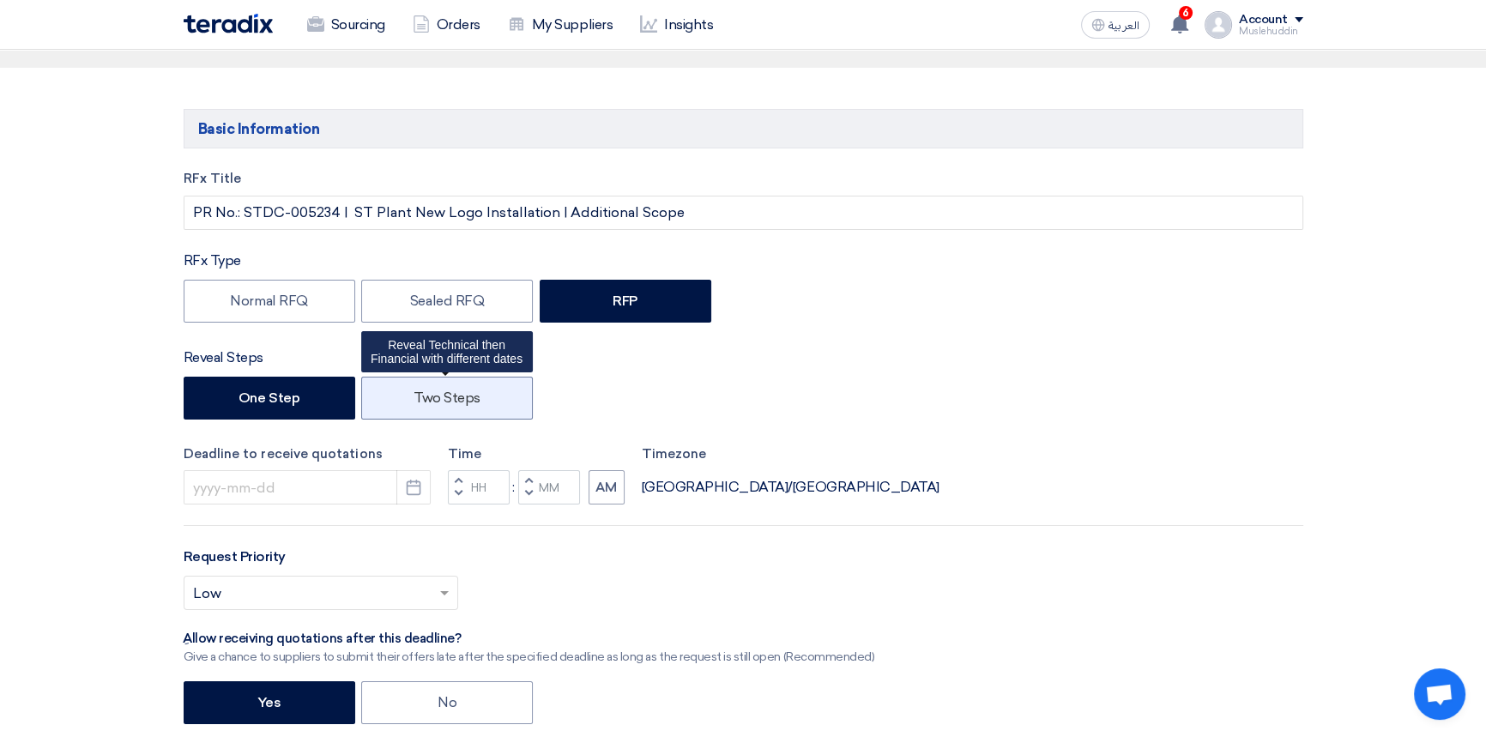
click at [471, 405] on label "Two Steps" at bounding box center [447, 398] width 172 height 43
click at [425, 402] on input "Two Steps" at bounding box center [419, 396] width 11 height 11
radio input "true"
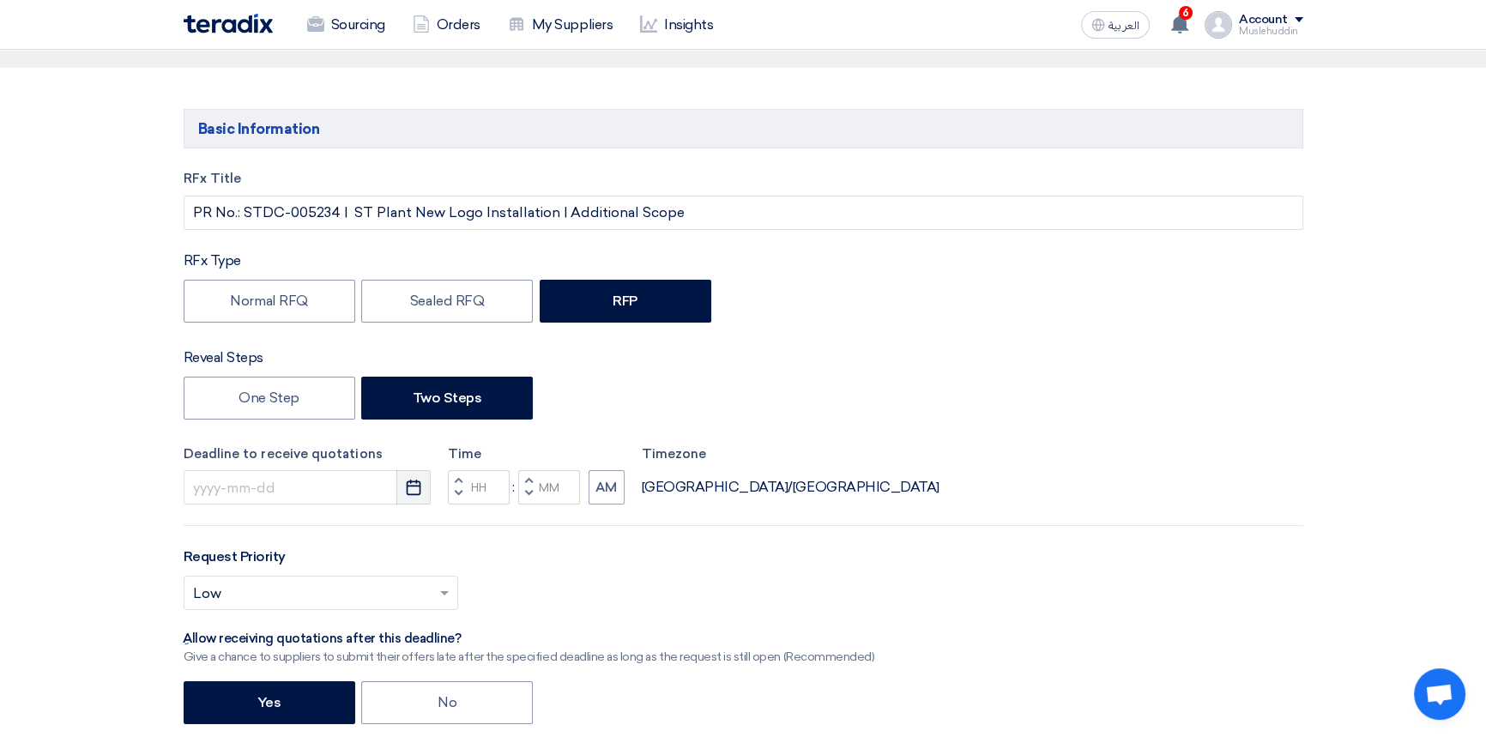
click at [411, 489] on icon "Pick a date" at bounding box center [413, 487] width 17 height 17
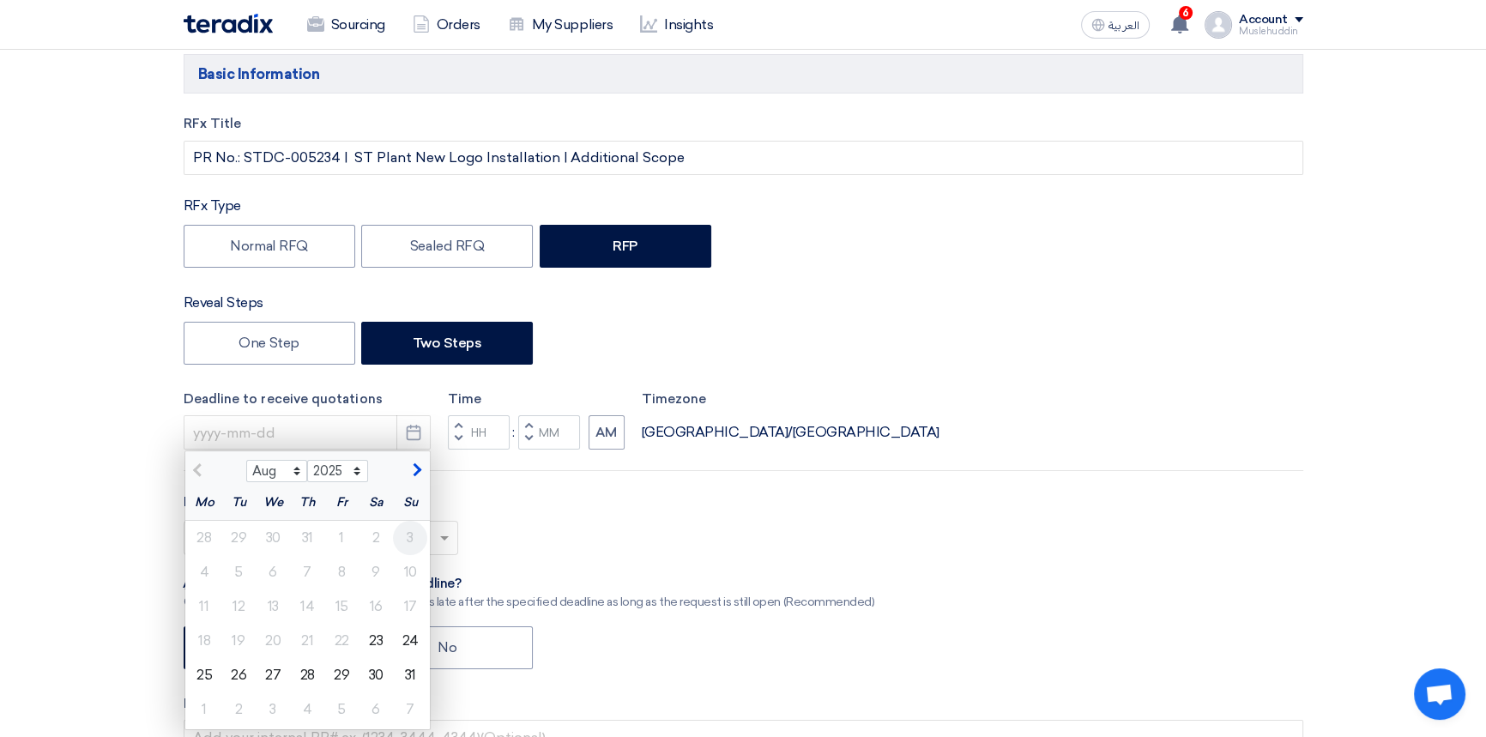
scroll to position [233, 0]
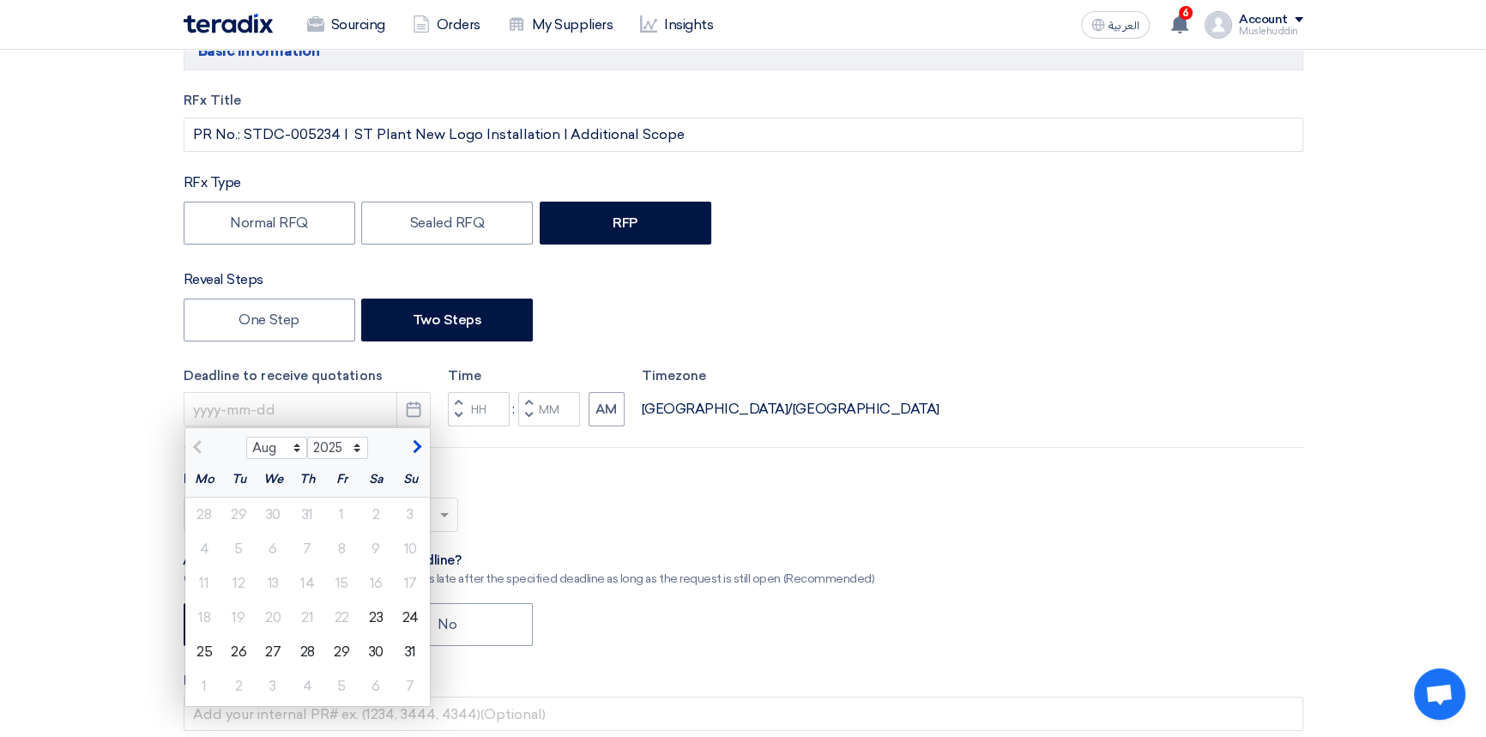
click at [418, 446] on span "button" at bounding box center [414, 446] width 9 height 15
select select "9"
click at [232, 548] on div "9" at bounding box center [238, 549] width 34 height 34
type input "[DATE]"
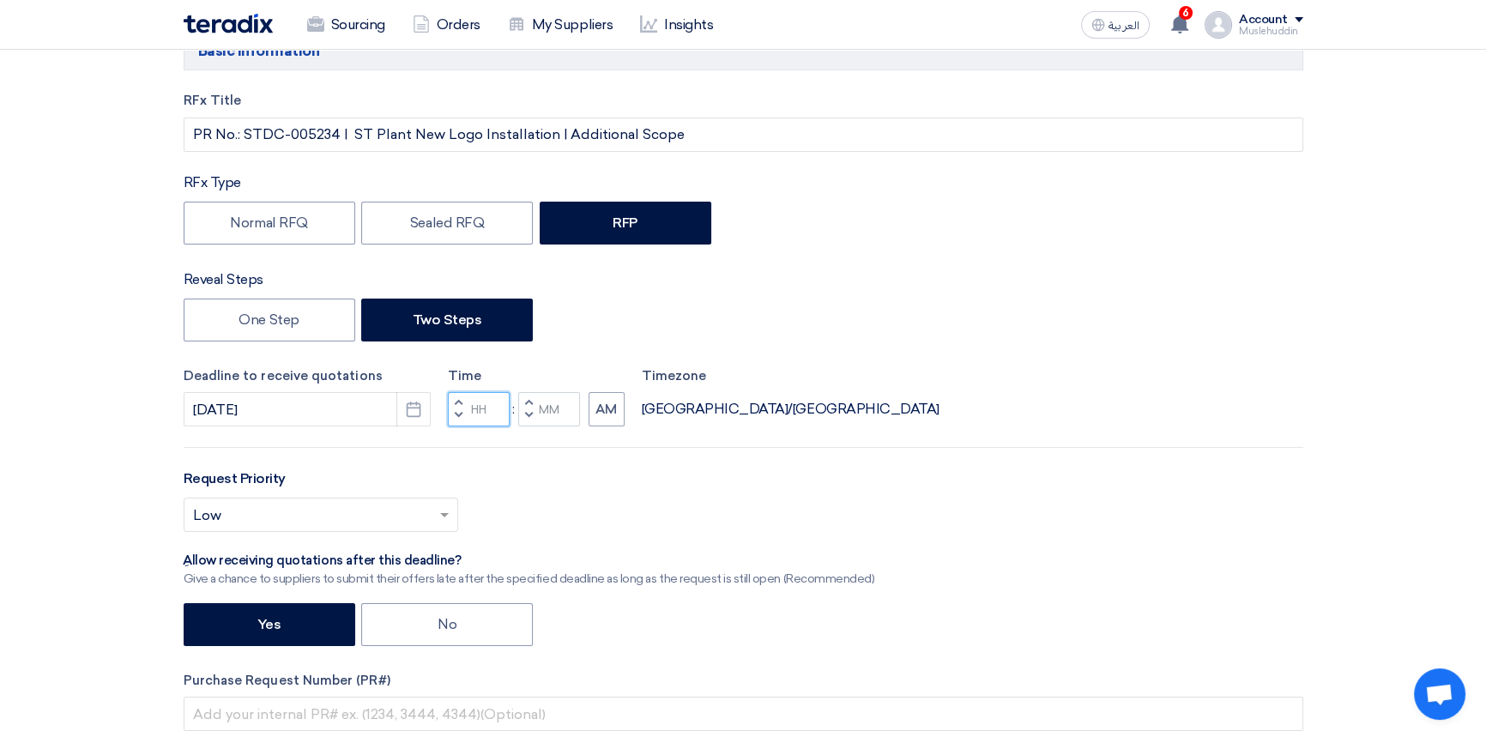
click at [480, 414] on input "Hours" at bounding box center [479, 409] width 62 height 34
type input "09"
click at [542, 402] on input "Minutes" at bounding box center [549, 409] width 62 height 34
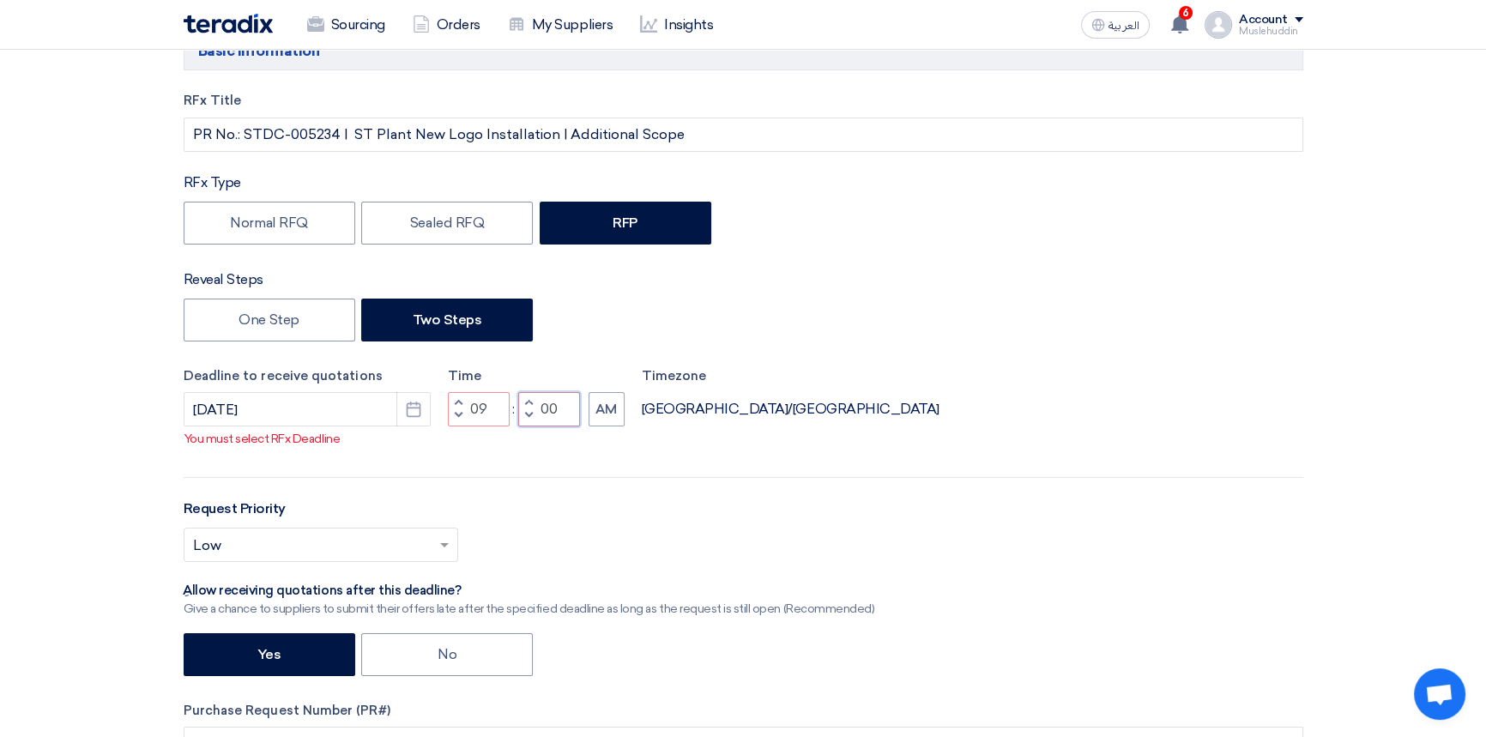
type input "00"
click at [860, 422] on div "Deadline to receive quotations [DATE] Pick a date Time Increment hours 09 Decre…" at bounding box center [744, 411] width 1120 height 91
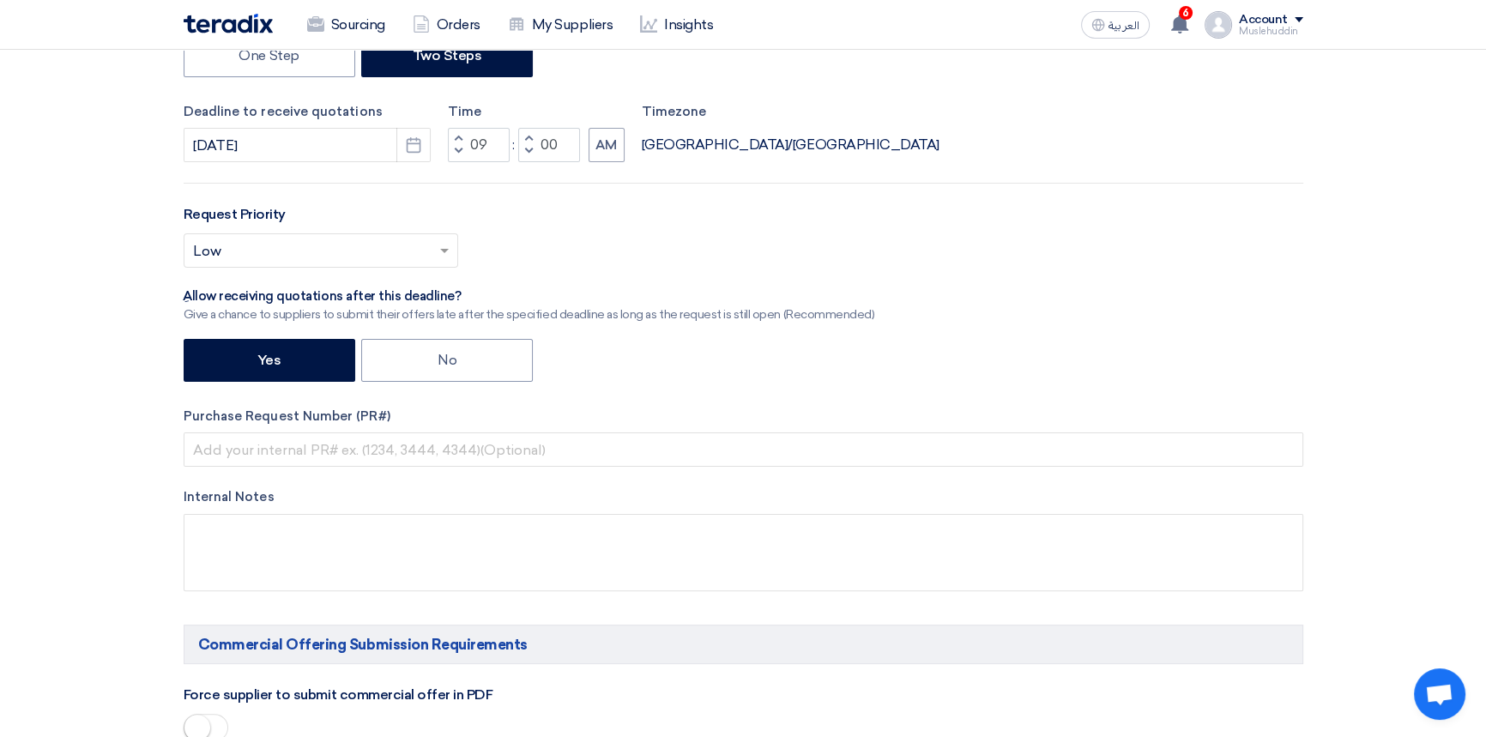
scroll to position [546, 0]
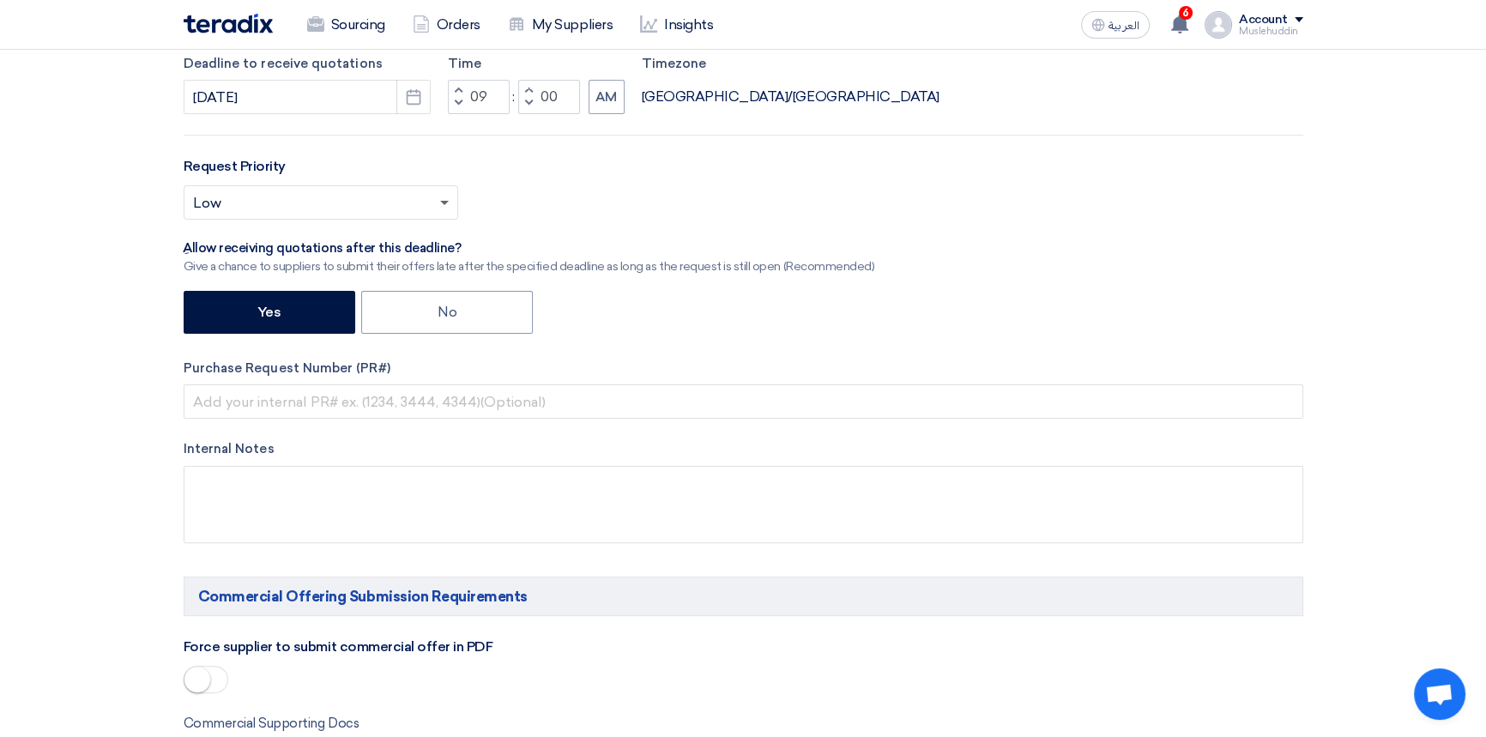
click at [444, 202] on span at bounding box center [444, 204] width 9 height 6
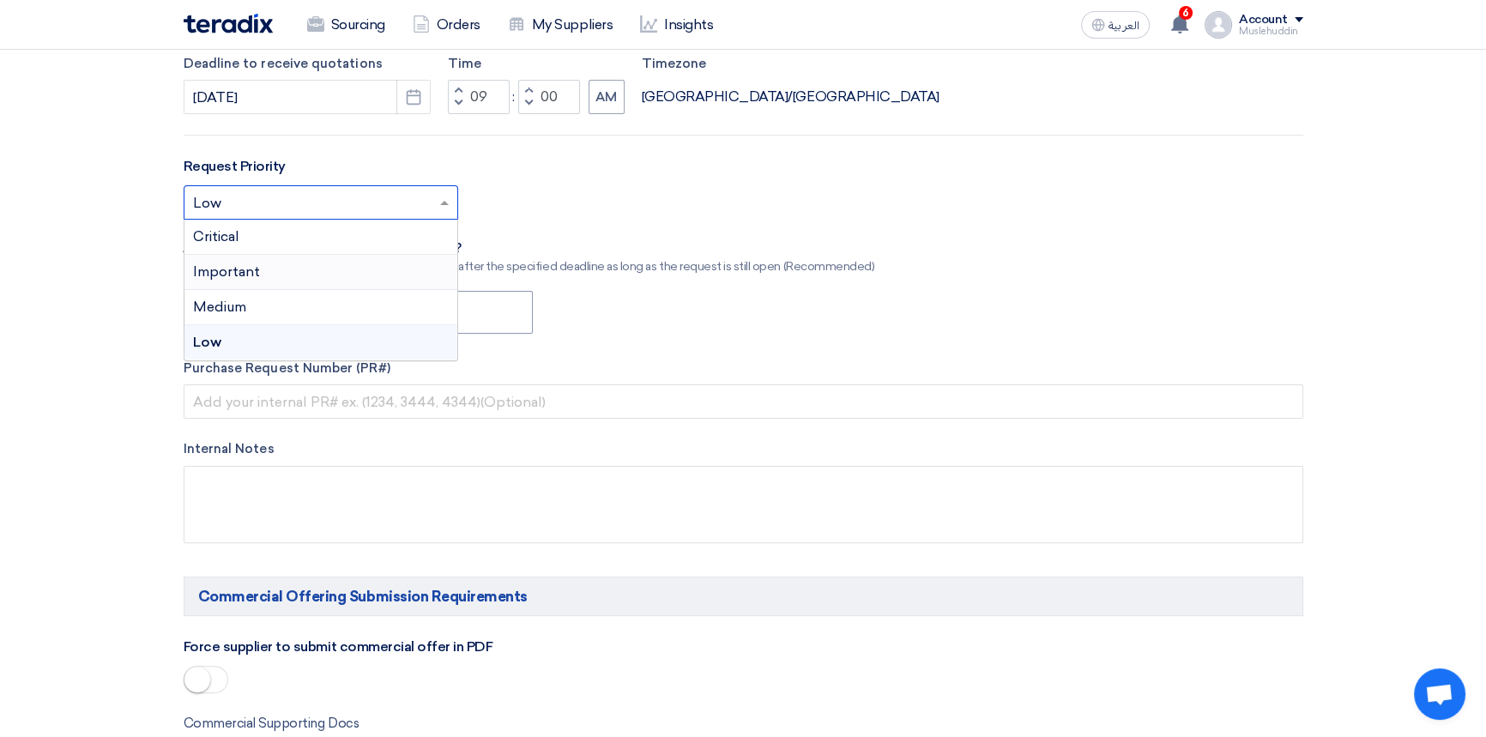
click at [211, 269] on span "Important" at bounding box center [226, 271] width 67 height 16
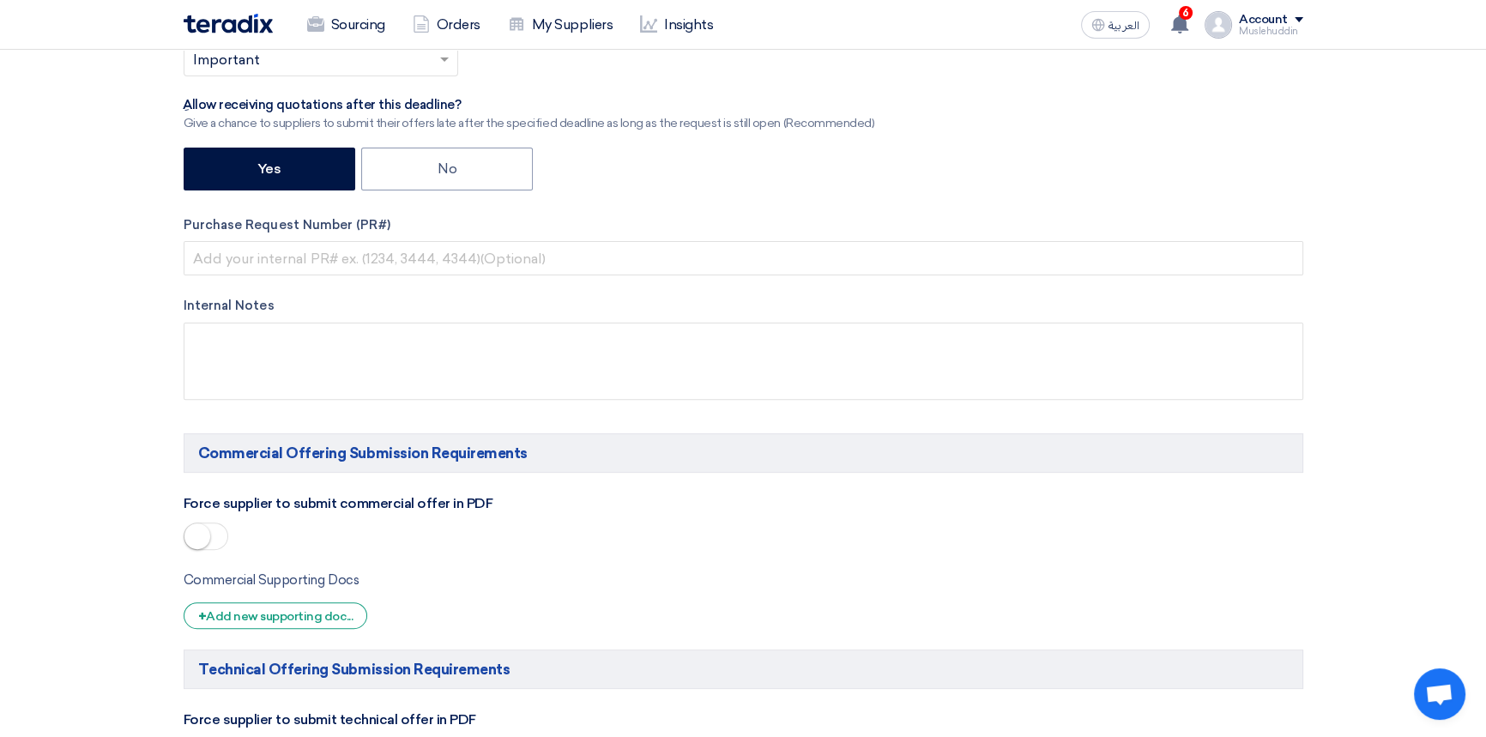
scroll to position [702, 0]
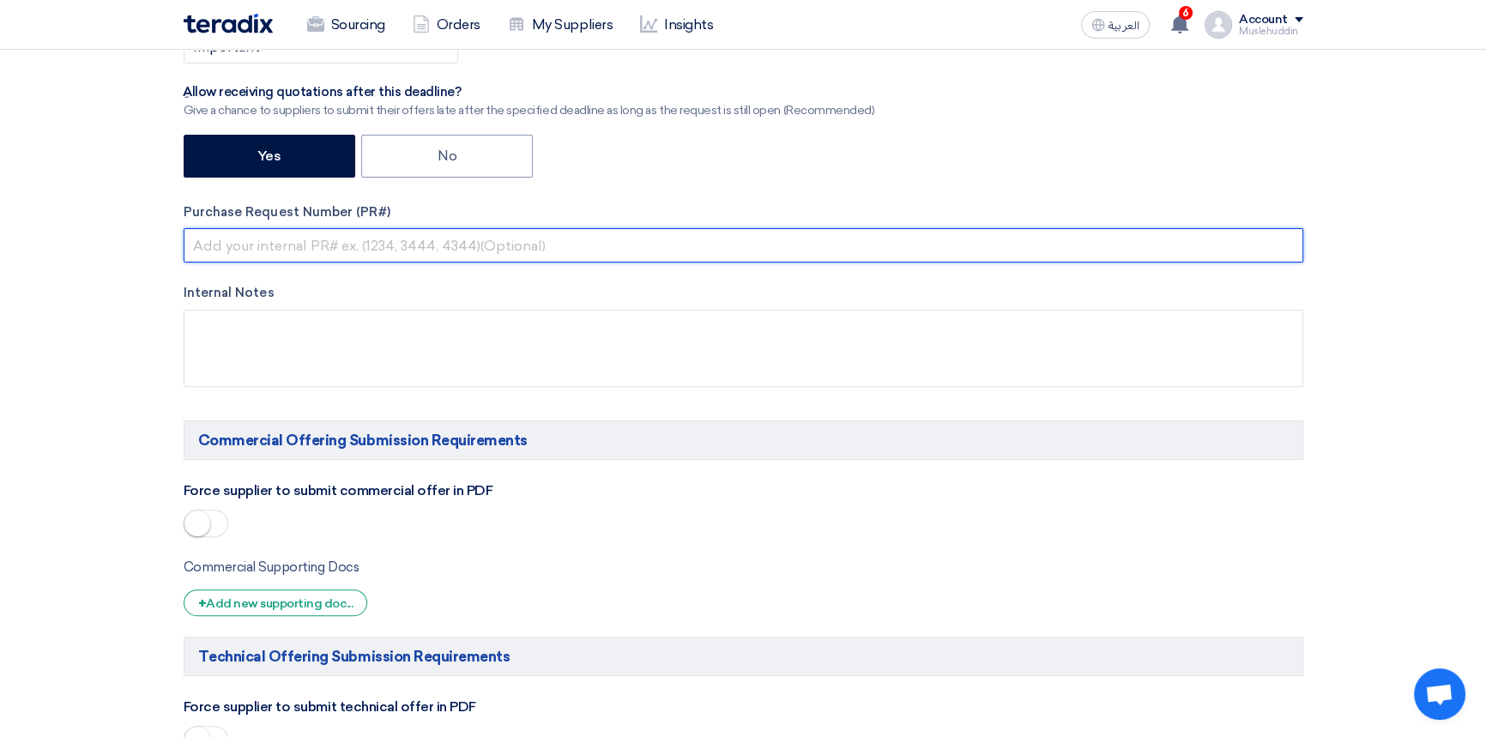
click at [408, 245] on input "text" at bounding box center [744, 245] width 1120 height 34
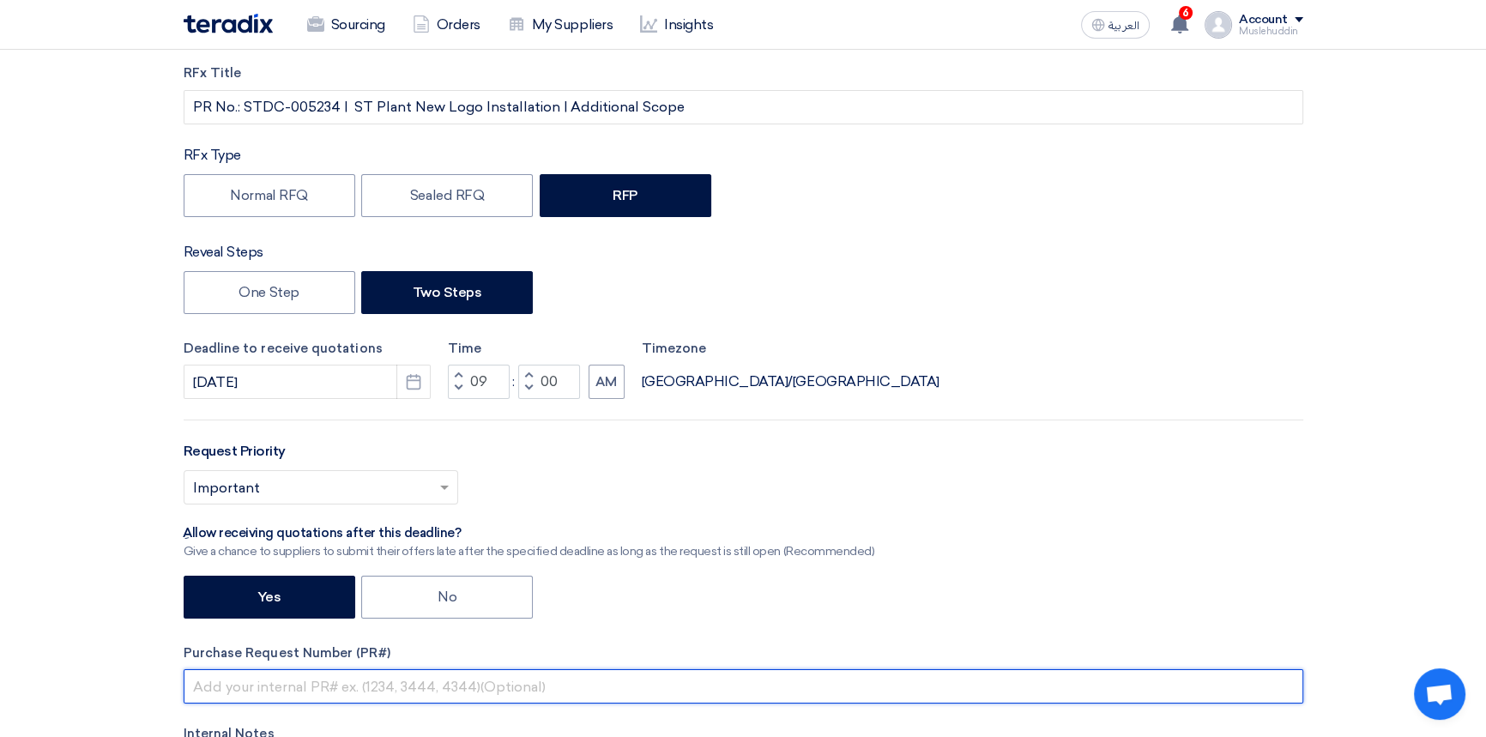
scroll to position [233, 0]
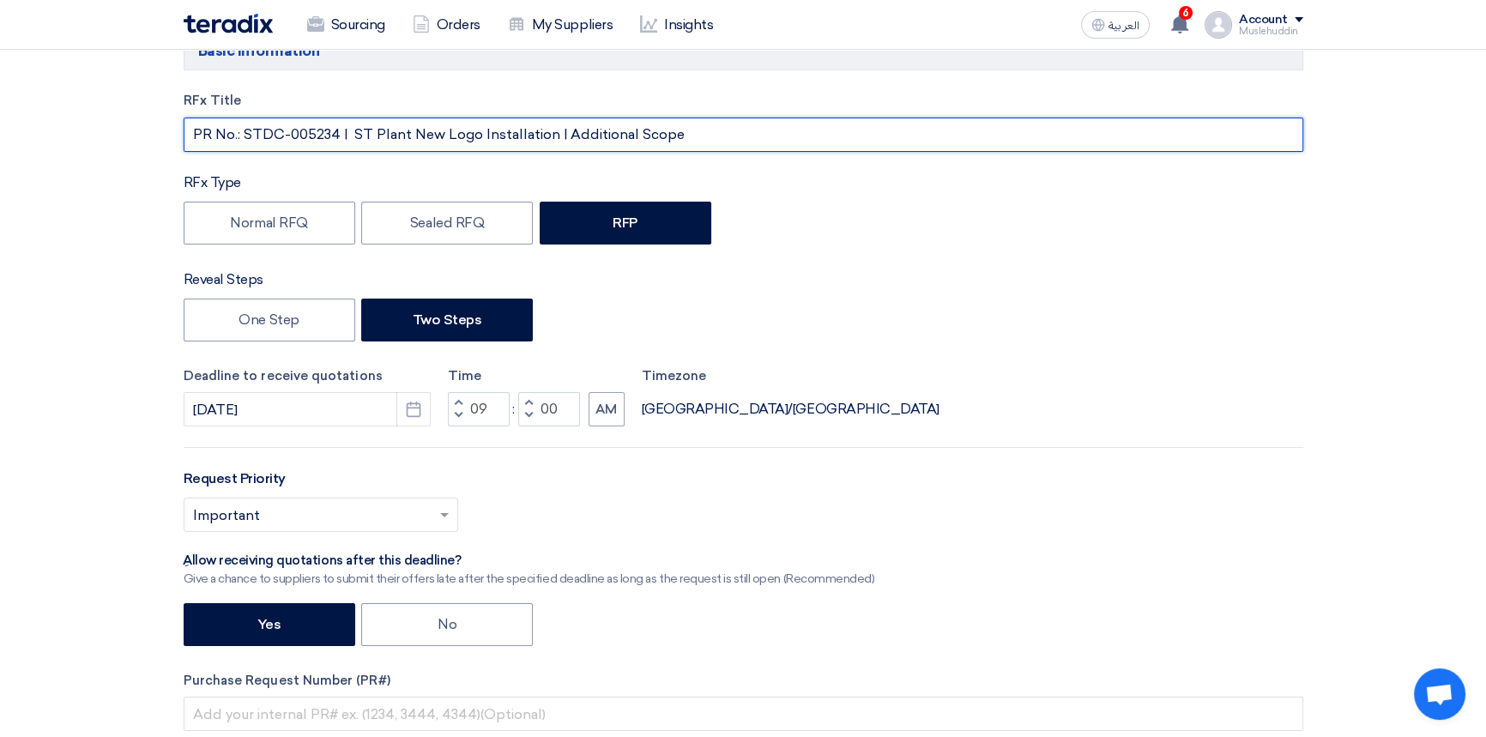
drag, startPoint x: 678, startPoint y: 136, endPoint x: 164, endPoint y: 138, distance: 513.9
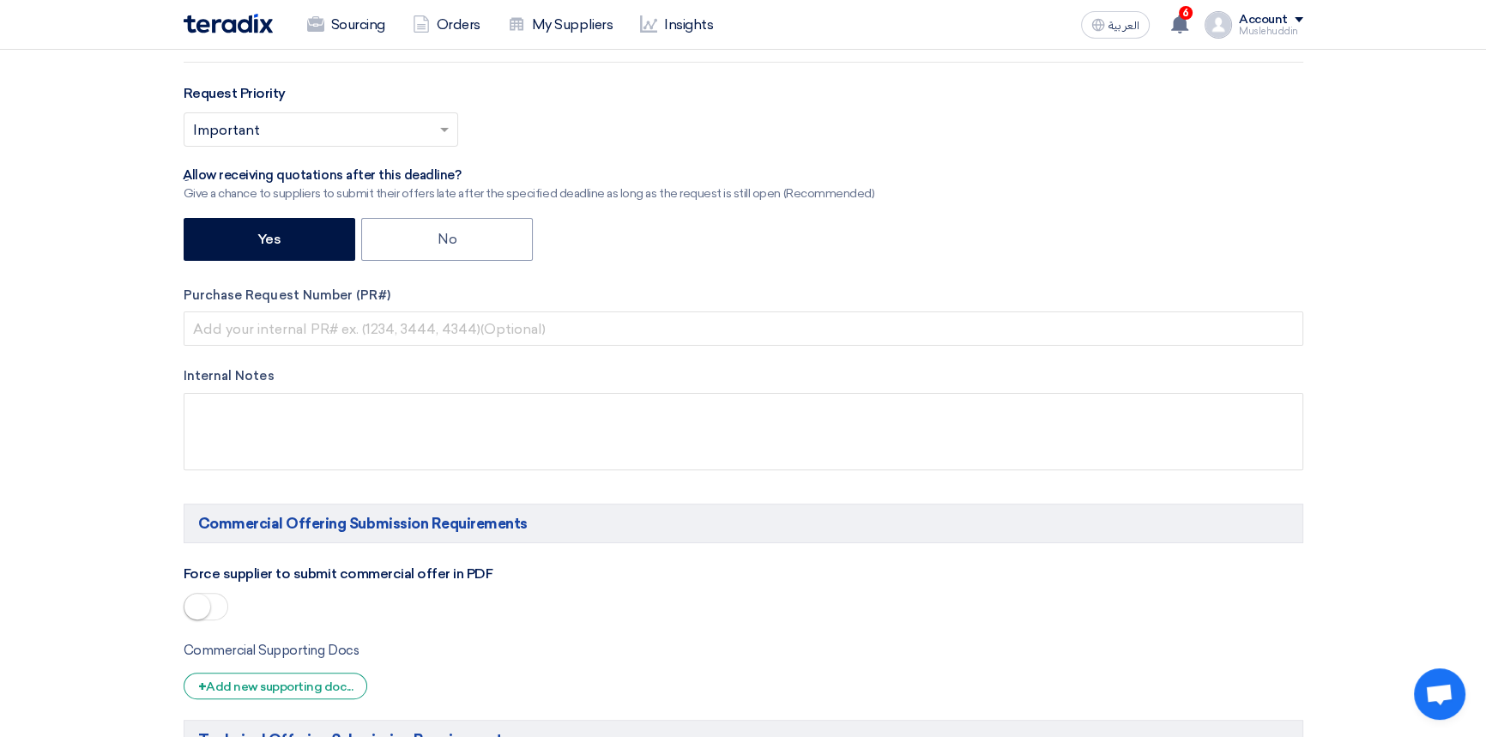
scroll to position [624, 0]
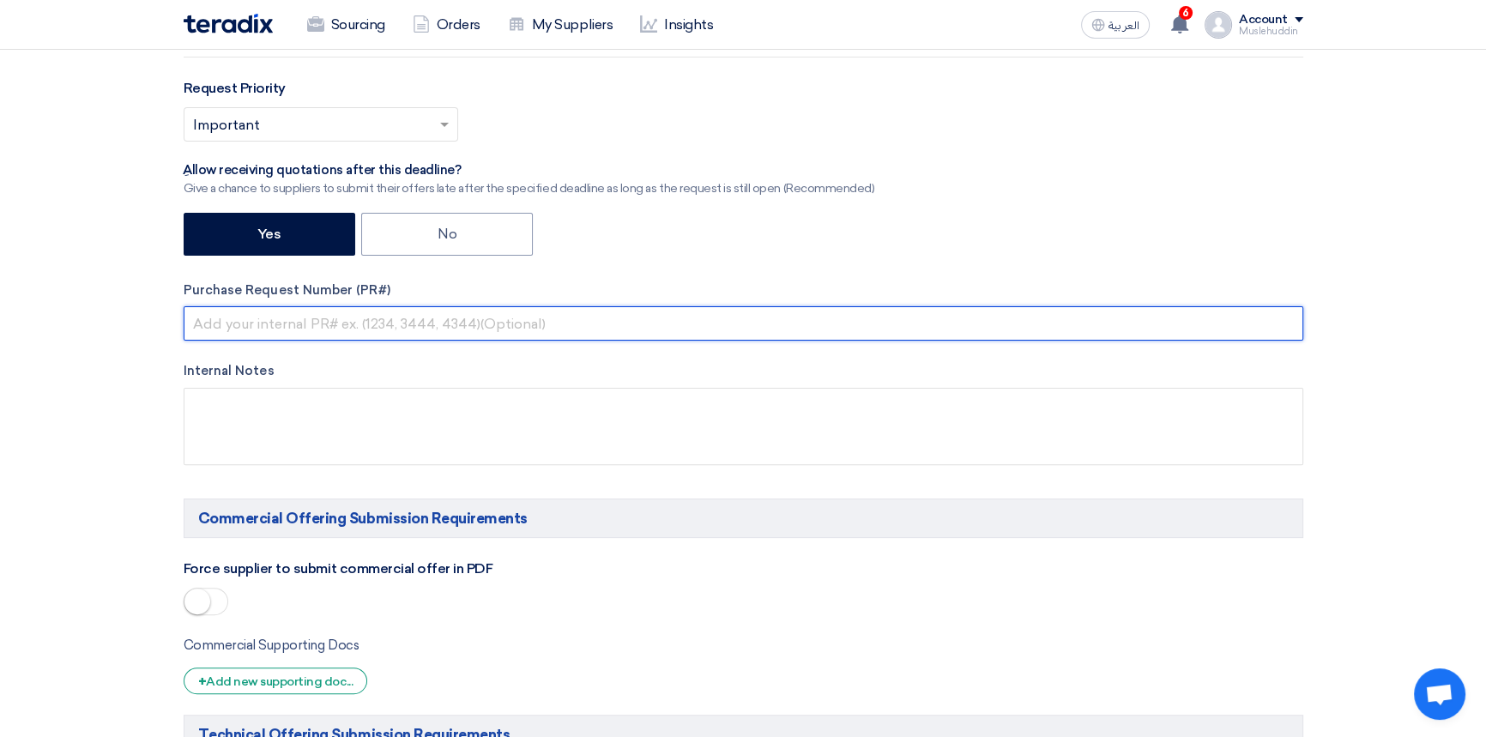
click at [387, 332] on input "text" at bounding box center [744, 323] width 1120 height 34
paste input "PR No.: STDC-005234 | ST Plant New Logo Installation | Additional Scope"
type input "PR No.: STDC-005234 | ST Plant New Logo Installation | Additional Scope"
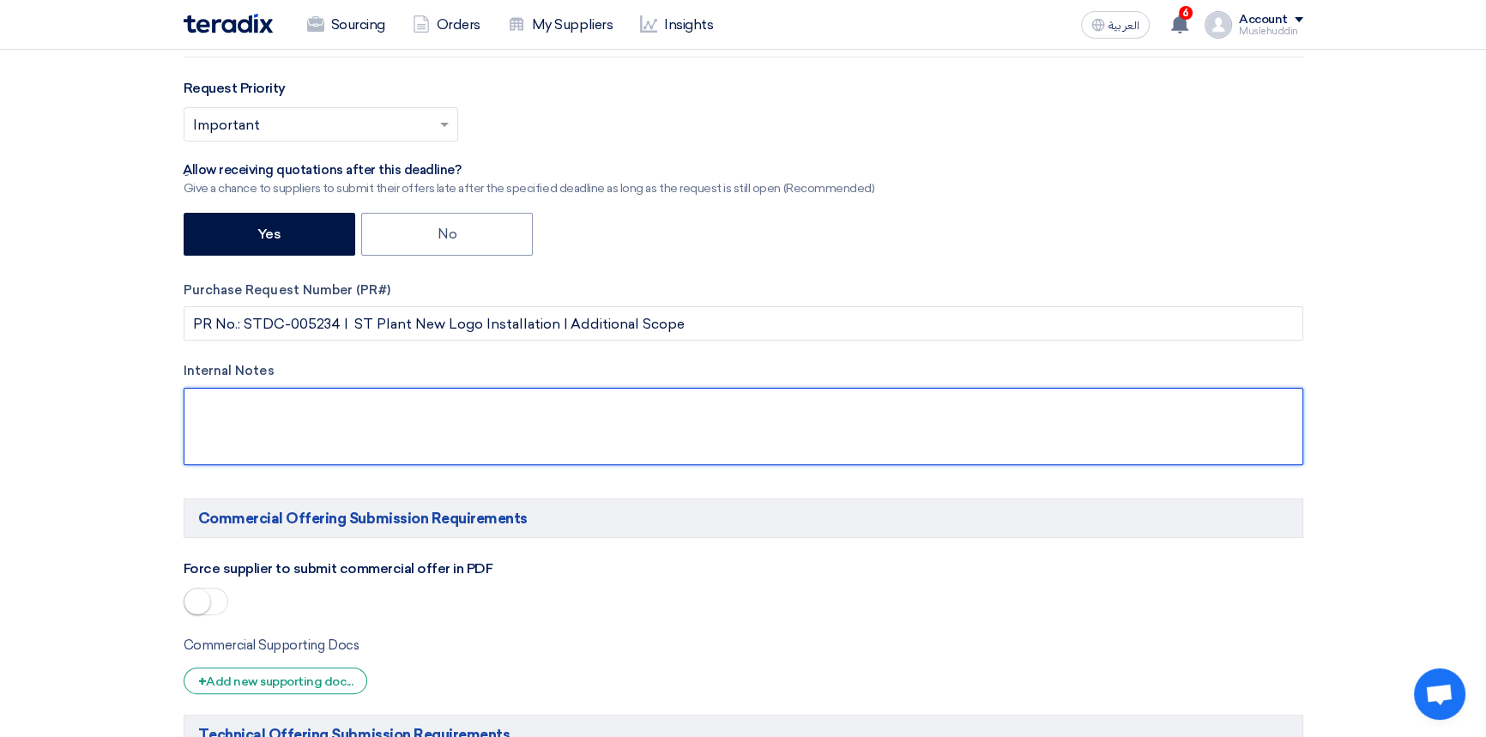
click at [583, 412] on textarea at bounding box center [744, 426] width 1120 height 77
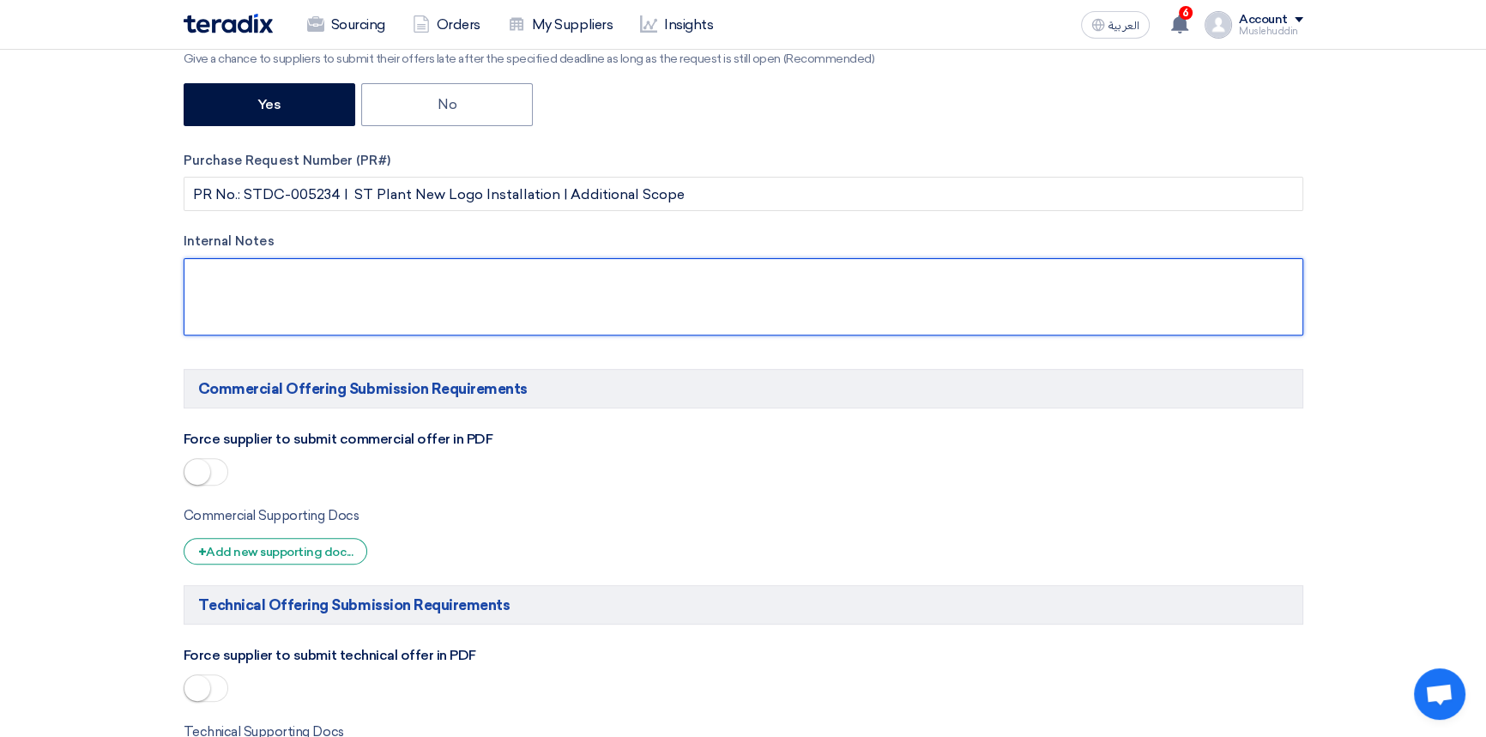
scroll to position [780, 0]
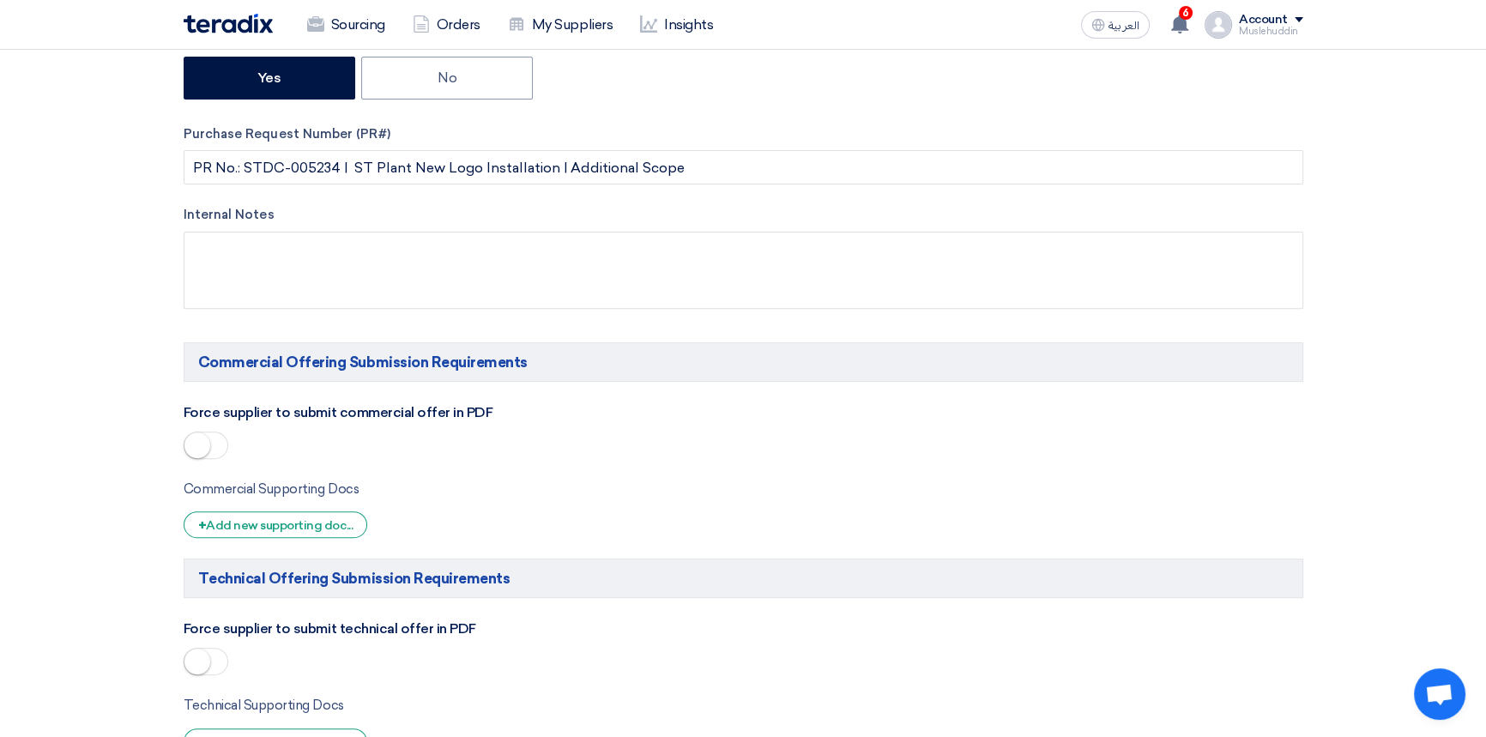
click at [217, 446] on span at bounding box center [206, 445] width 45 height 27
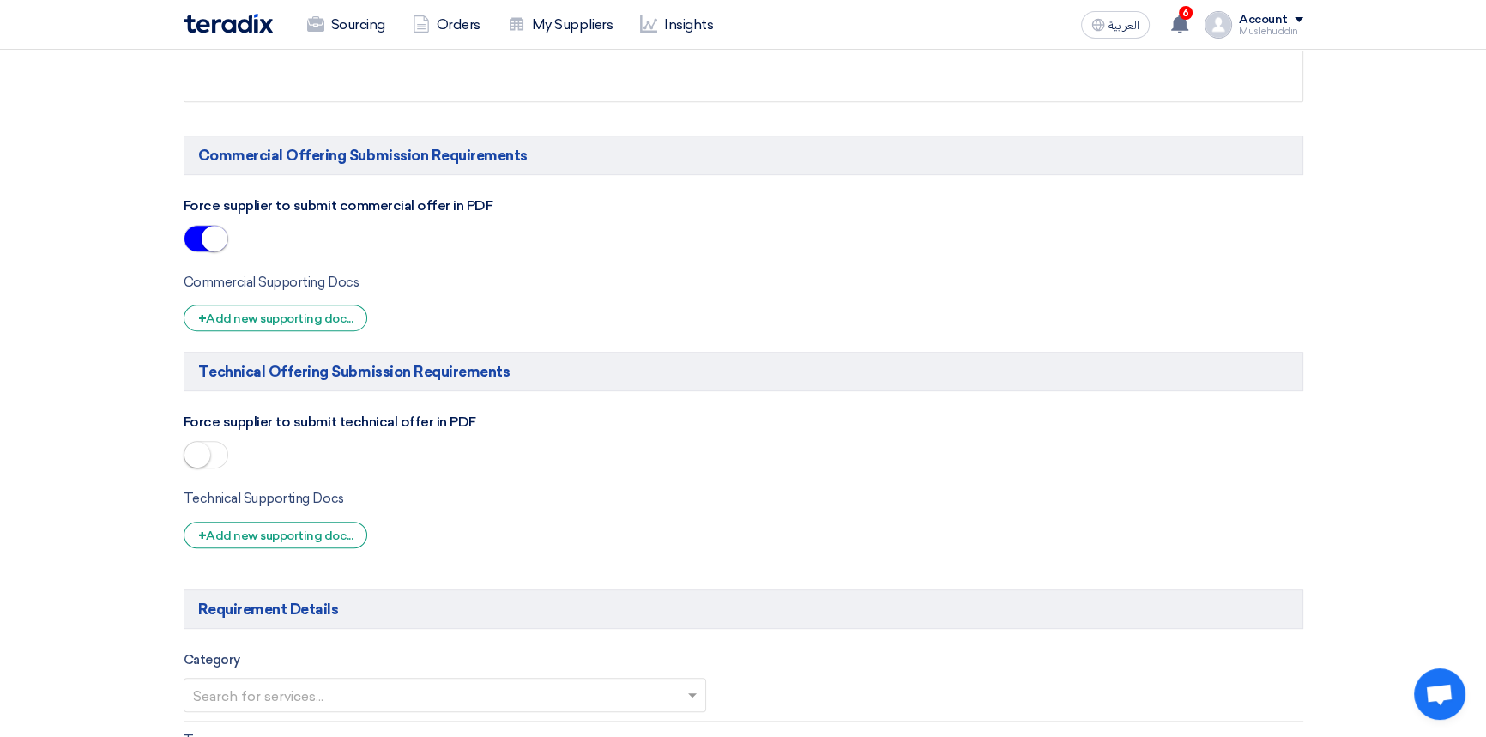
scroll to position [1013, 0]
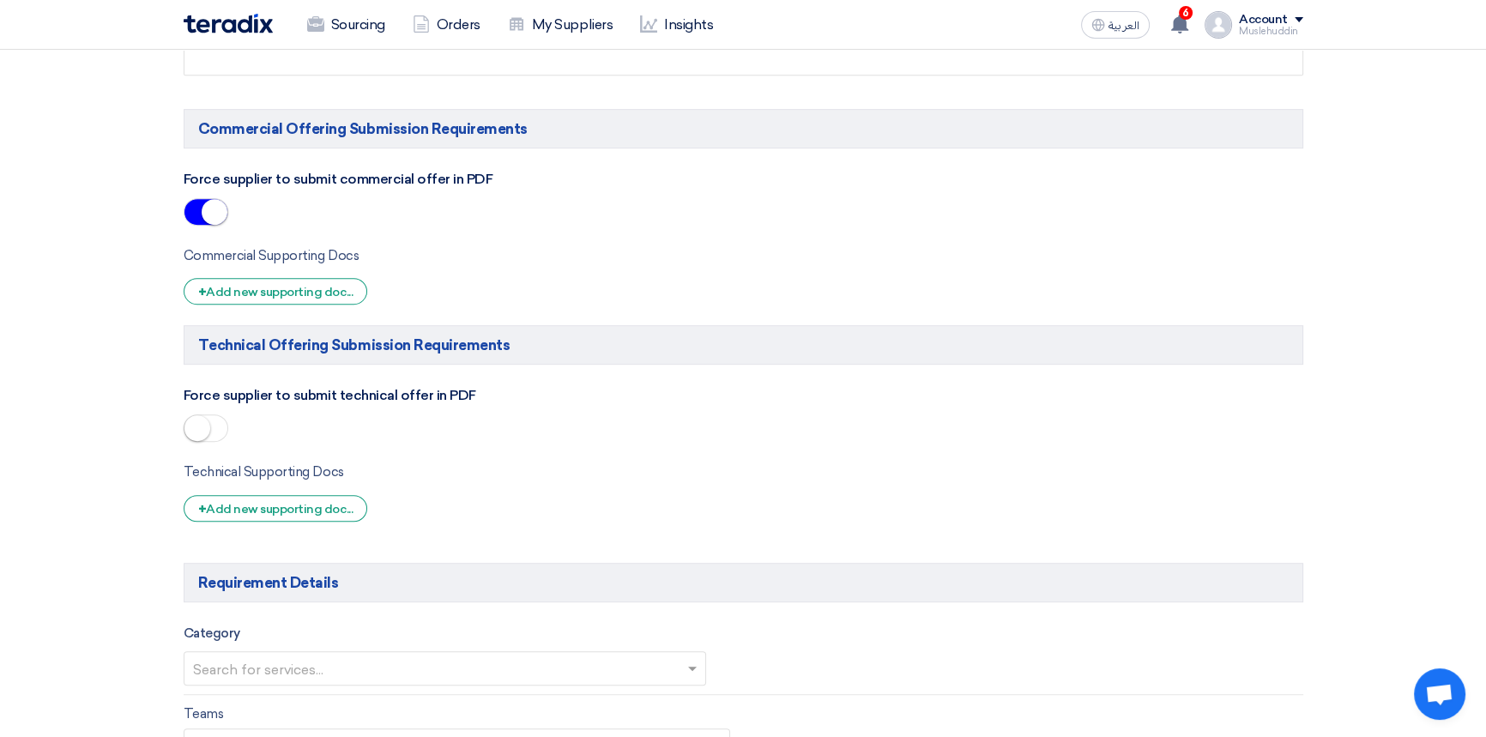
click at [213, 430] on span at bounding box center [206, 427] width 45 height 27
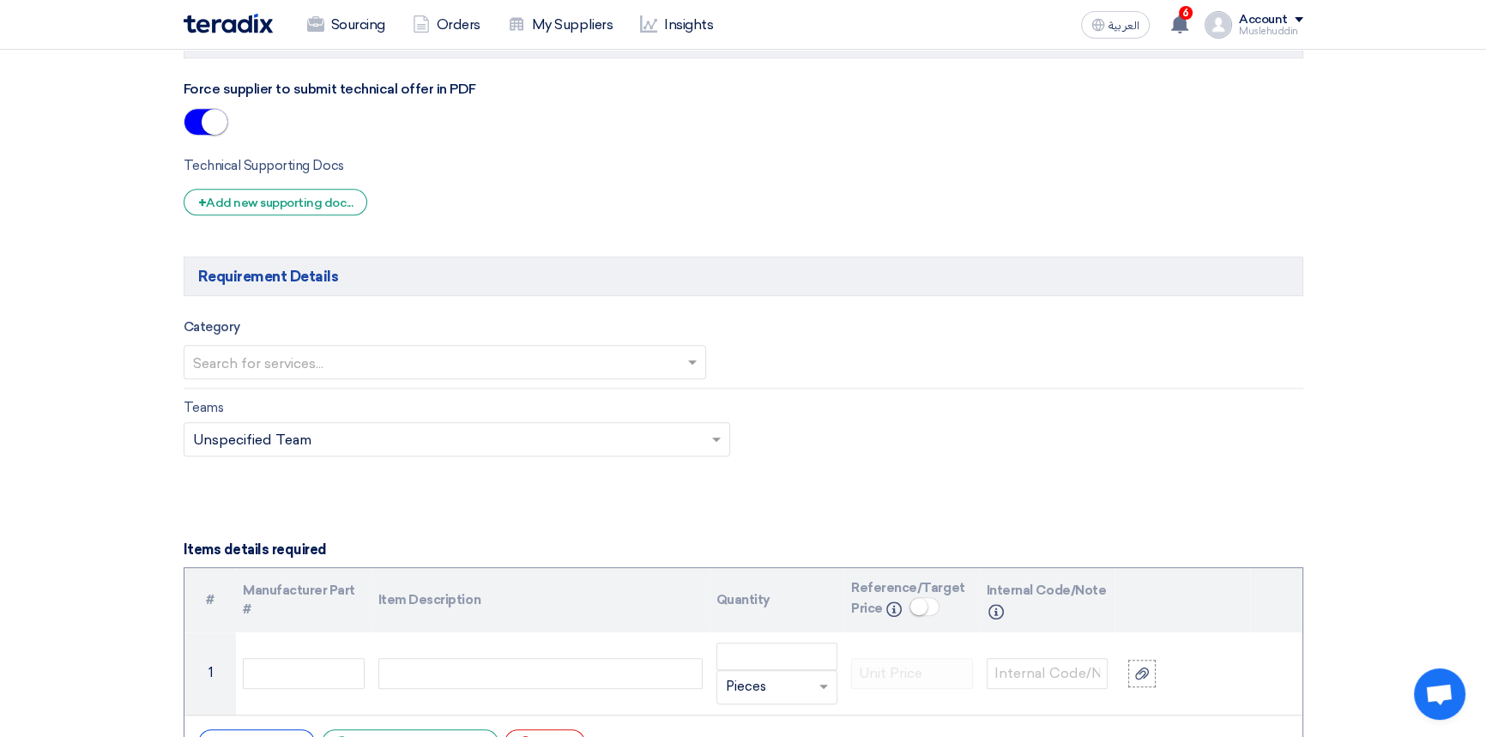
scroll to position [1325, 0]
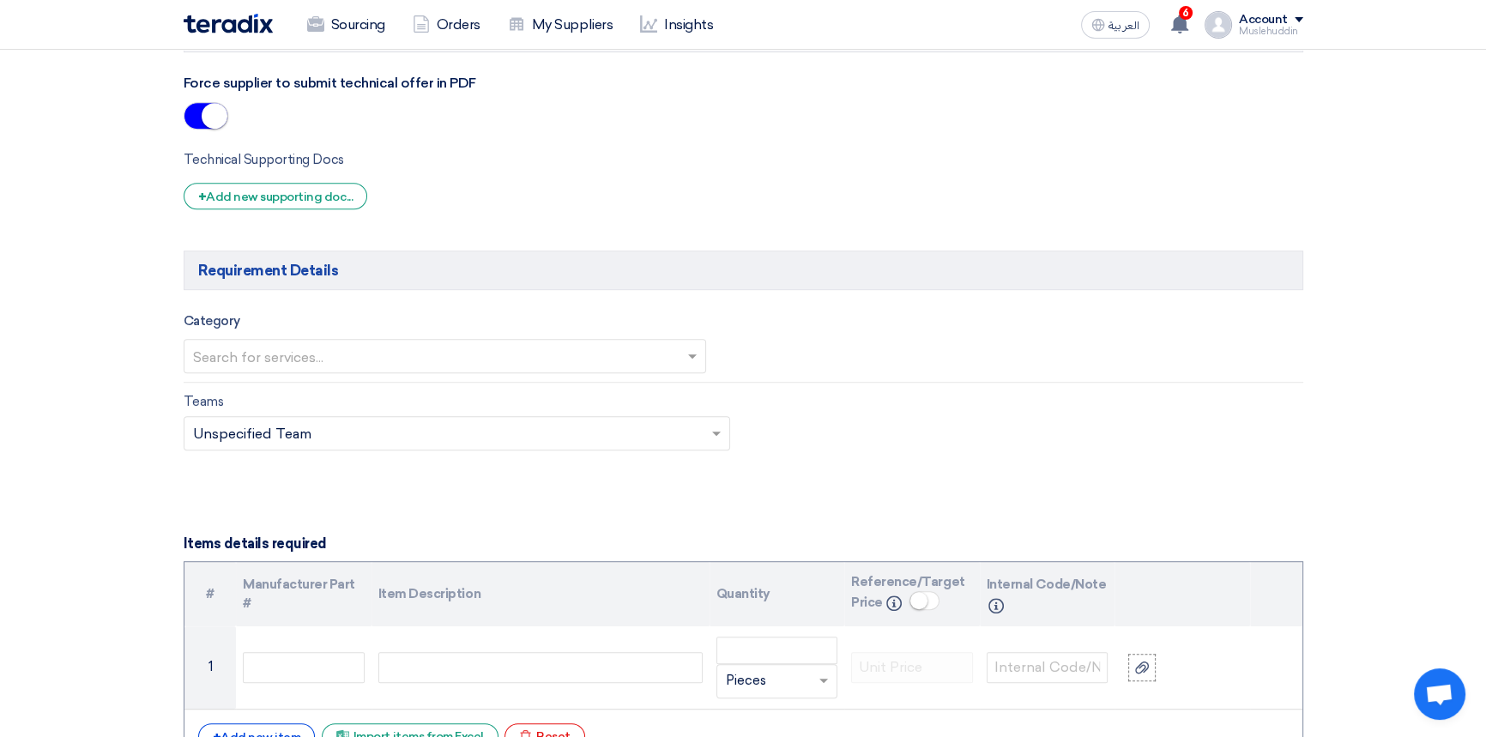
click at [243, 360] on input "text" at bounding box center [436, 358] width 487 height 28
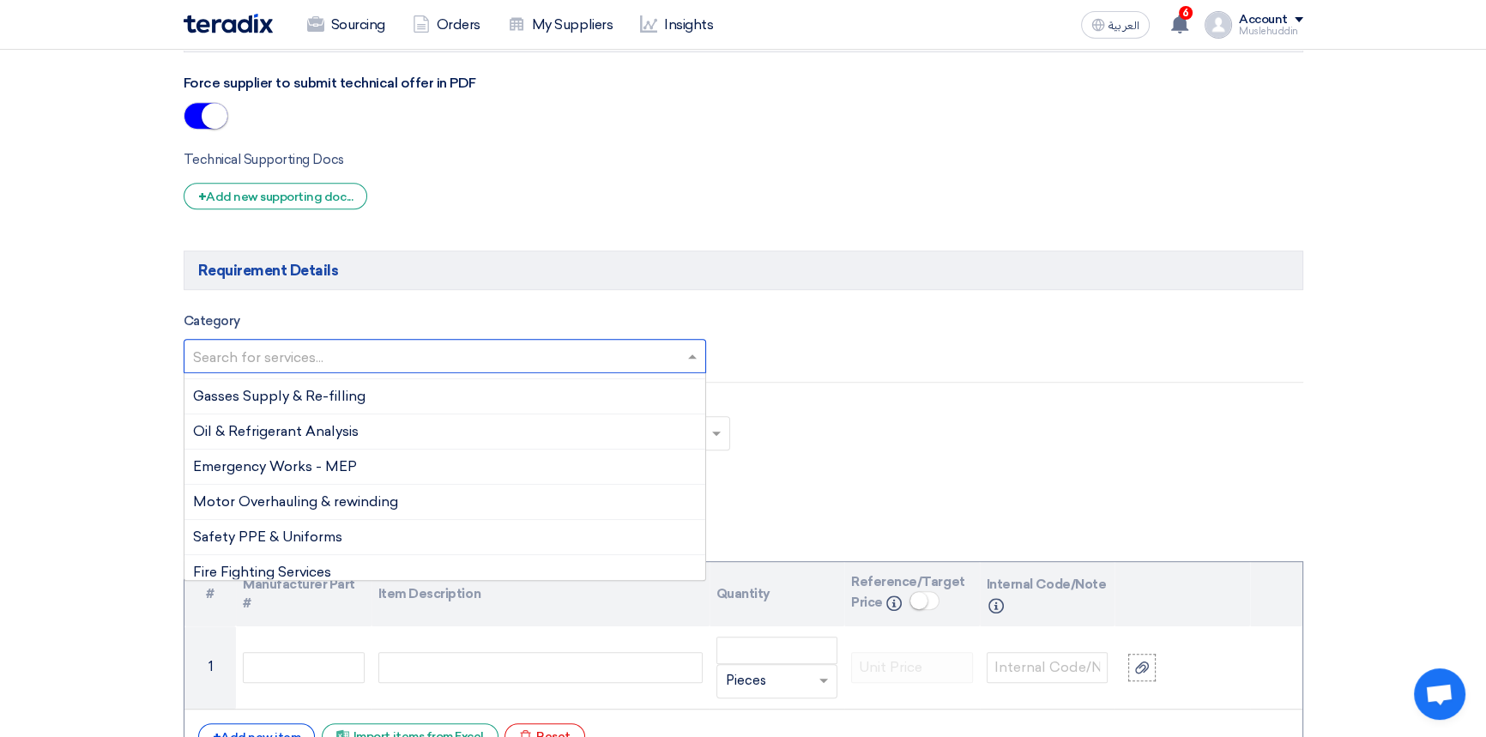
scroll to position [18, 0]
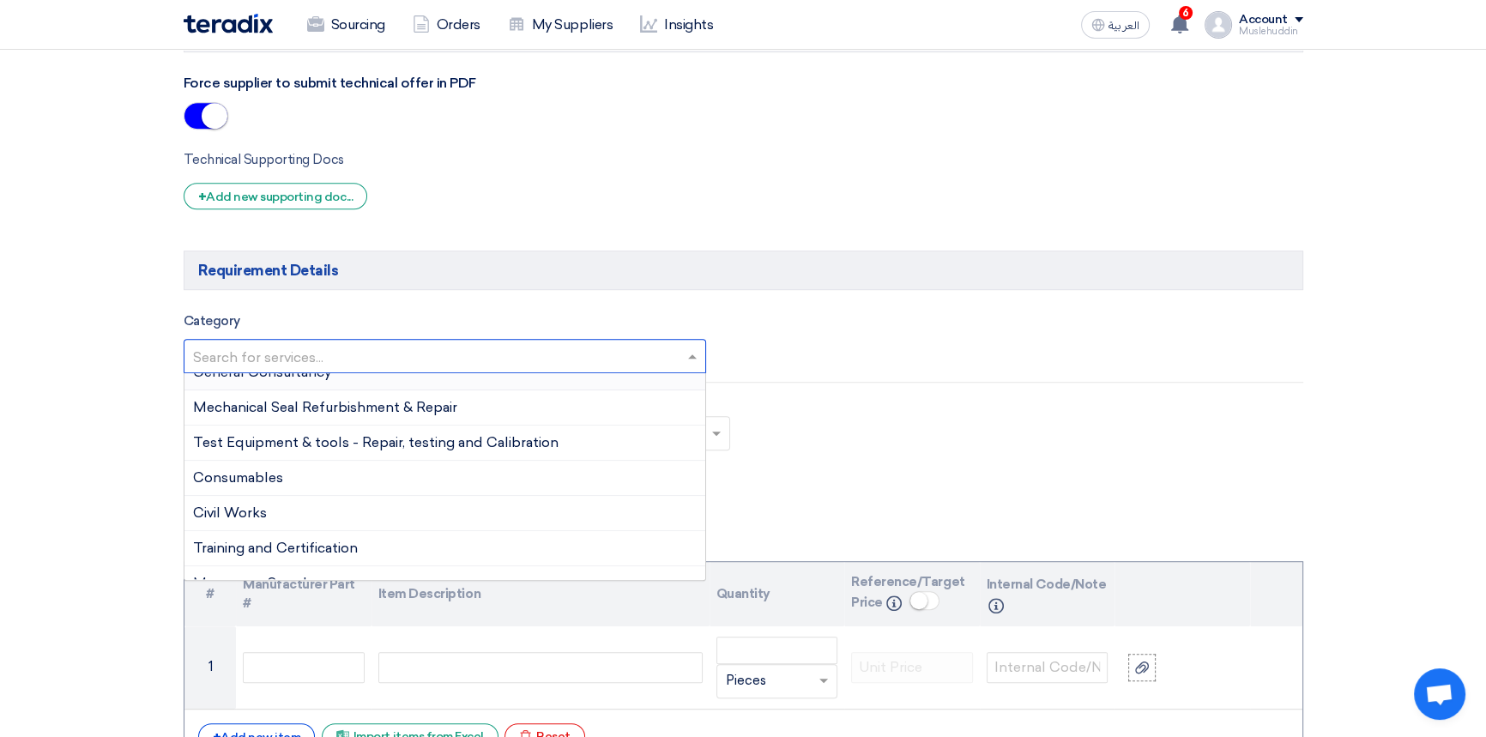
click at [522, 359] on input "text" at bounding box center [436, 358] width 487 height 28
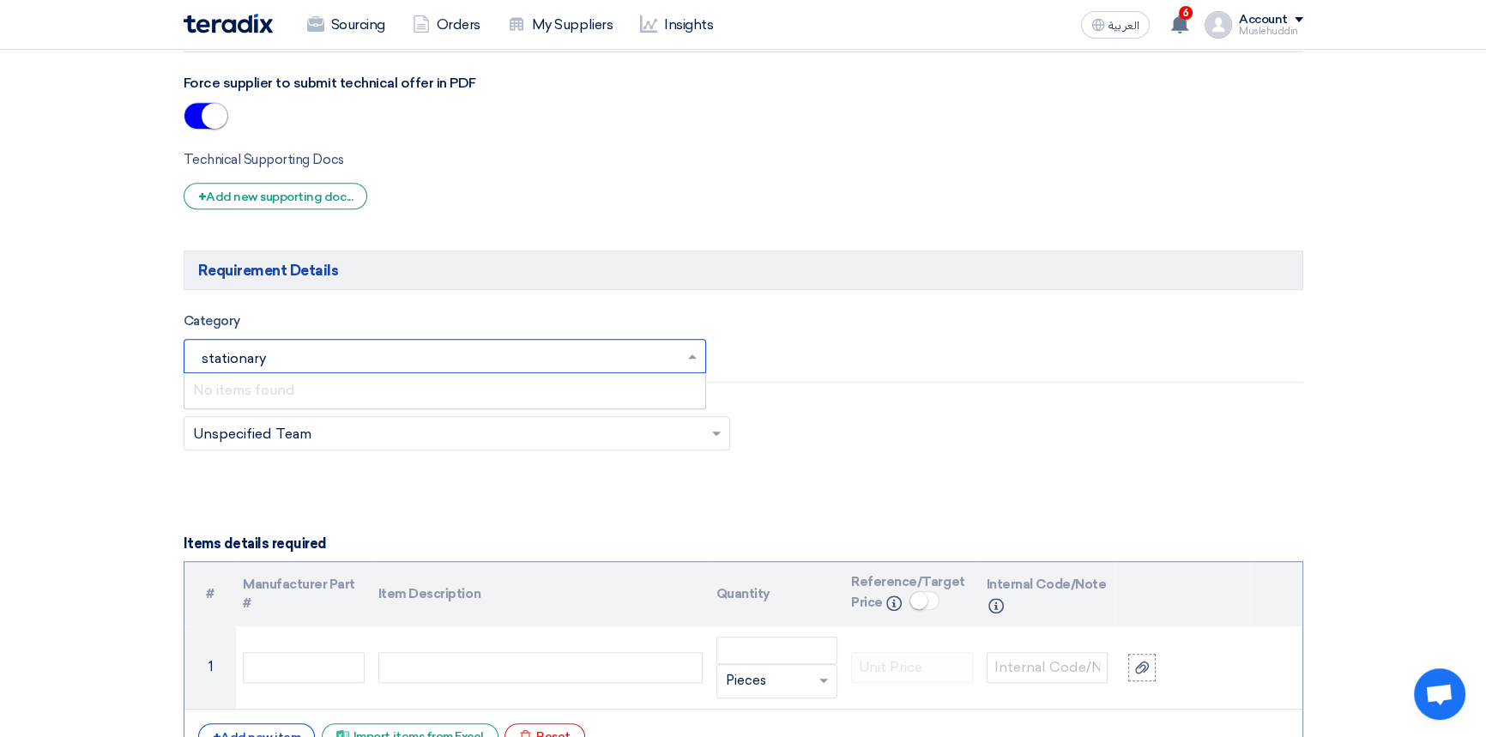
type input "stationary"
drag, startPoint x: 368, startPoint y: 339, endPoint x: 202, endPoint y: 341, distance: 165.6
click at [202, 341] on div "Category Search for services..." at bounding box center [445, 342] width 523 height 63
click at [909, 315] on div "Category Search for services..." at bounding box center [743, 342] width 1145 height 63
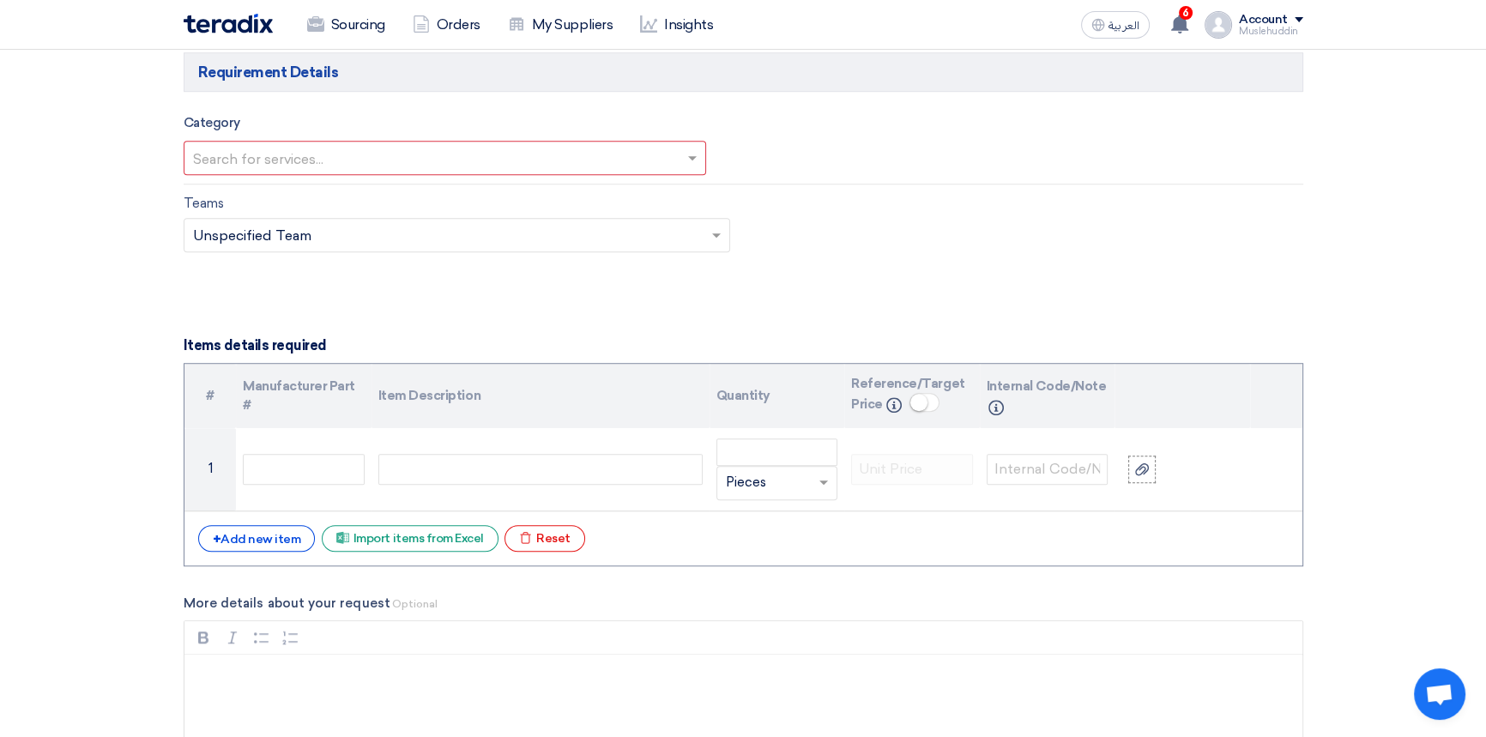
scroll to position [1560, 0]
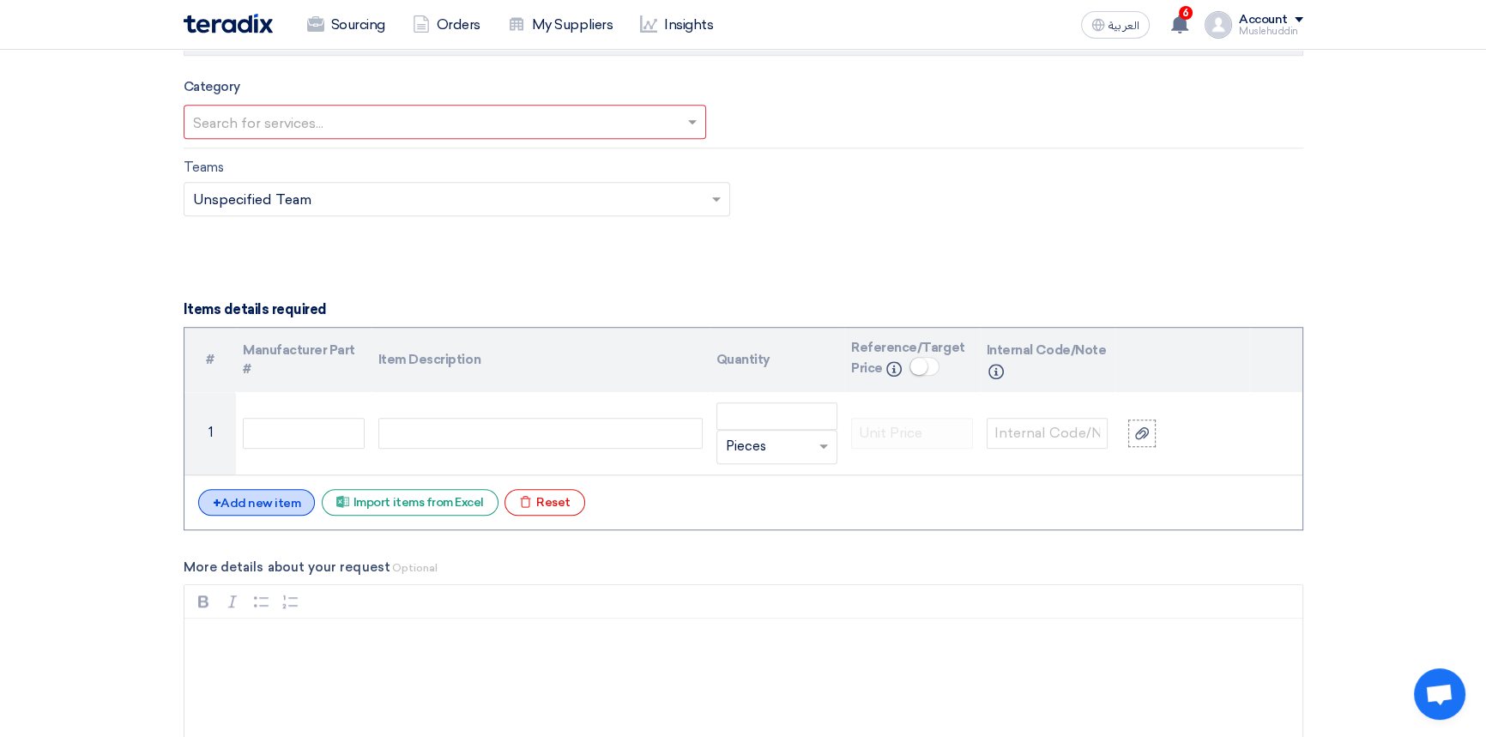
click at [282, 506] on div "+ Add new item" at bounding box center [257, 502] width 118 height 27
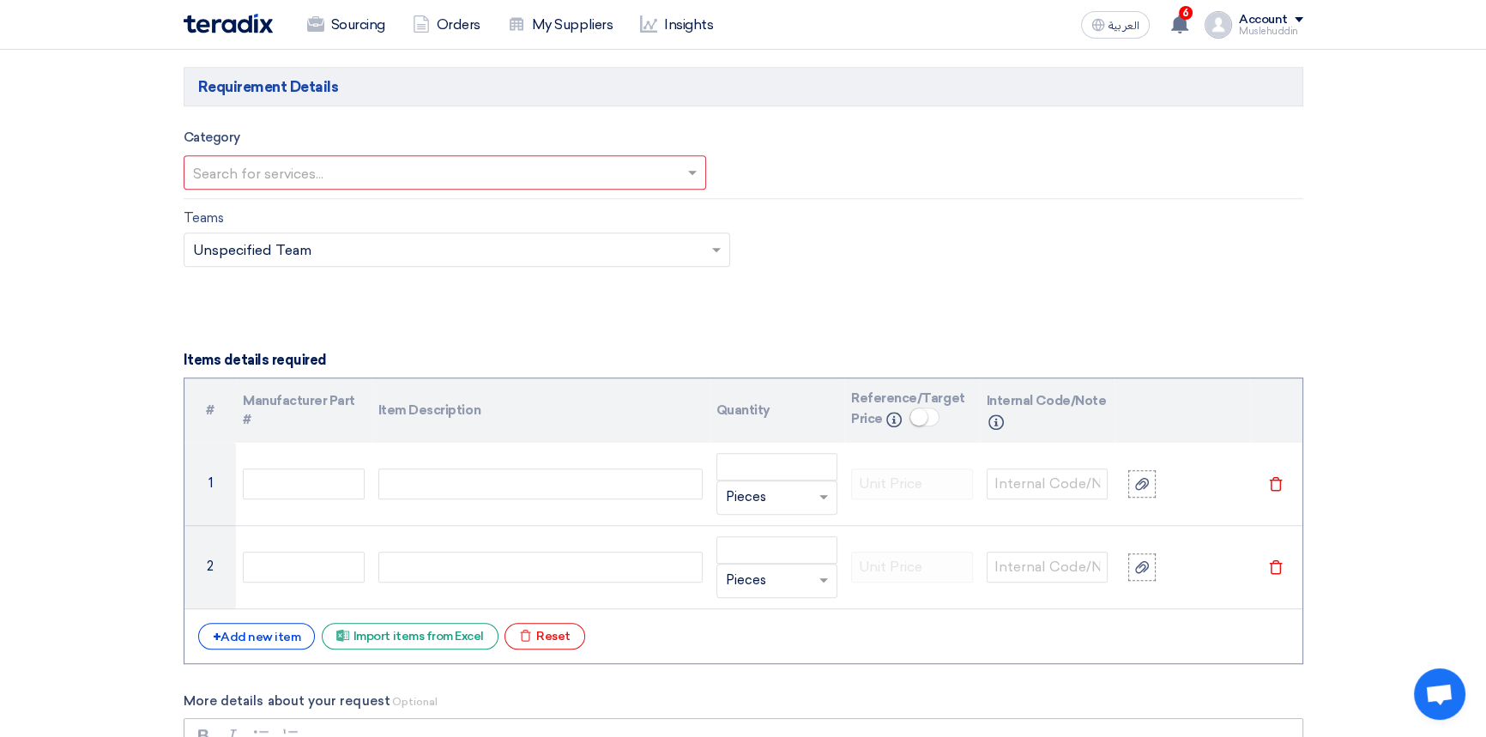
scroll to position [1482, 0]
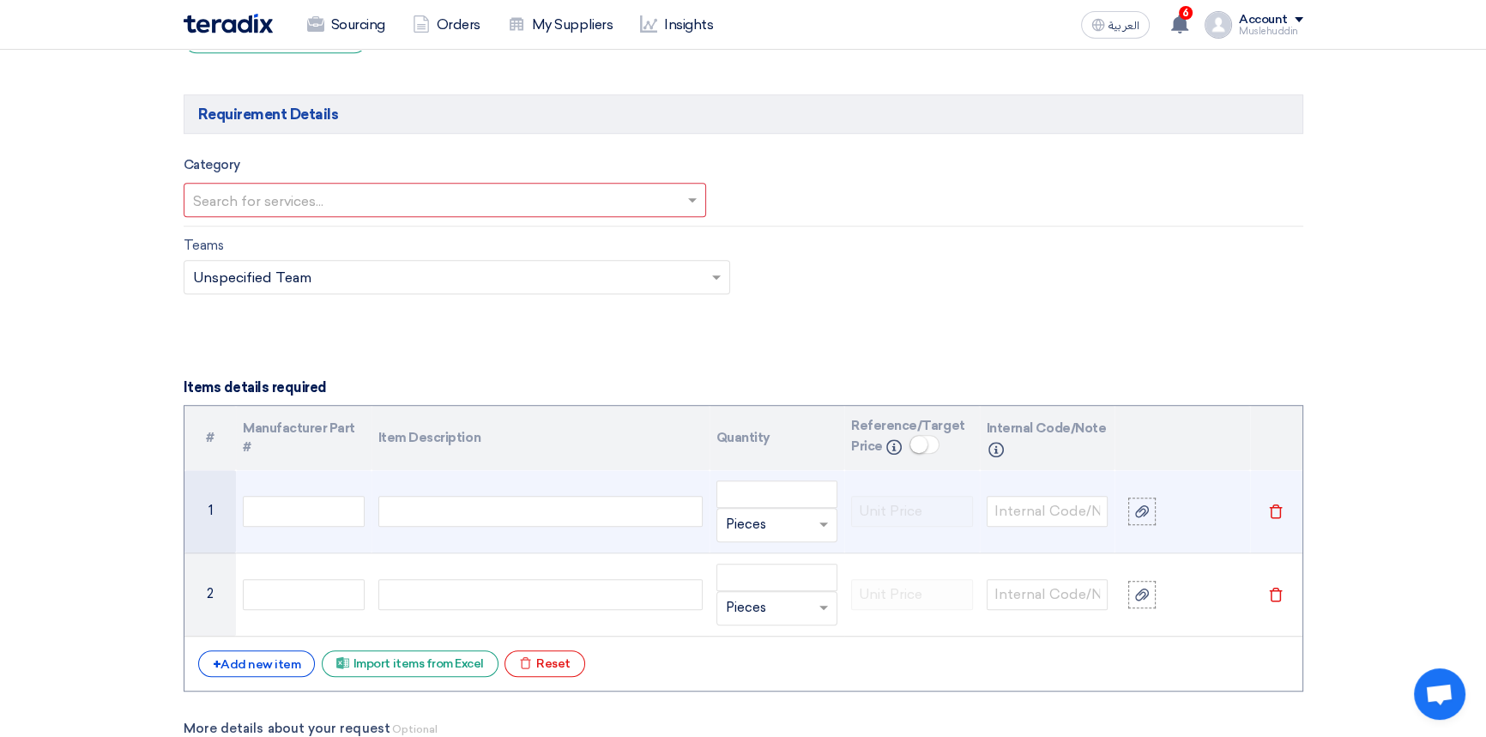
drag, startPoint x: 542, startPoint y: 497, endPoint x: 542, endPoint y: 508, distance: 11.2
click at [542, 498] on div at bounding box center [540, 511] width 324 height 31
click at [821, 523] on span at bounding box center [823, 524] width 9 height 4
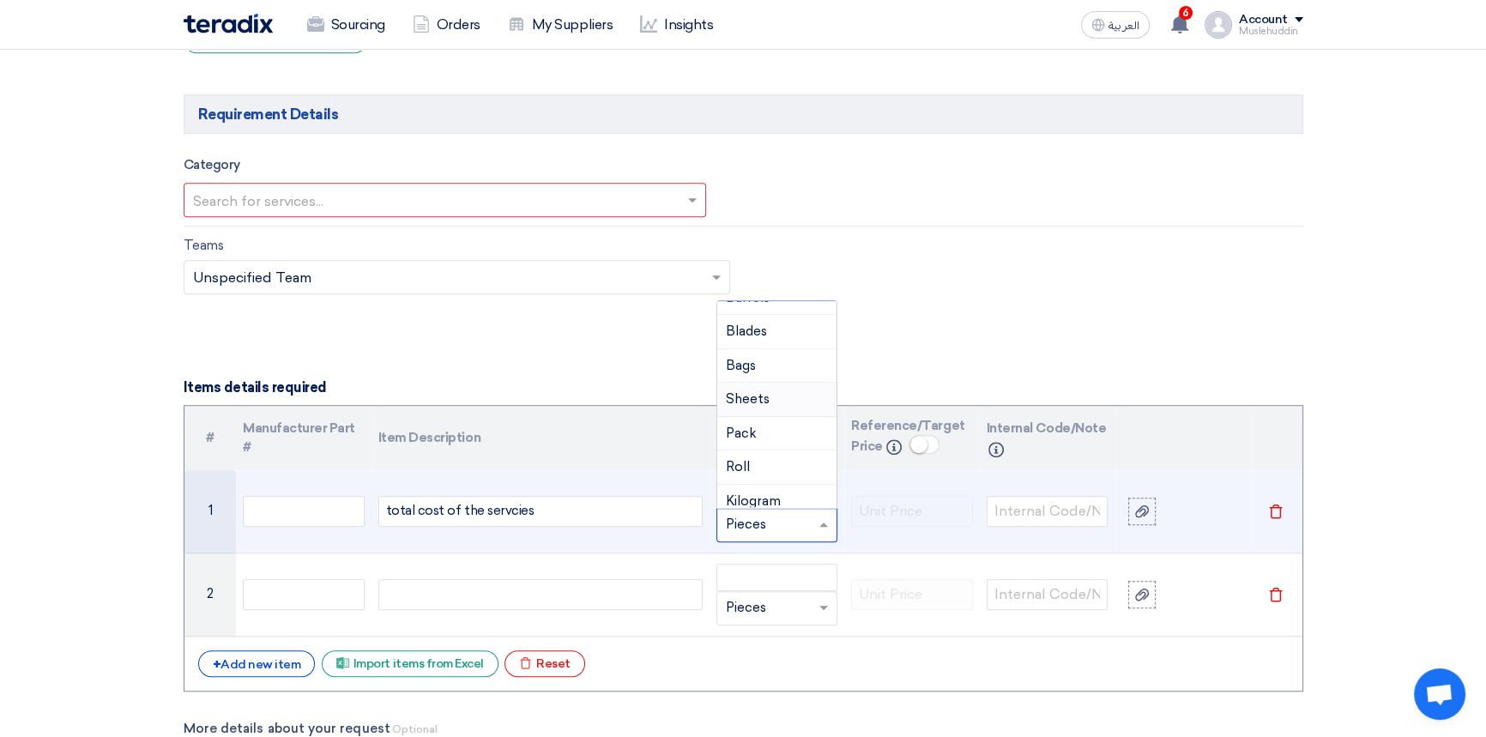
scroll to position [0, 0]
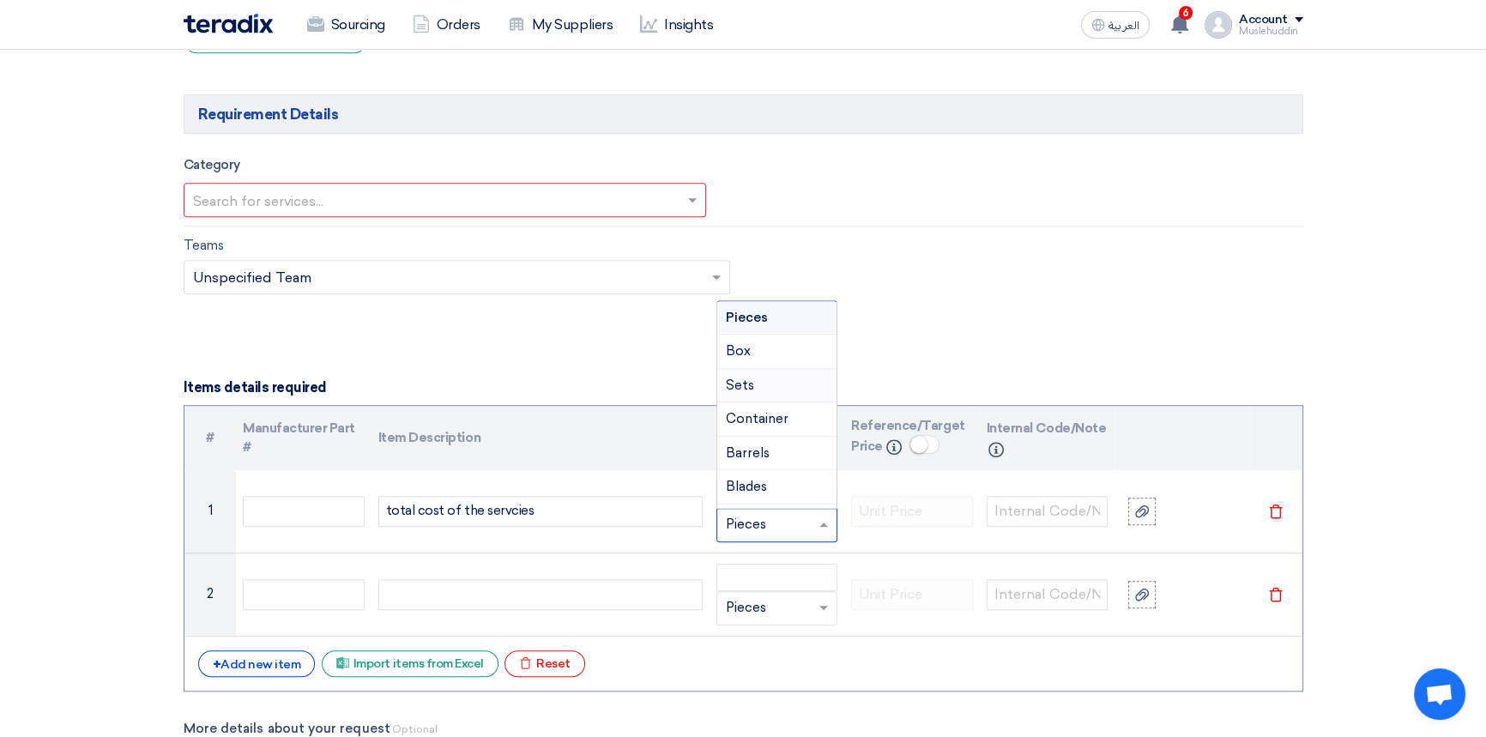
click at [897, 352] on form "Basic Information RFx Title PR No.: STDC-005234 | ST Plant New Logo Installatio…" at bounding box center [744, 273] width 1120 height 2981
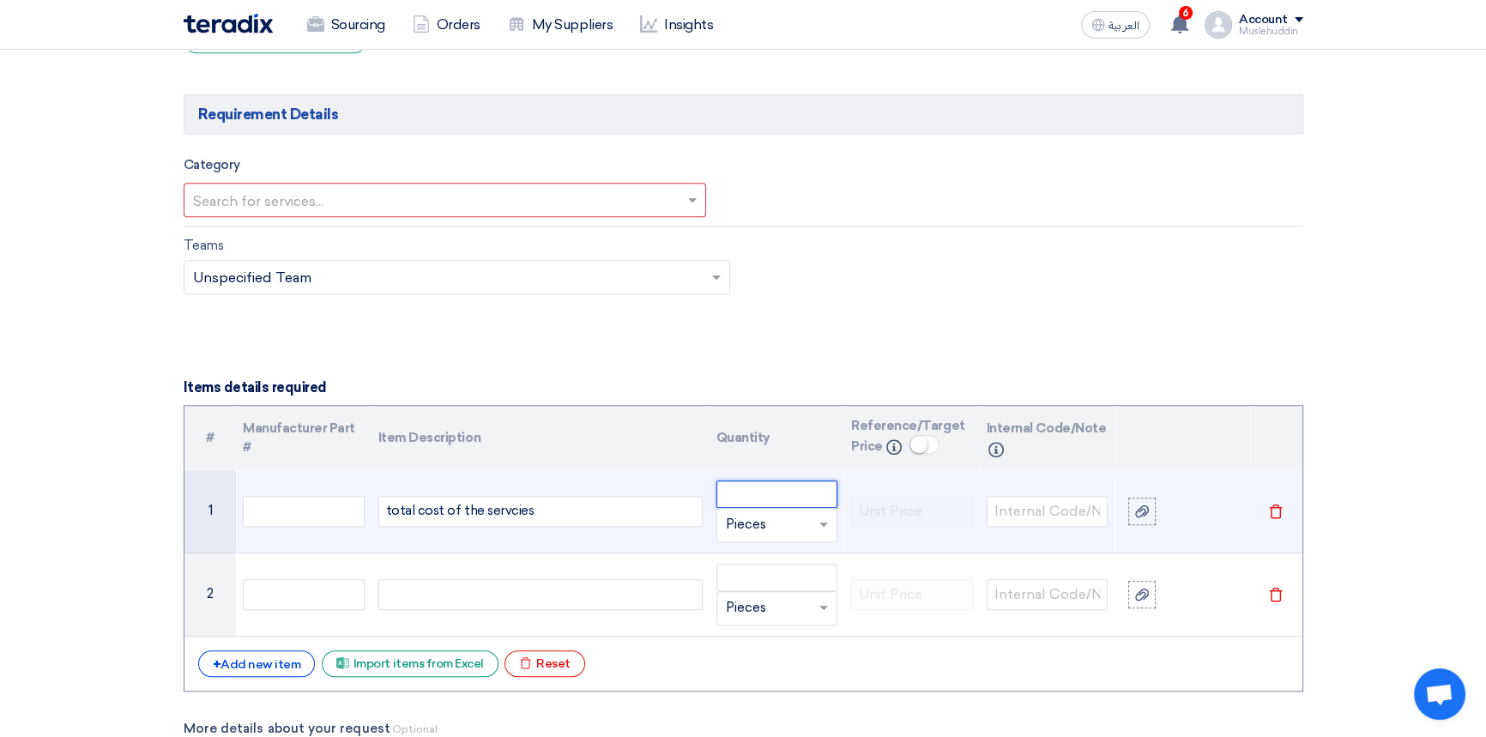
click at [750, 502] on input "number" at bounding box center [777, 493] width 122 height 27
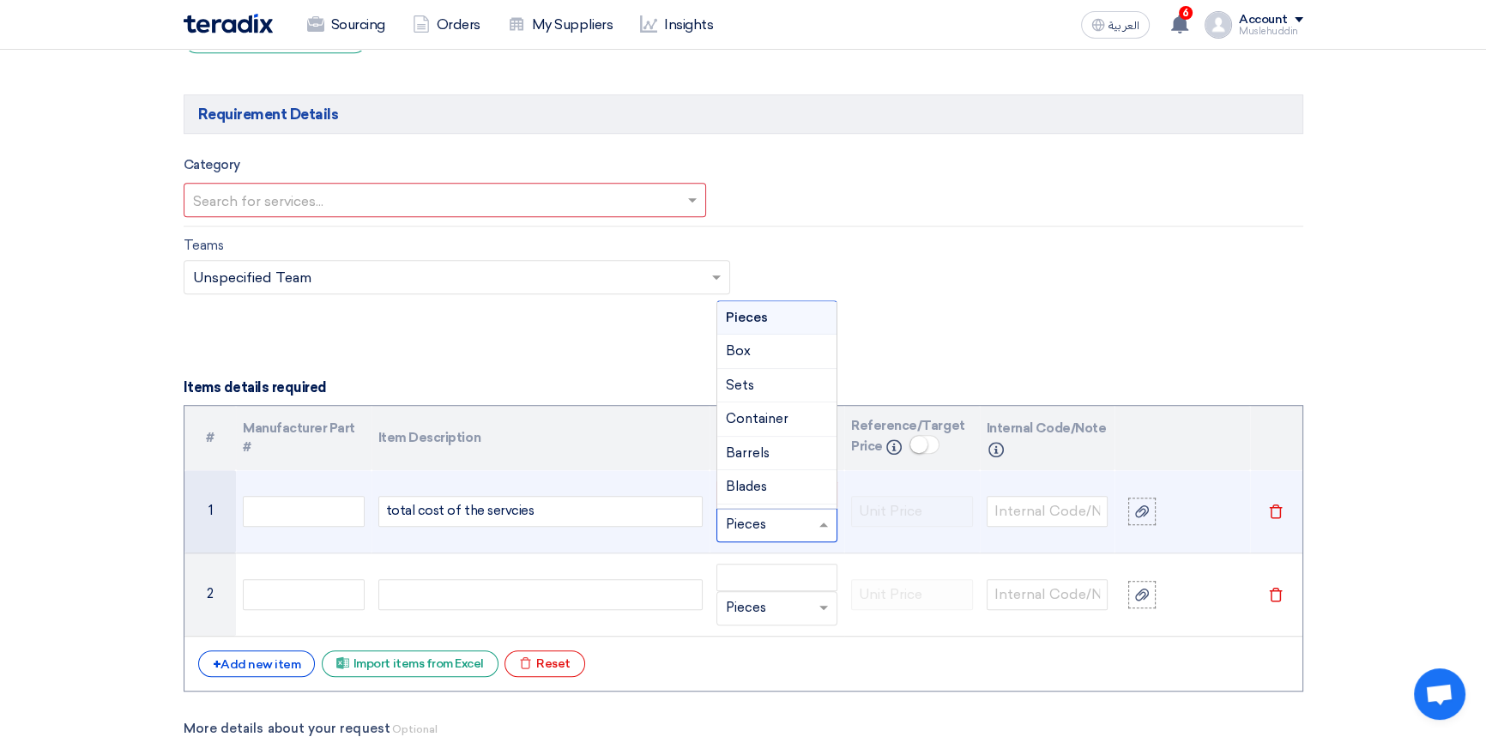
drag, startPoint x: 777, startPoint y: 522, endPoint x: 681, endPoint y: 537, distance: 97.2
click at [681, 537] on tr "1 total cost of the servcies Unit × Pieces Pieces Box Sets Container [GEOGRAPHI…" at bounding box center [743, 511] width 1118 height 83
drag, startPoint x: 766, startPoint y: 523, endPoint x: 708, endPoint y: 526, distance: 58.4
click at [708, 526] on tr "1 total cost of the servcies Unit × Pieces Pieces Box Sets Container [GEOGRAPHI…" at bounding box center [743, 511] width 1118 height 83
drag, startPoint x: 728, startPoint y: 522, endPoint x: 769, endPoint y: 524, distance: 41.2
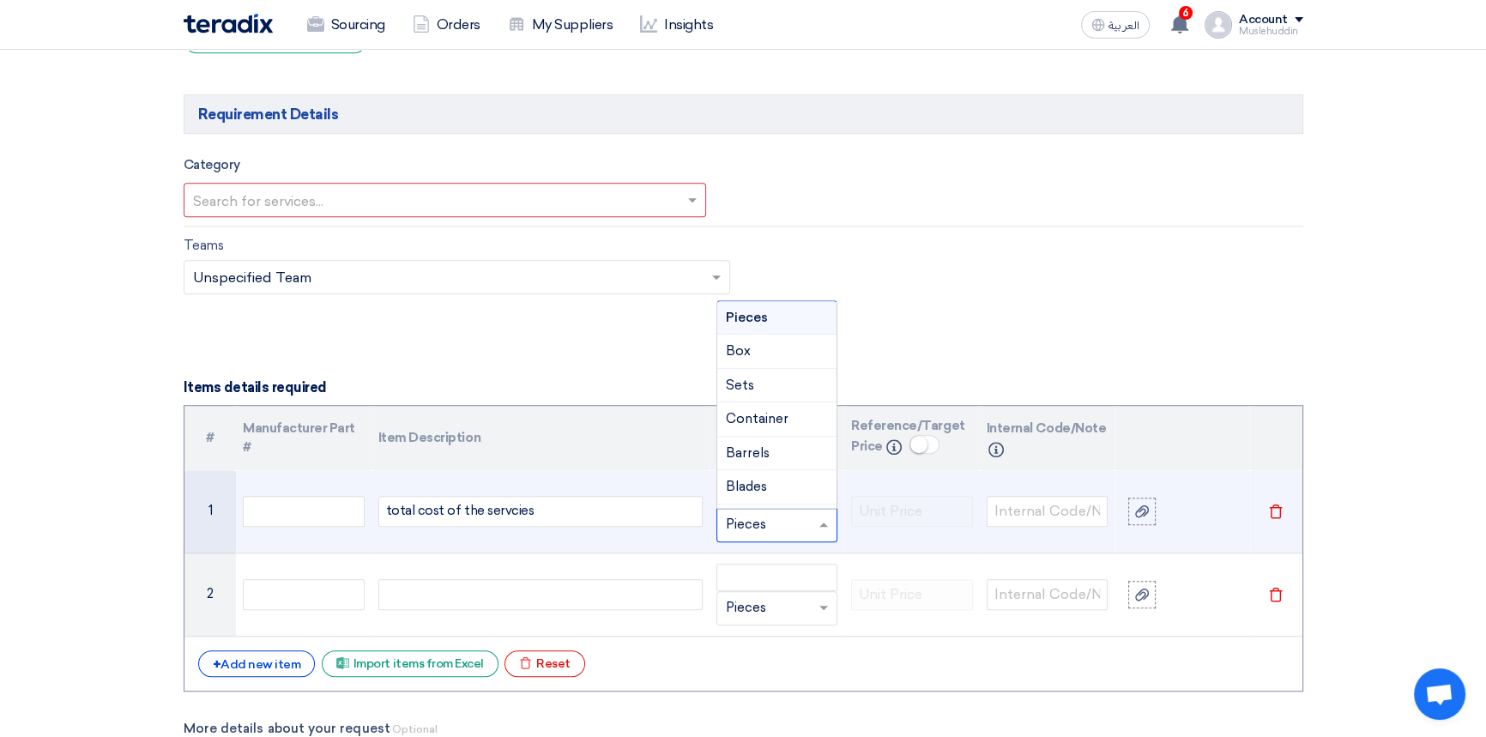
click at [765, 522] on input "text" at bounding box center [767, 524] width 82 height 27
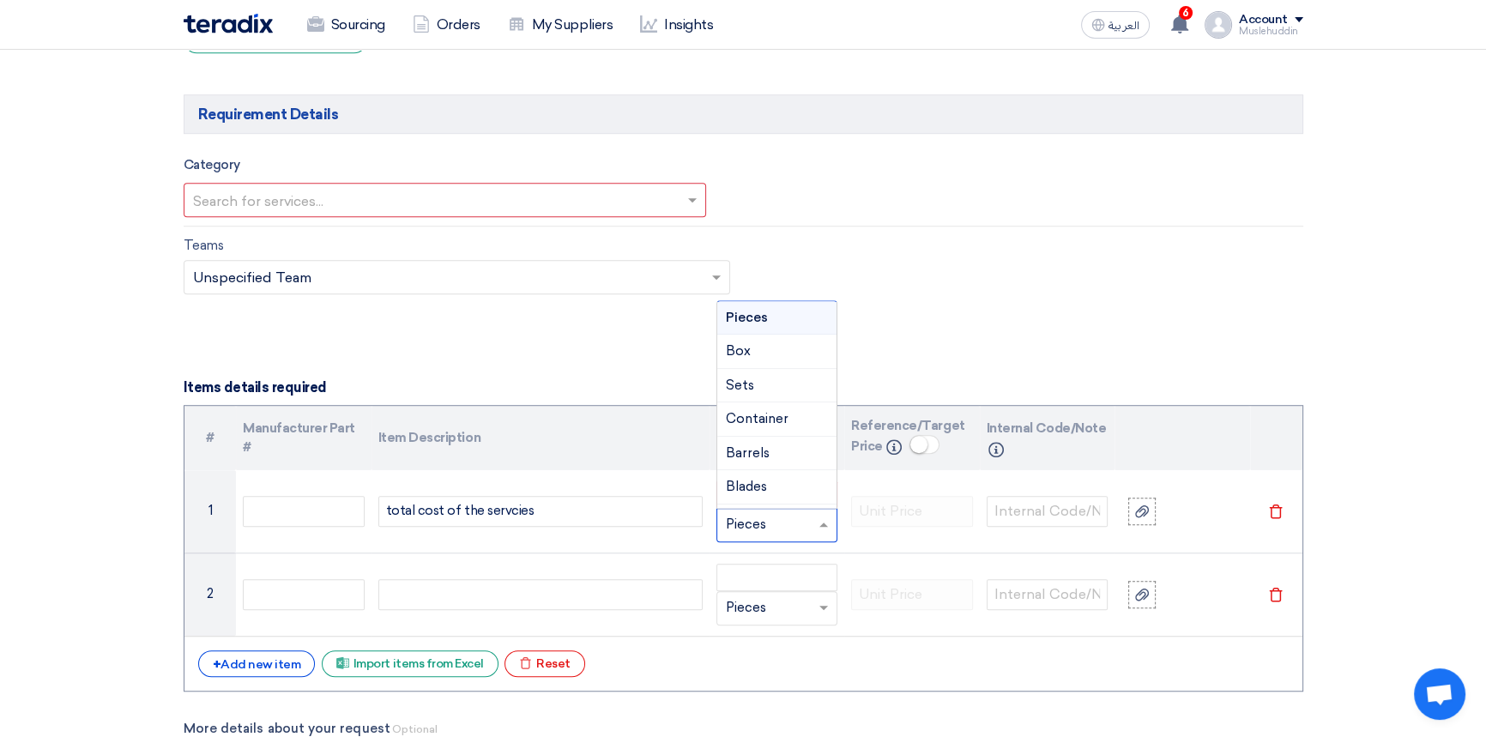
click at [1027, 347] on form "Basic Information RFx Title PR No.: STDC-005234 | ST Plant New Logo Installatio…" at bounding box center [744, 273] width 1120 height 2981
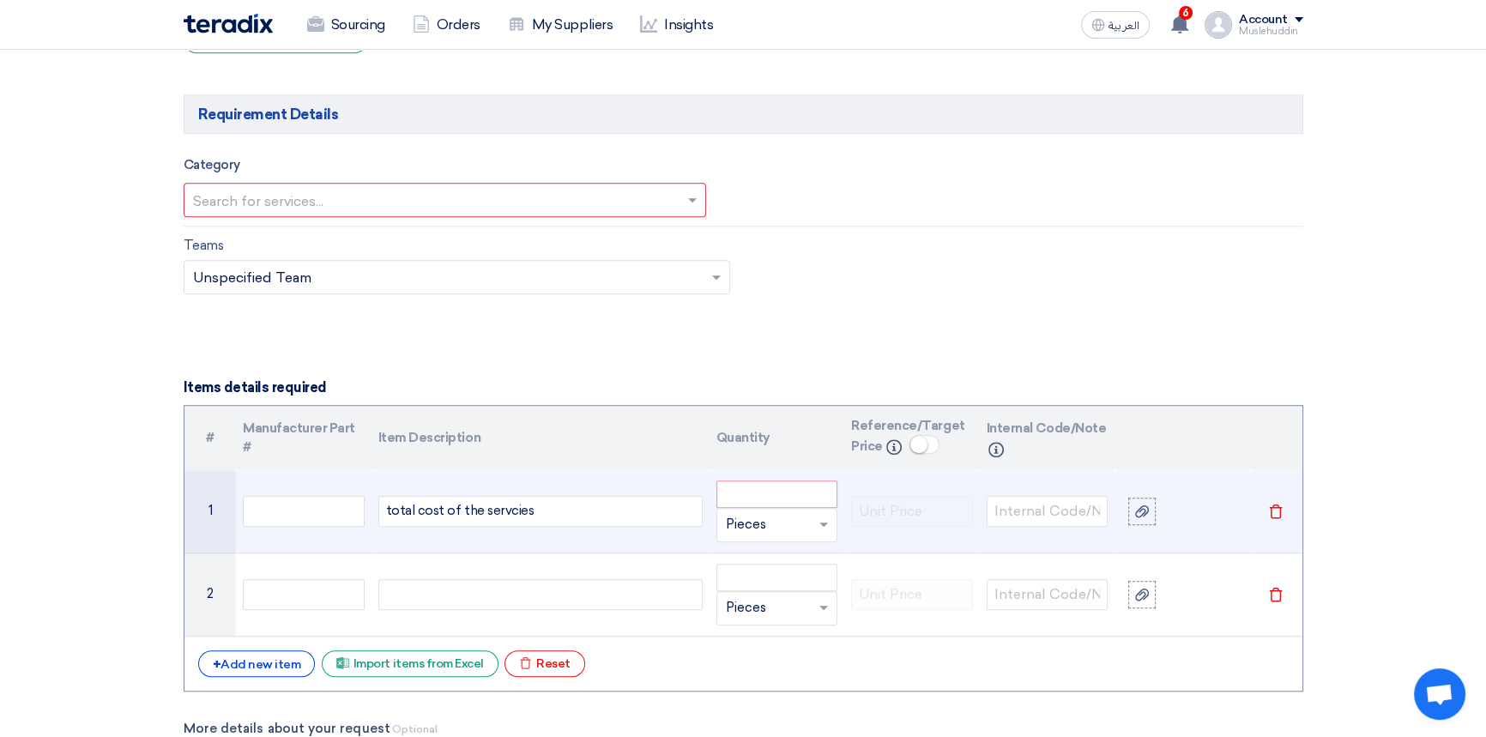
click at [807, 537] on div at bounding box center [777, 524] width 120 height 27
type input "lumpsum"
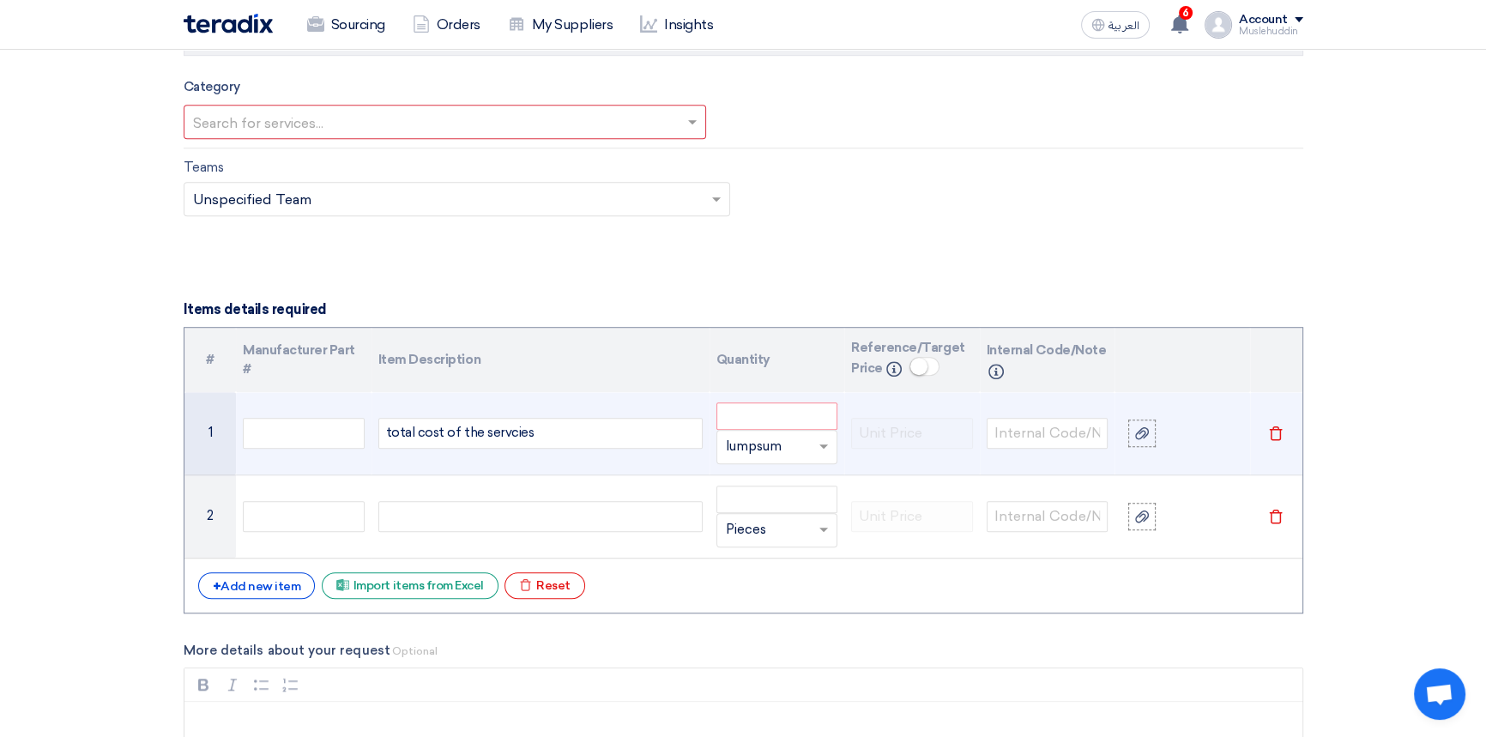
click at [512, 437] on div "total cost of the servcies" at bounding box center [540, 433] width 324 height 31
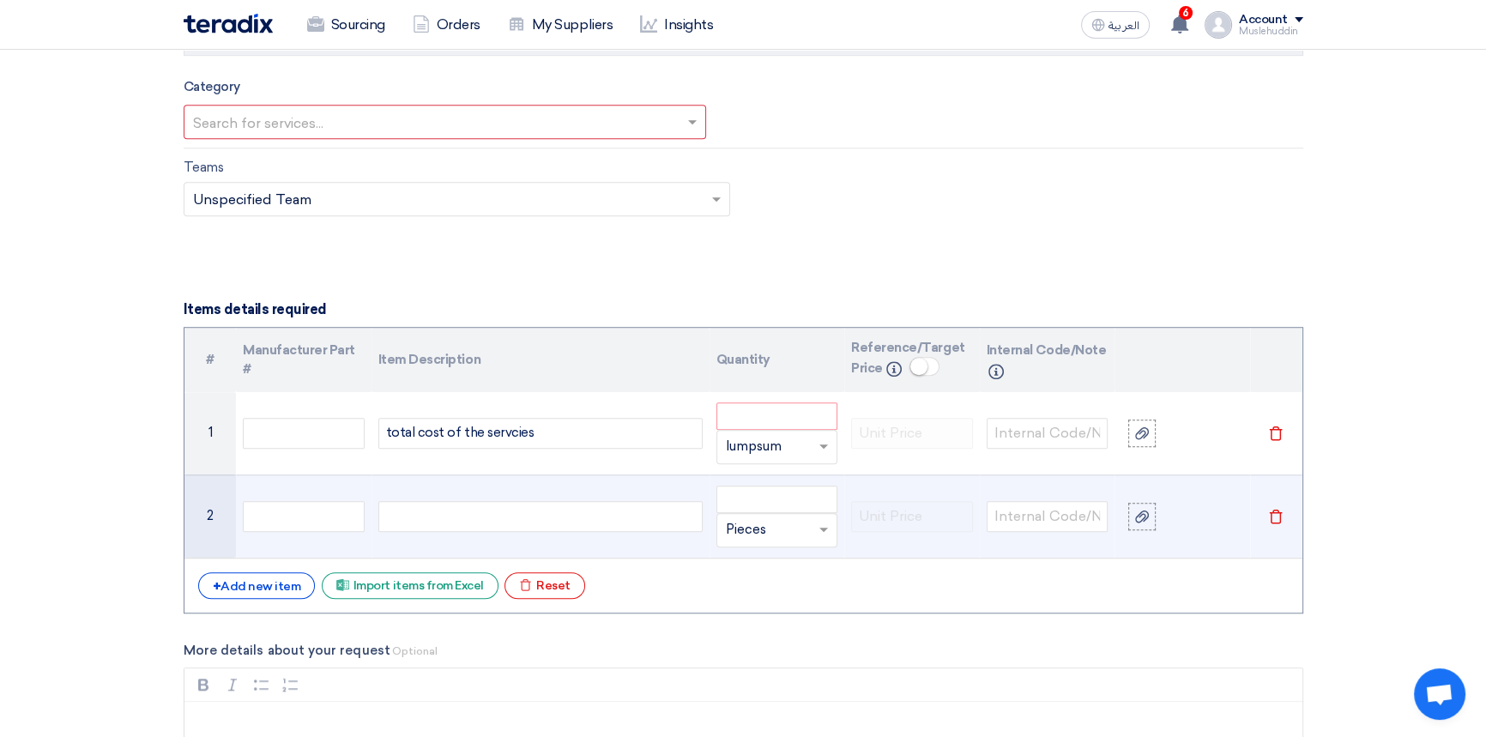
drag, startPoint x: 516, startPoint y: 432, endPoint x: 595, endPoint y: 476, distance: 90.2
click at [595, 476] on td at bounding box center [540, 515] width 338 height 83
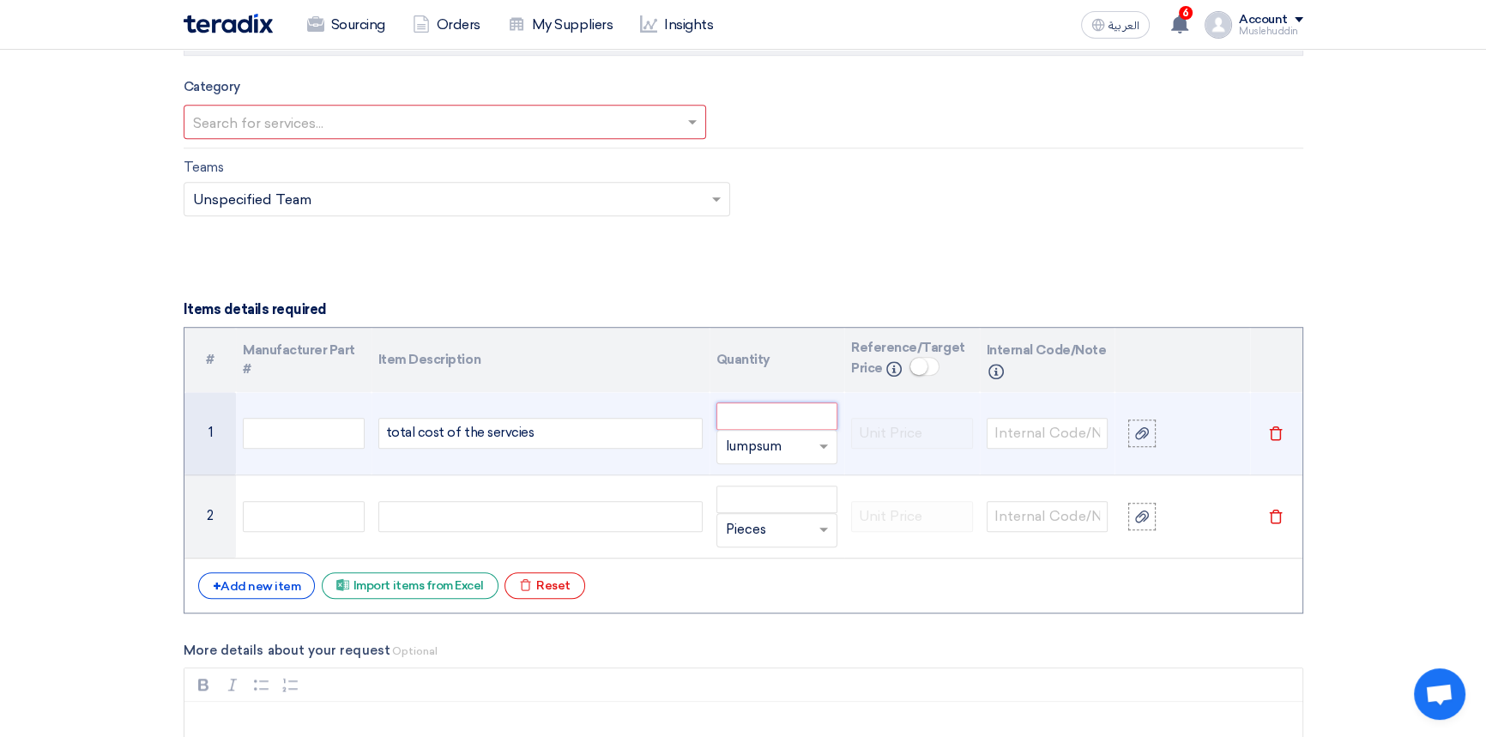
click at [776, 410] on input "number" at bounding box center [777, 415] width 122 height 27
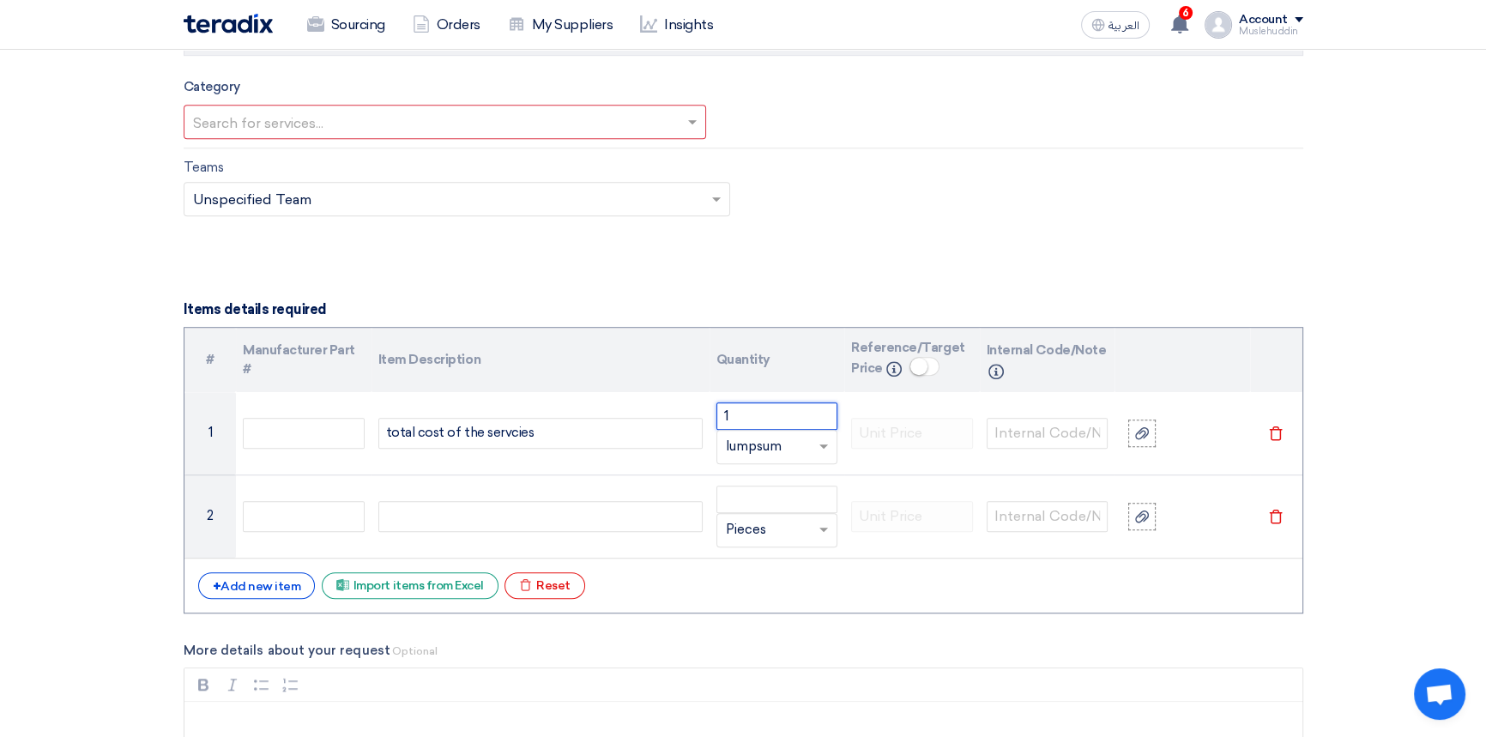
type input "1"
click at [851, 637] on form "Basic Information RFx Title PR No.: STDC-005234 | ST Plant New Logo Installatio…" at bounding box center [744, 195] width 1120 height 2981
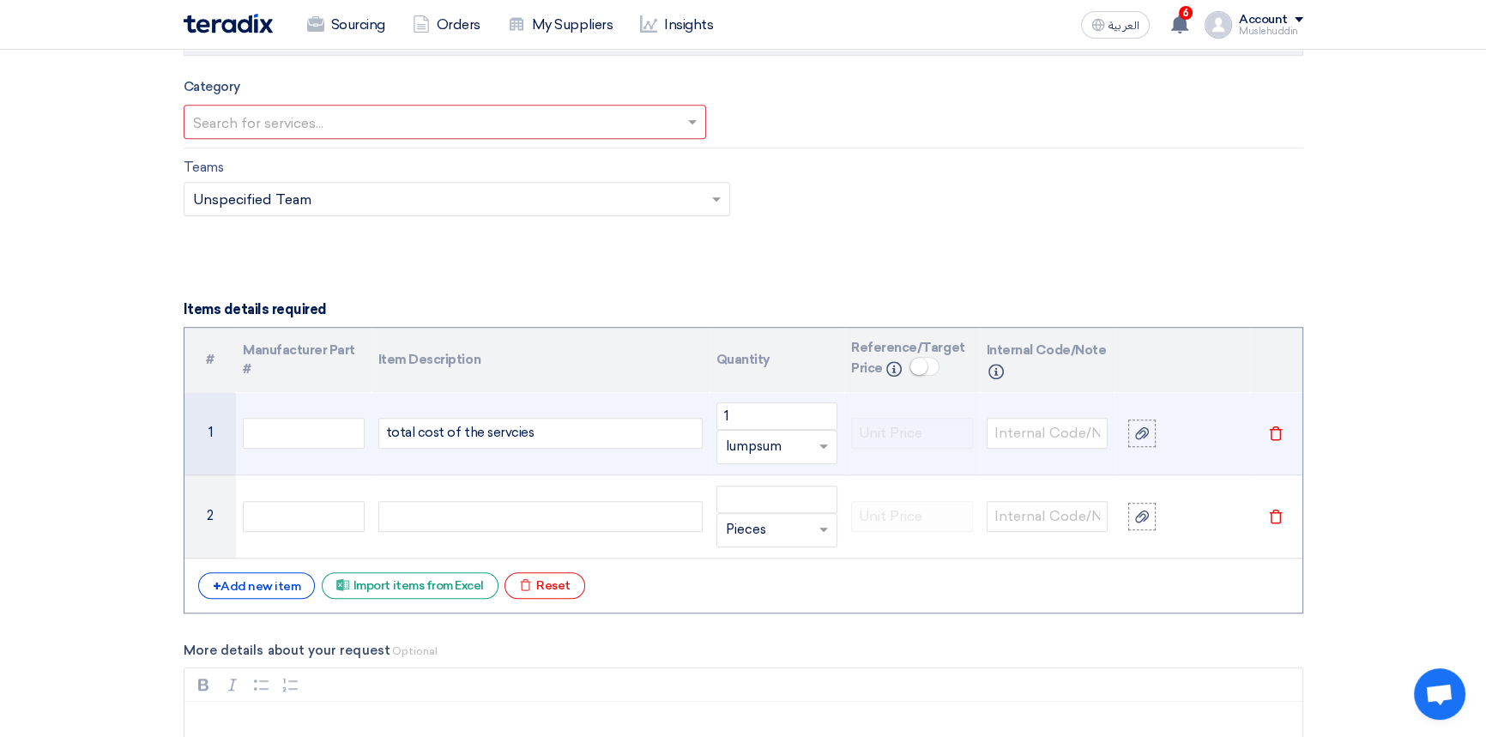
click at [500, 436] on div "total cost of the servcies" at bounding box center [540, 433] width 324 height 31
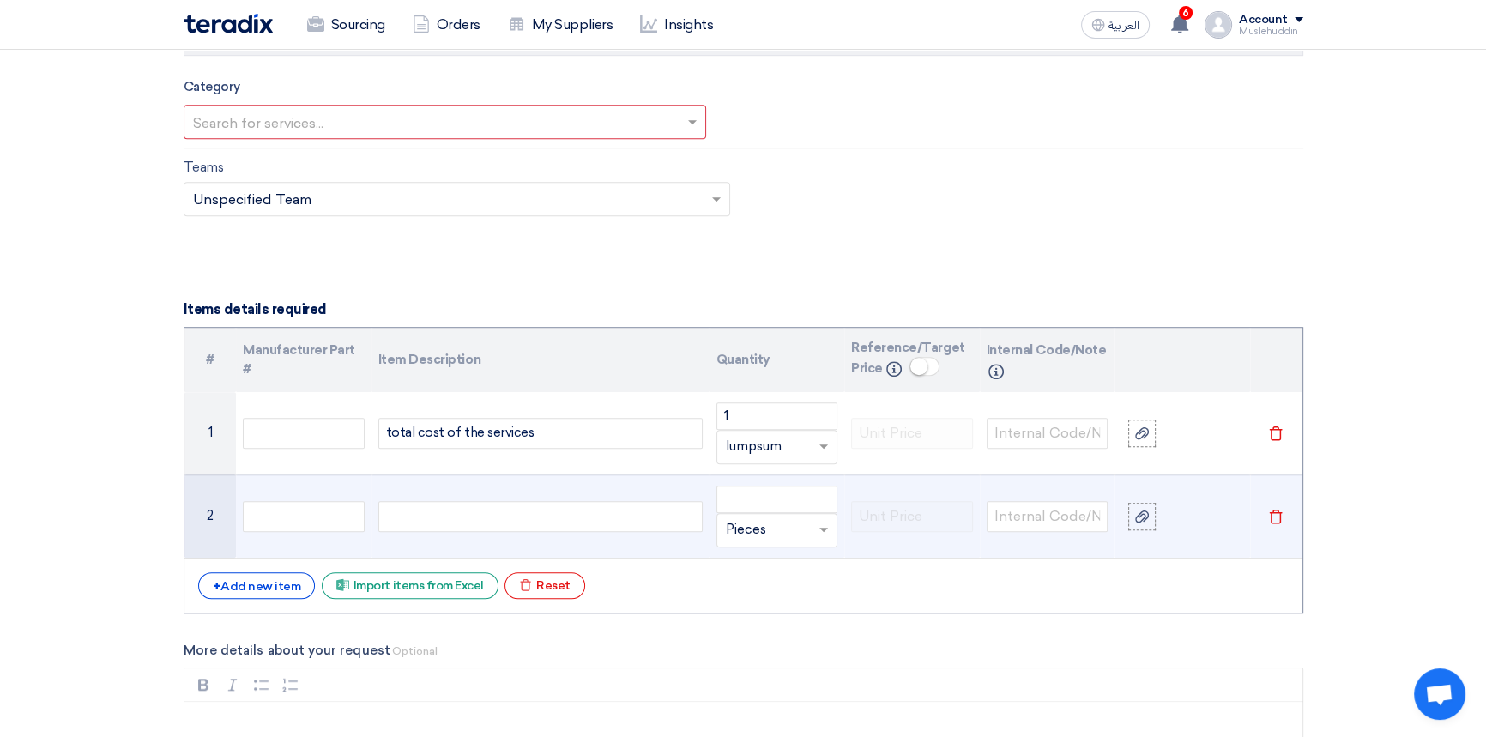
click at [1275, 517] on icon "Delete" at bounding box center [1275, 516] width 15 height 15
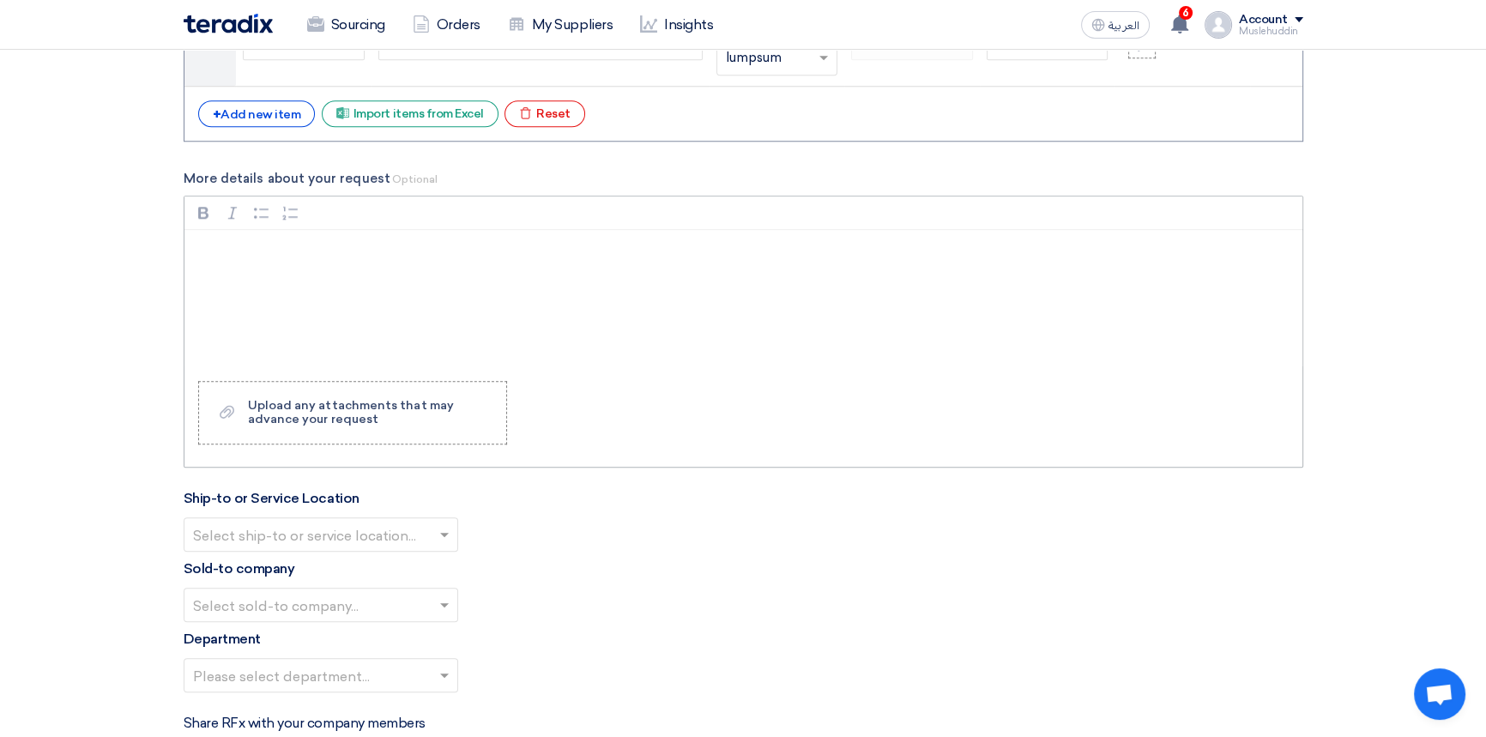
scroll to position [1949, 0]
click at [394, 420] on div "Upload any attachments that may advance your request" at bounding box center [368, 411] width 241 height 27
click at [0, 0] on input "Upload a file Upload any attachments that may advance your request" at bounding box center [0, 0] width 0 height 0
click at [275, 252] on p "Rich Text Editor, main" at bounding box center [749, 251] width 1089 height 21
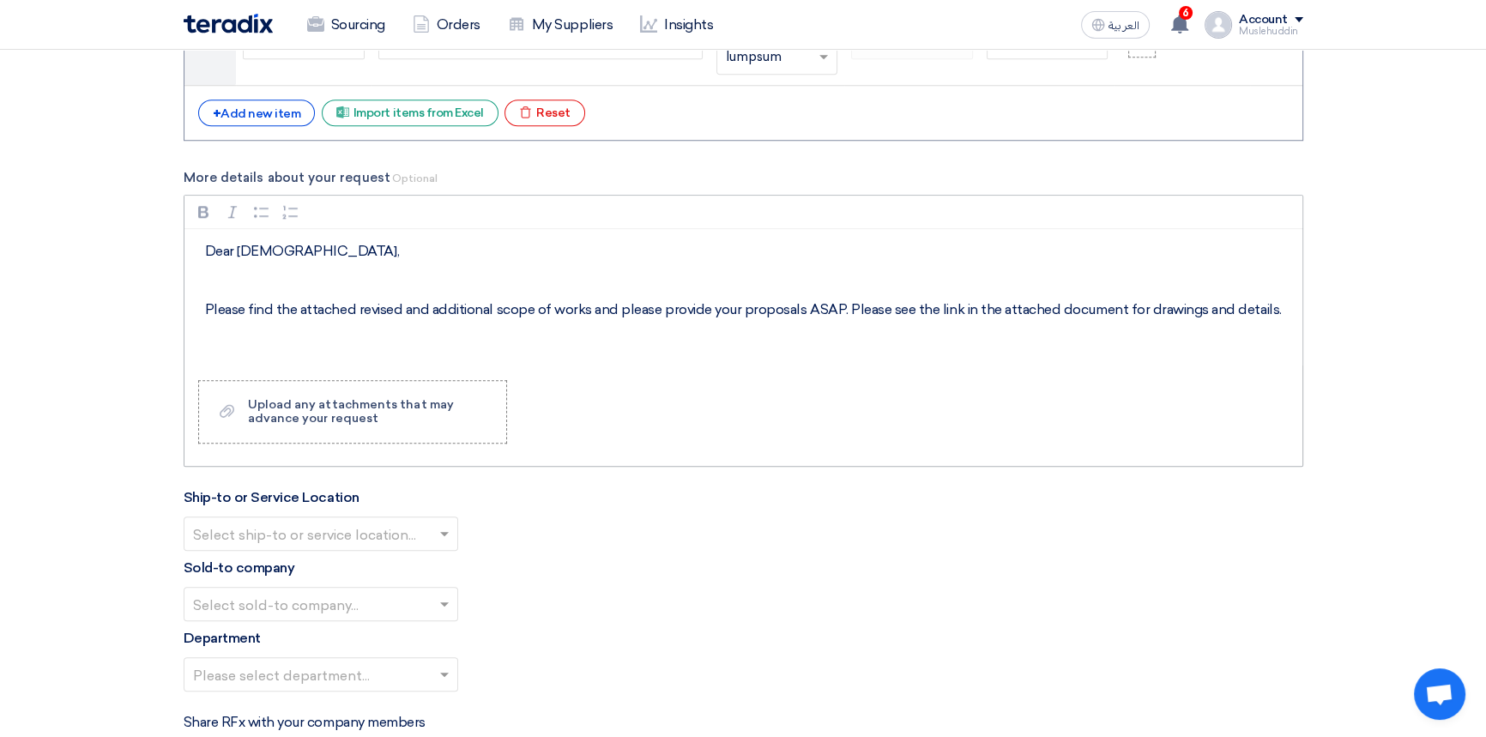
click at [418, 270] on p "Rich Text Editor, main" at bounding box center [749, 280] width 1089 height 21
drag, startPoint x: 297, startPoint y: 309, endPoint x: 351, endPoint y: 309, distance: 54.0
click at [351, 309] on p "Please find the attached revised and additional scope of works and please provi…" at bounding box center [749, 309] width 1089 height 21
drag, startPoint x: 317, startPoint y: 308, endPoint x: 297, endPoint y: 307, distance: 20.6
click at [297, 307] on p "Please find the link revised and additional scope of works and please provide y…" at bounding box center [749, 309] width 1089 height 21
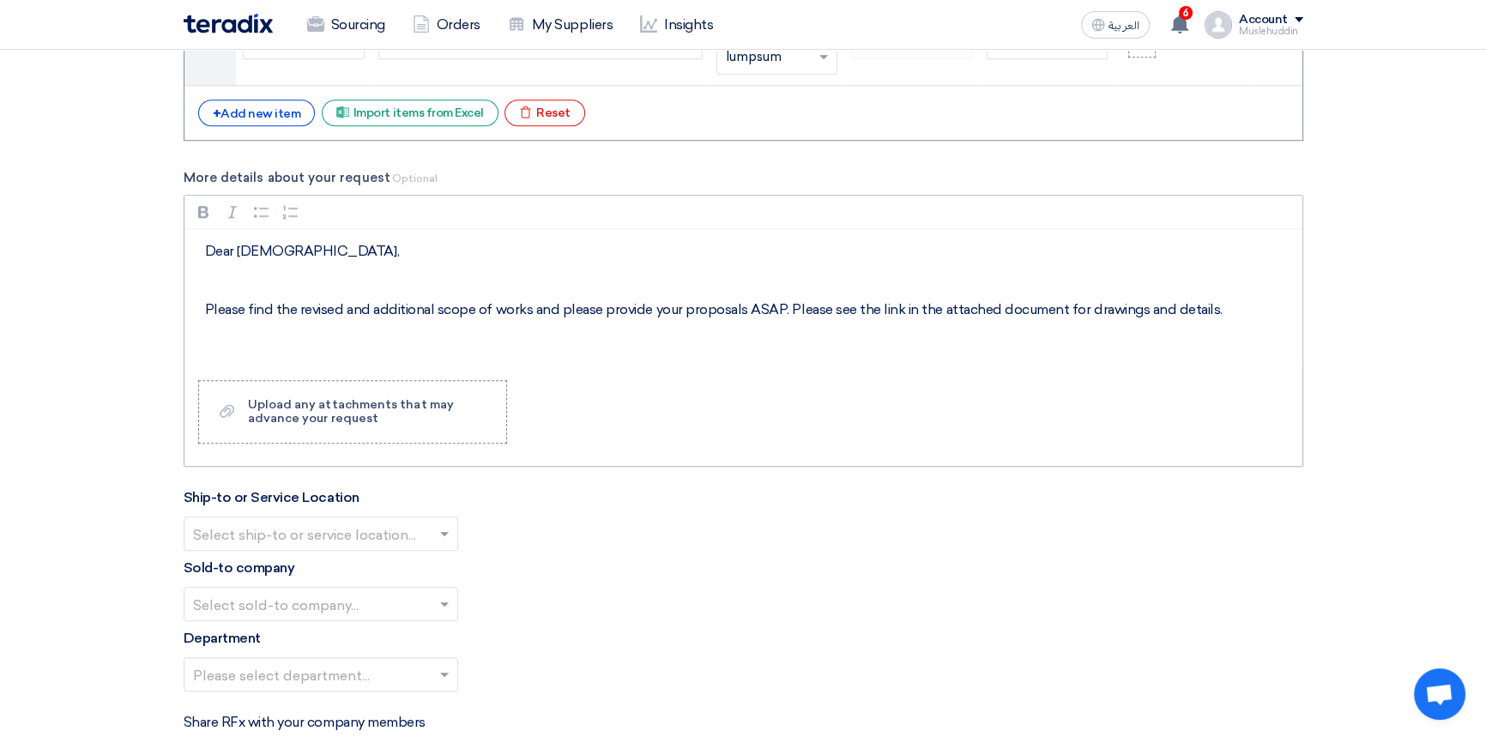
click at [344, 309] on p "Please find the revised and additional scope of works and please provide your p…" at bounding box center [749, 309] width 1089 height 21
drag, startPoint x: 365, startPoint y: 308, endPoint x: 345, endPoint y: 306, distance: 19.8
click at [345, 306] on p "Please find the revised link and additional scope of works and please provide y…" at bounding box center [749, 309] width 1089 height 21
click at [553, 313] on p "Please find the revised link and additional scope of works and please provide y…" at bounding box center [749, 309] width 1089 height 21
drag, startPoint x: 366, startPoint y: 309, endPoint x: 345, endPoint y: 307, distance: 21.5
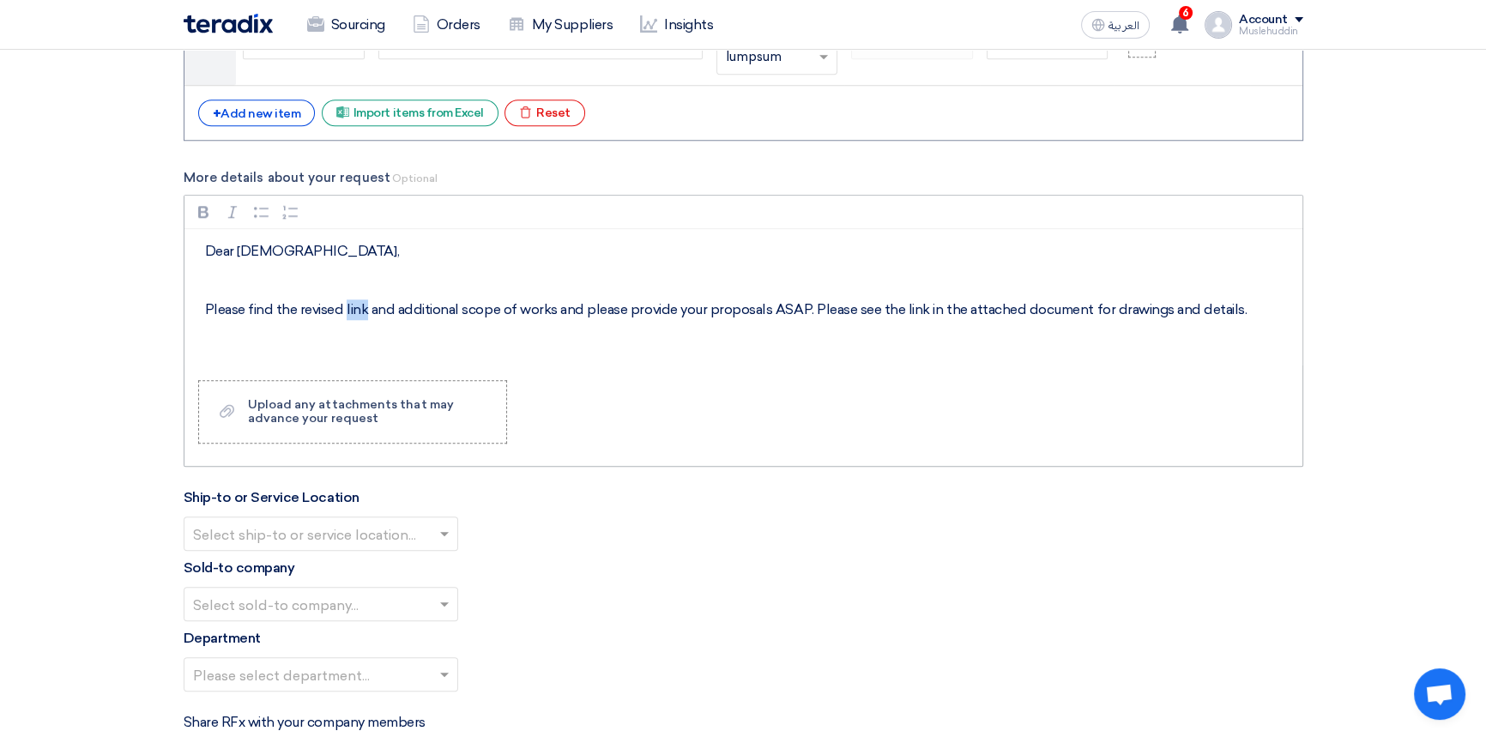
click at [345, 307] on p "Please find the revised link and additional scope of works and please provide y…" at bounding box center [749, 309] width 1089 height 21
click at [534, 310] on p "Please find the revised and additional scope of works and please provide your p…" at bounding box center [749, 309] width 1089 height 21
click at [532, 309] on p "Please find the revised and additional scope of works link and please provide y…" at bounding box center [749, 309] width 1089 height 21
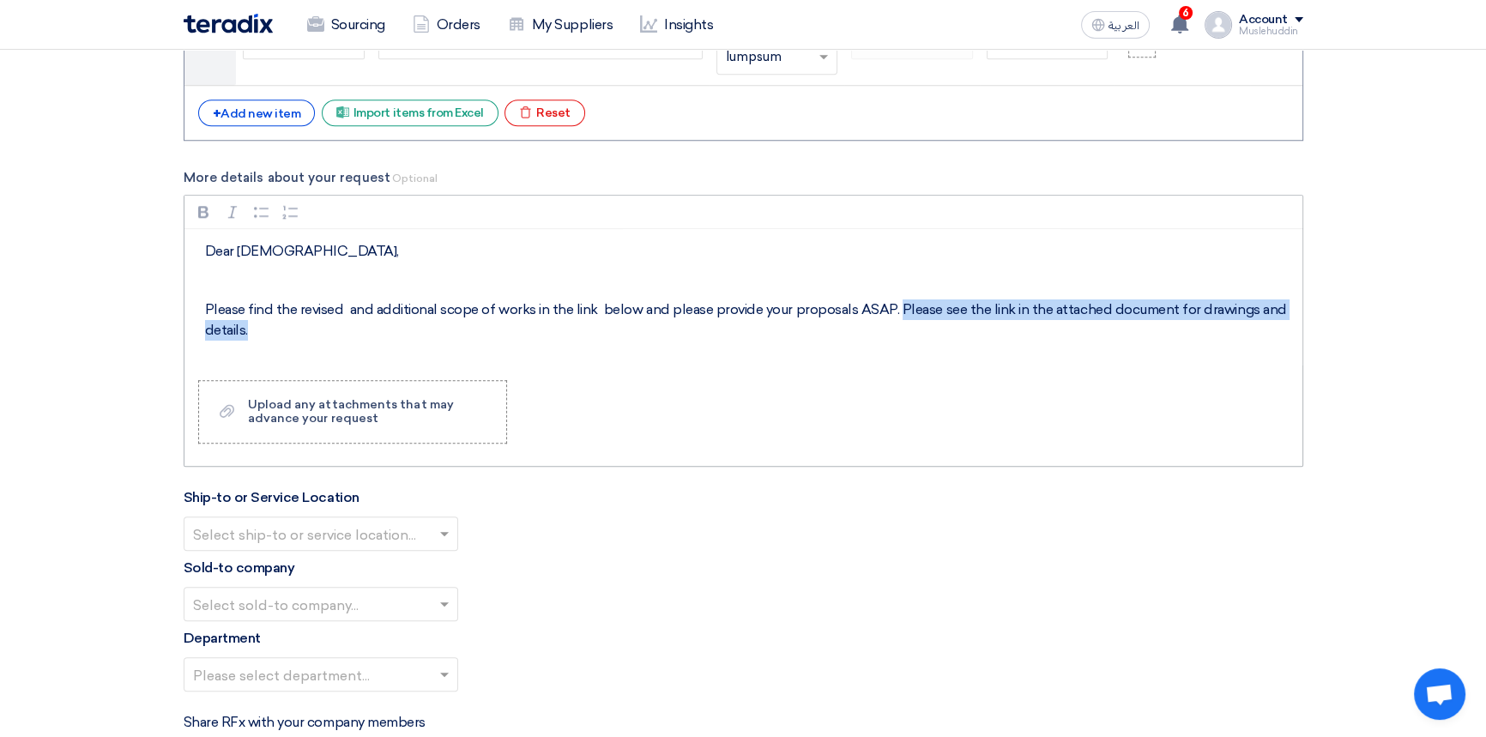
drag, startPoint x: 893, startPoint y: 306, endPoint x: 1205, endPoint y: 328, distance: 313.0
click at [1205, 328] on p "Please find the revised and additional scope of works in the link below and ple…" at bounding box center [749, 319] width 1089 height 41
click at [400, 345] on p "Rich Text Editor, main" at bounding box center [749, 339] width 1089 height 21
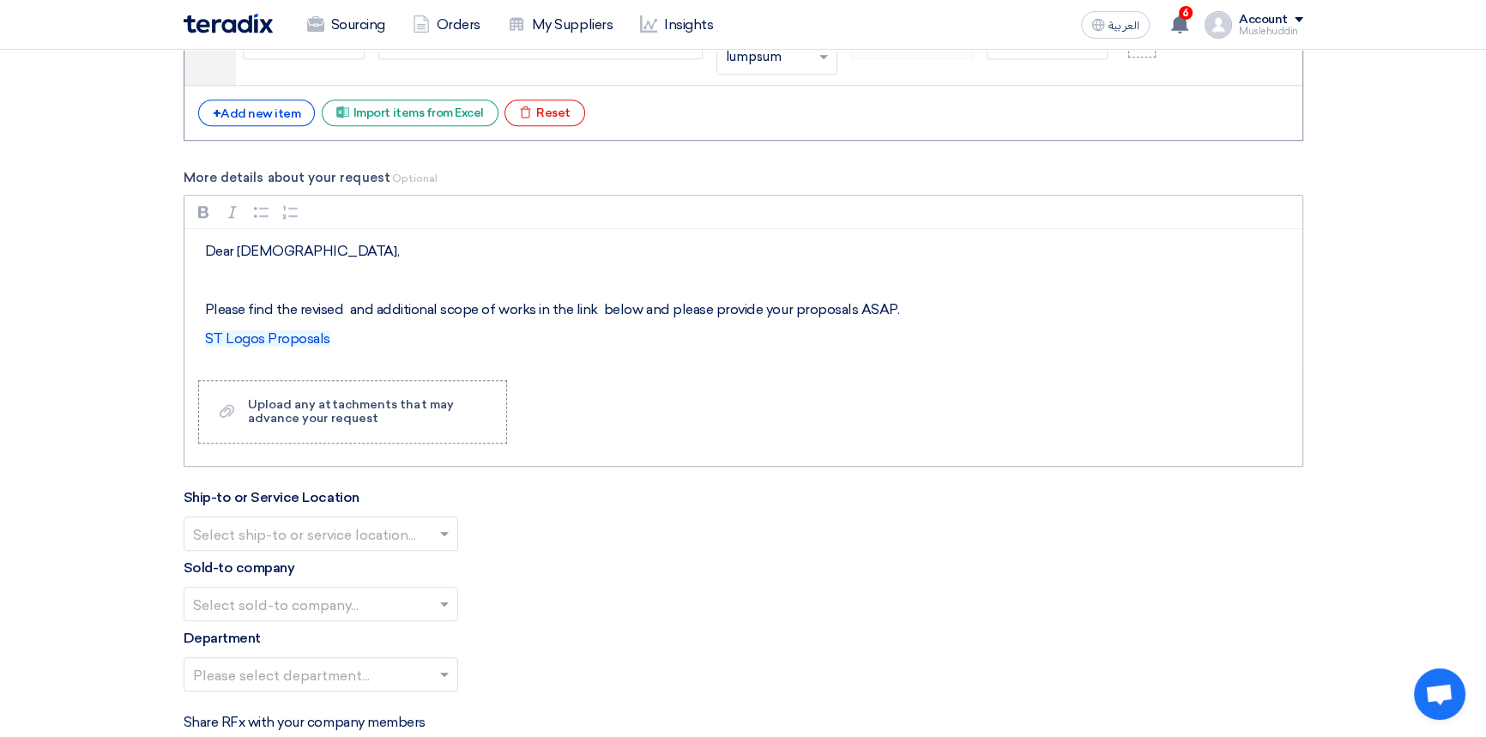
drag, startPoint x: 669, startPoint y: 371, endPoint x: 682, endPoint y: 371, distance: 12.9
click at [673, 371] on div "Rich Text Editor Bold (CTRL+B) Bold Italic (CTRL+I) Italic Bulleted List Bullet…" at bounding box center [744, 331] width 1120 height 272
click at [399, 407] on div "Upload any attachments that may advance your request" at bounding box center [368, 411] width 241 height 27
click at [0, 0] on input "Upload a file Upload any attachments that may advance your request" at bounding box center [0, 0] width 0 height 0
click at [269, 407] on div "Upload any attachments that may advance your request" at bounding box center [368, 411] width 241 height 27
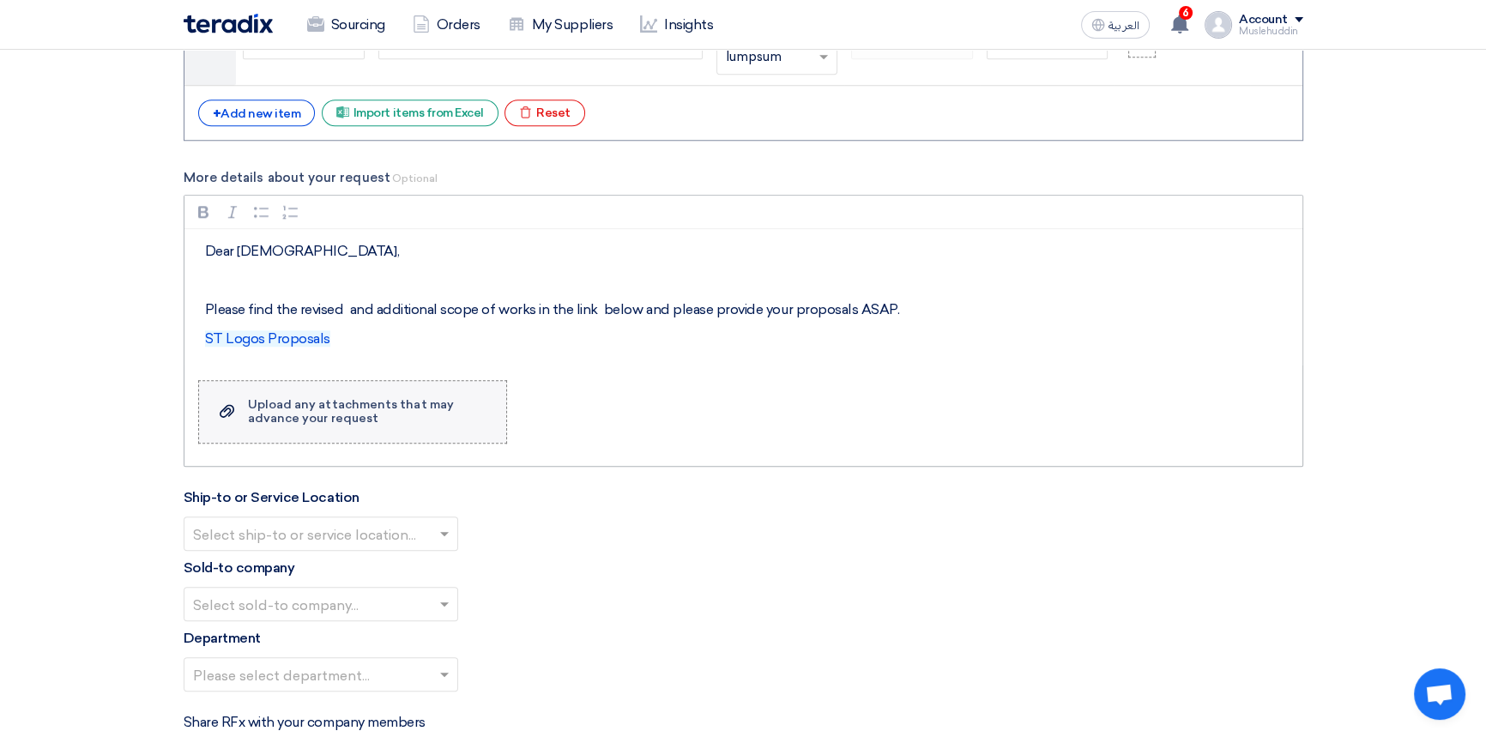
click at [0, 0] on input "Upload a file Upload any attachments that may advance your request" at bounding box center [0, 0] width 0 height 0
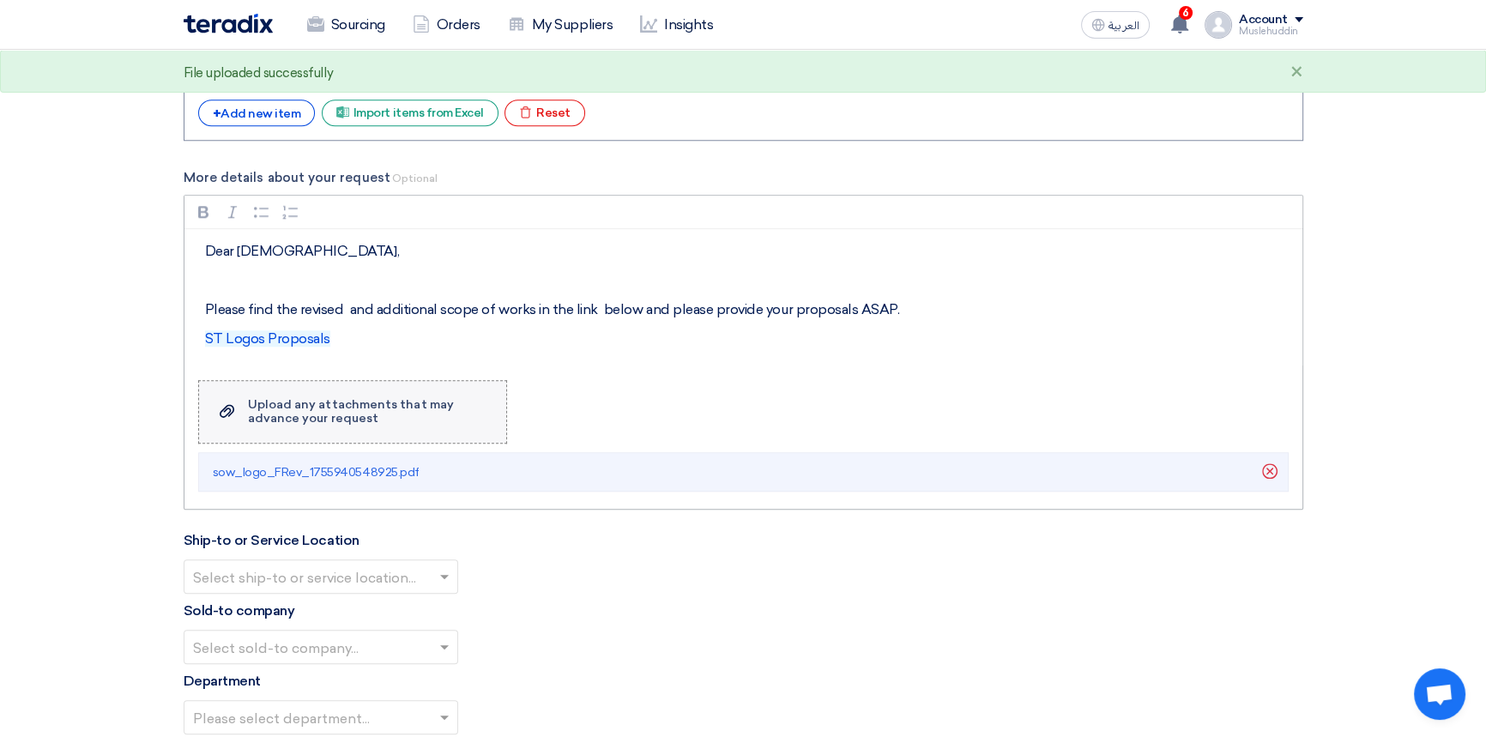
click at [292, 414] on div "Upload any attachments that may advance your request" at bounding box center [368, 411] width 241 height 27
click at [0, 0] on input "Upload a file Upload any attachments that may advance your request" at bounding box center [0, 0] width 0 height 0
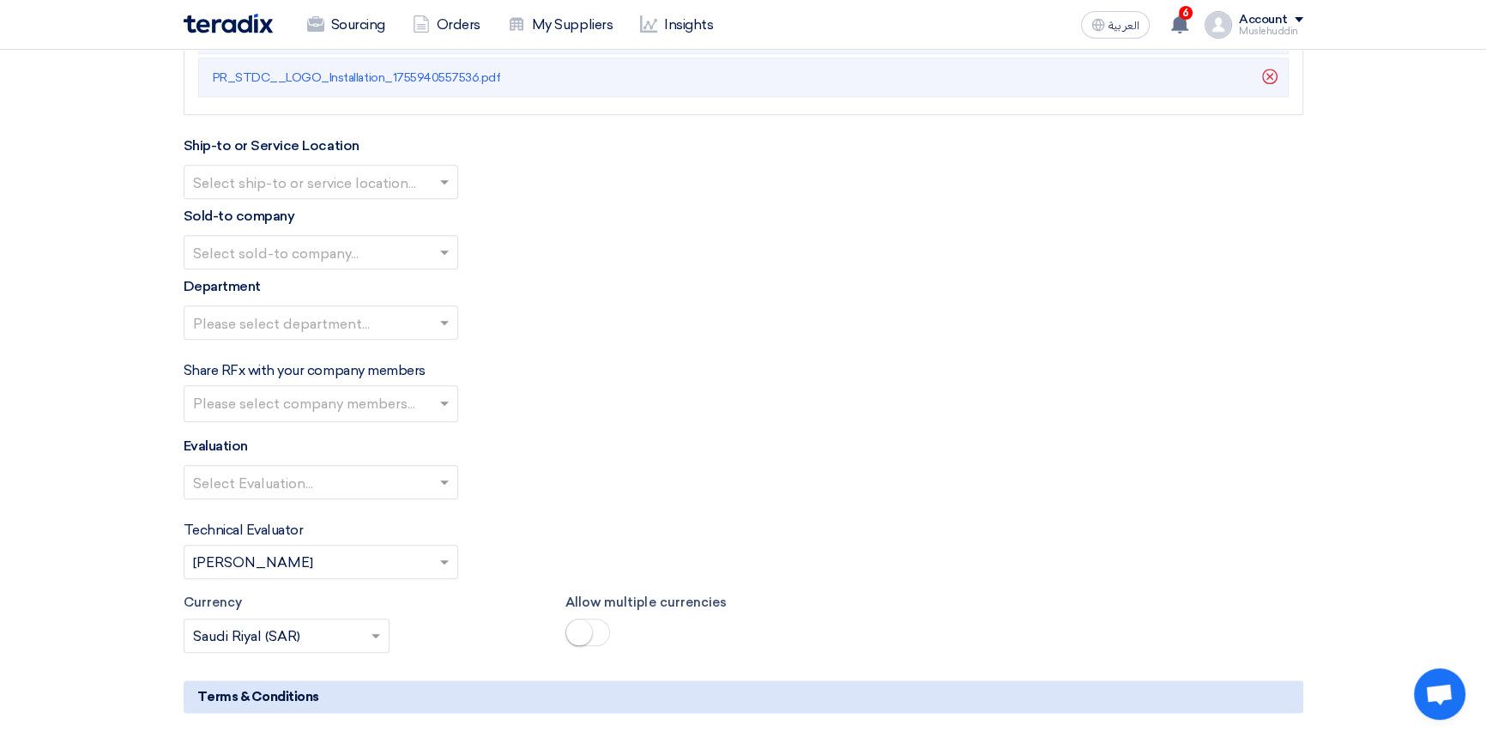
scroll to position [2777, 0]
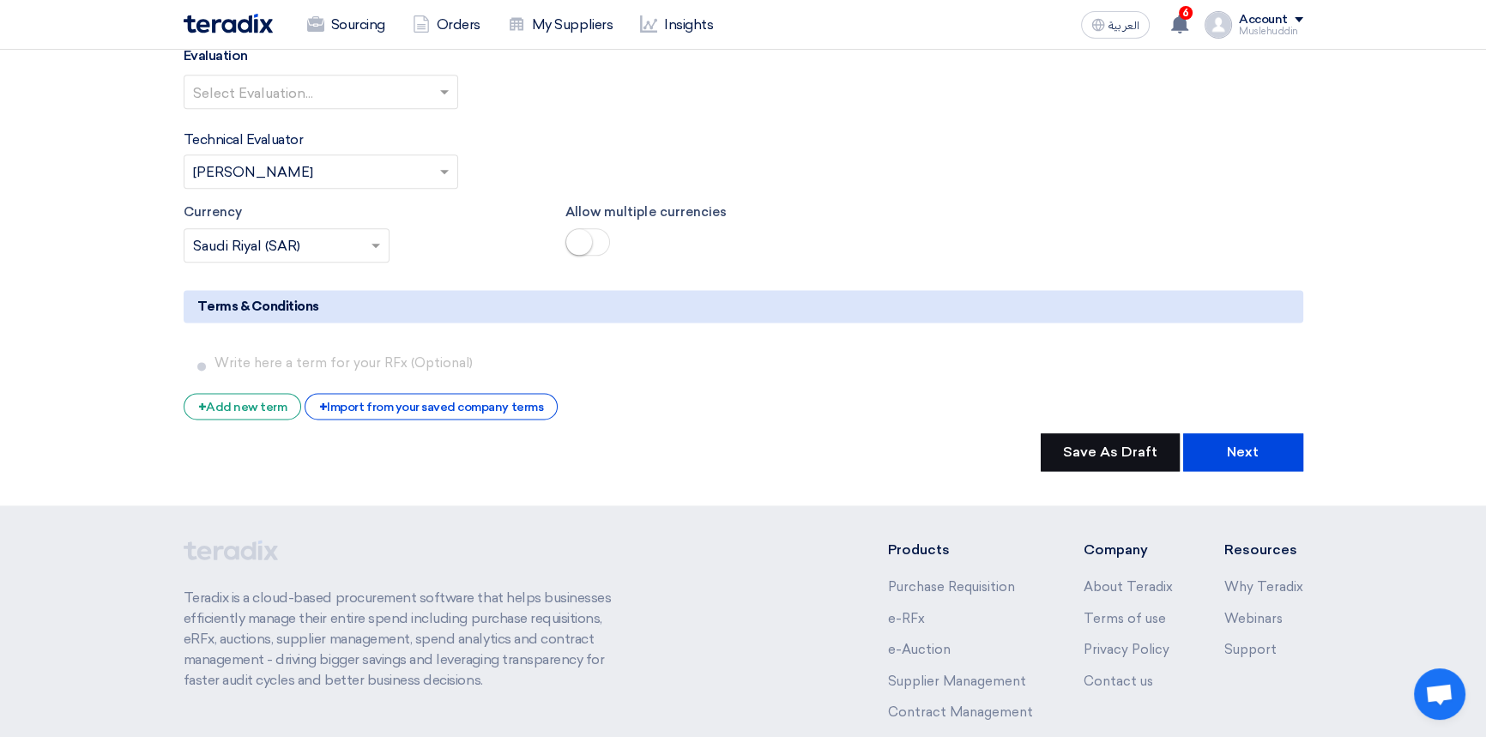
click at [1099, 445] on button "Save As Draft" at bounding box center [1110, 452] width 139 height 38
